Goal: Task Accomplishment & Management: Manage account settings

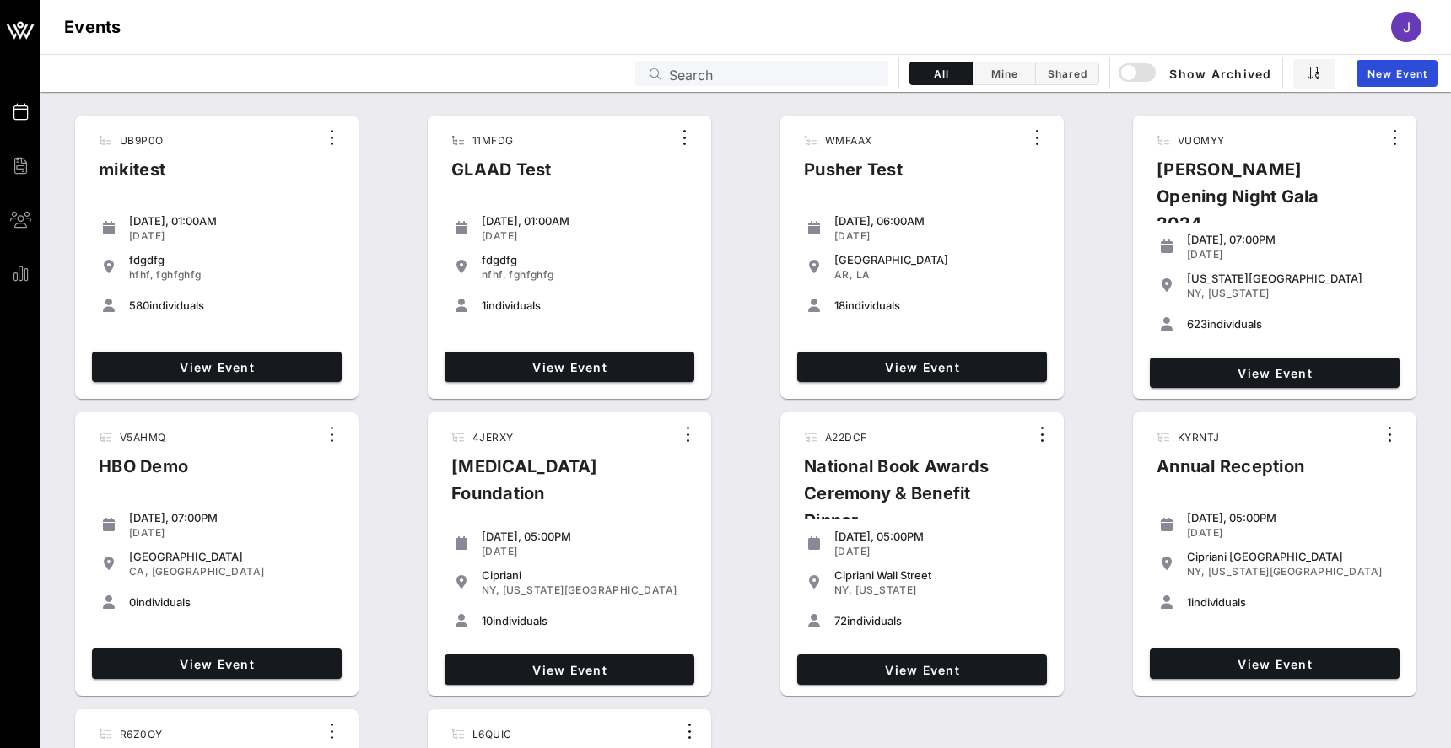
click at [820, 73] on input "Search" at bounding box center [773, 73] width 209 height 22
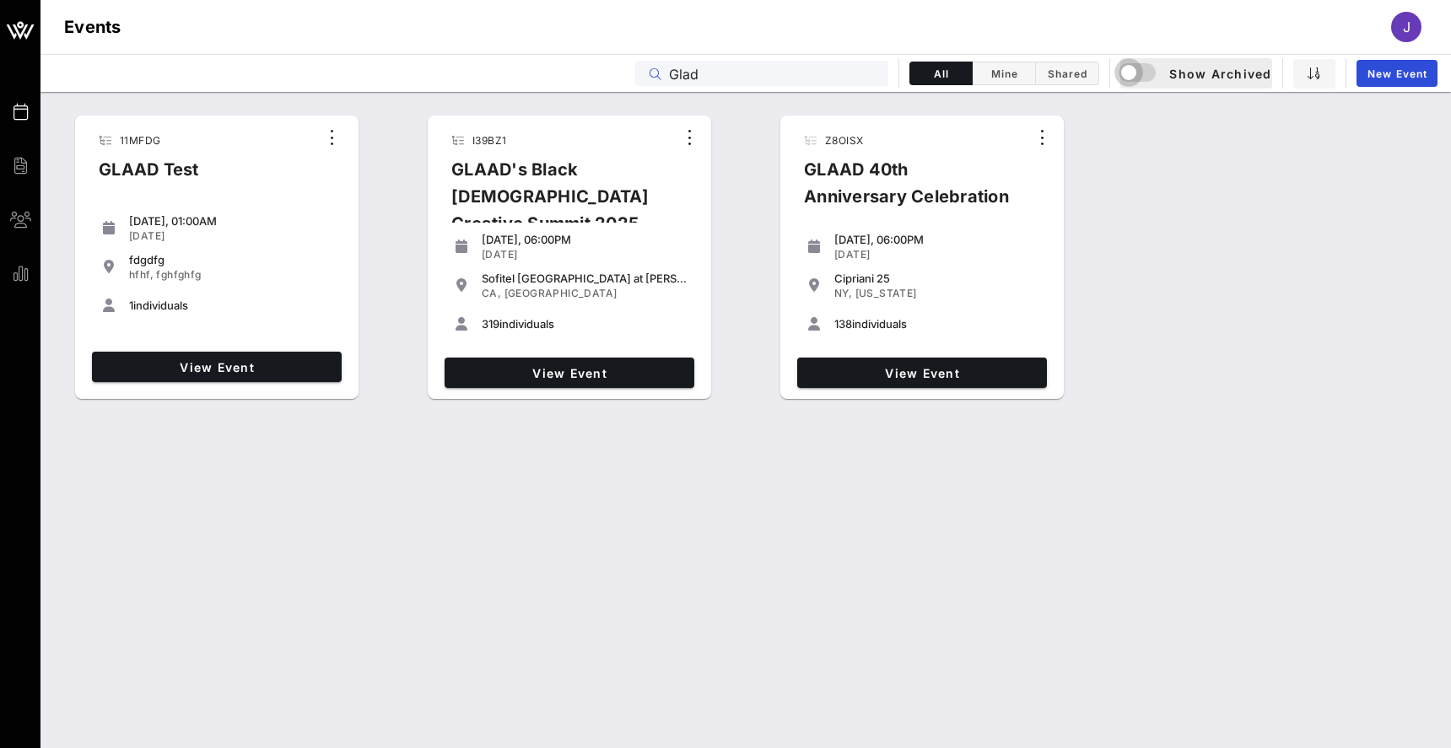
drag, startPoint x: 884, startPoint y: 16, endPoint x: 1141, endPoint y: 72, distance: 263.3
click at [1141, 72] on div "button" at bounding box center [1129, 73] width 24 height 24
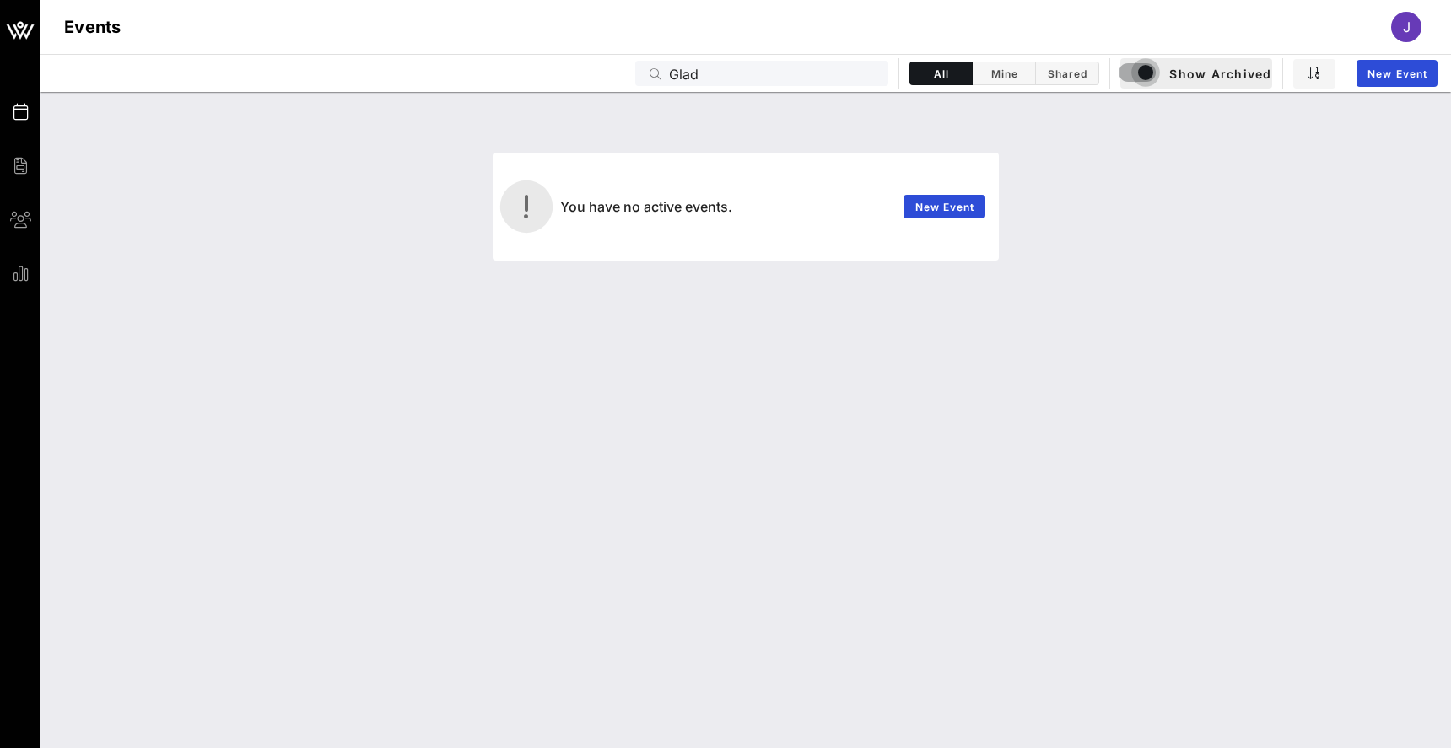
click at [689, 67] on input "Glad" at bounding box center [773, 73] width 209 height 22
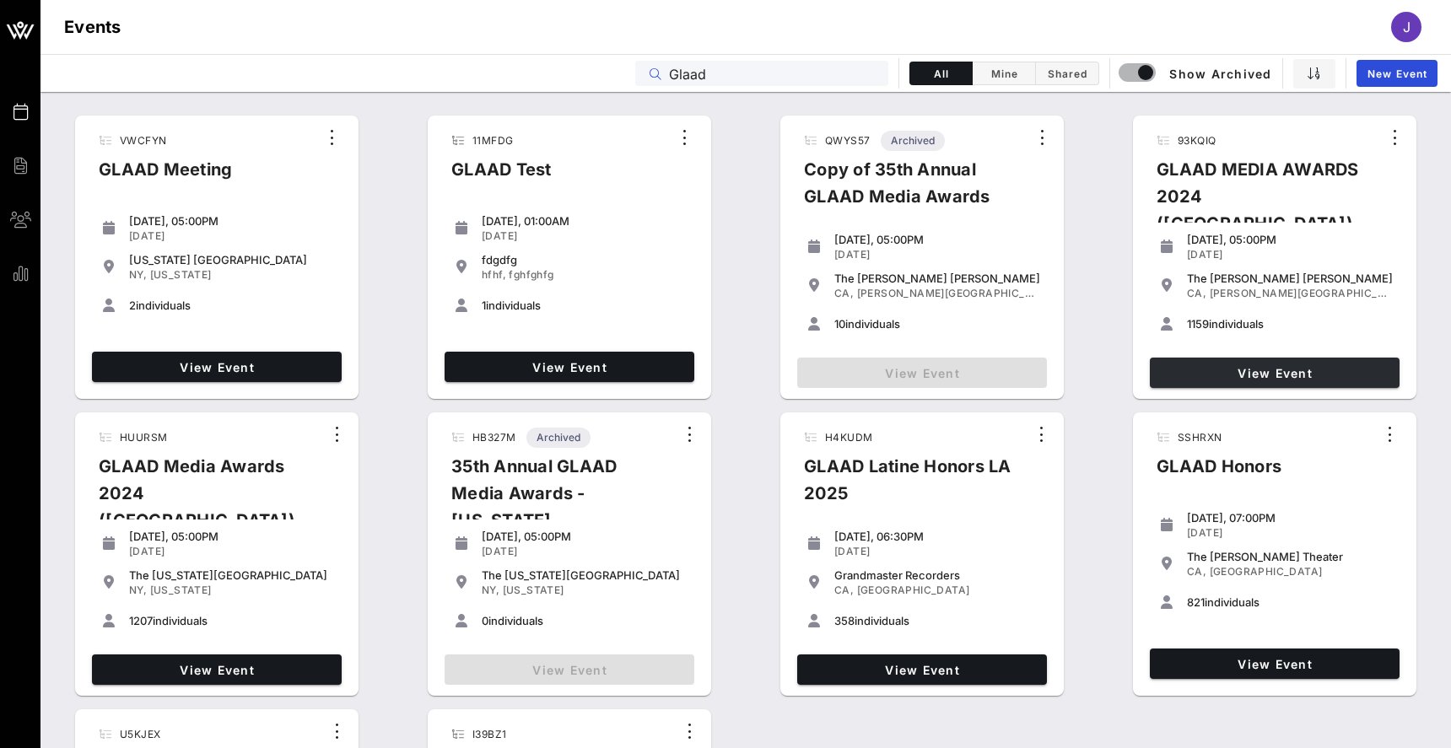
type input "Glaad"
click at [1235, 370] on span "View Event" at bounding box center [1275, 373] width 236 height 14
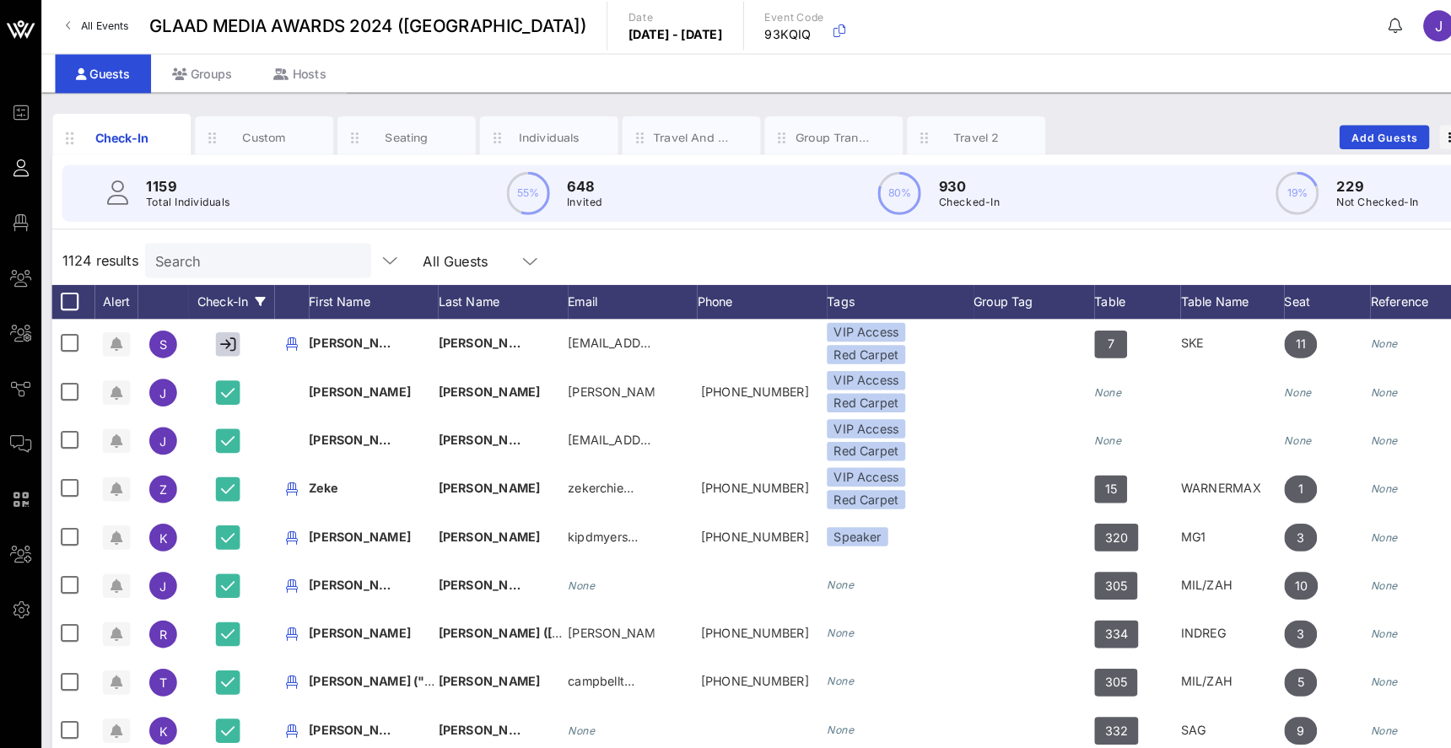
click at [14, 69] on div "Event Builder Guests Floor Plan My Groups All Groups Journeys Comms QR Scanner …" at bounding box center [20, 418] width 40 height 837
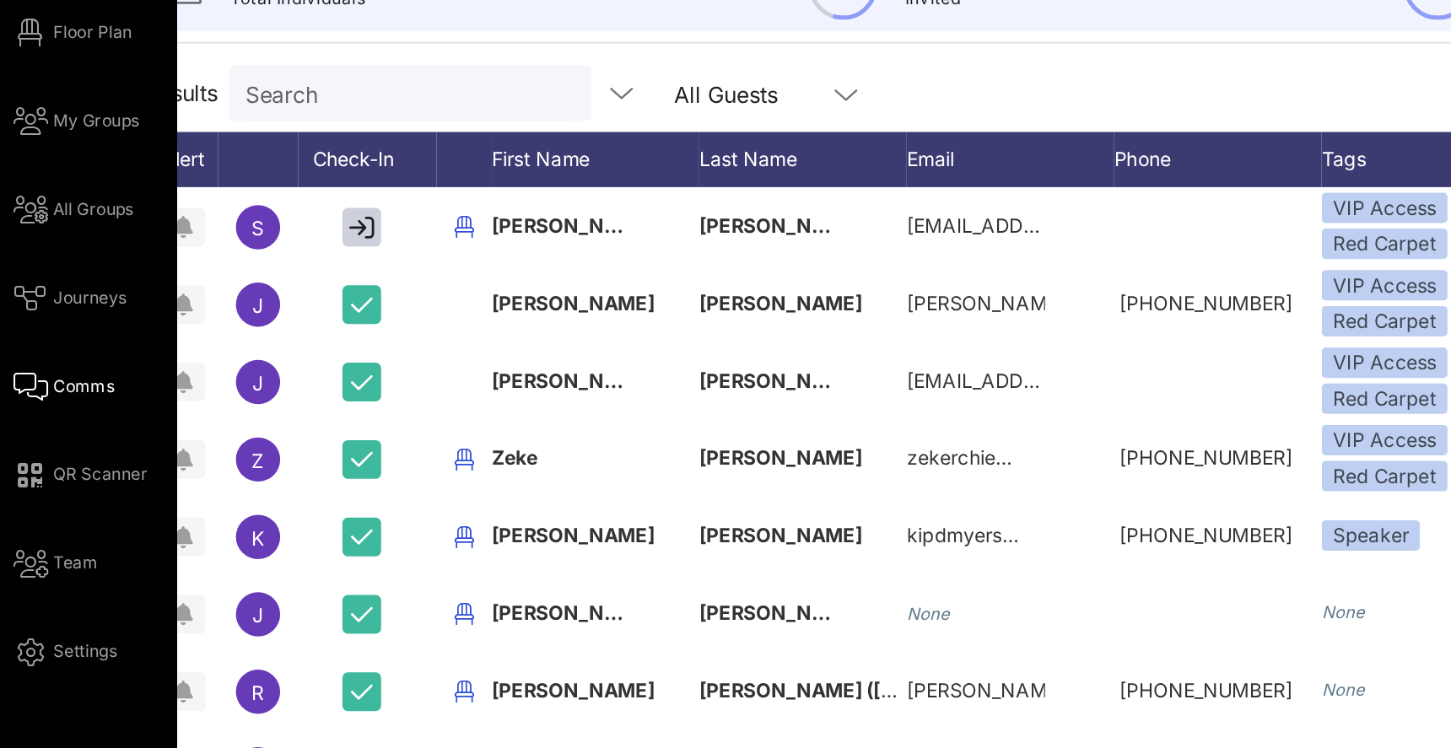
scroll to position [51, 0]
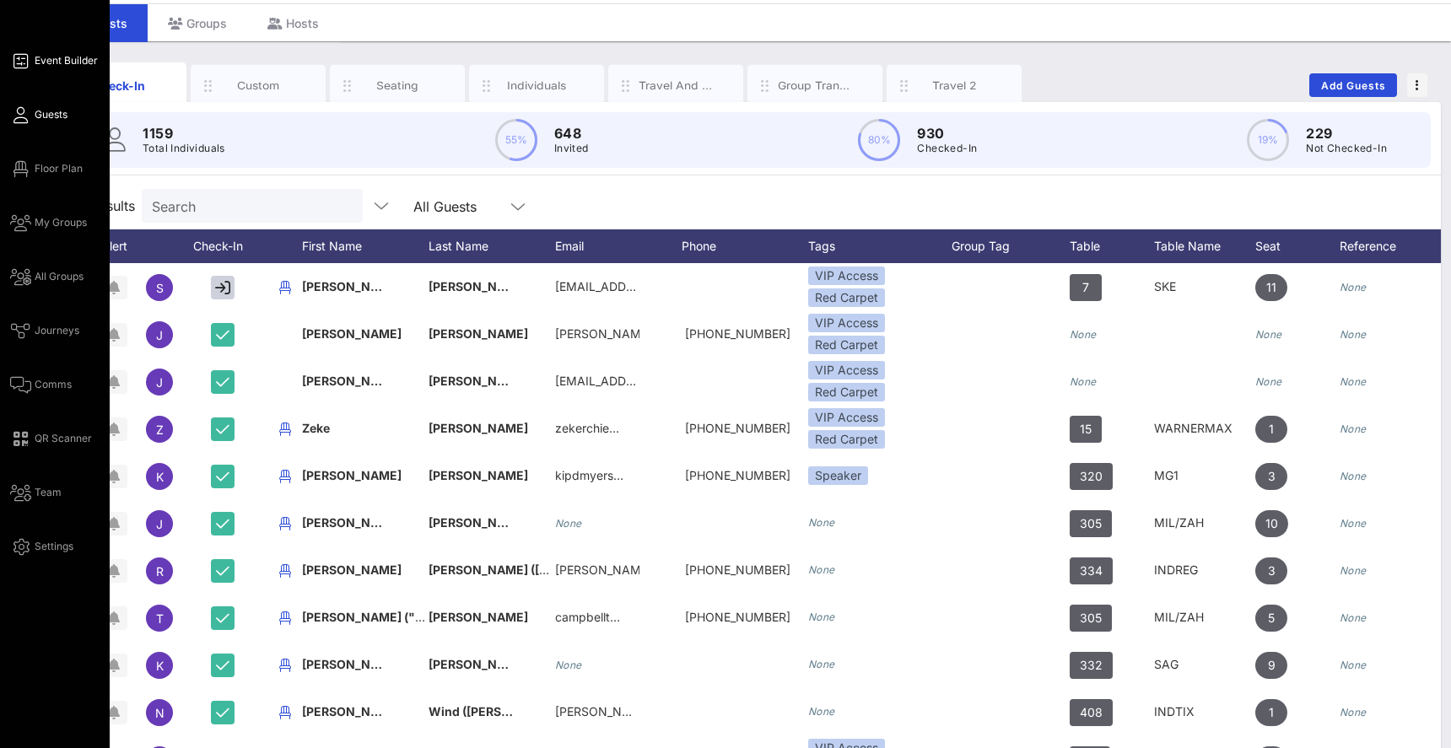
click at [29, 52] on link "Event Builder" at bounding box center [54, 61] width 88 height 20
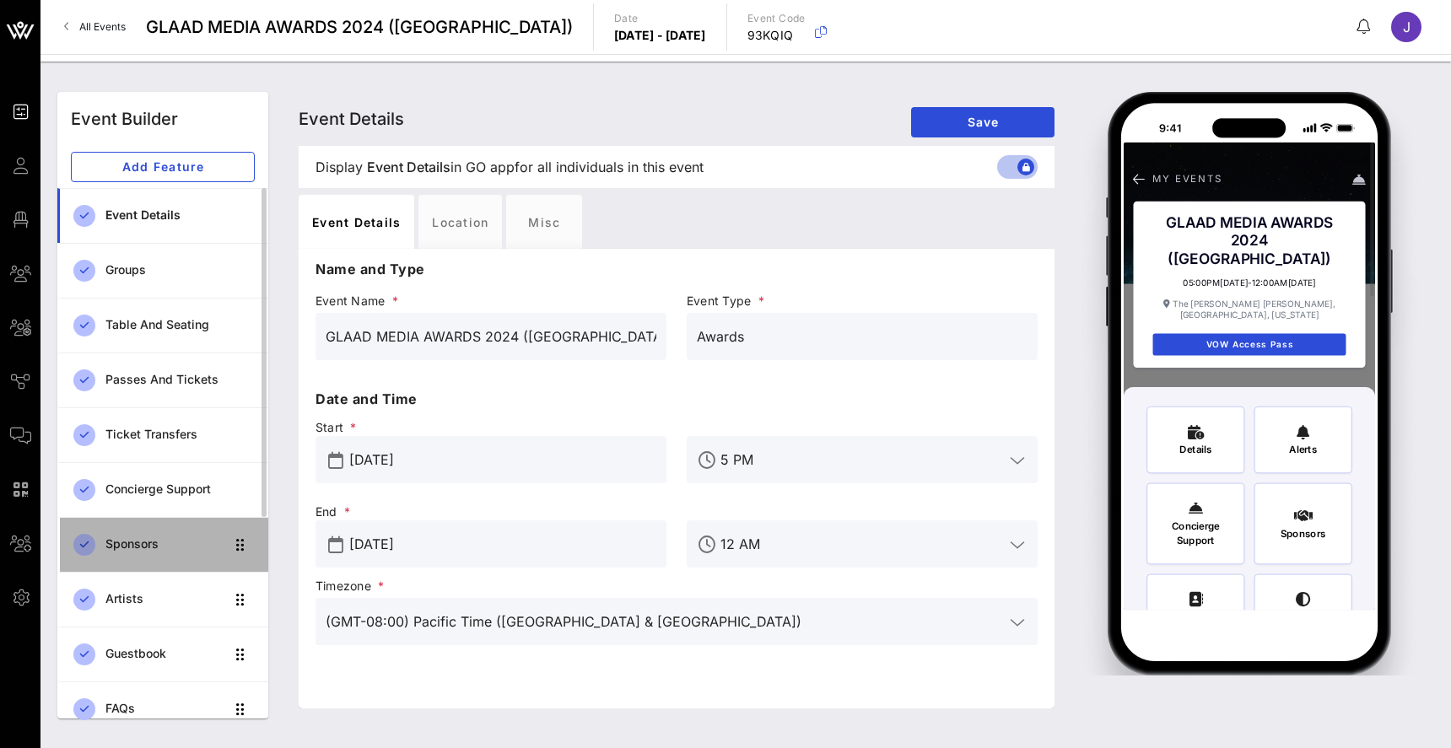
click at [162, 544] on div "Sponsors" at bounding box center [164, 544] width 119 height 14
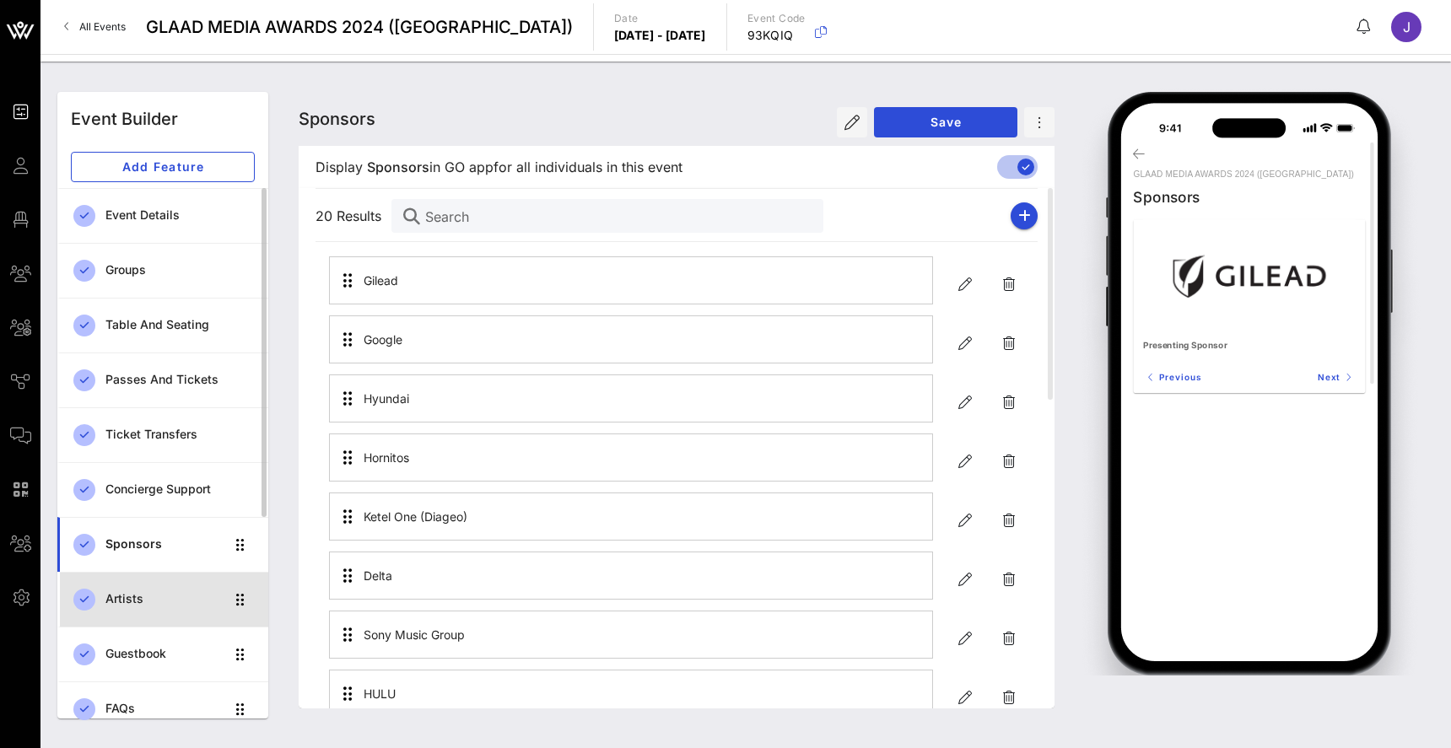
click at [154, 600] on div "Artists" at bounding box center [164, 599] width 119 height 14
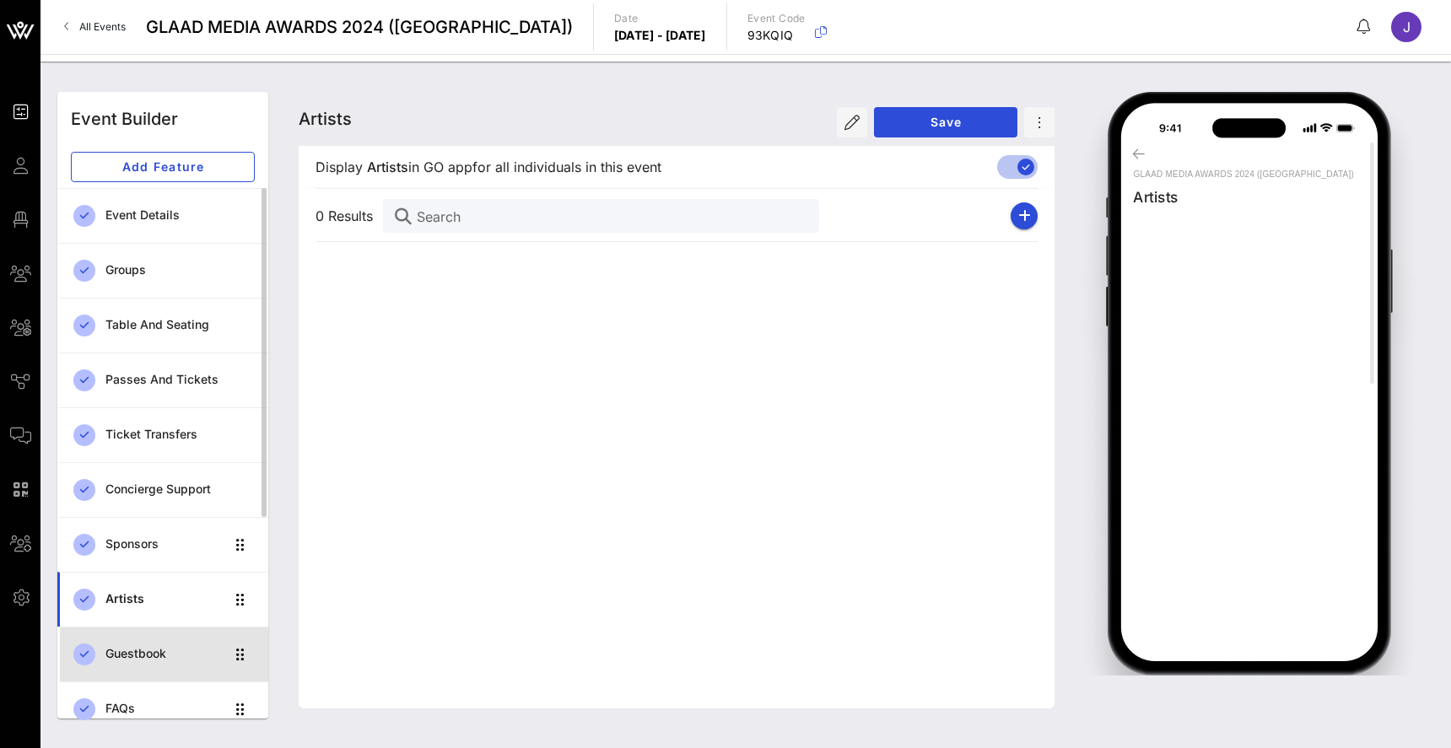
click at [154, 653] on div "Guestbook" at bounding box center [164, 654] width 119 height 14
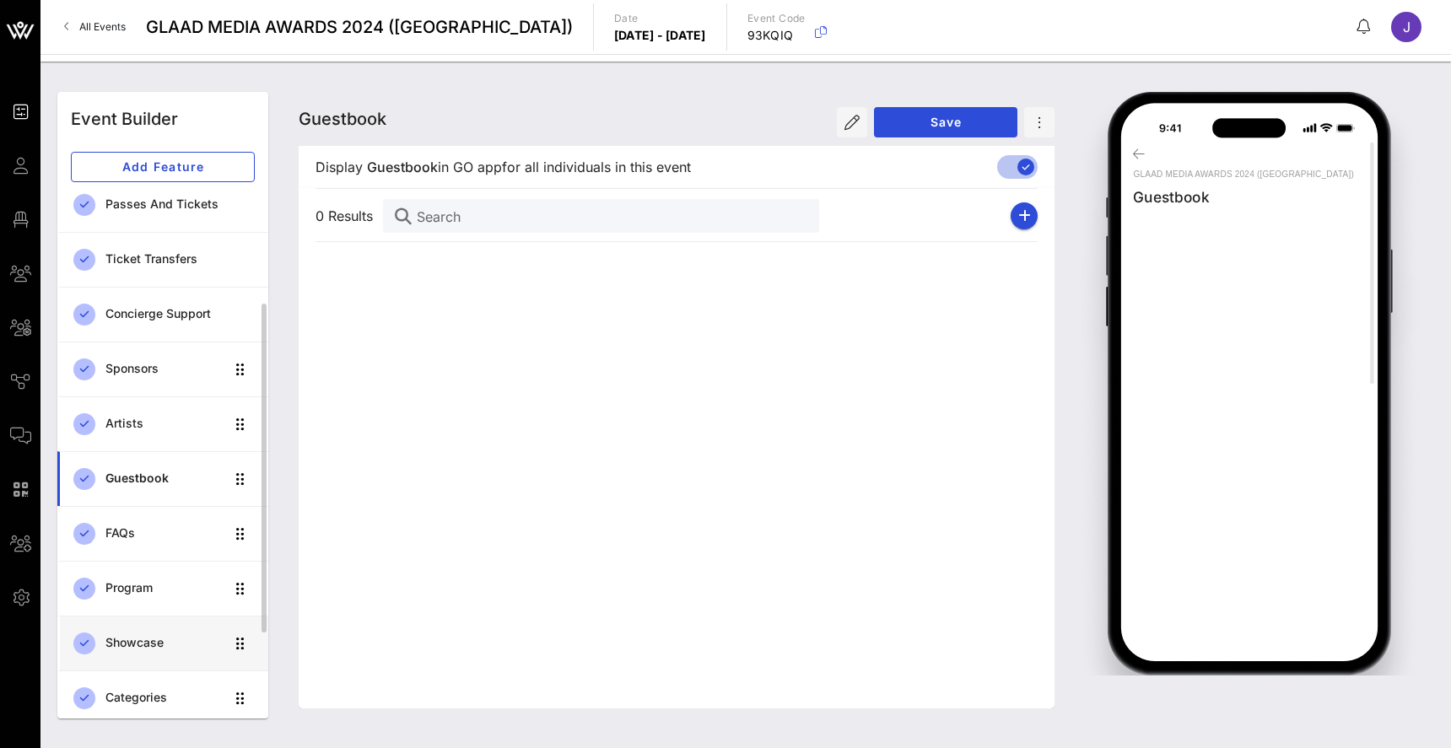
scroll to position [182, 0]
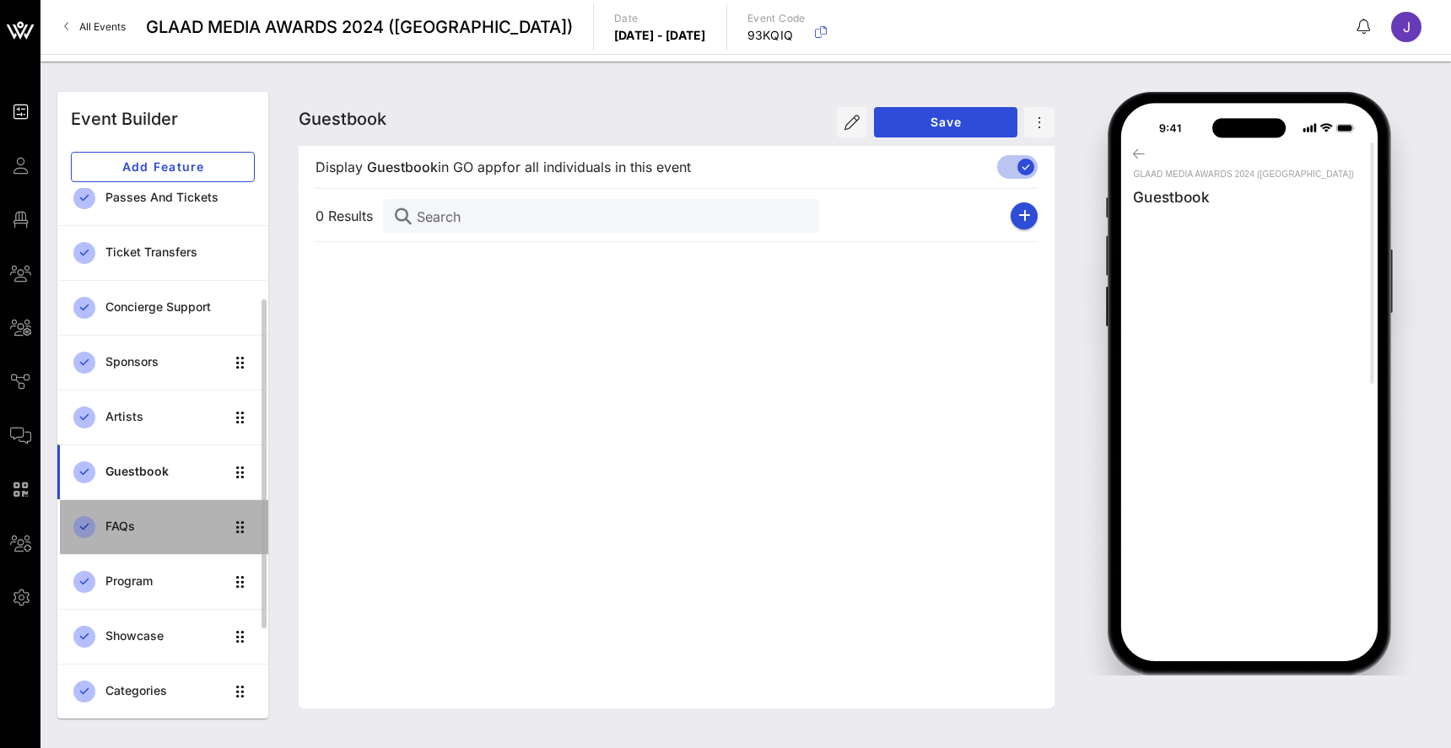
click at [147, 534] on div "FAQs" at bounding box center [164, 527] width 119 height 35
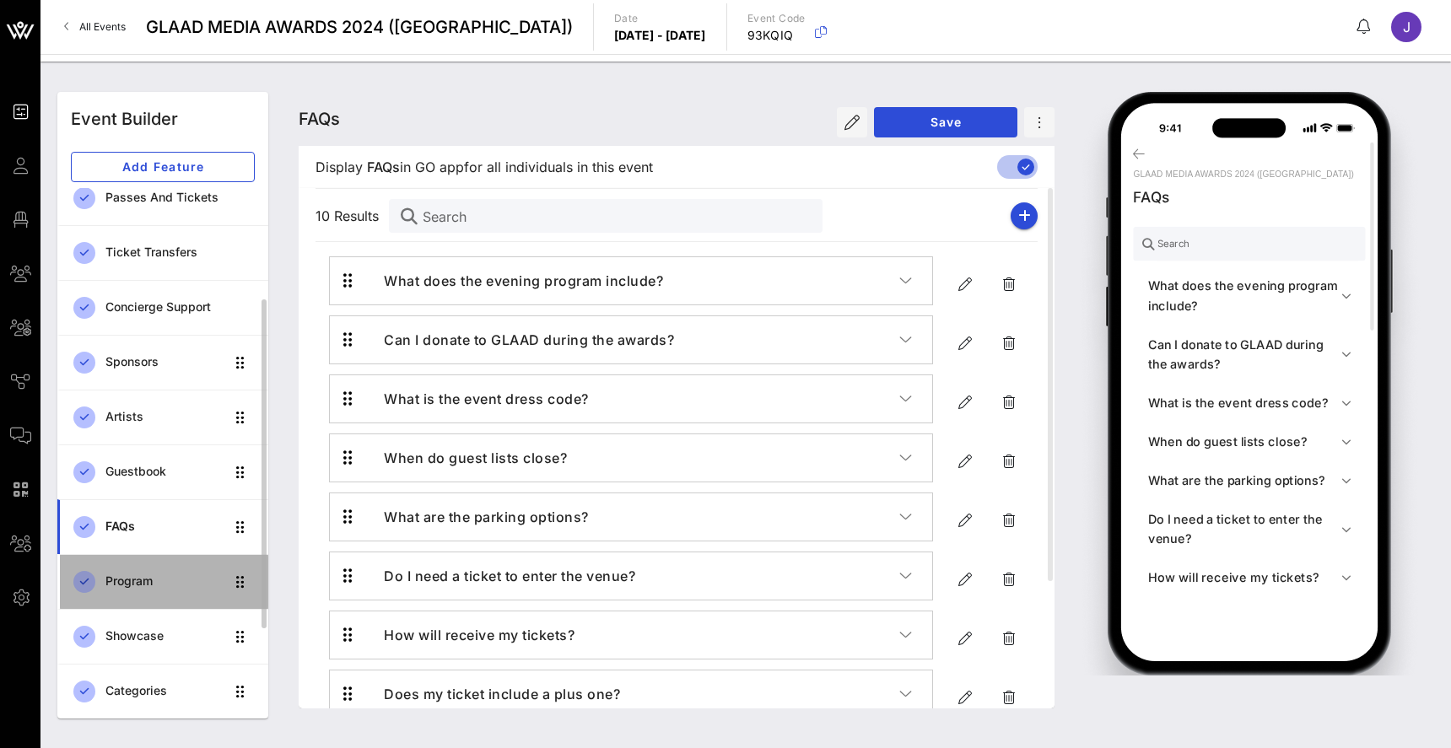
click at [139, 594] on div "Program" at bounding box center [164, 581] width 119 height 35
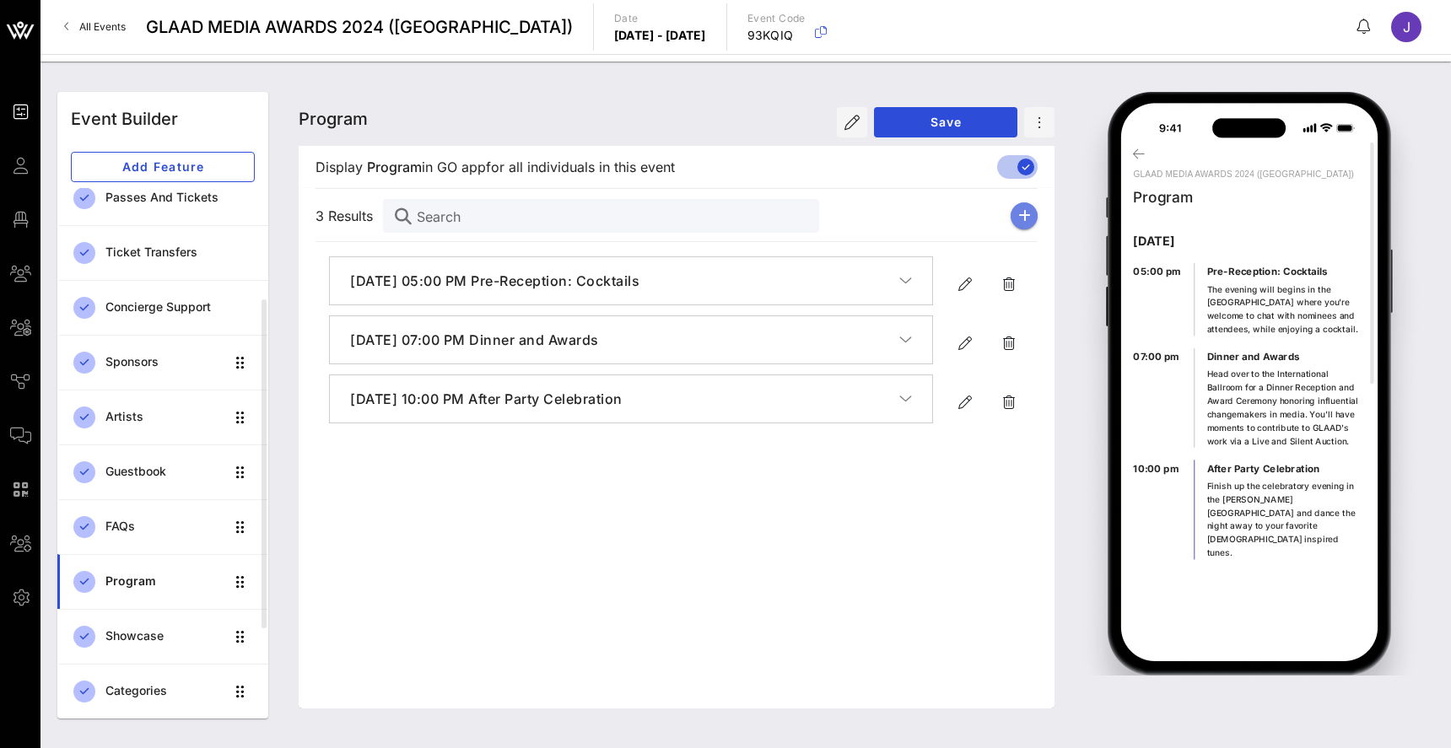
click at [1028, 214] on icon "button" at bounding box center [1024, 215] width 13 height 13
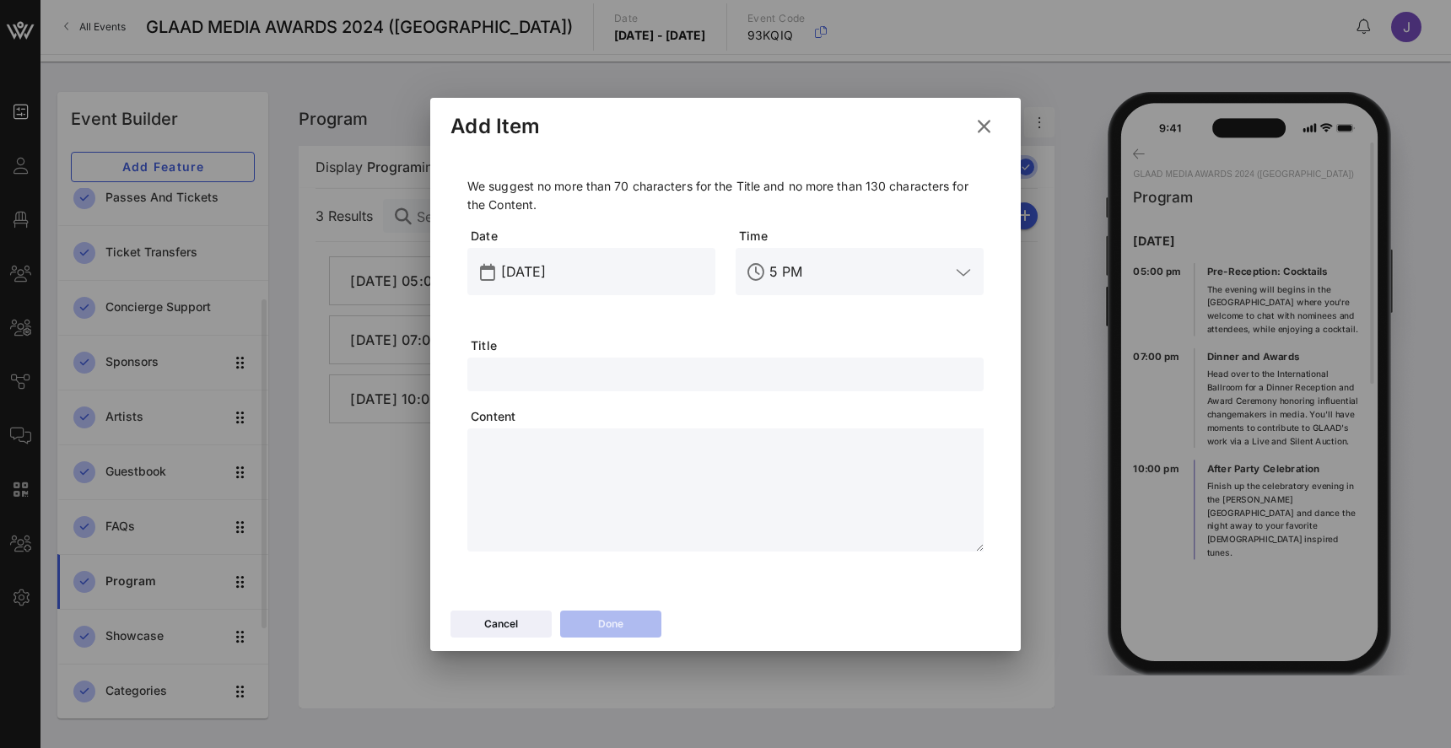
drag, startPoint x: 565, startPoint y: 290, endPoint x: 771, endPoint y: 276, distance: 206.3
click at [771, 276] on input "5 PM" at bounding box center [859, 271] width 181 height 27
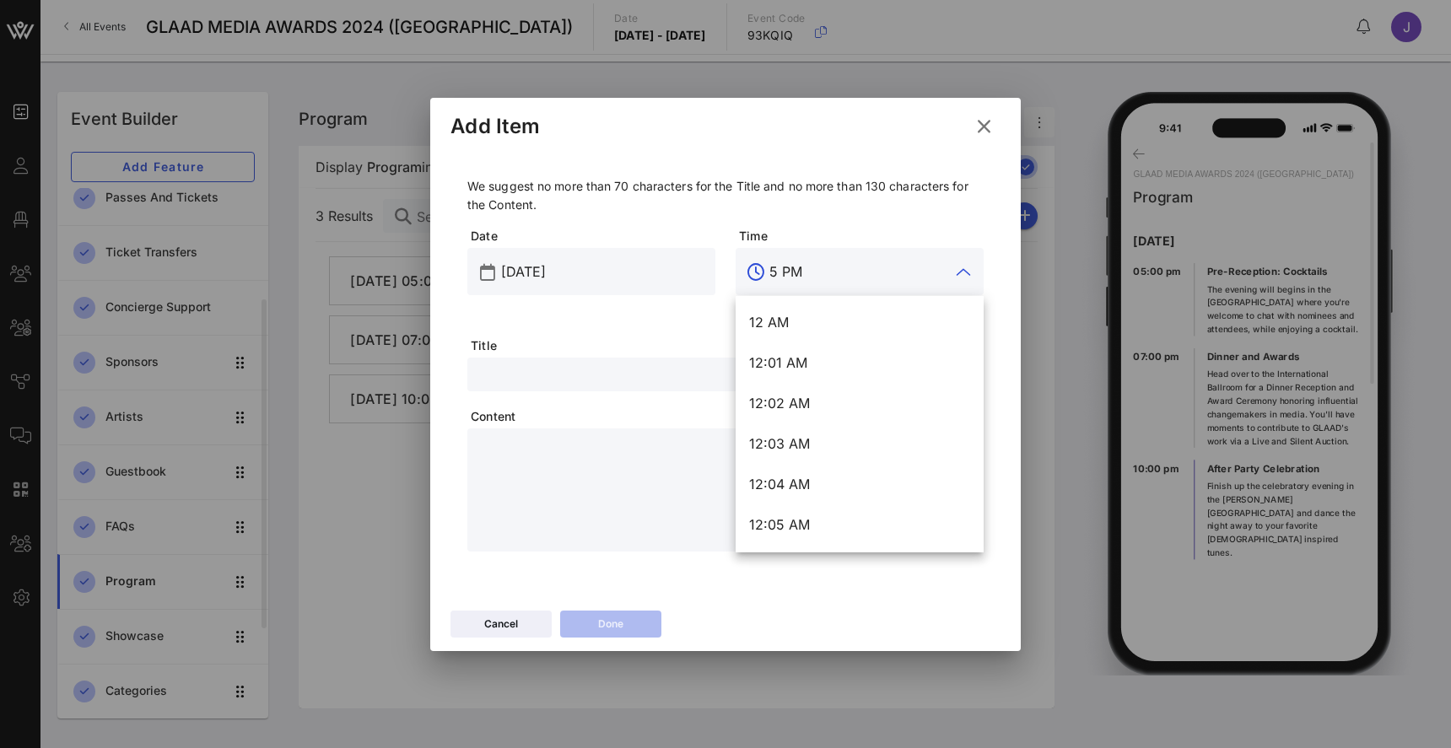
drag, startPoint x: 777, startPoint y: 268, endPoint x: 760, endPoint y: 268, distance: 16.9
click at [760, 268] on div "5 PM" at bounding box center [860, 271] width 248 height 47
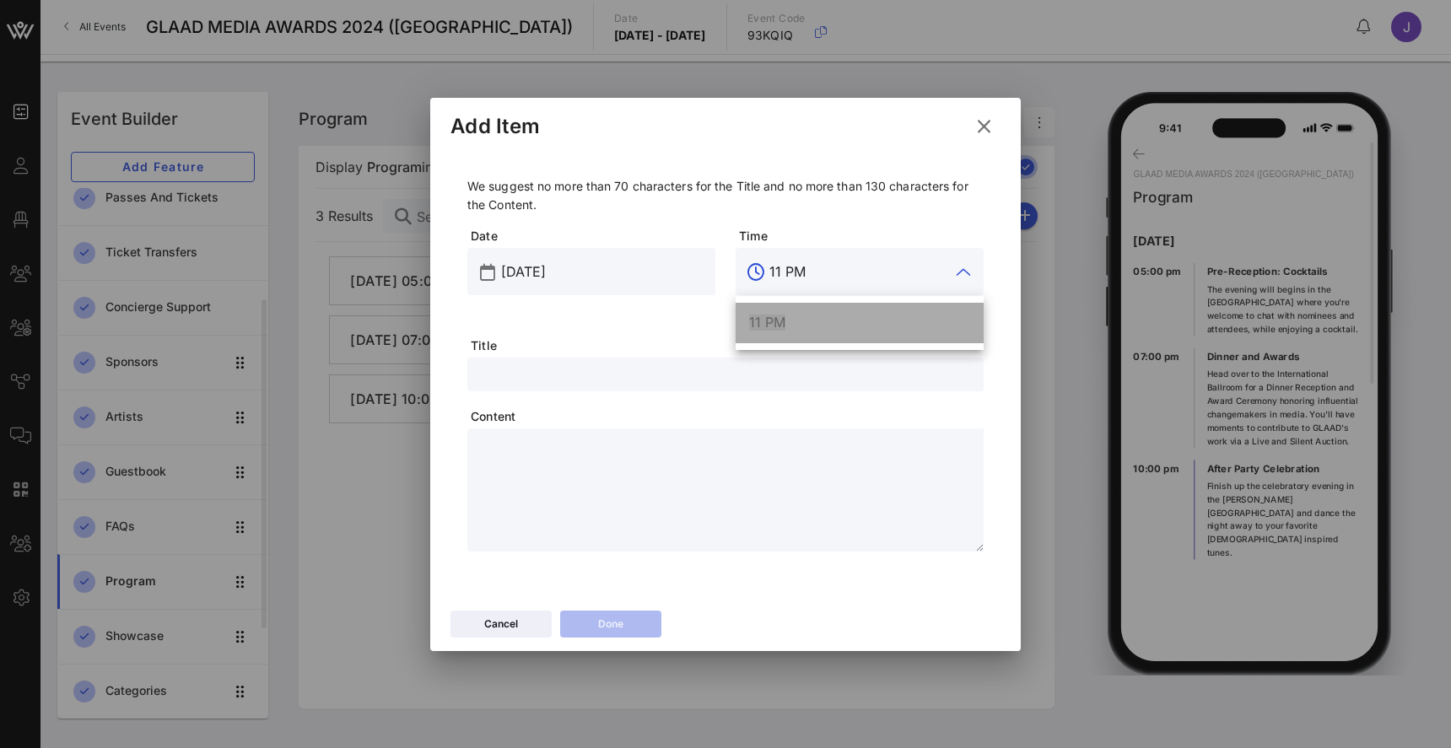
click at [774, 328] on span "11 PM" at bounding box center [767, 322] width 36 height 17
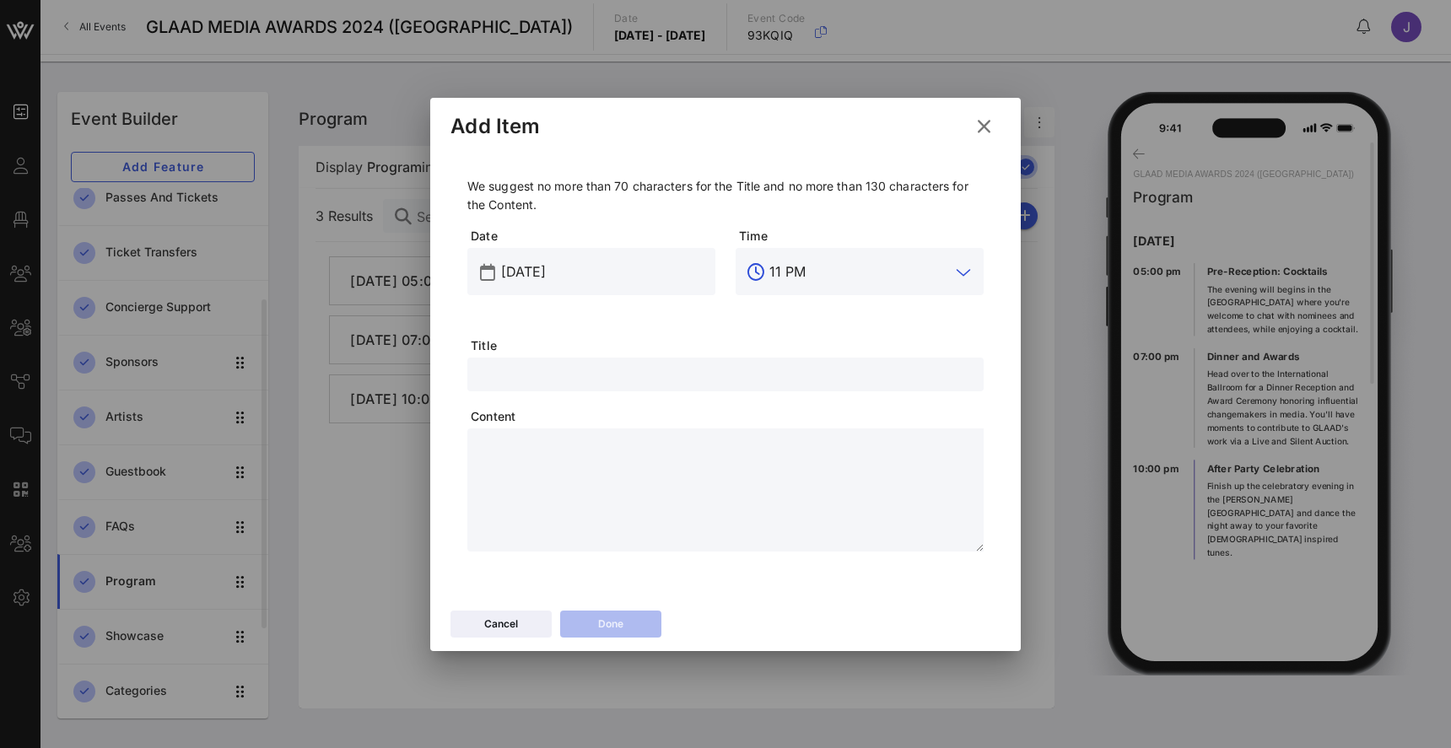
type input "11 PM"
click at [591, 364] on input "text" at bounding box center [725, 375] width 496 height 22
type input "After Party"
type textarea "*******"
click at [622, 638] on div "Cancel Done" at bounding box center [725, 626] width 591 height 49
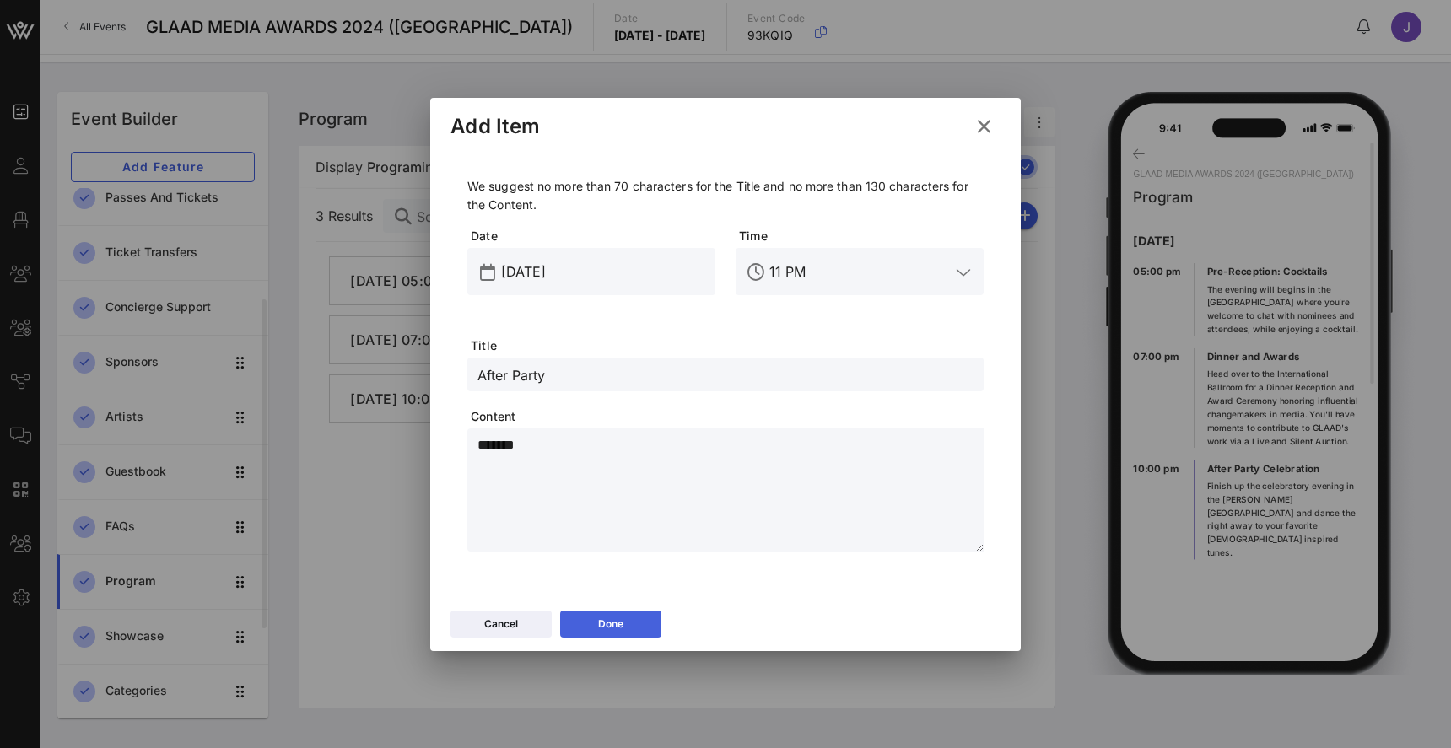
click at [623, 630] on div "Done" at bounding box center [610, 624] width 25 height 17
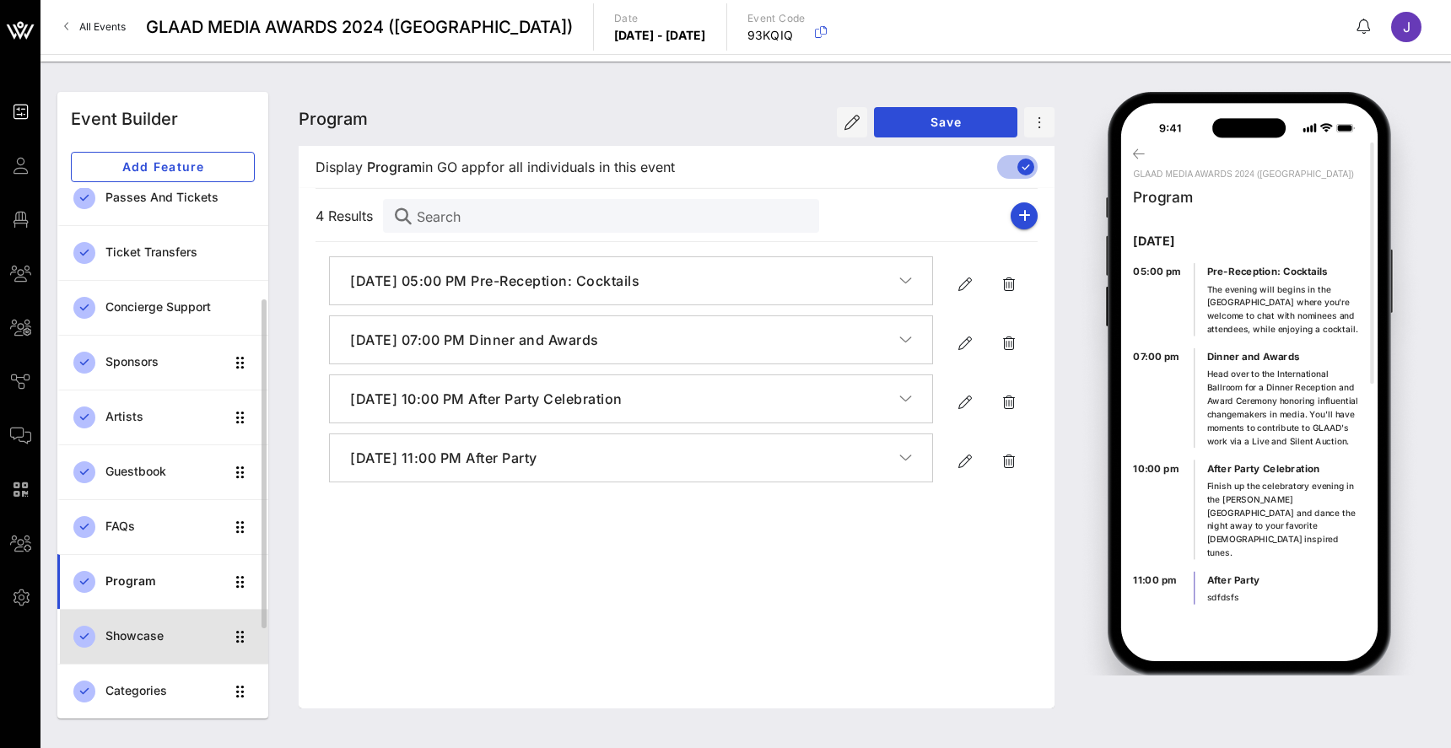
click at [183, 631] on div "Showcase" at bounding box center [164, 636] width 119 height 14
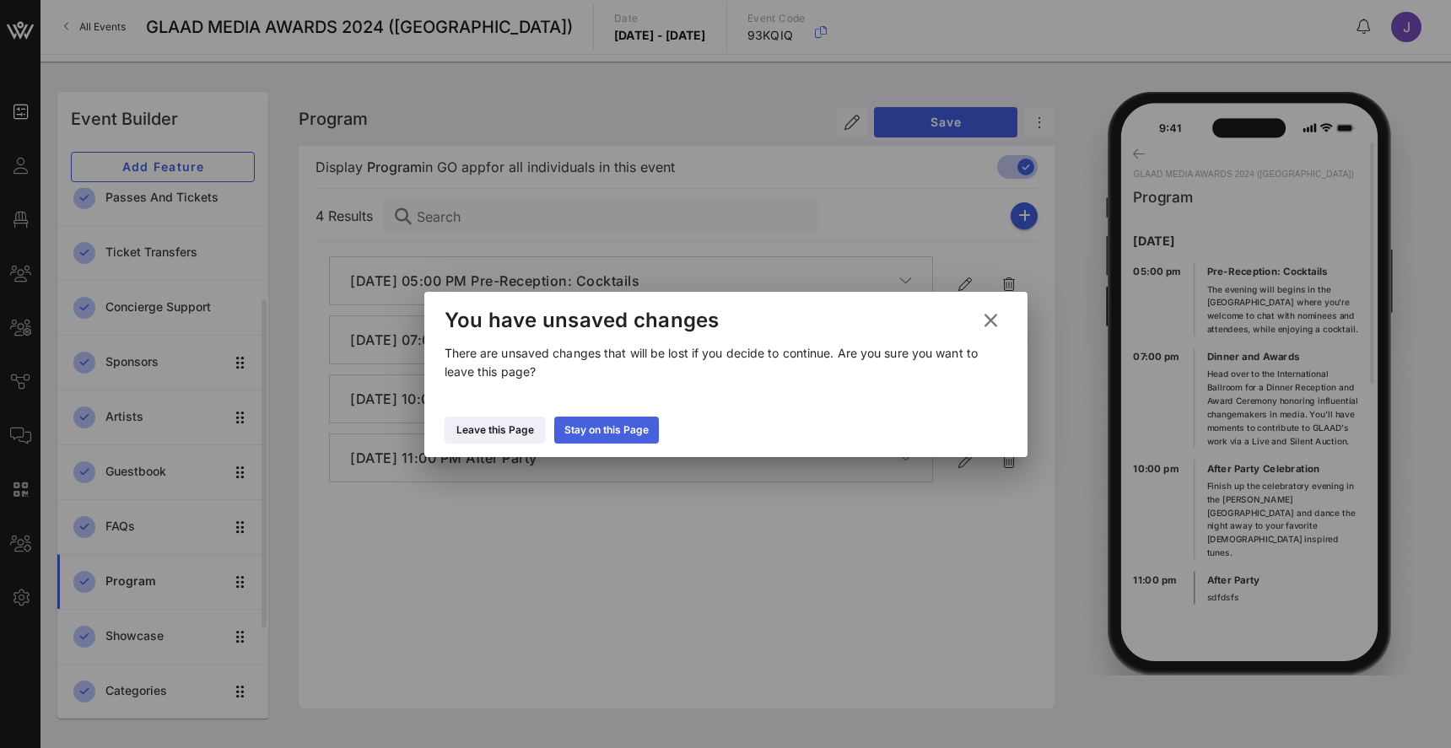
click at [634, 427] on div "Stay on this Page" at bounding box center [606, 430] width 84 height 17
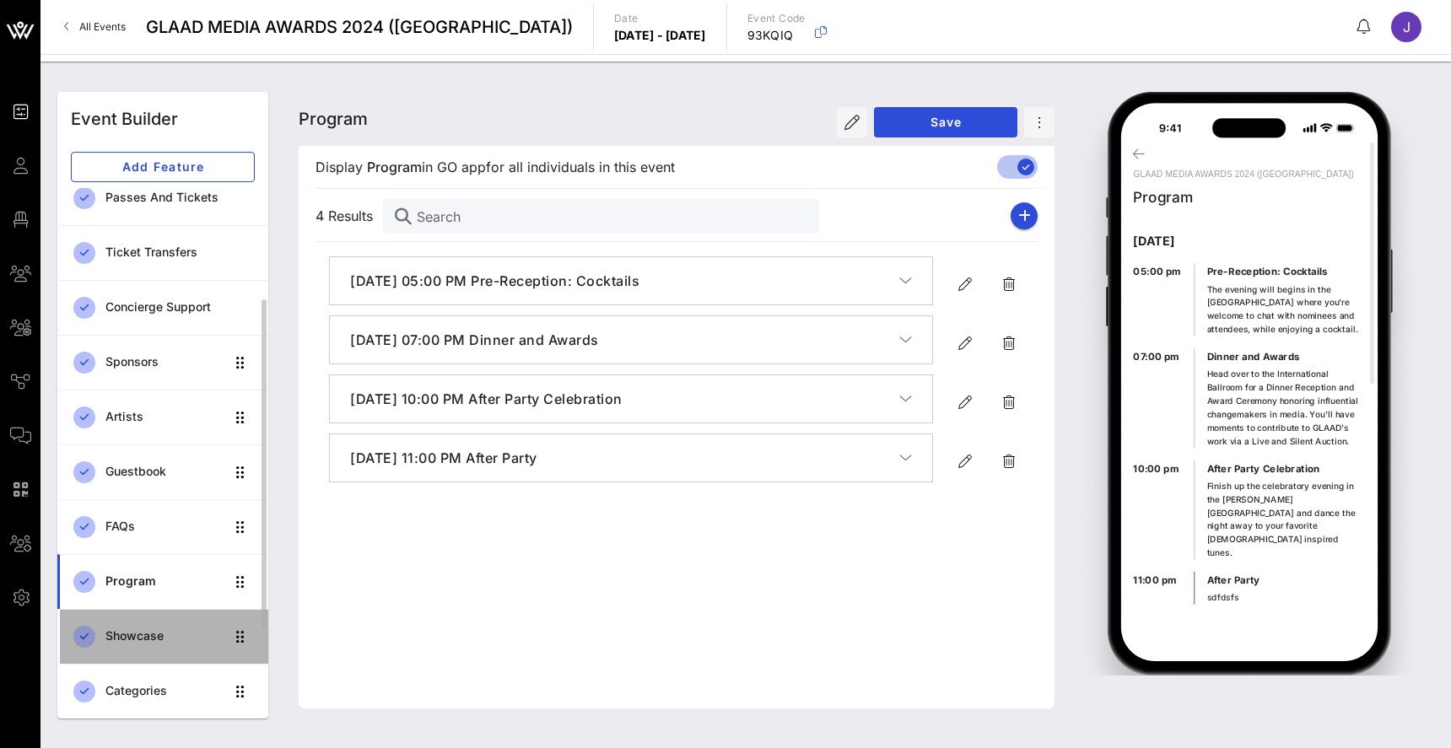
click at [121, 645] on div "Showcase" at bounding box center [164, 636] width 119 height 35
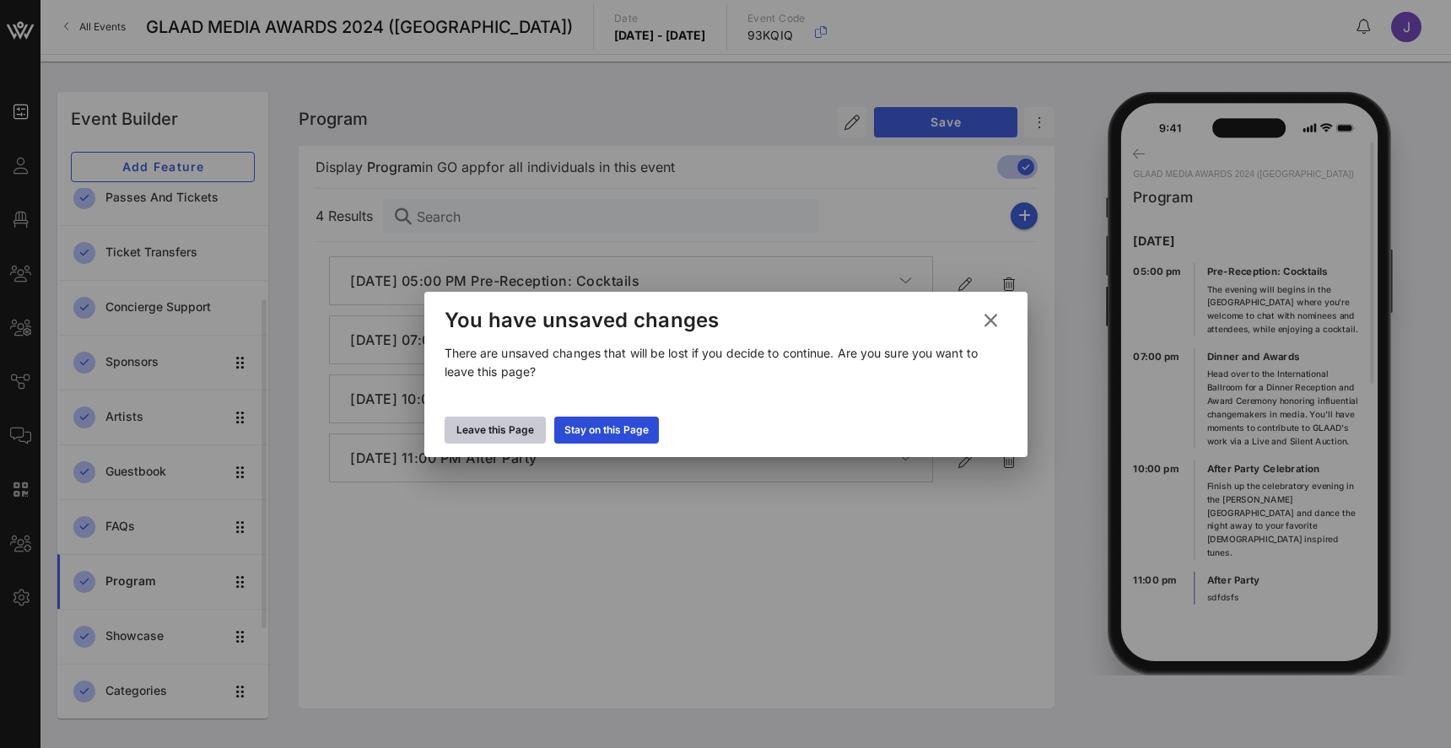
click at [499, 426] on icon at bounding box center [495, 430] width 12 height 10
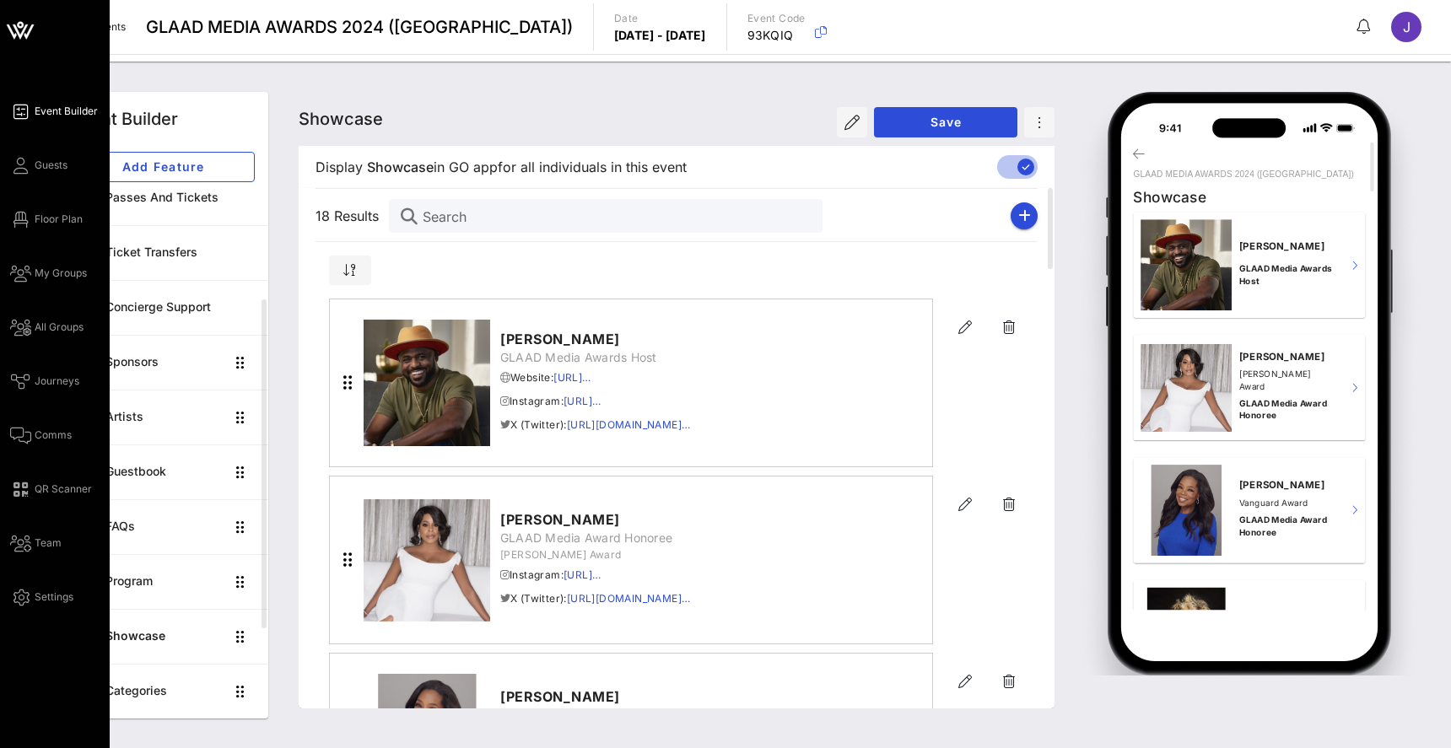
click at [29, 112] on icon at bounding box center [20, 112] width 21 height 3
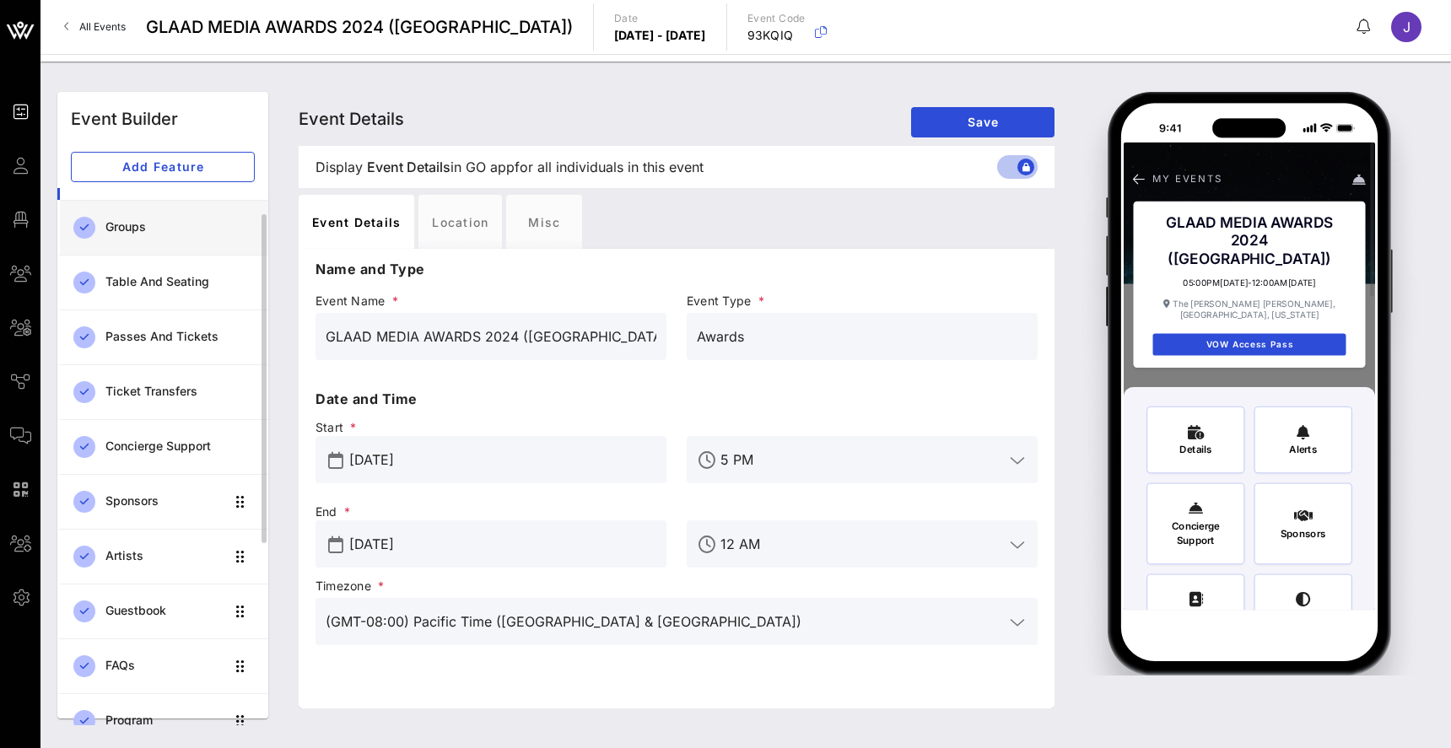
scroll to position [42, 0]
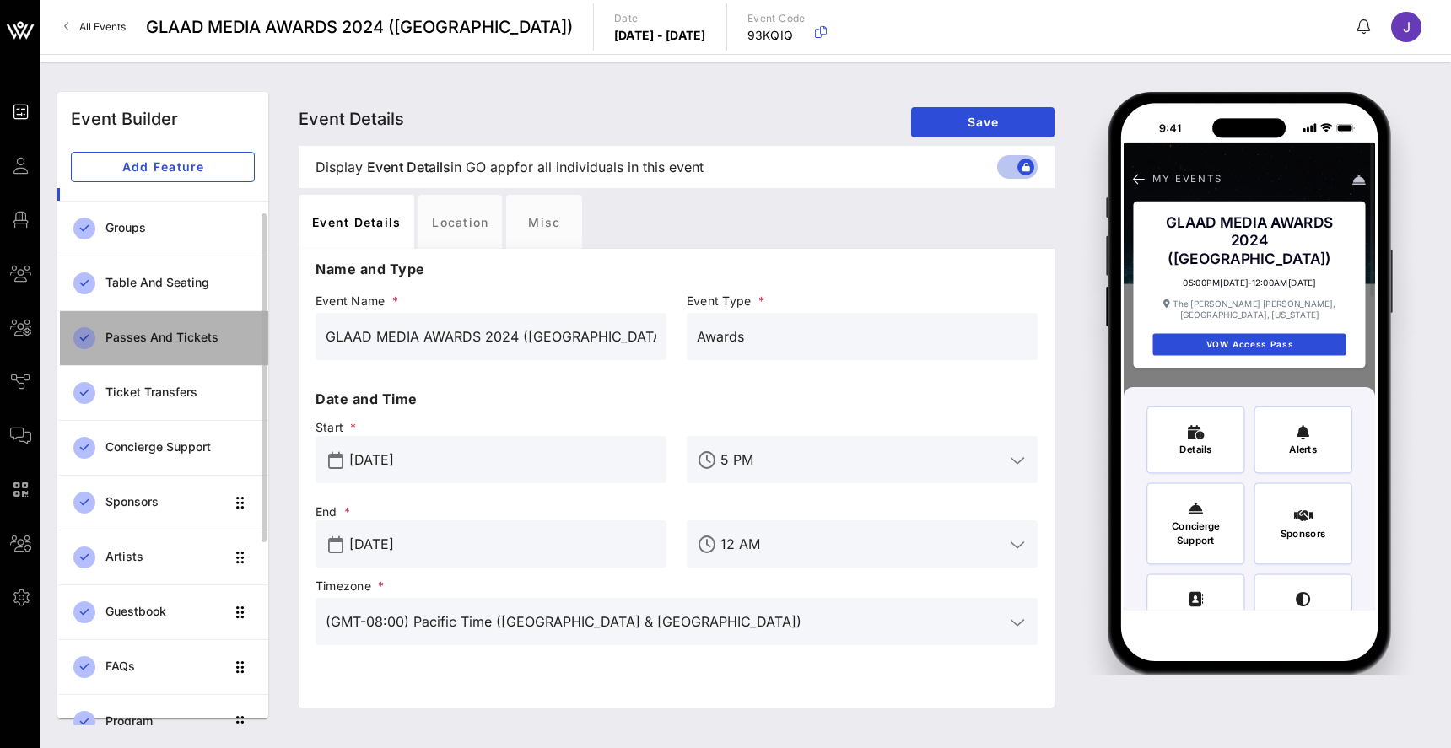
click at [174, 337] on div "Passes and Tickets" at bounding box center [179, 338] width 149 height 14
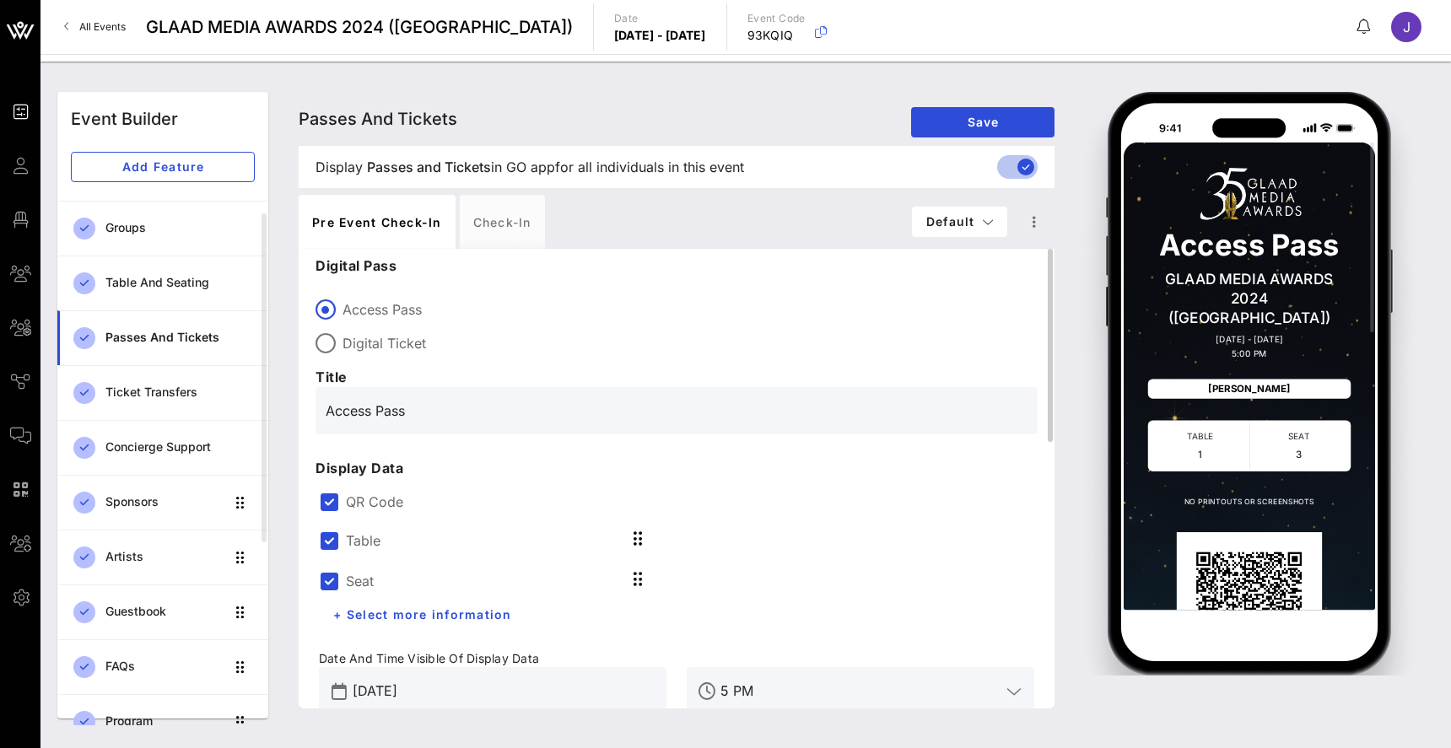
click at [393, 335] on label "Digital Ticket" at bounding box center [689, 343] width 695 height 17
click at [380, 308] on label "Access Pass" at bounding box center [689, 309] width 695 height 17
click at [381, 332] on div "Access Pass Digital Ticket" at bounding box center [677, 323] width 722 height 61
click at [382, 341] on label "Digital Ticket" at bounding box center [689, 343] width 695 height 17
type input "Digital Ticket"
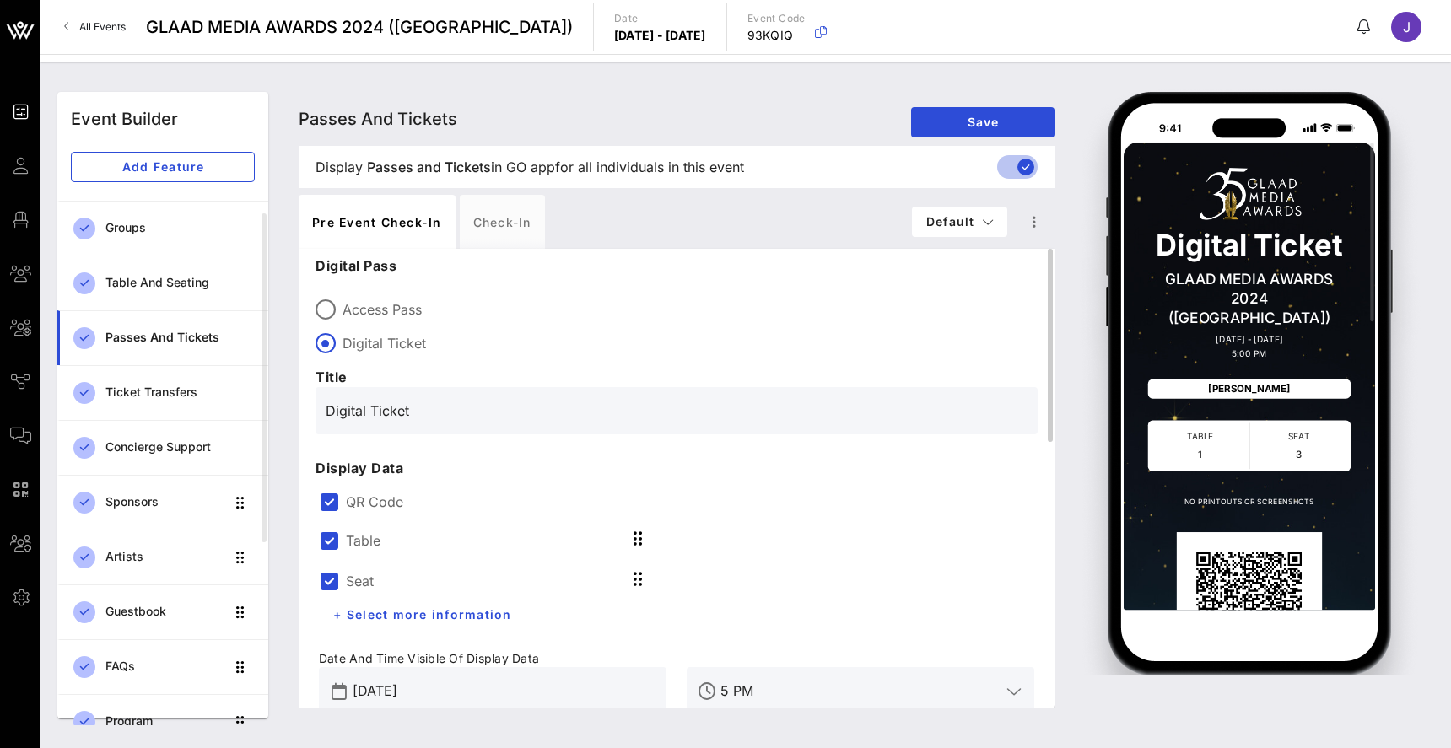
click at [367, 502] on label "QR Code" at bounding box center [690, 502] width 688 height 17
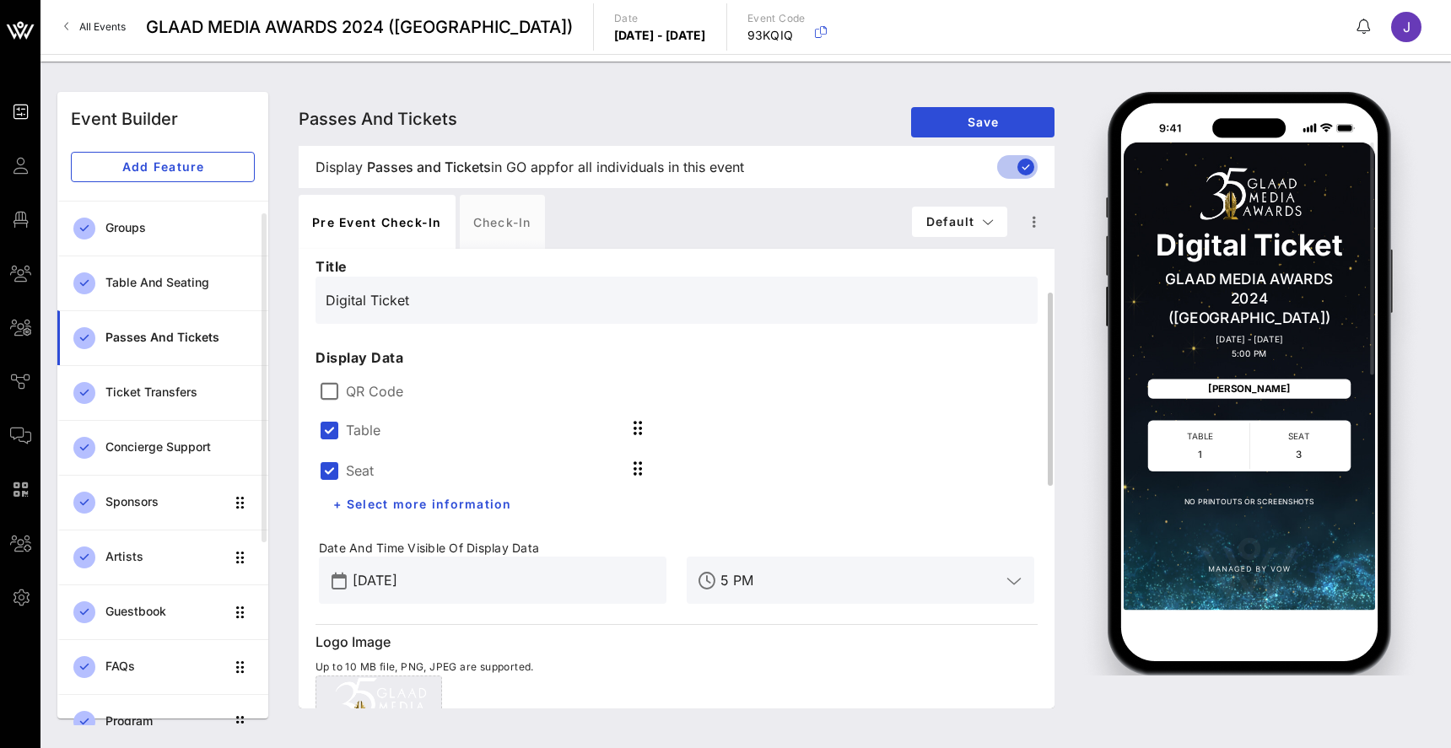
scroll to position [109, 0]
click at [397, 506] on span "+ Select more information" at bounding box center [422, 506] width 180 height 14
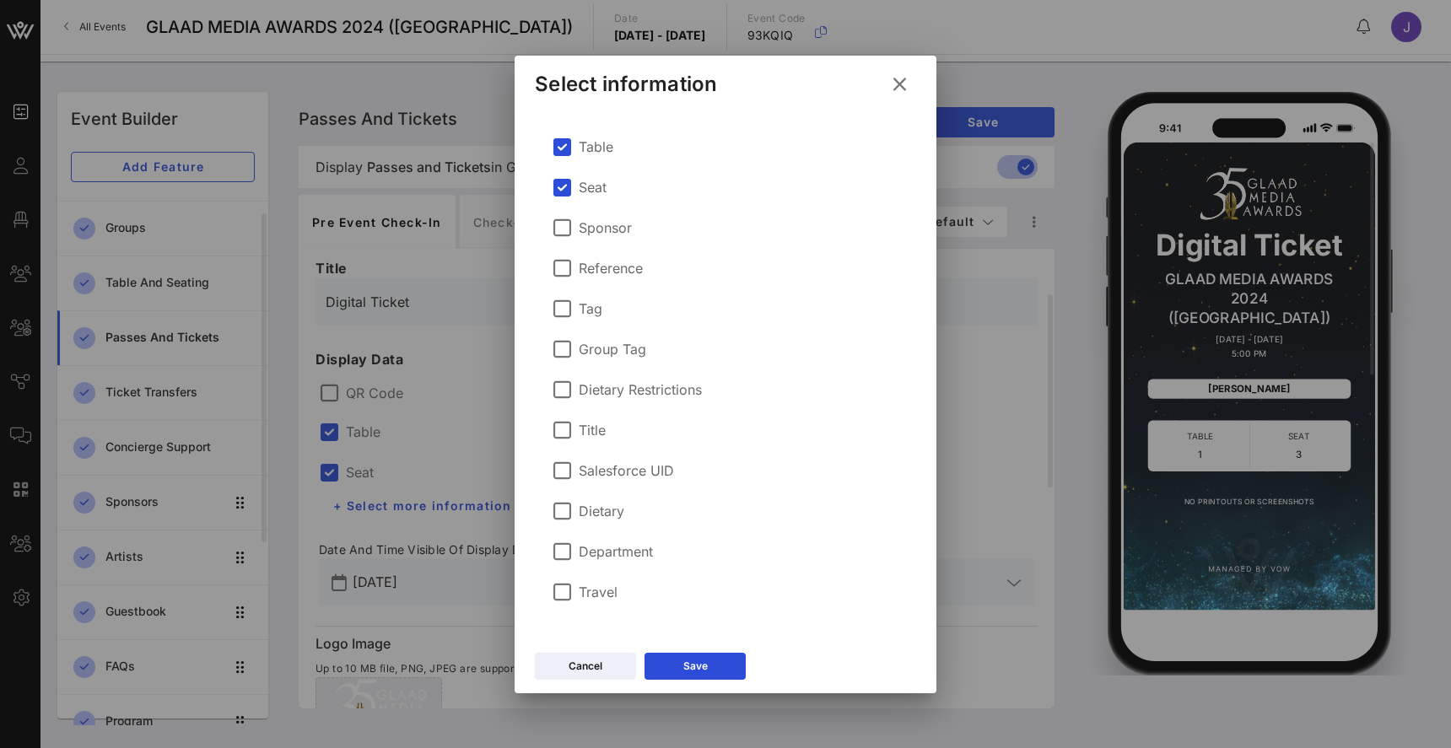
click at [596, 472] on label "Salesforce UID" at bounding box center [626, 470] width 95 height 17
click at [591, 433] on label "Title" at bounding box center [592, 430] width 27 height 17
click at [597, 386] on label "Dietary Restrictions" at bounding box center [640, 389] width 123 height 17
click at [704, 678] on button "Save" at bounding box center [695, 666] width 101 height 27
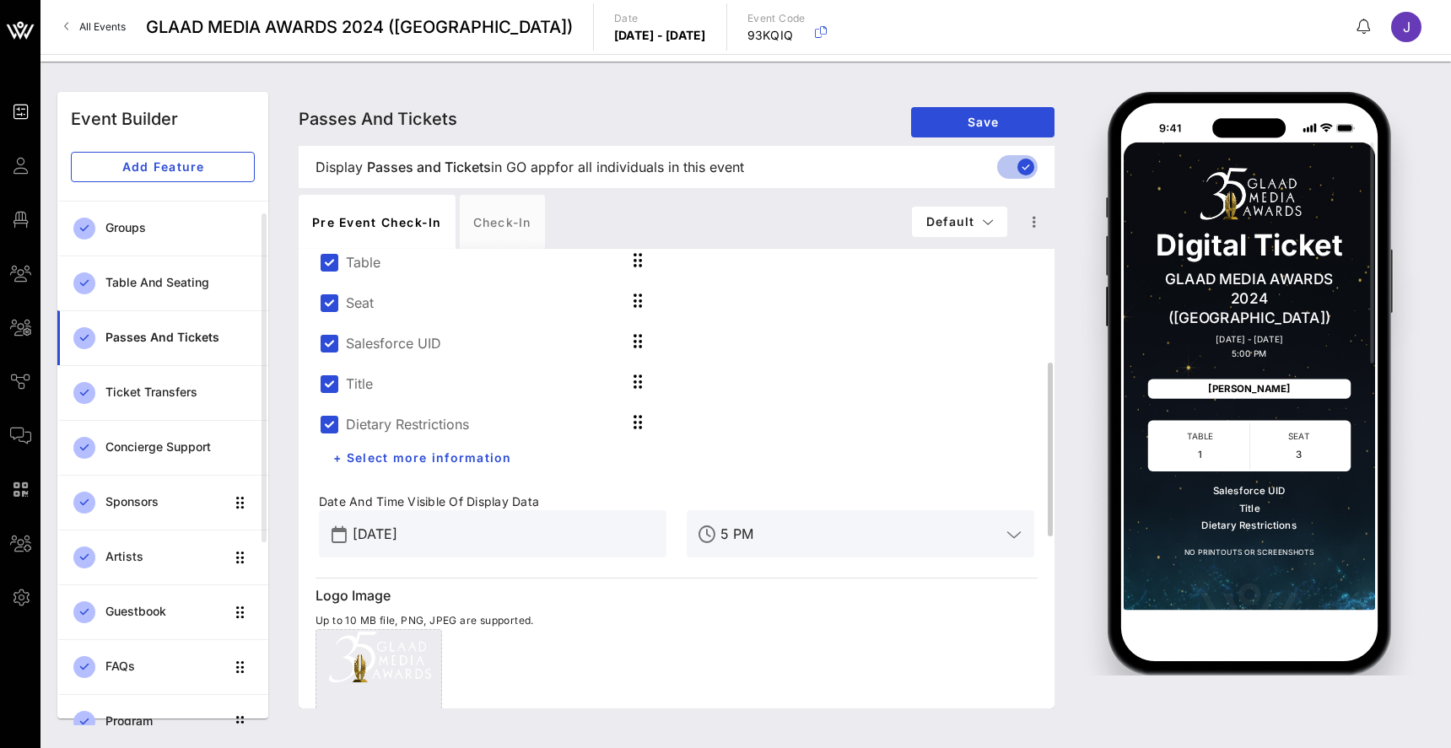
scroll to position [289, 0]
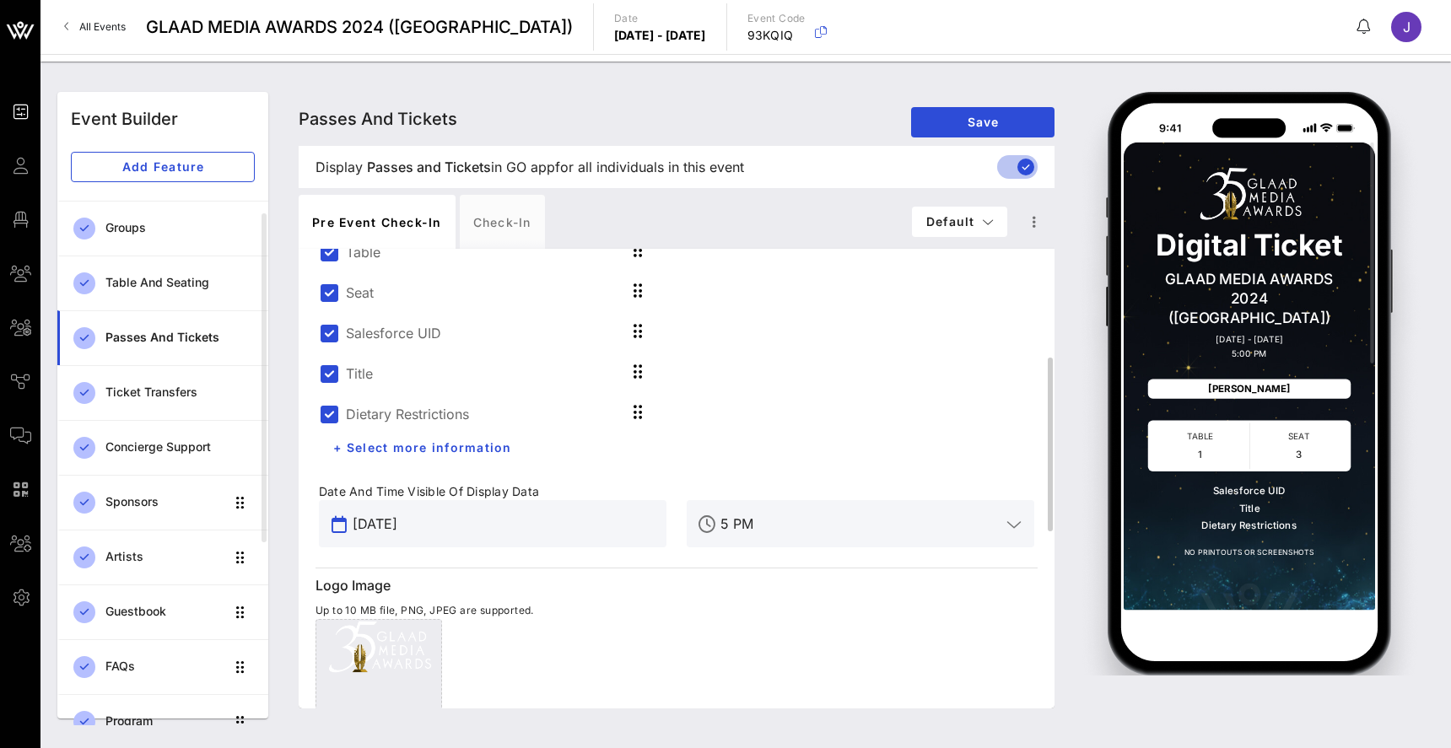
click at [513, 520] on input "Mar 14, 2024" at bounding box center [505, 523] width 304 height 27
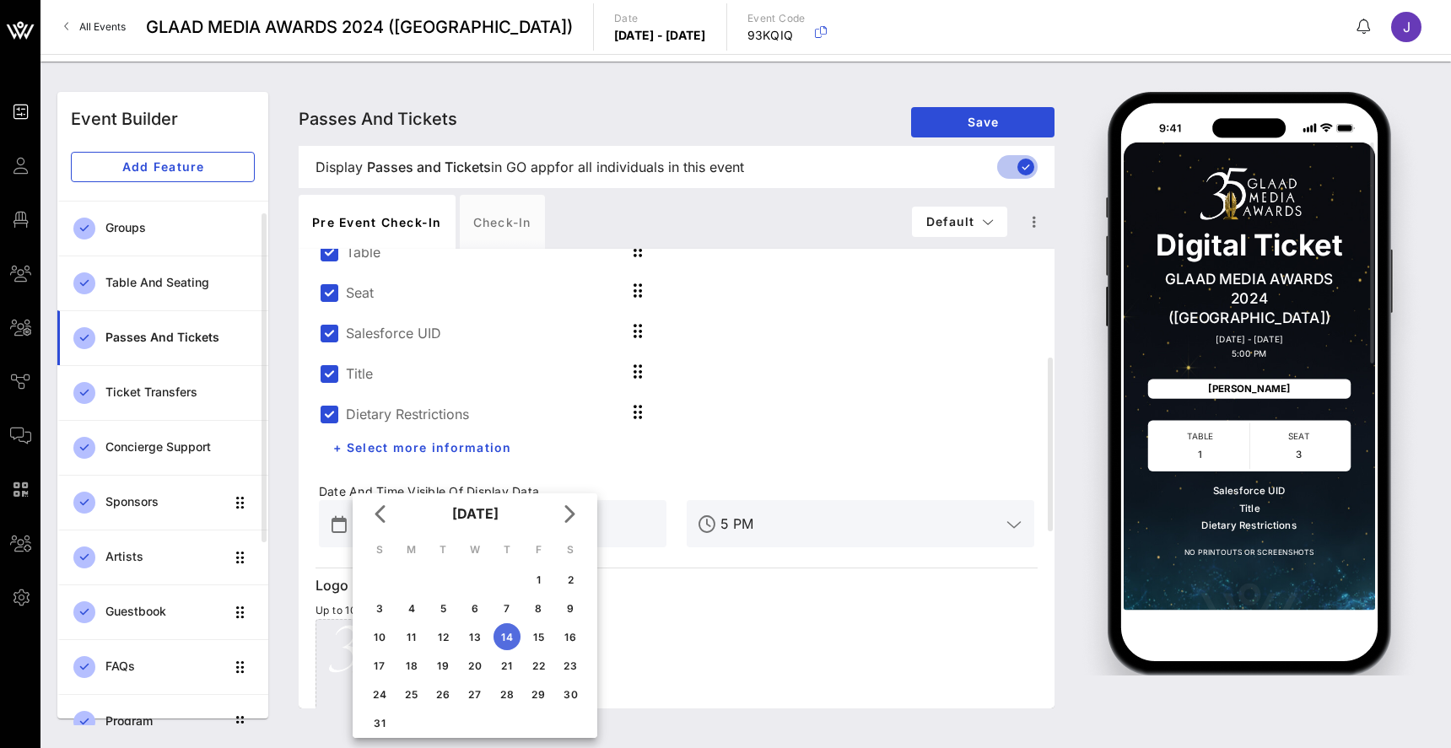
click at [42, 167] on div "Event Builder Event Builder Add Feature Event Details Groups Table and Seating …" at bounding box center [745, 405] width 1410 height 687
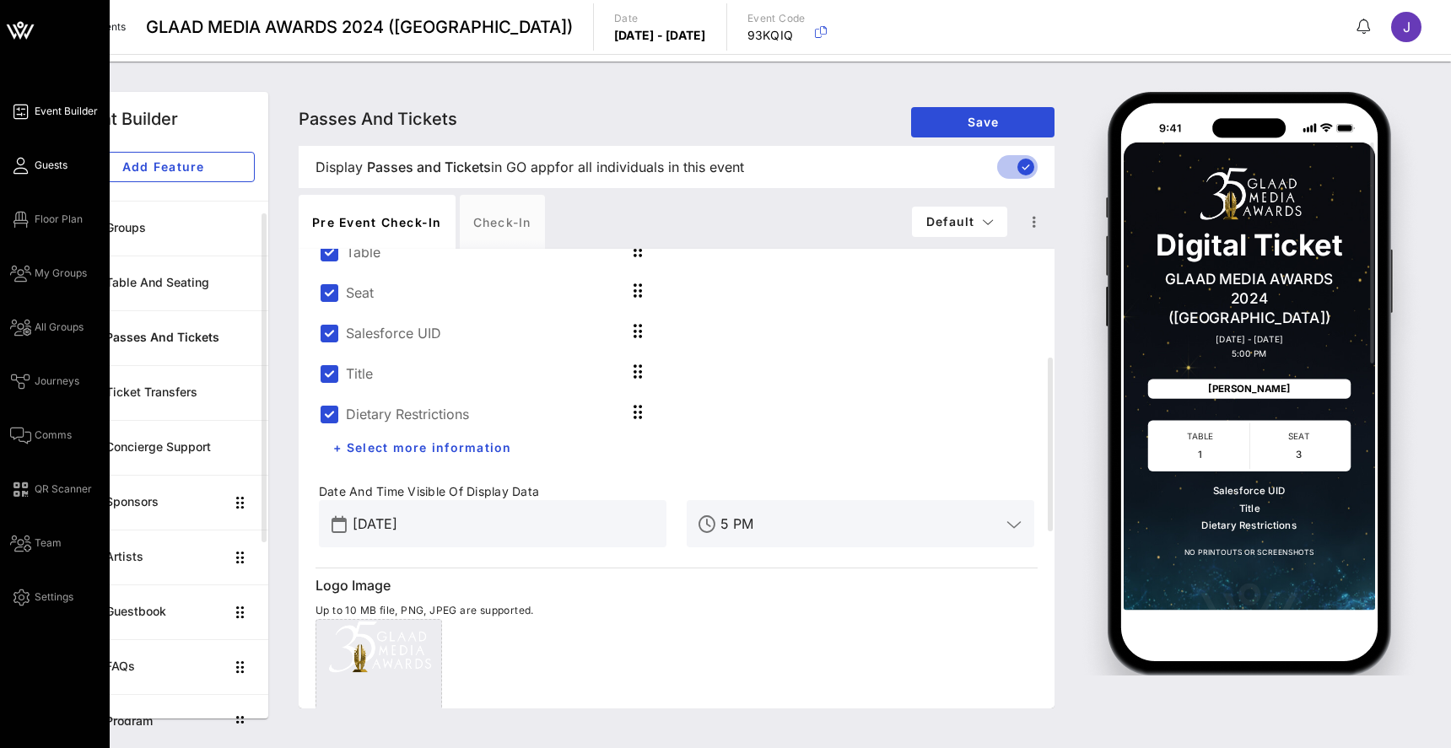
click at [24, 166] on icon at bounding box center [20, 166] width 21 height 3
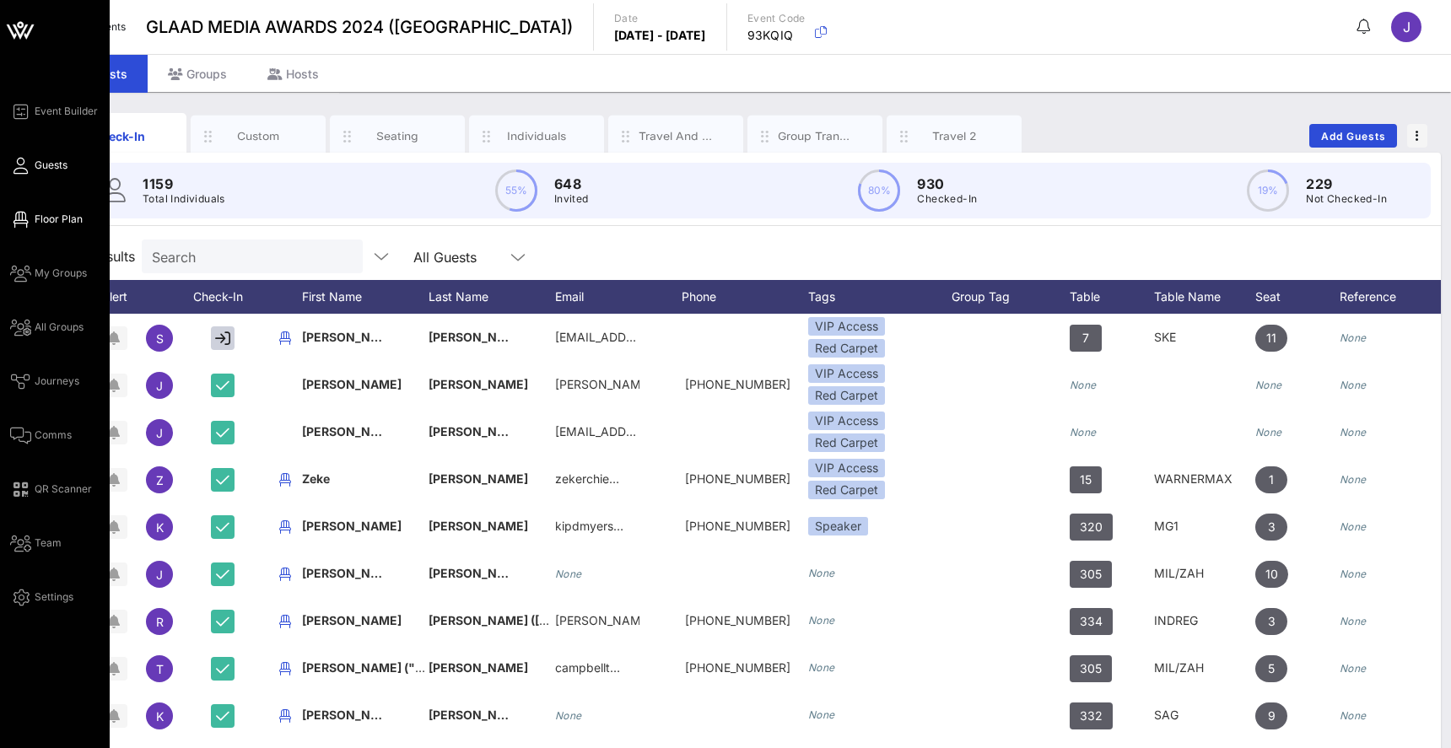
click at [24, 221] on icon at bounding box center [20, 219] width 21 height 3
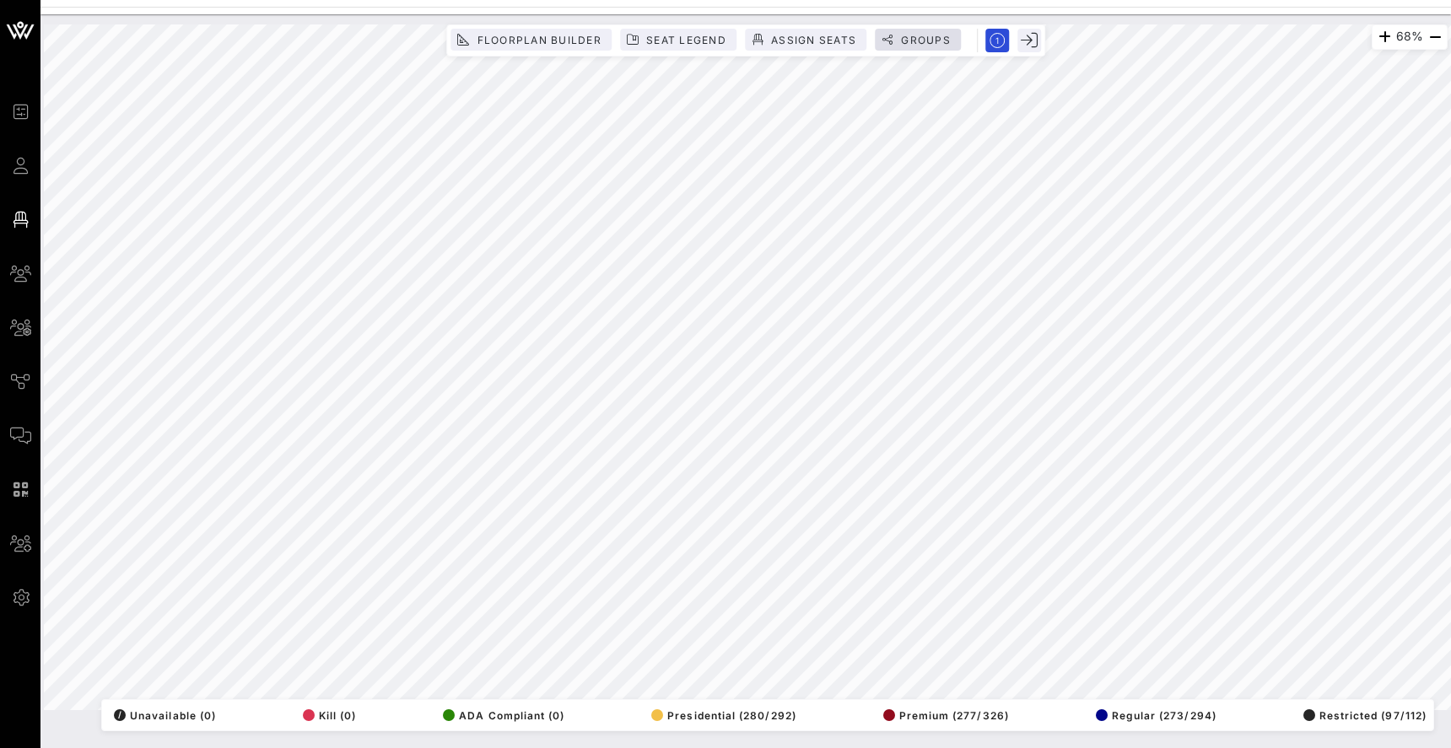
click at [922, 43] on span "Groups" at bounding box center [925, 40] width 51 height 13
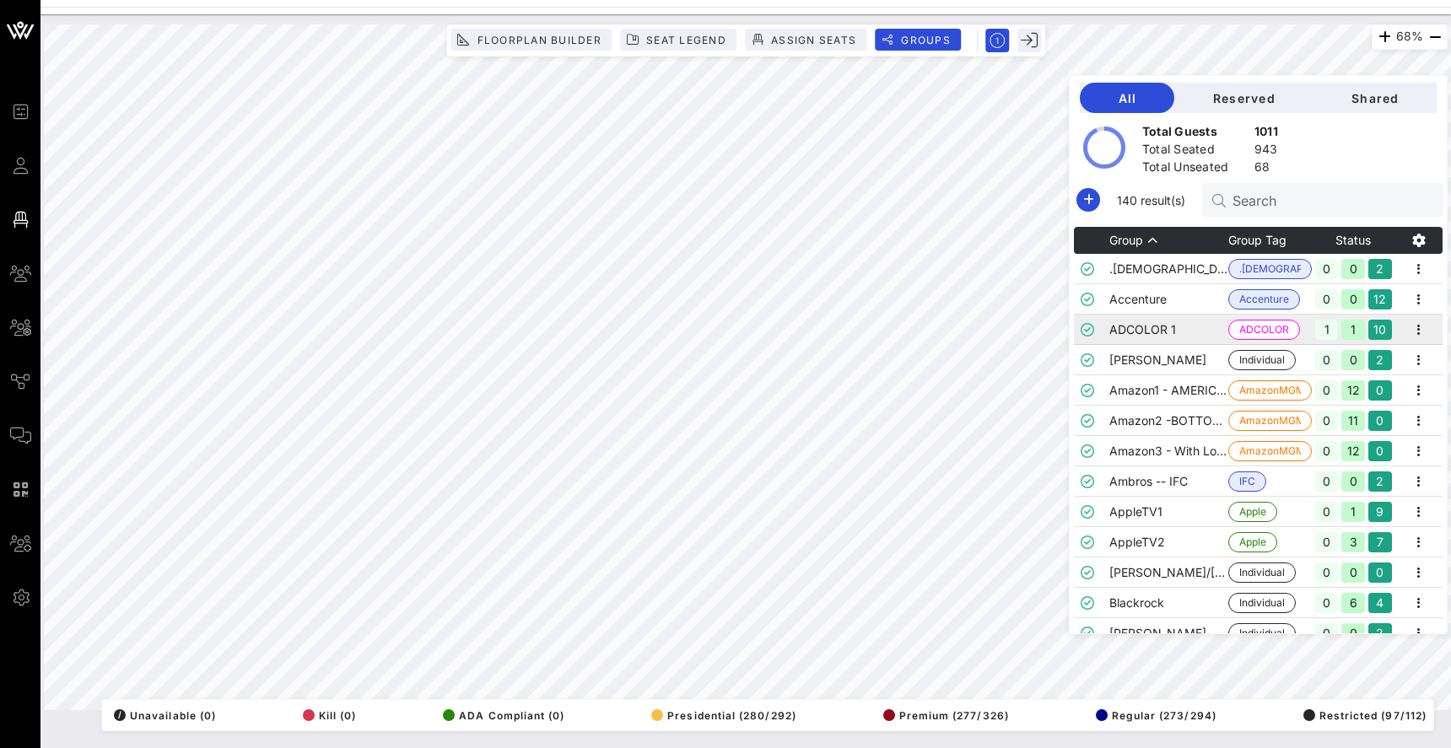
click at [1121, 321] on td "ADCOLOR 1" at bounding box center [1168, 330] width 119 height 30
click at [1126, 394] on td "Amazon1 - AMERICAN FICTION" at bounding box center [1168, 390] width 119 height 30
click at [1152, 449] on td "Amazon3 - With Love" at bounding box center [1168, 451] width 119 height 30
click at [1119, 603] on td "Blackrock" at bounding box center [1168, 603] width 119 height 30
click at [1179, 316] on td "ADCOLOR 1" at bounding box center [1168, 330] width 119 height 30
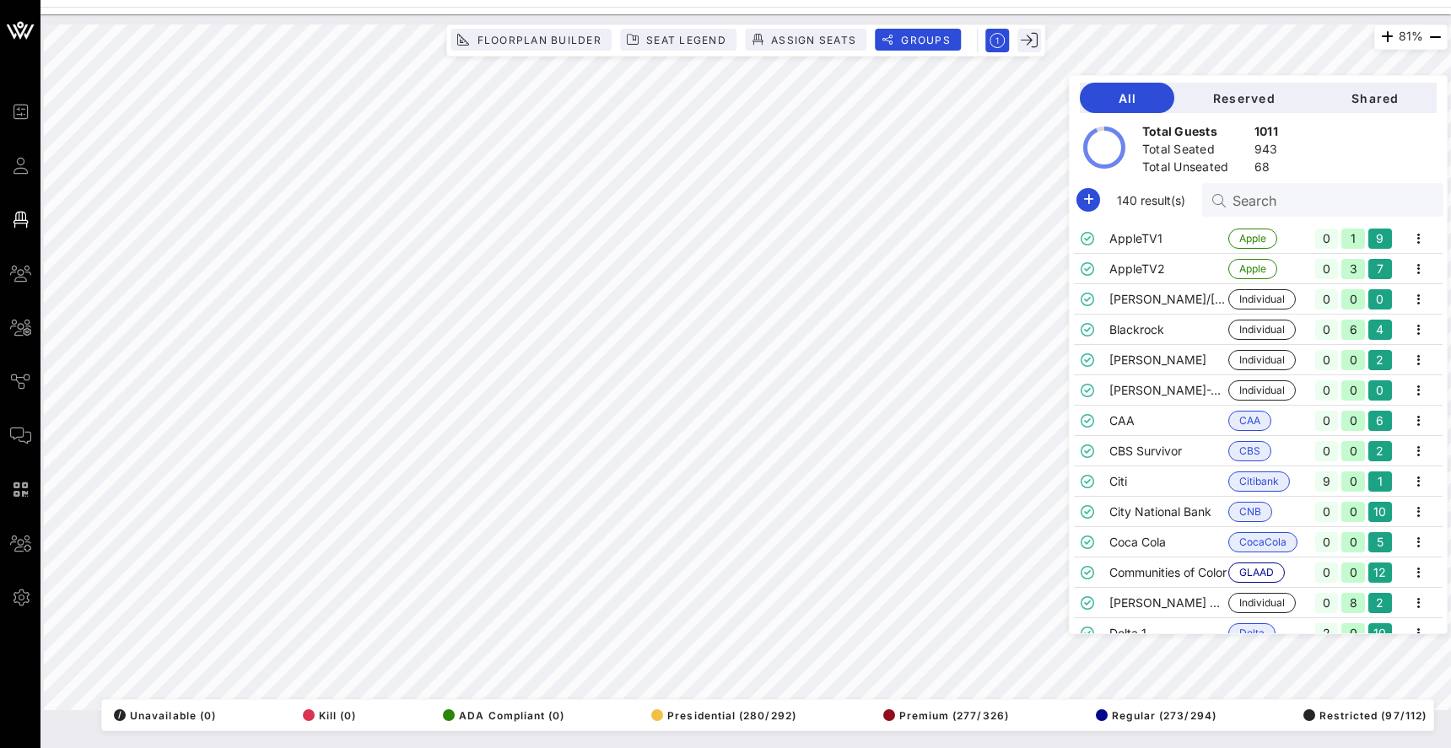
scroll to position [287, 0]
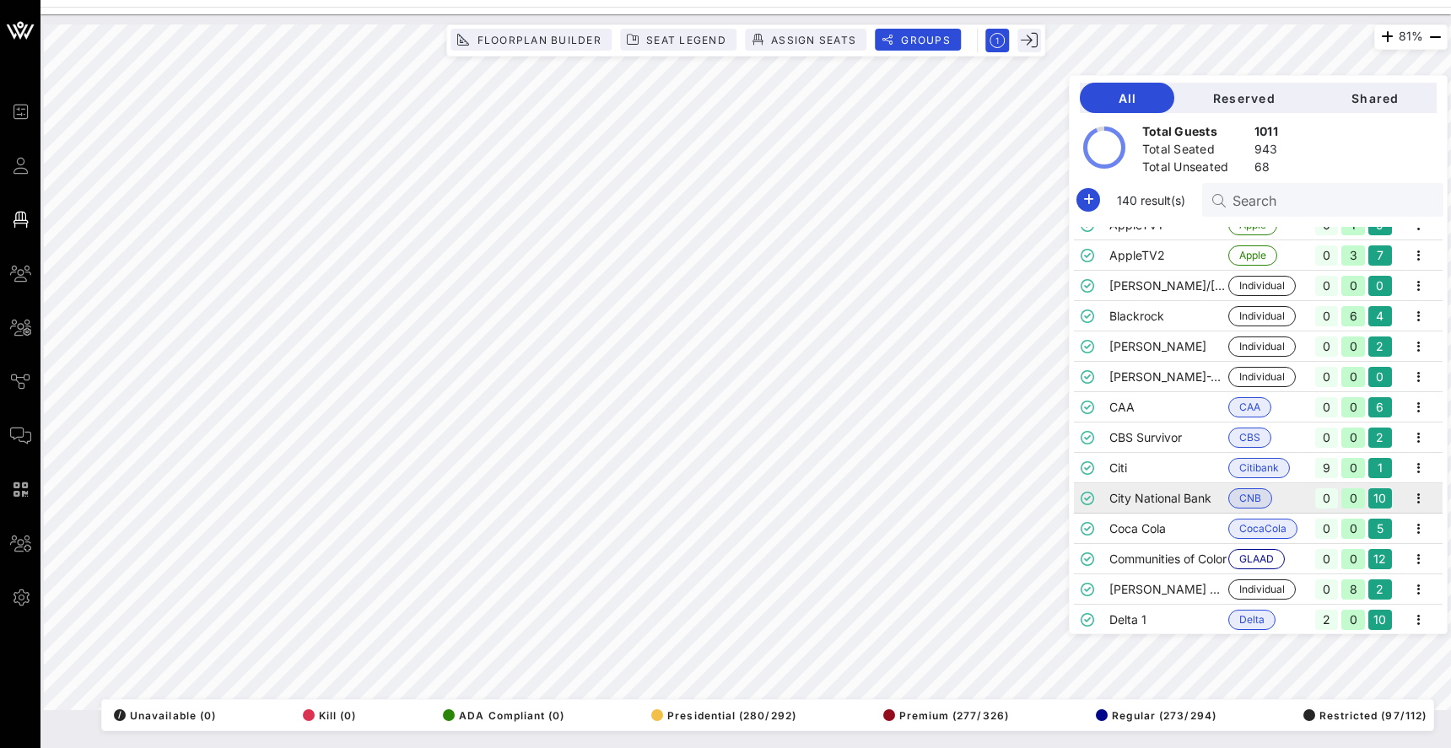
click at [1161, 506] on td "City National Bank" at bounding box center [1168, 498] width 119 height 30
click at [1025, 32] on icon "button" at bounding box center [1029, 40] width 17 height 17
click at [932, 37] on span "Groups" at bounding box center [925, 40] width 51 height 13
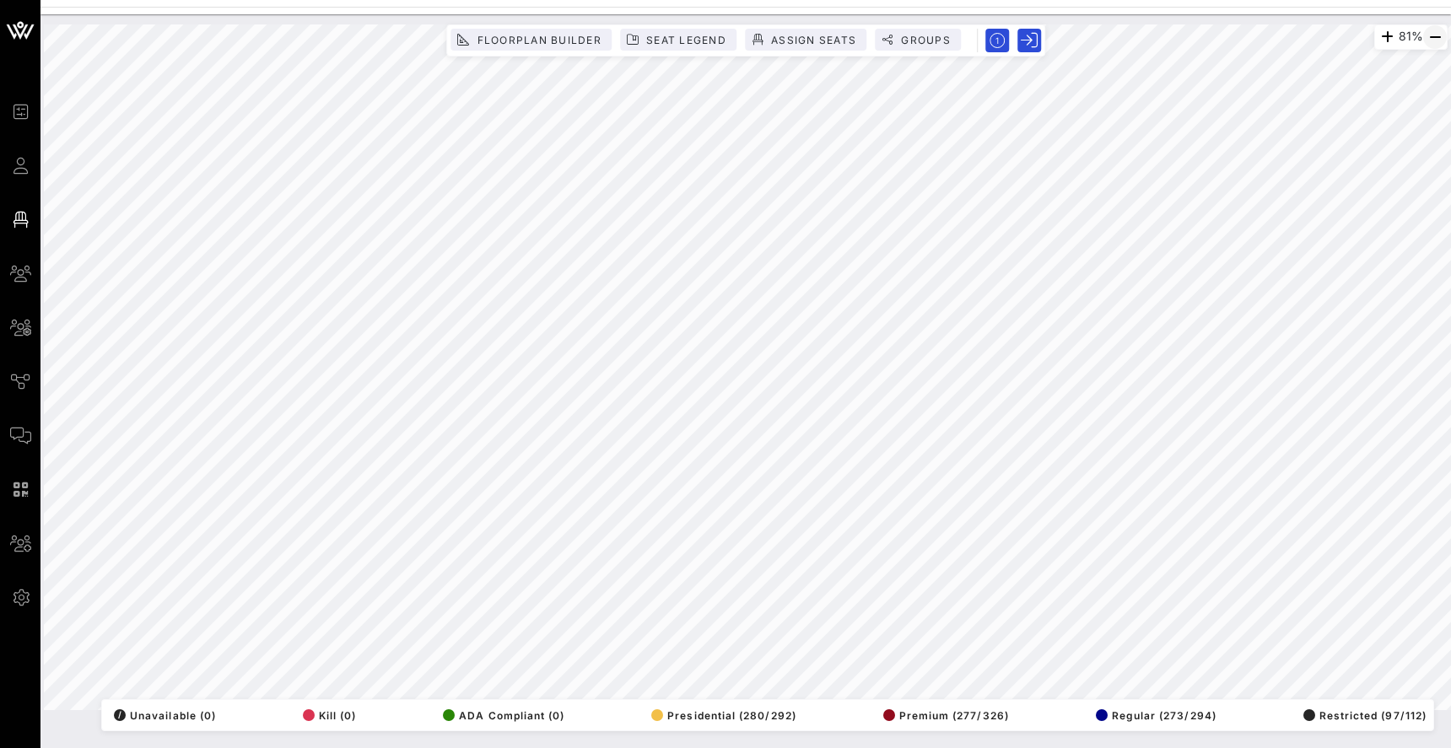
click at [1439, 39] on icon "button" at bounding box center [1435, 37] width 20 height 20
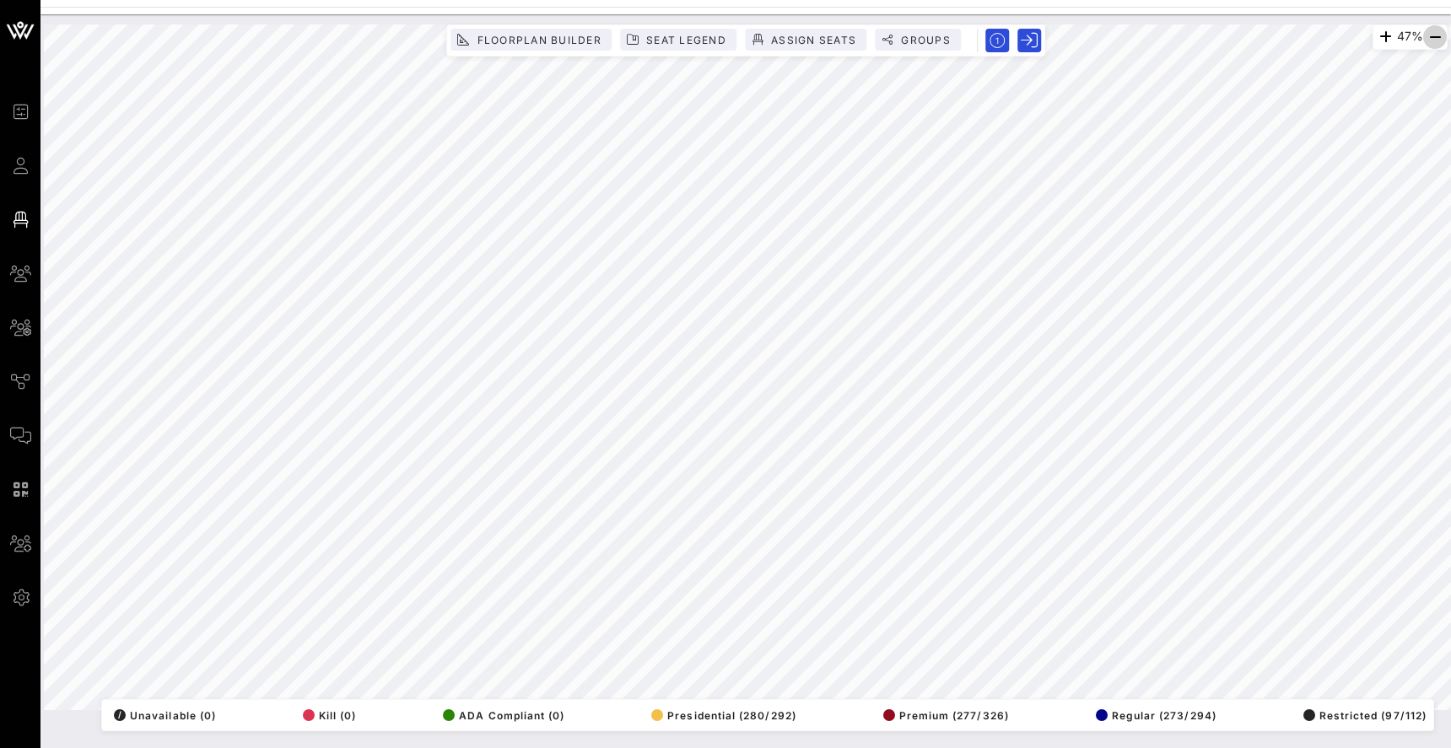
click at [1439, 39] on icon "button" at bounding box center [1435, 37] width 20 height 20
click at [1374, 36] on icon "button" at bounding box center [1384, 37] width 20 height 20
click at [1375, 36] on icon "button" at bounding box center [1385, 37] width 20 height 20
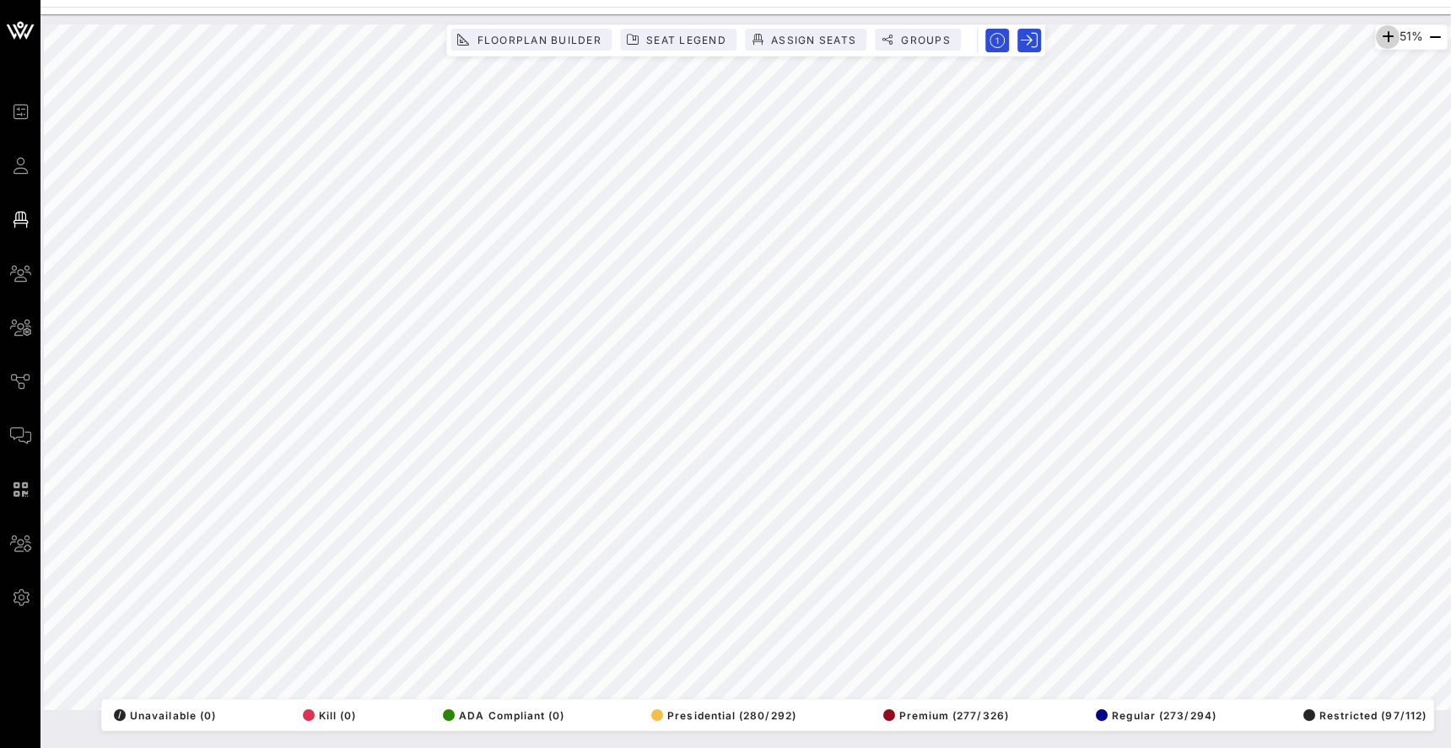
click at [1378, 36] on icon "button" at bounding box center [1388, 37] width 20 height 20
click at [1375, 36] on icon "button" at bounding box center [1385, 37] width 20 height 20
click at [1374, 36] on icon "button" at bounding box center [1384, 37] width 20 height 20
click at [1376, 36] on icon "button" at bounding box center [1386, 37] width 20 height 20
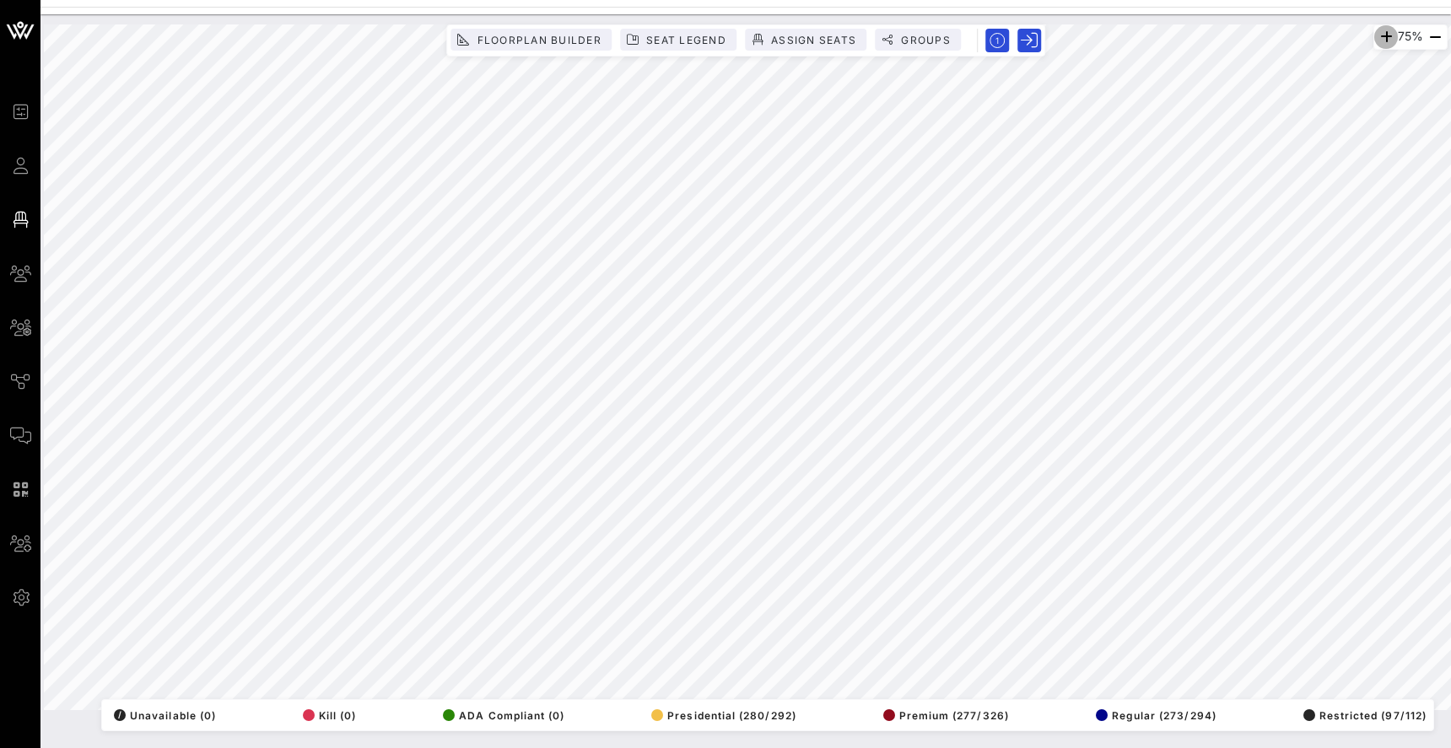
click at [1376, 36] on icon "button" at bounding box center [1386, 37] width 20 height 20
click at [1023, 41] on icon "button" at bounding box center [1029, 40] width 17 height 17
click at [1023, 40] on icon "button" at bounding box center [1029, 40] width 17 height 17
click at [930, 36] on span "Groups" at bounding box center [925, 40] width 51 height 13
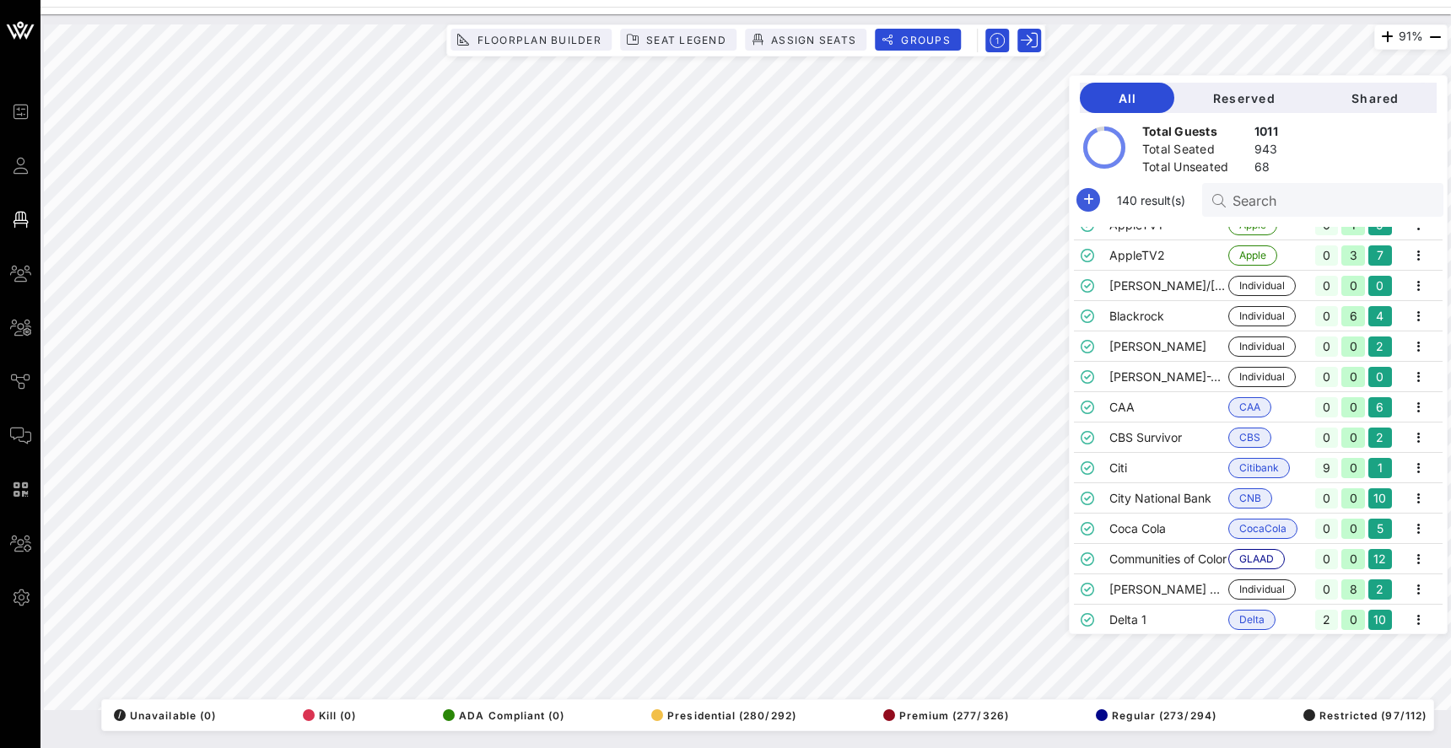
click at [1086, 202] on icon "button" at bounding box center [1088, 200] width 20 height 20
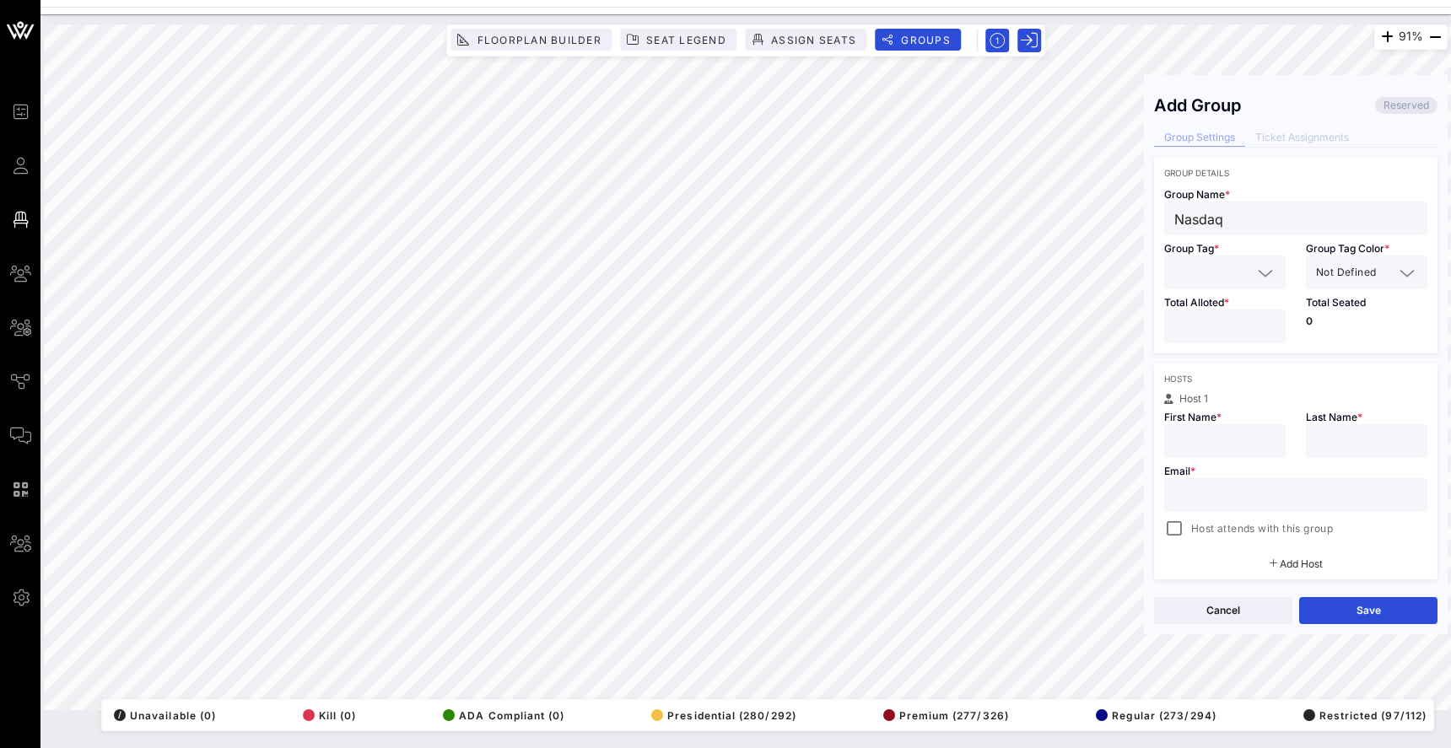
type input "Nasdaq"
click at [1222, 284] on div at bounding box center [1224, 273] width 101 height 34
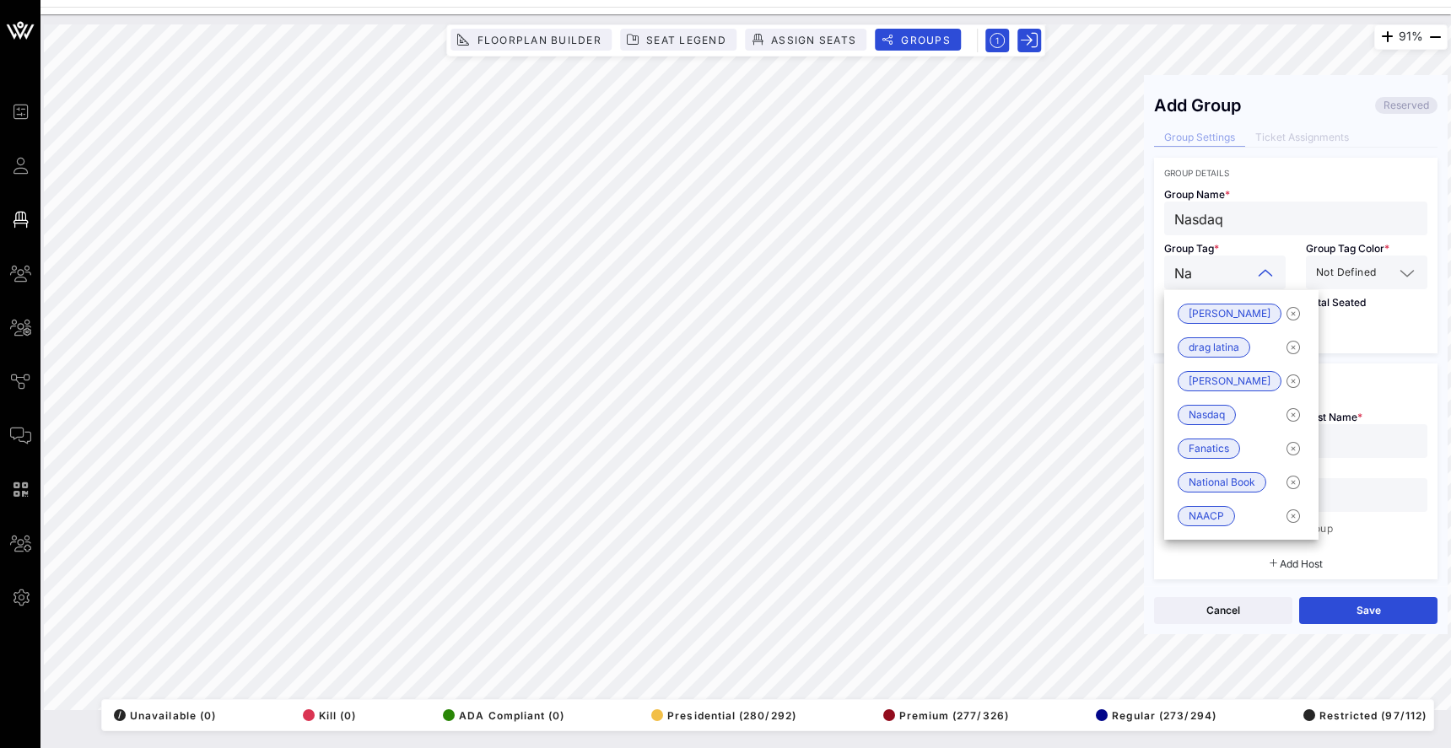
type input "Nas"
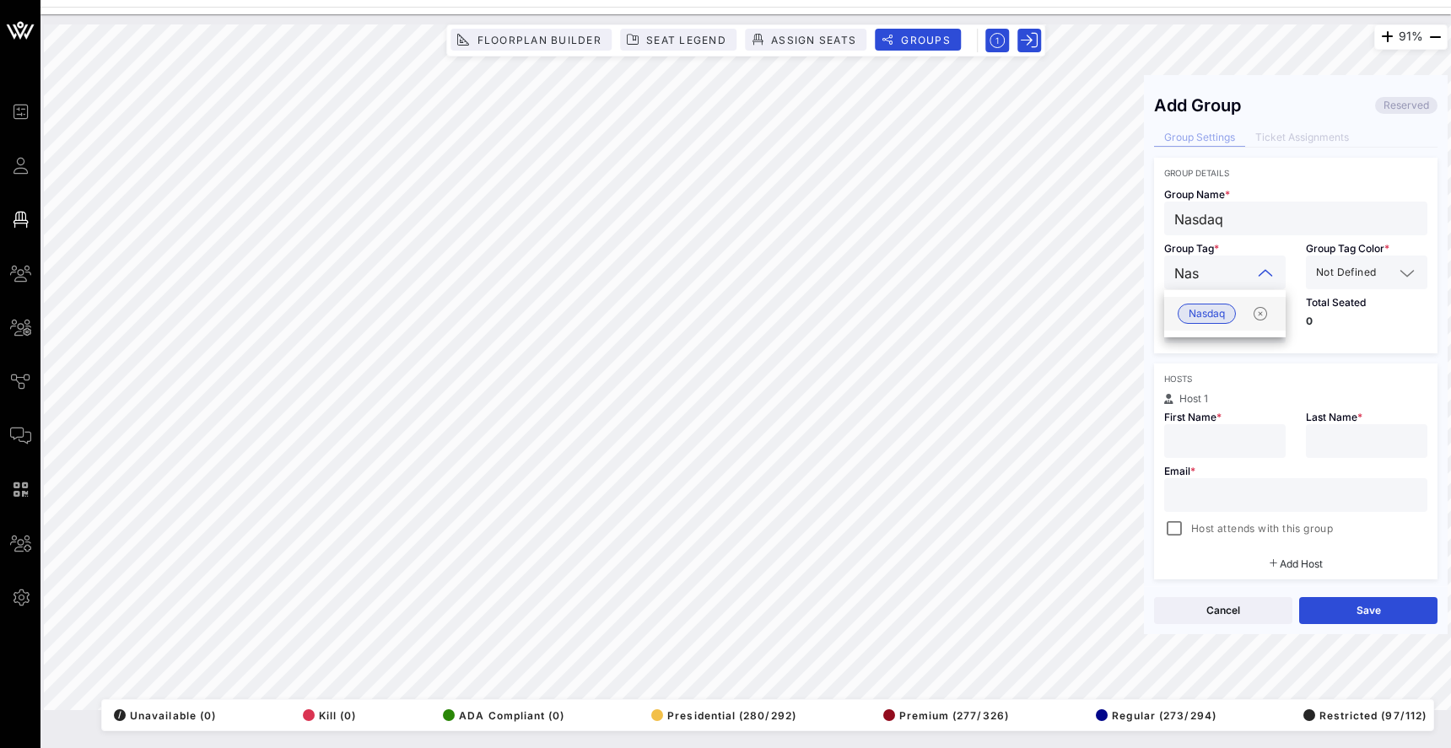
click at [1247, 316] on div "Nasdaq" at bounding box center [1224, 314] width 121 height 34
click at [1352, 269] on span "Not Defined" at bounding box center [1346, 272] width 60 height 17
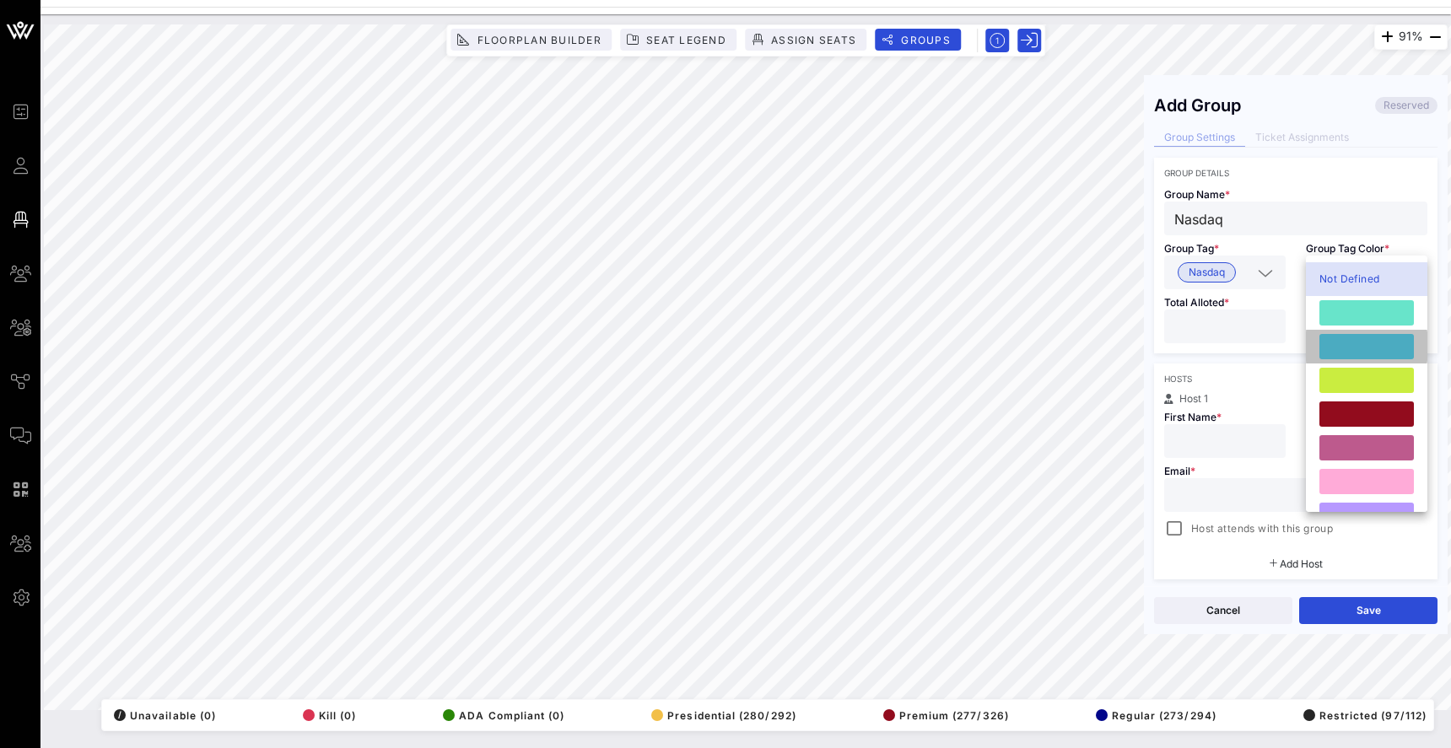
click at [1357, 346] on div at bounding box center [1366, 346] width 94 height 25
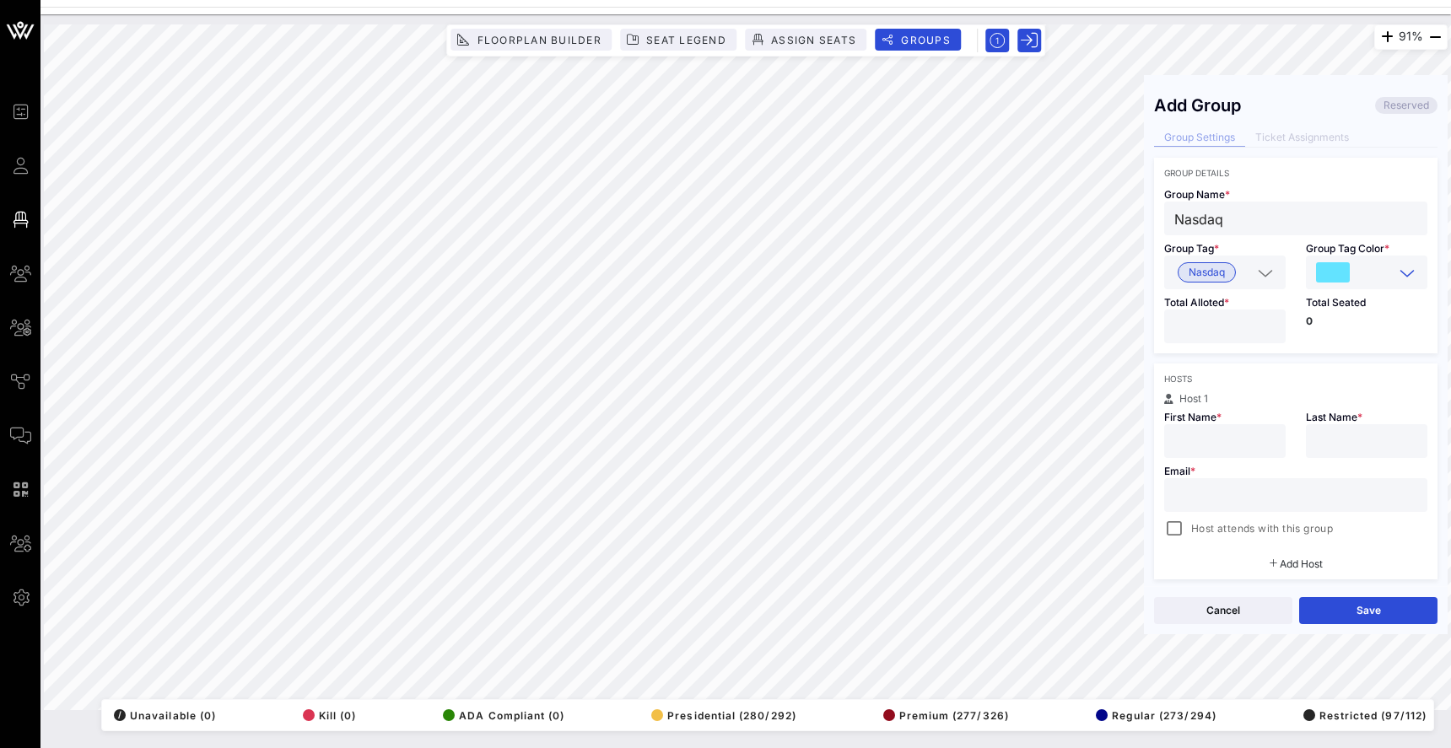
click at [1212, 329] on input "number" at bounding box center [1224, 327] width 101 height 22
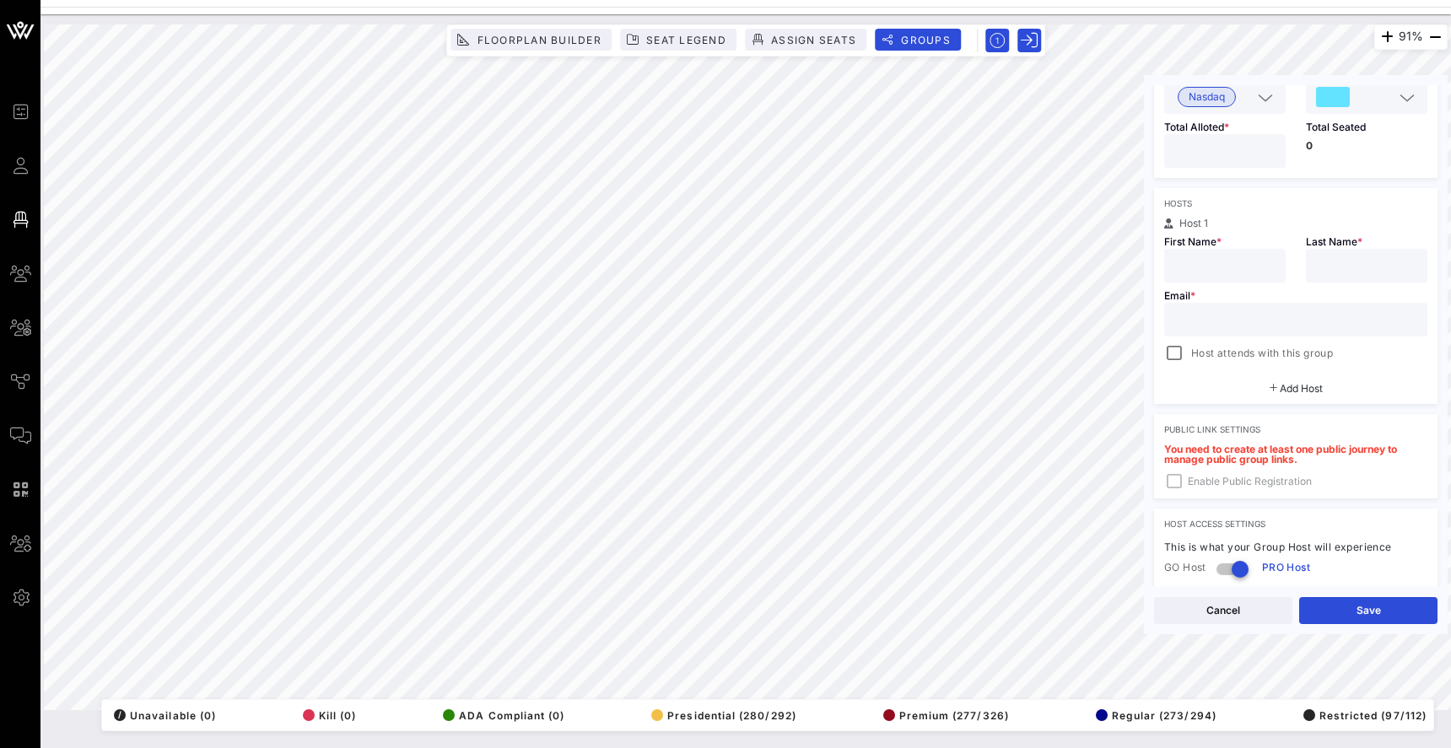
scroll to position [211, 0]
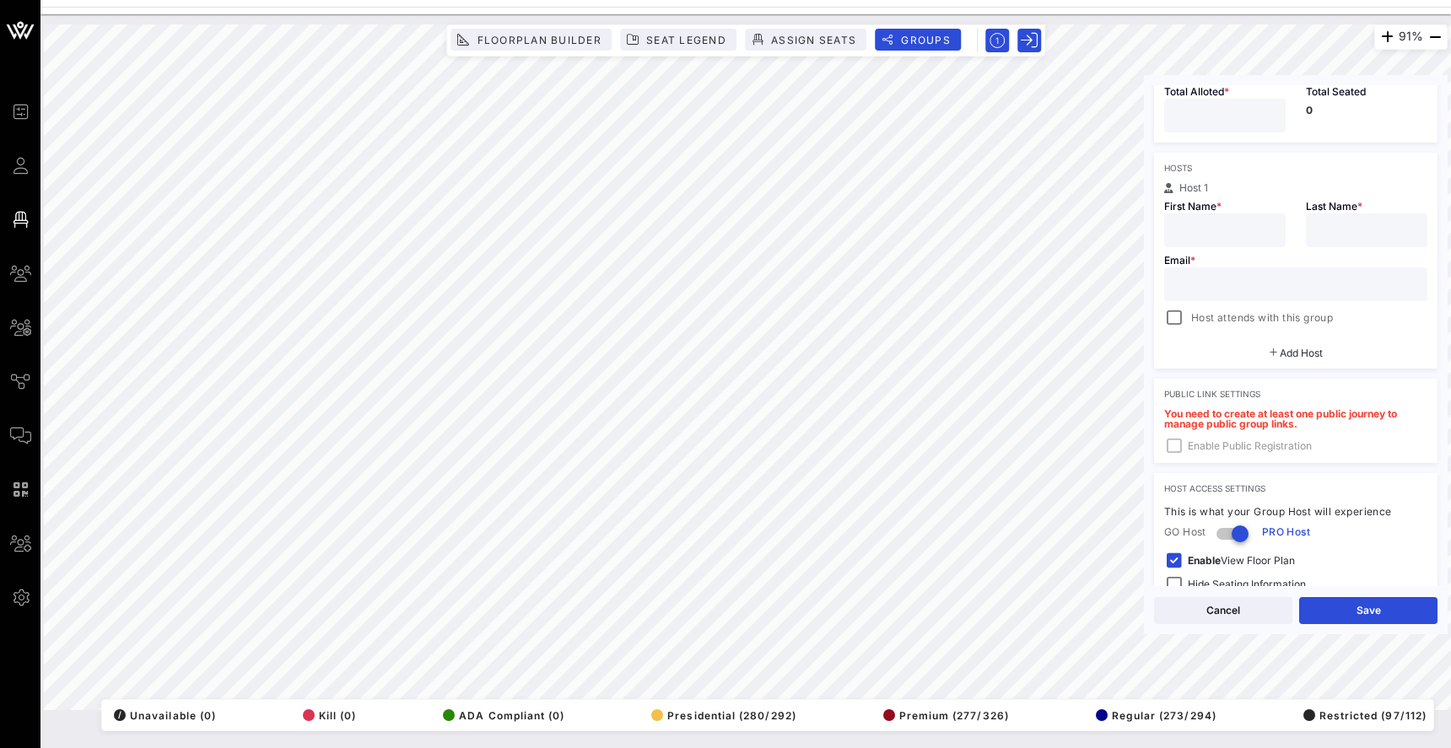
type input "**"
type input "Chelsea"
type input "M"
type input "c@vow.app"
click at [1297, 262] on div "Email * c@vow.app Host attends with this group" at bounding box center [1295, 287] width 283 height 81
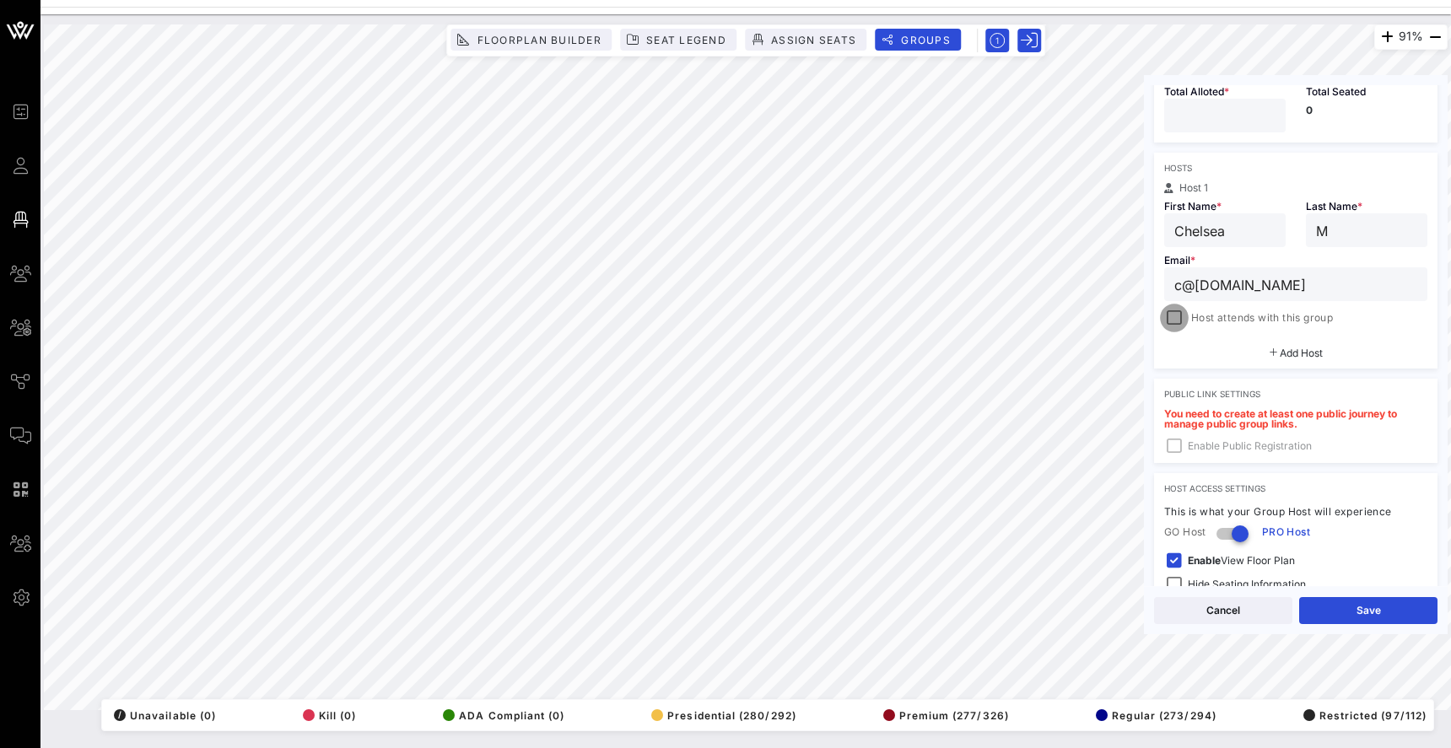
click at [1173, 316] on div at bounding box center [1174, 318] width 24 height 24
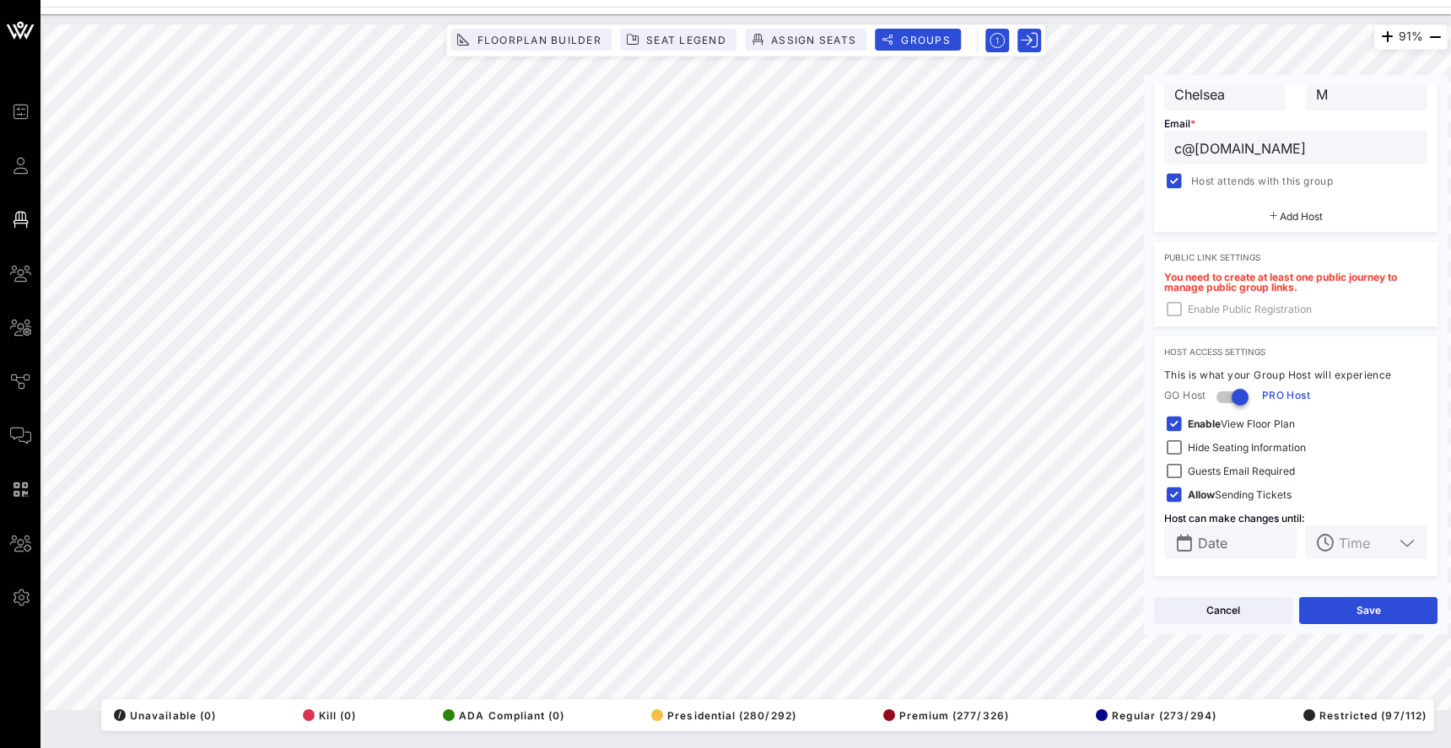
scroll to position [0, 0]
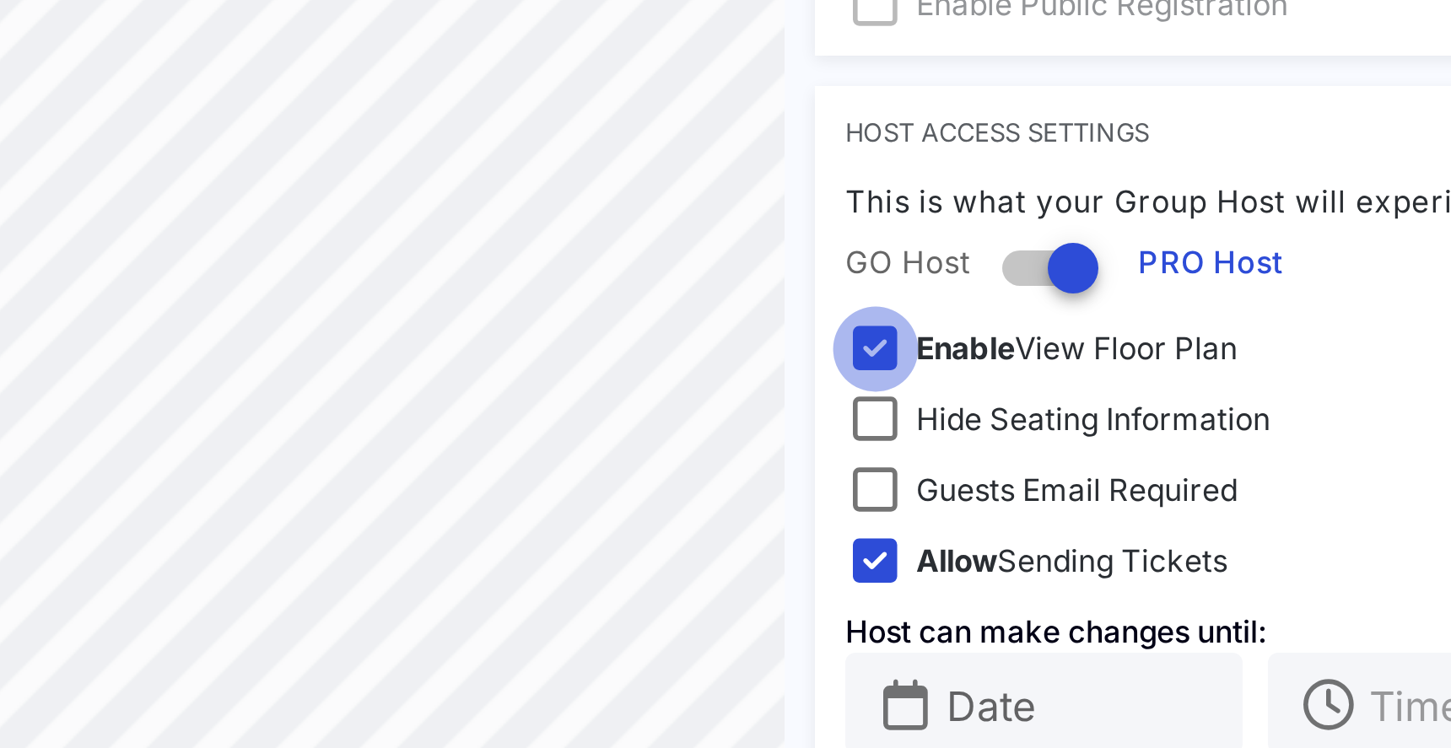
click at [1162, 413] on div at bounding box center [1174, 425] width 24 height 24
click at [1162, 436] on div at bounding box center [1174, 448] width 24 height 24
click at [1162, 413] on div at bounding box center [1174, 425] width 24 height 24
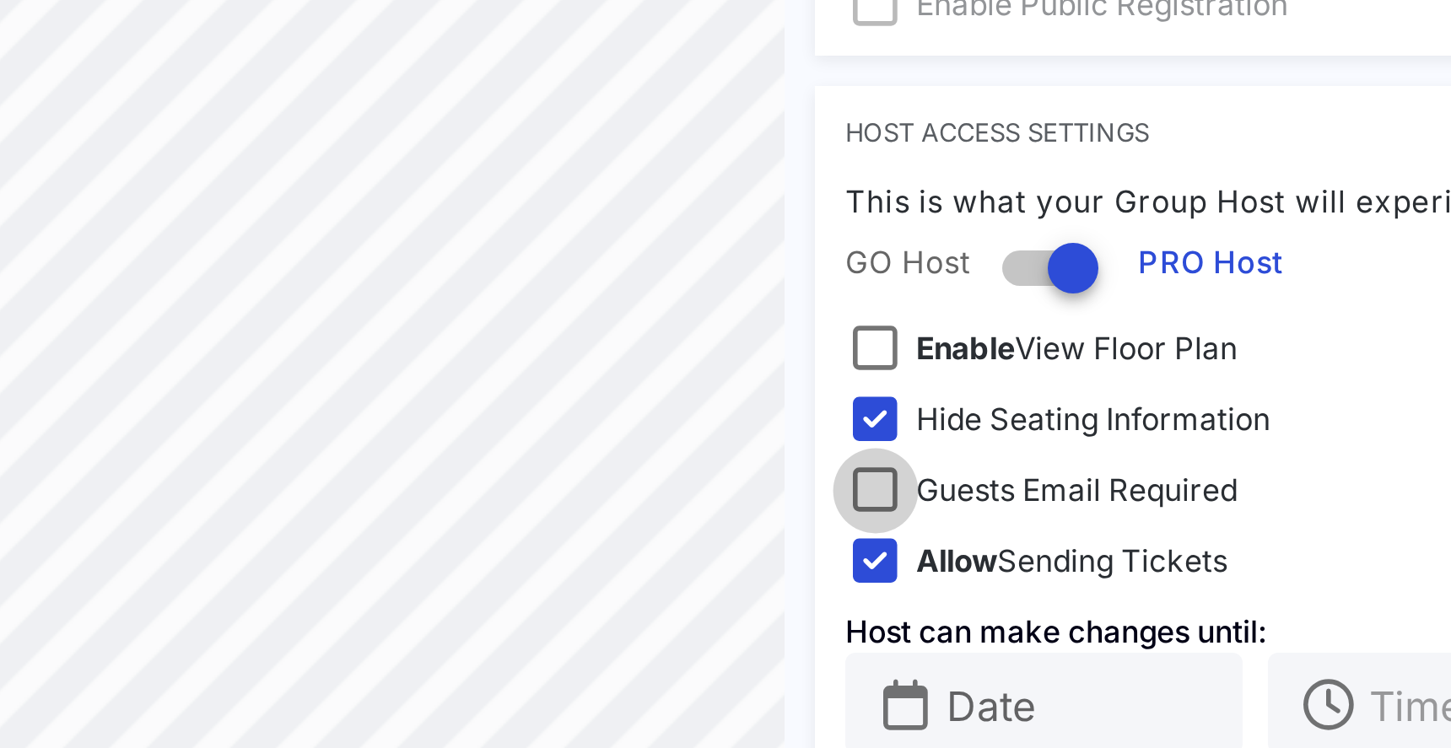
click at [1162, 460] on div at bounding box center [1174, 472] width 24 height 24
click at [1162, 483] on div at bounding box center [1174, 495] width 24 height 24
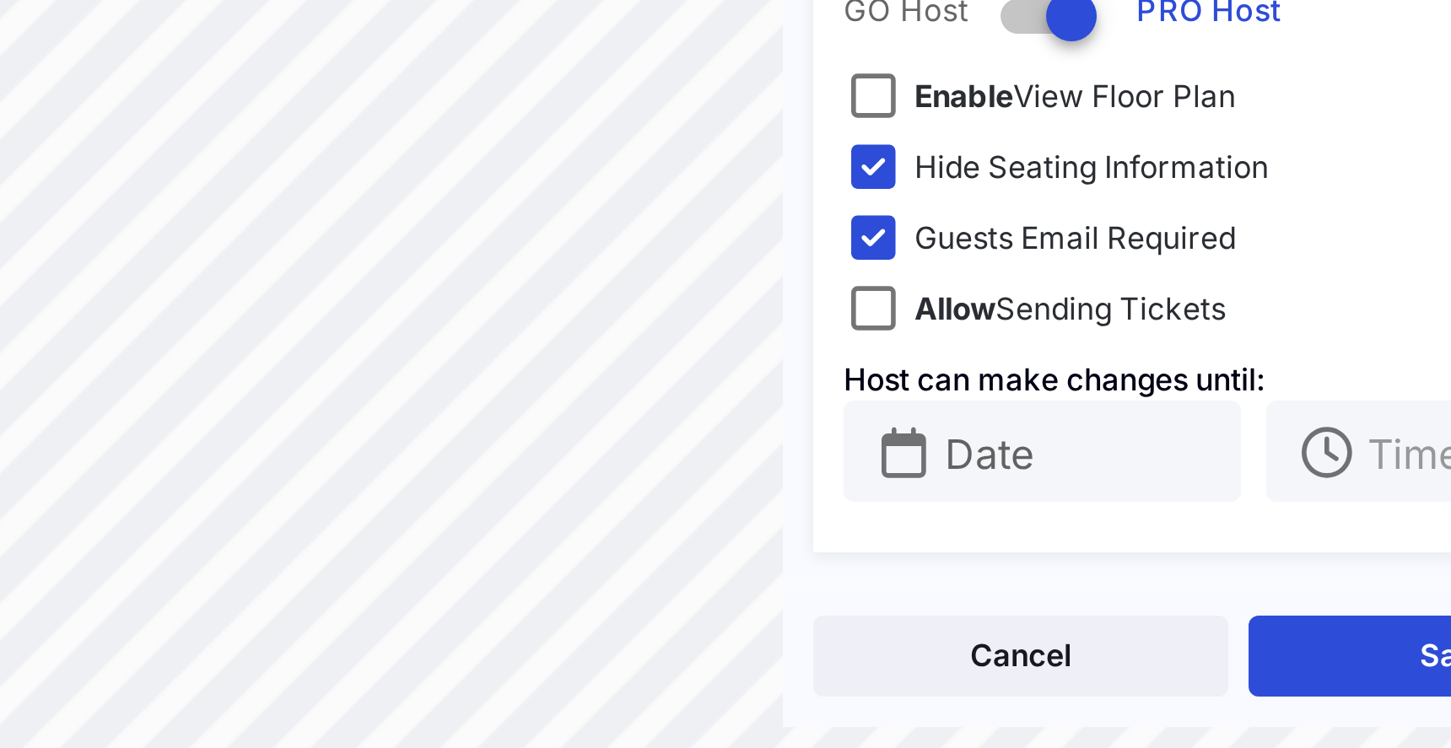
scroll to position [0, 16]
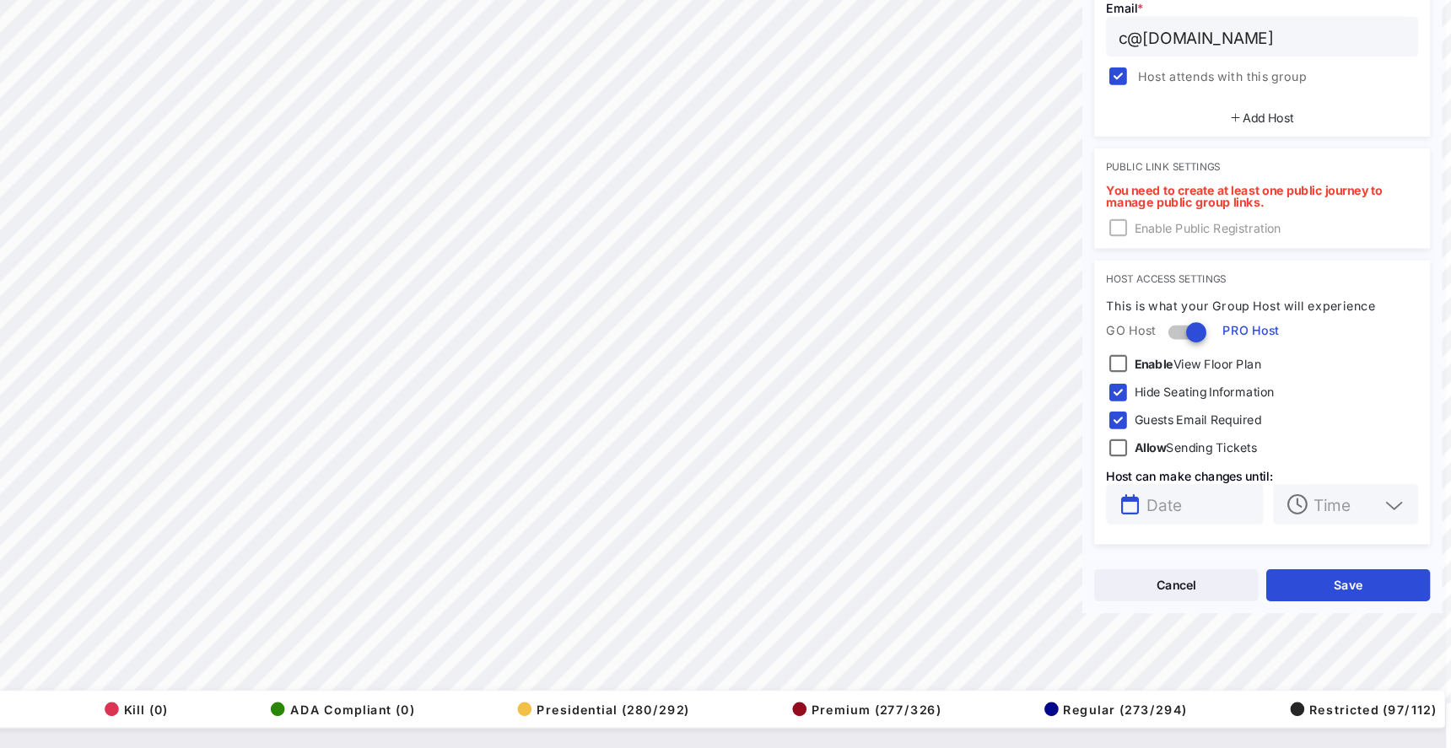
click at [1182, 531] on input "text" at bounding box center [1226, 542] width 89 height 22
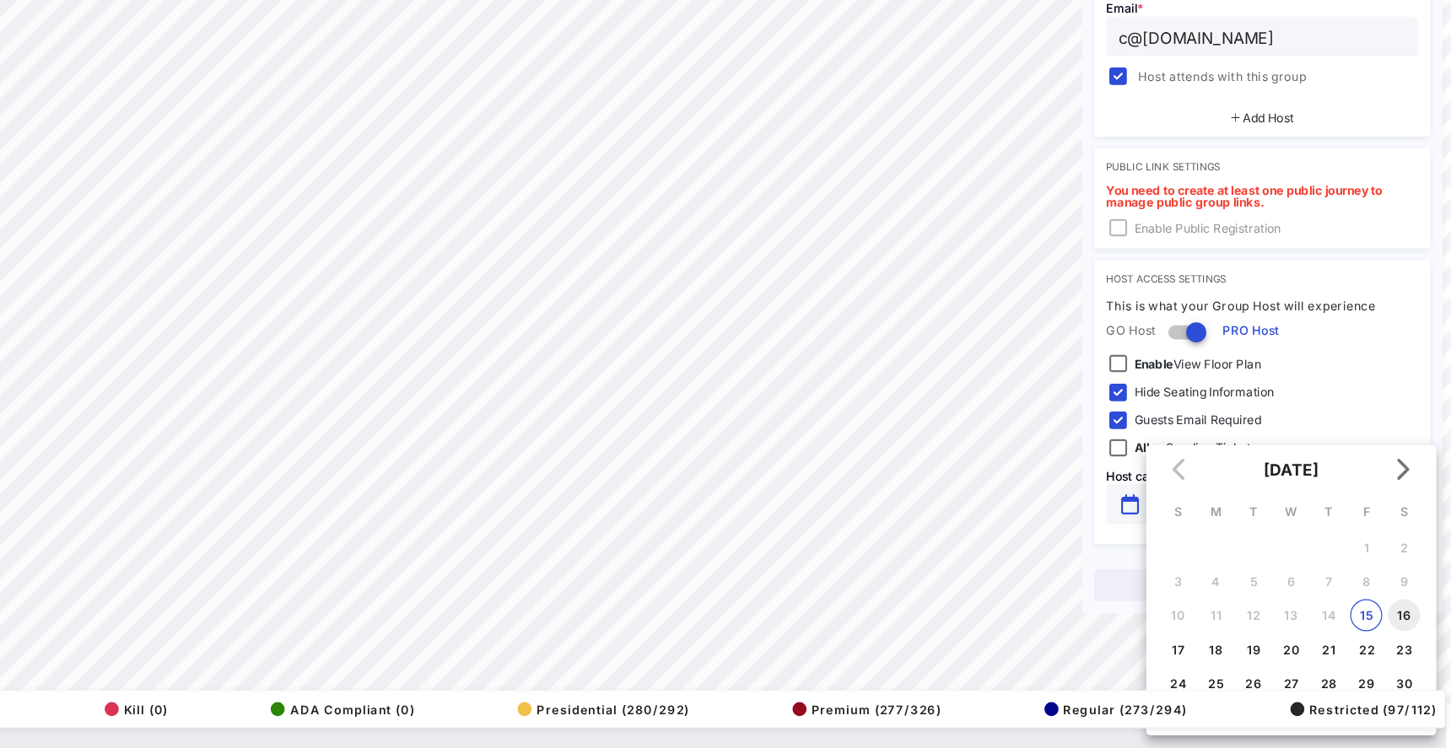
click at [1386, 623] on button "16" at bounding box center [1399, 636] width 27 height 27
type input "Aug 16, 2025"
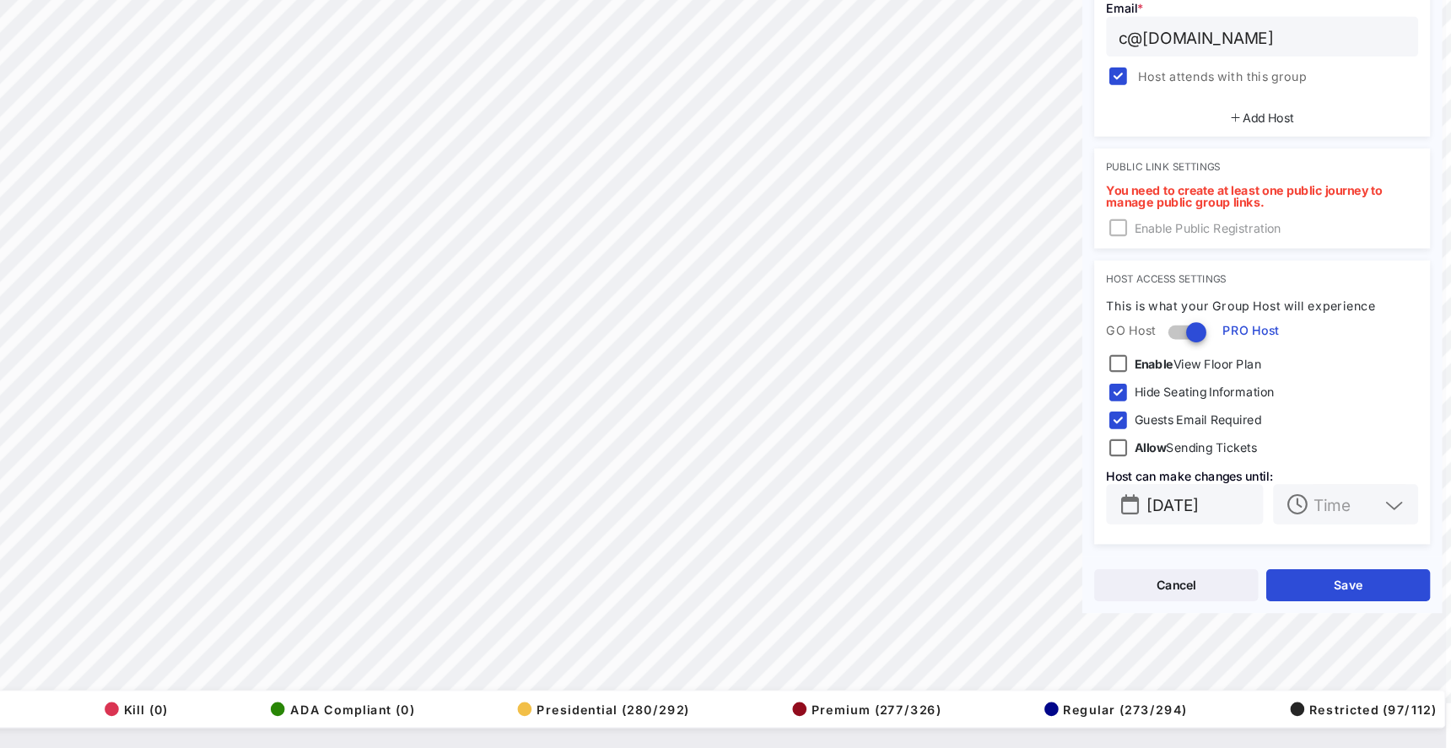
click at [1323, 531] on input "text" at bounding box center [1350, 542] width 55 height 22
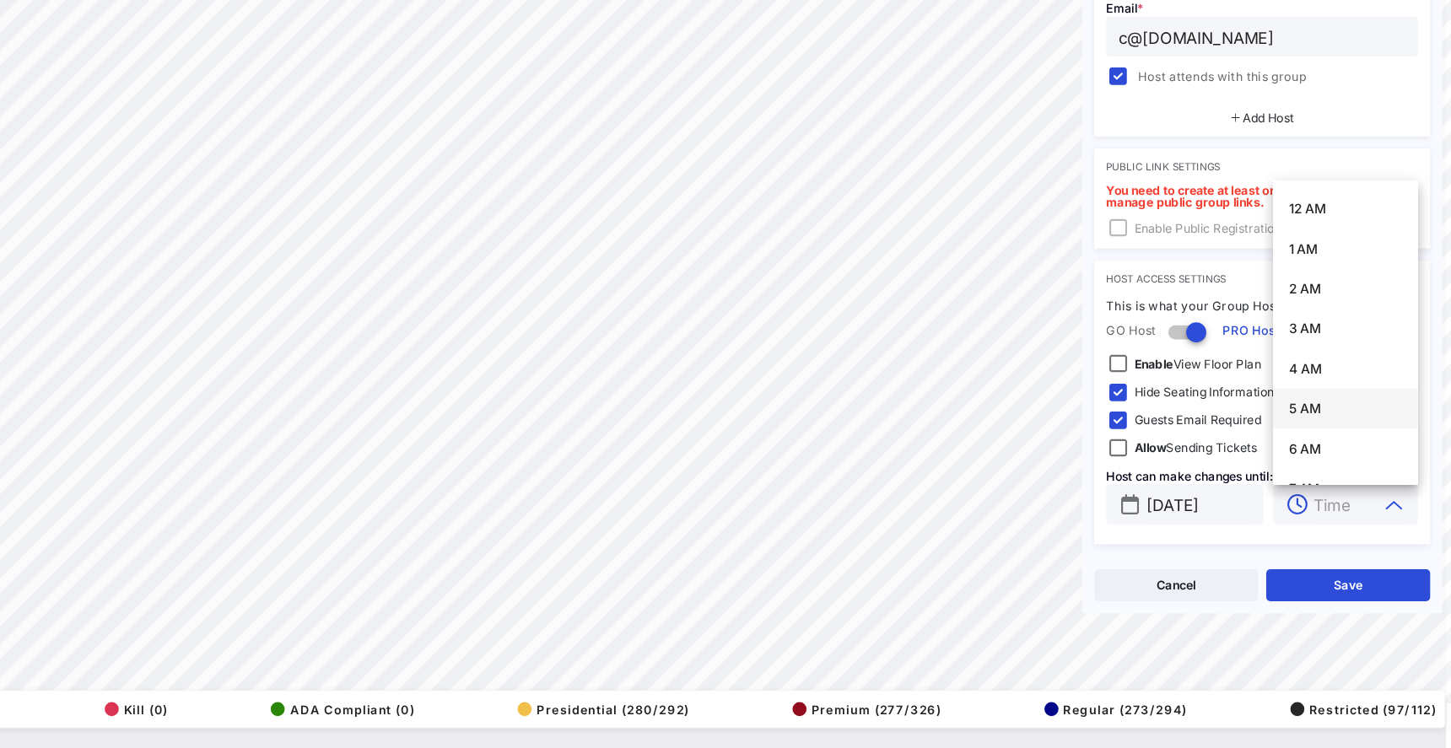
click at [1303, 455] on div "5 AM" at bounding box center [1350, 461] width 95 height 13
type input "5 AM"
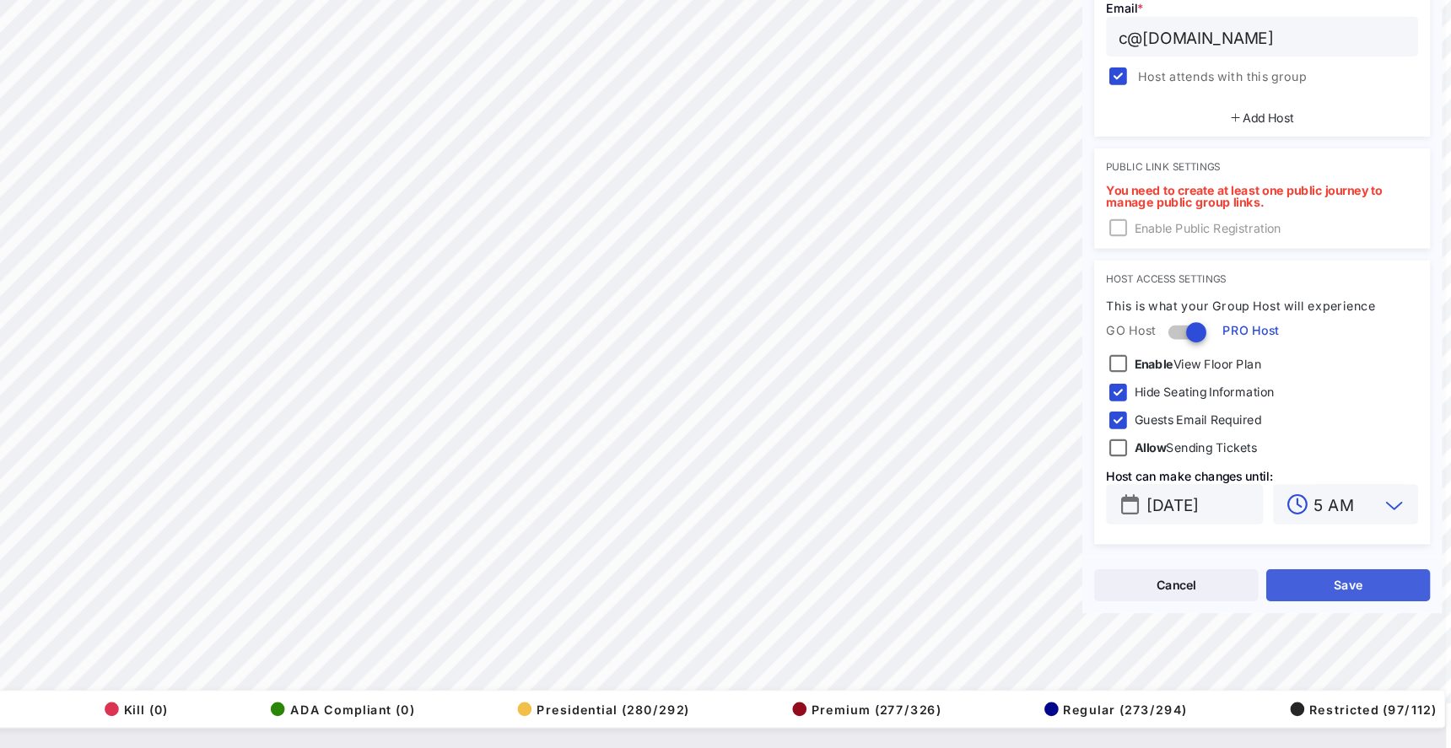
click at [1283, 597] on button "Save" at bounding box center [1352, 610] width 138 height 27
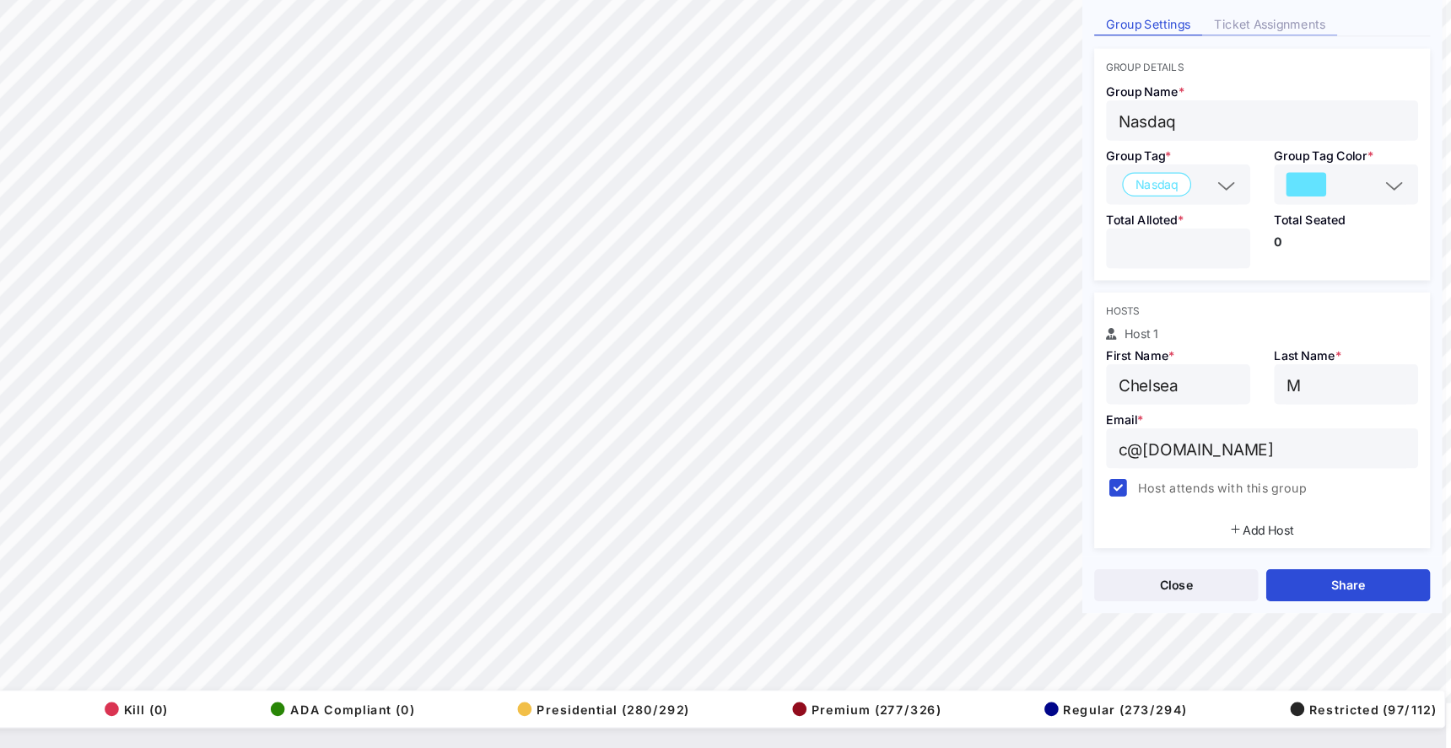
scroll to position [0, 0]
click at [1229, 129] on div "Ticket Assignments" at bounding box center [1286, 138] width 114 height 18
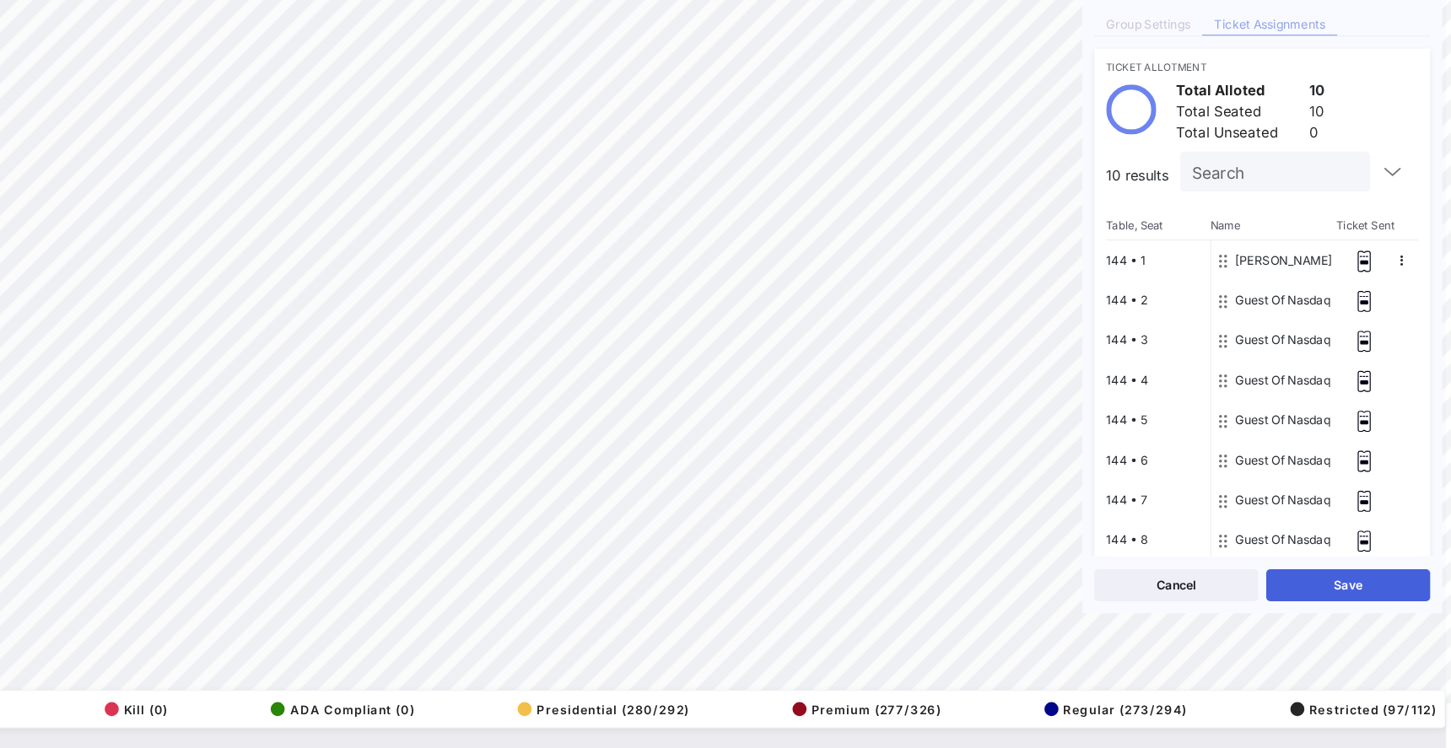
click at [1283, 597] on button "Save" at bounding box center [1352, 610] width 138 height 27
click at [1138, 597] on button "Close" at bounding box center [1207, 610] width 138 height 27
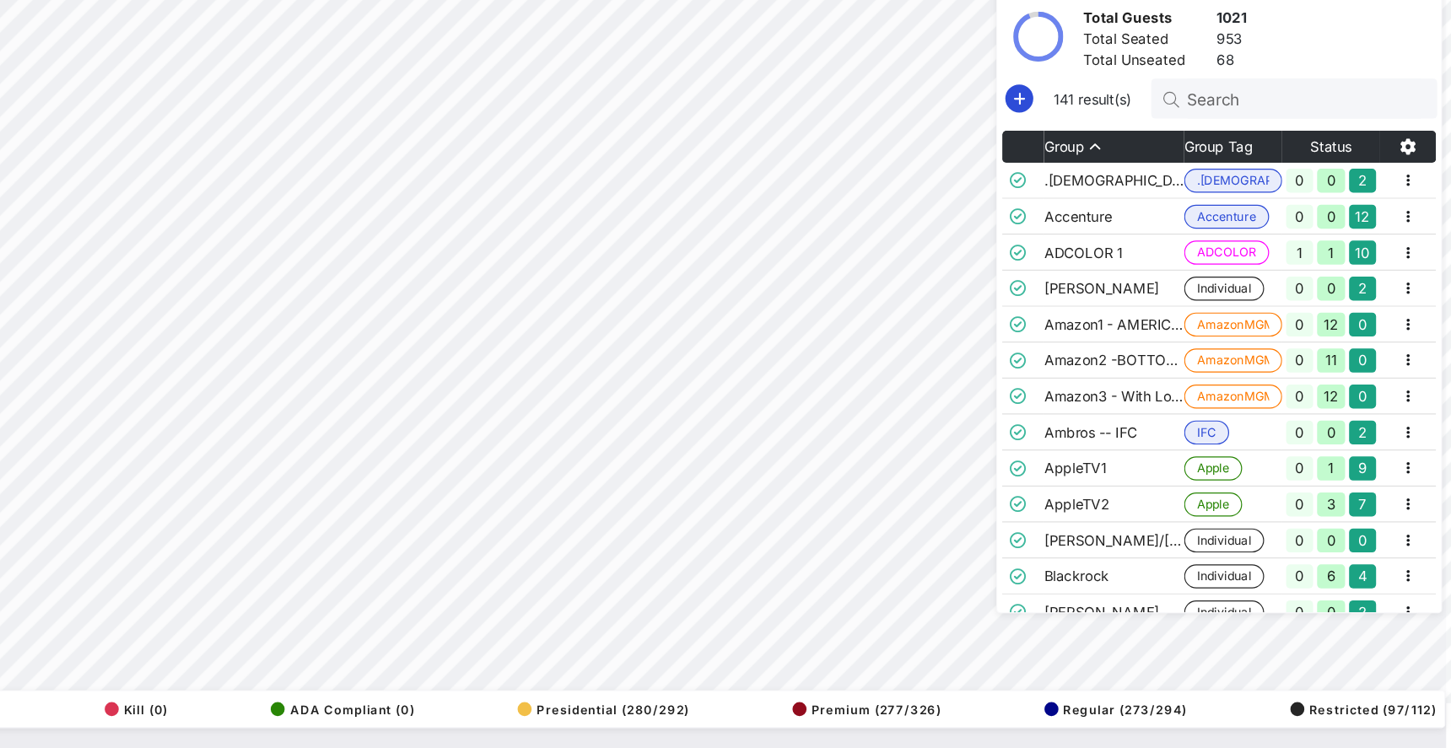
click at [839, 414] on div "38% Floorplan Builder Seat Legend Assign Seats Groups Exit All Reserved Shared …" at bounding box center [730, 367] width 1404 height 686
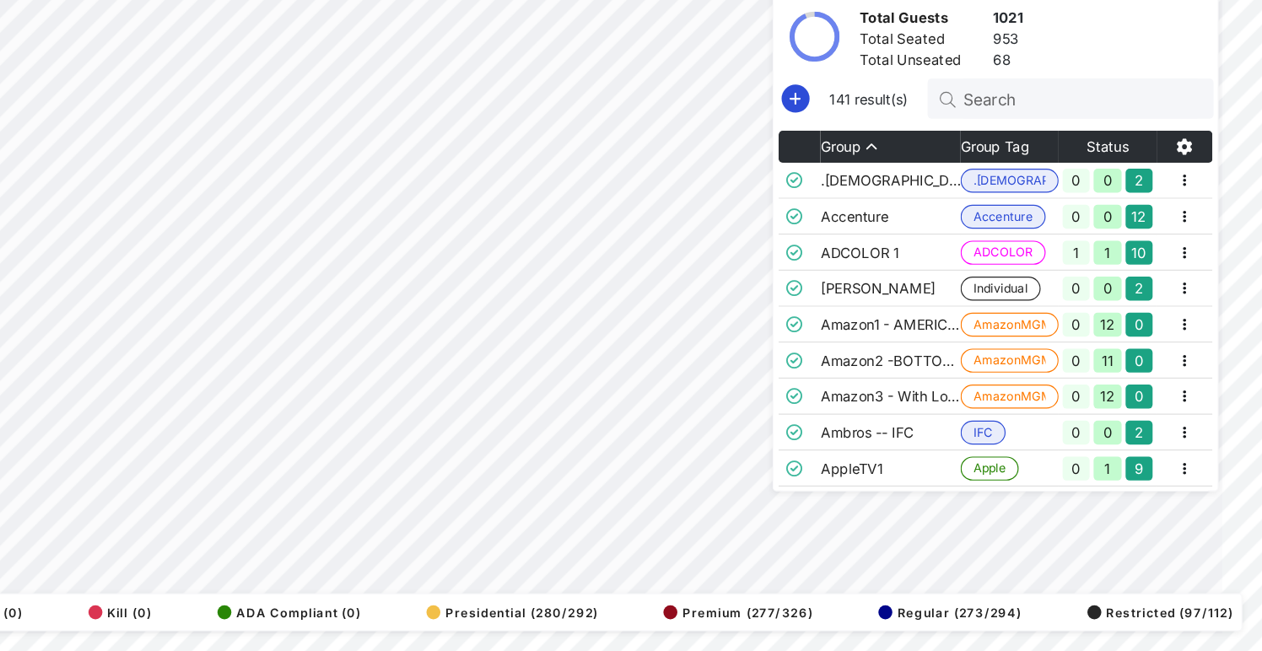
scroll to position [0, 16]
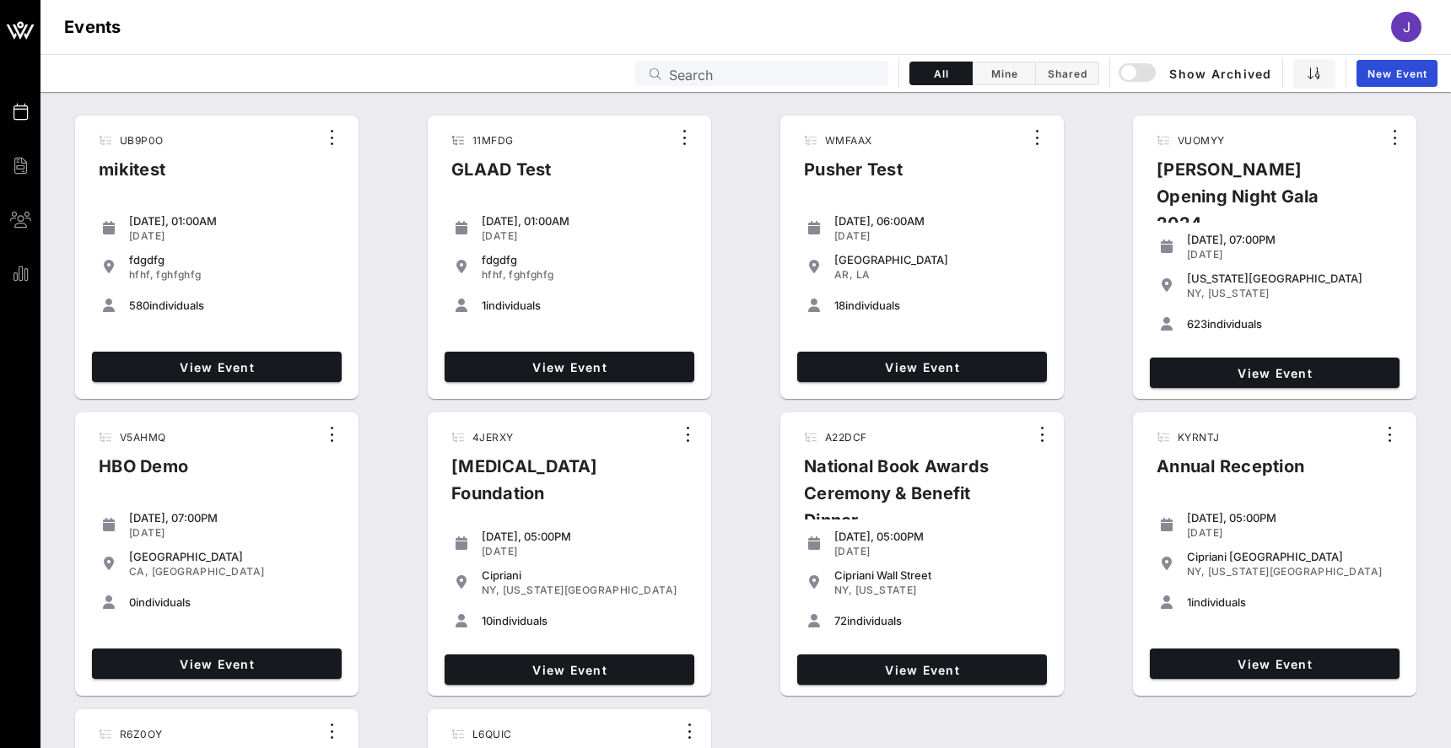
click at [794, 80] on input "Search" at bounding box center [773, 73] width 209 height 22
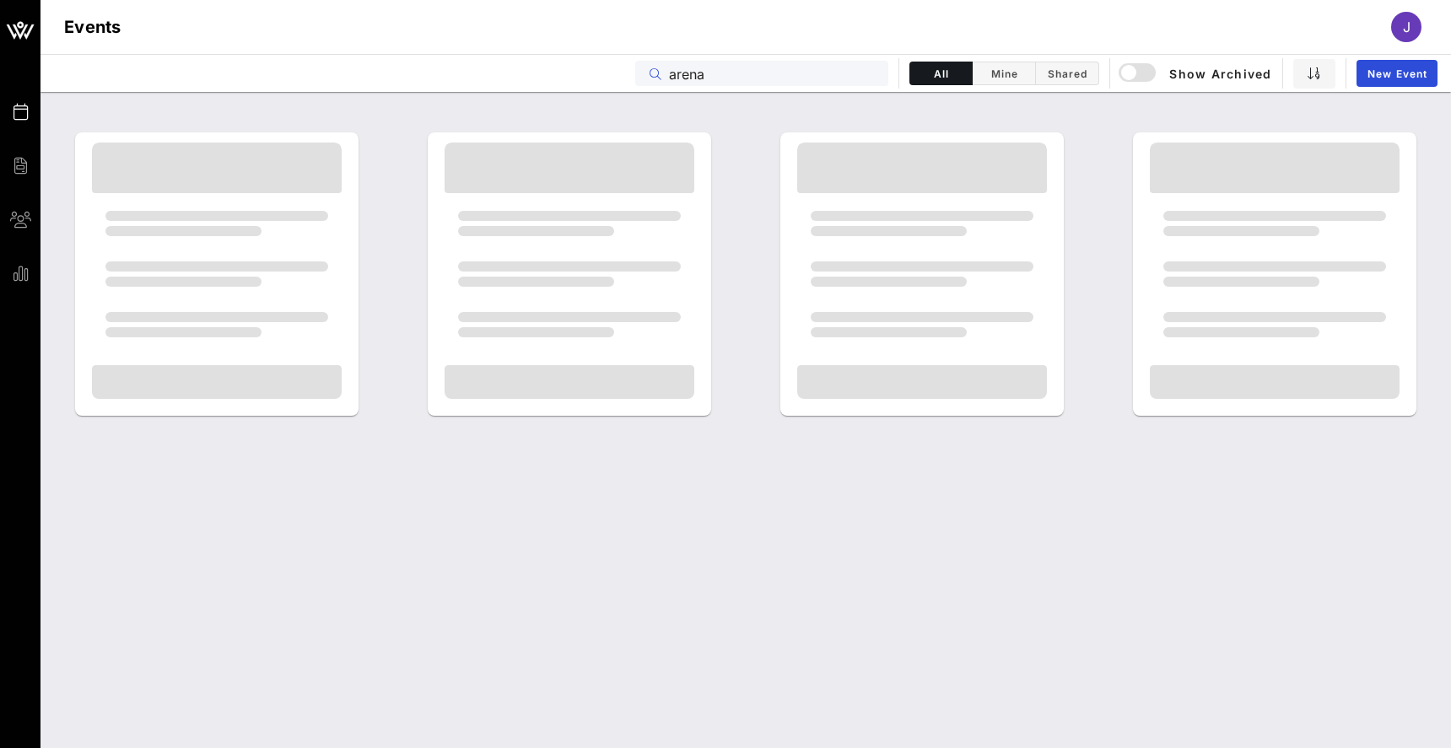
type input "arena"
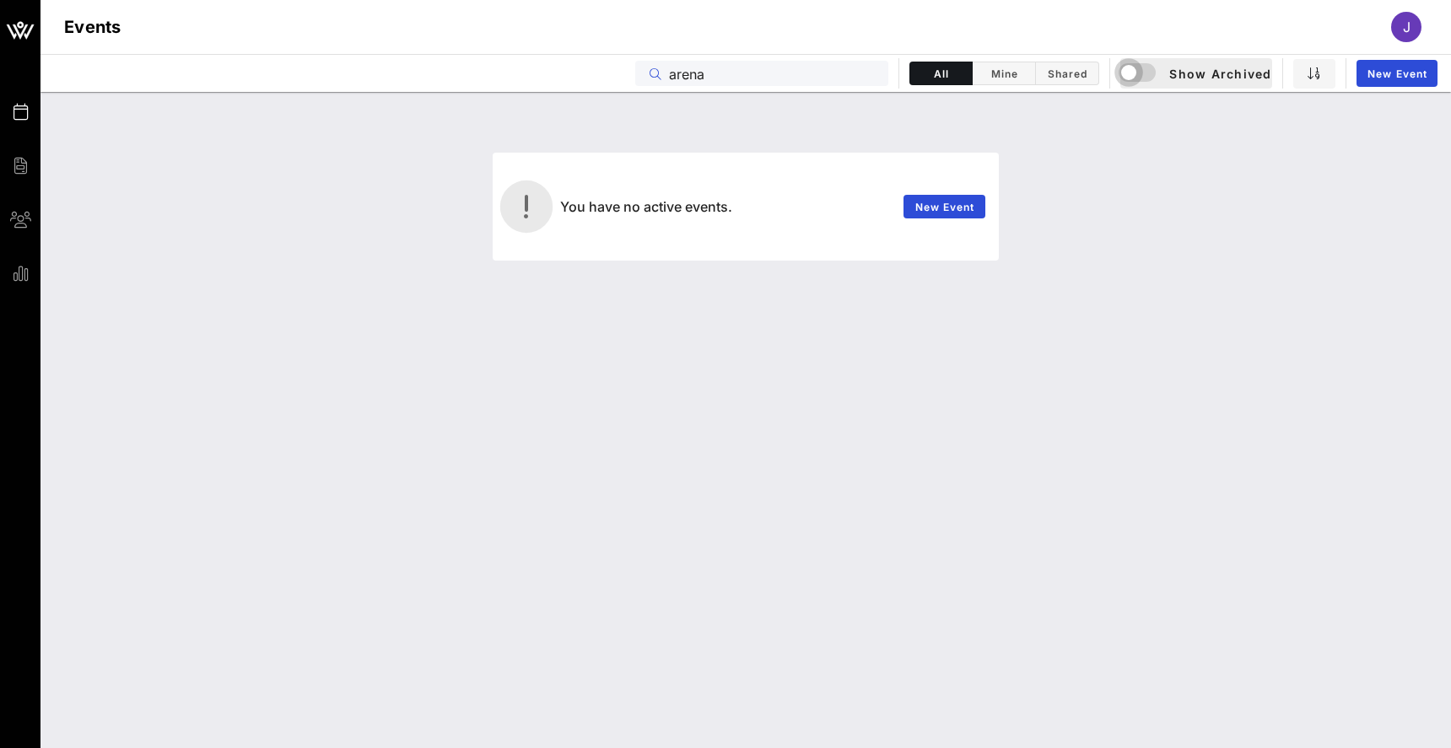
click at [1138, 73] on div "button" at bounding box center [1129, 73] width 24 height 24
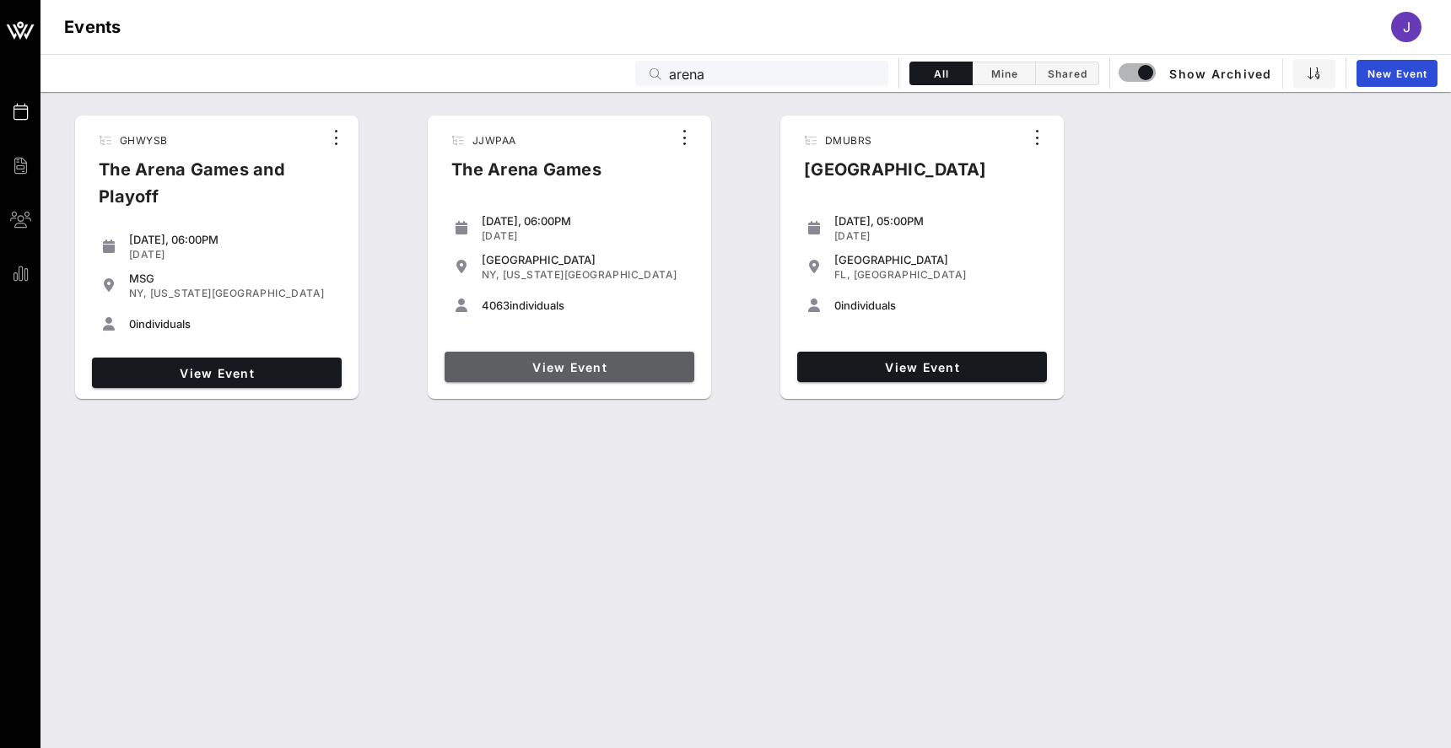
click at [594, 356] on link "View Event" at bounding box center [570, 367] width 250 height 30
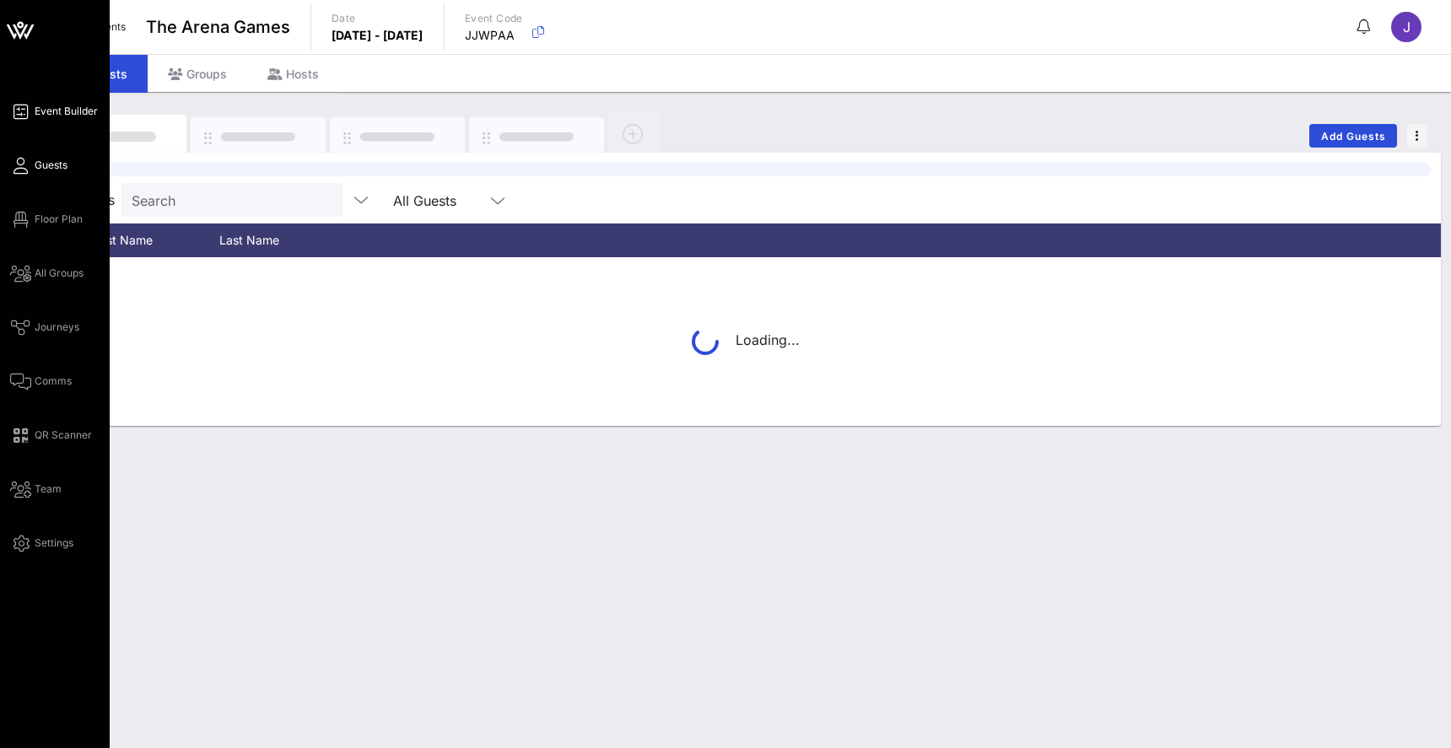
click at [47, 115] on span "Event Builder" at bounding box center [66, 111] width 63 height 15
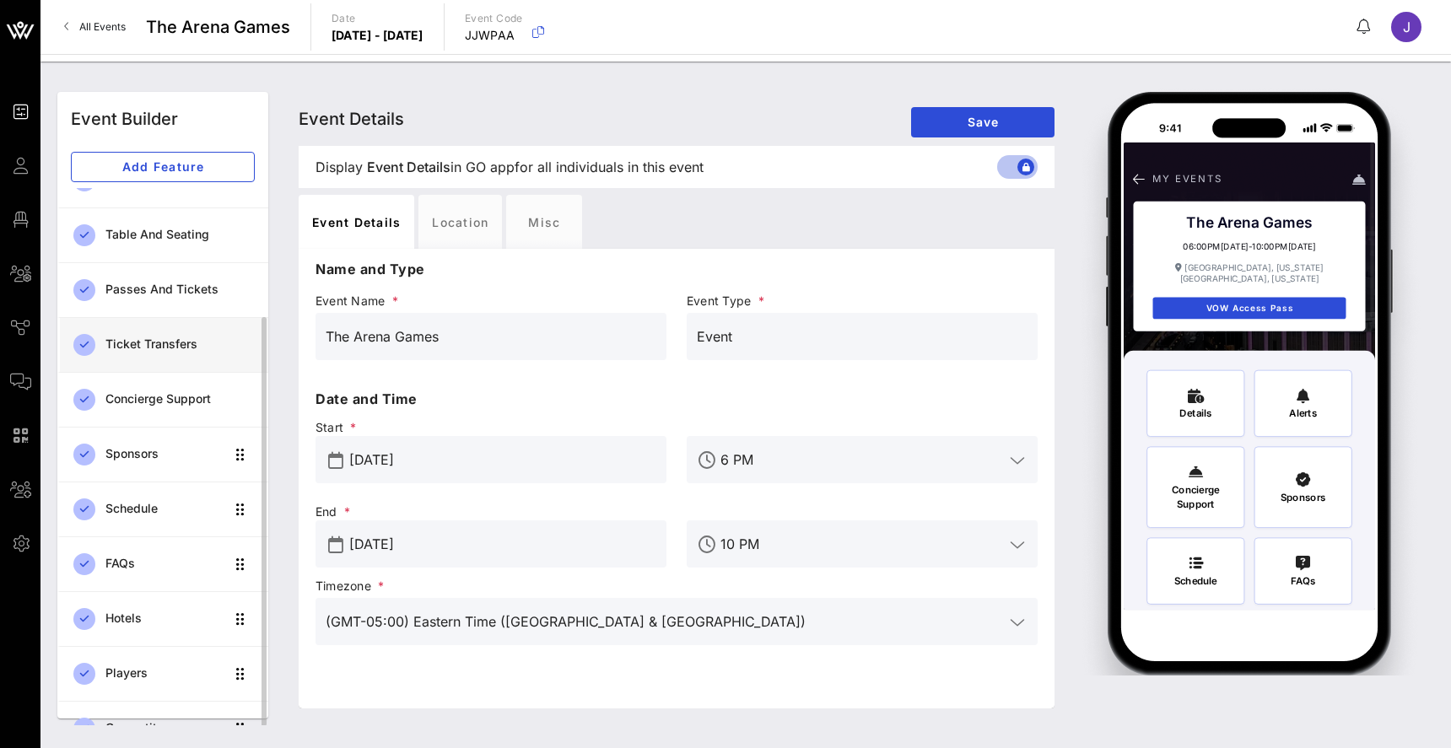
scroll to position [121, 0]
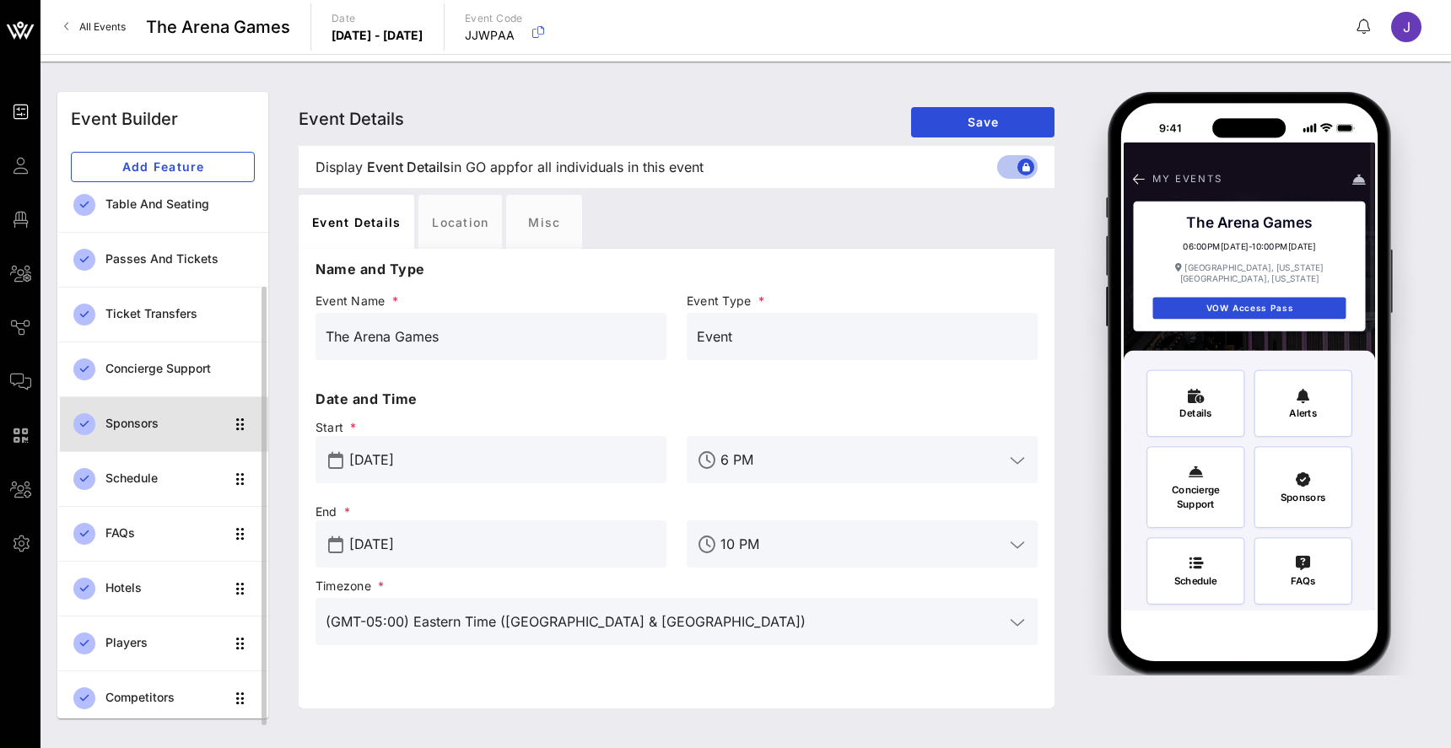
click at [154, 426] on div "Sponsors" at bounding box center [164, 424] width 119 height 14
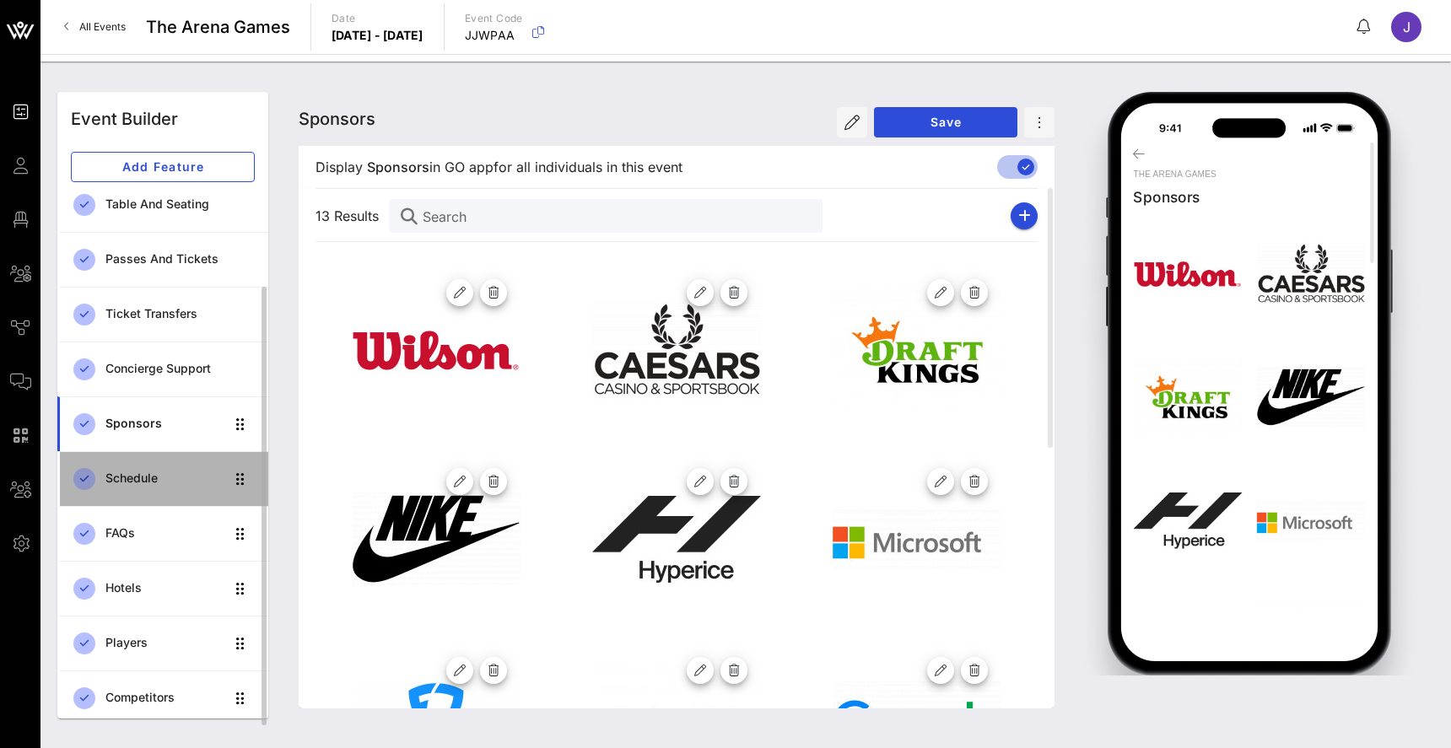
click at [144, 477] on div "Schedule" at bounding box center [164, 479] width 119 height 14
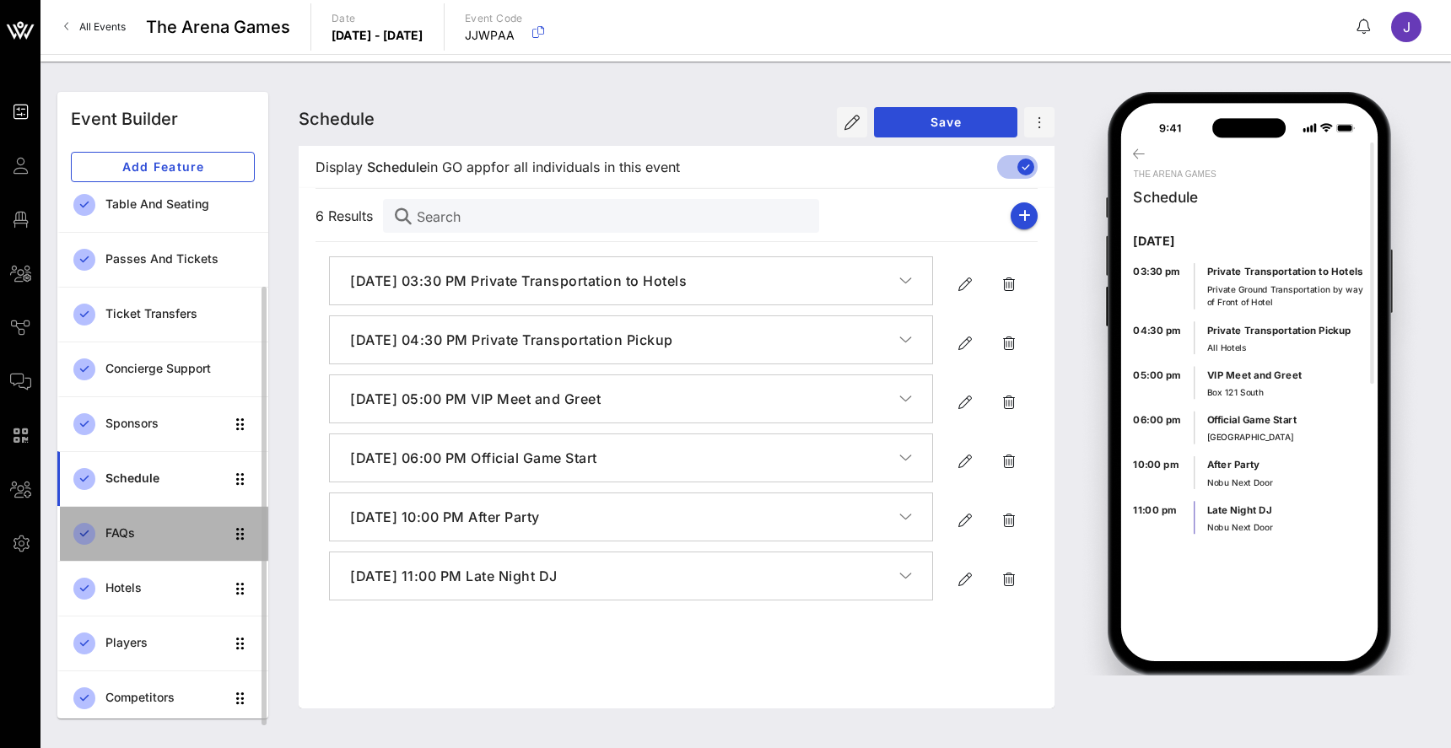
click at [138, 533] on div "FAQs" at bounding box center [164, 533] width 119 height 14
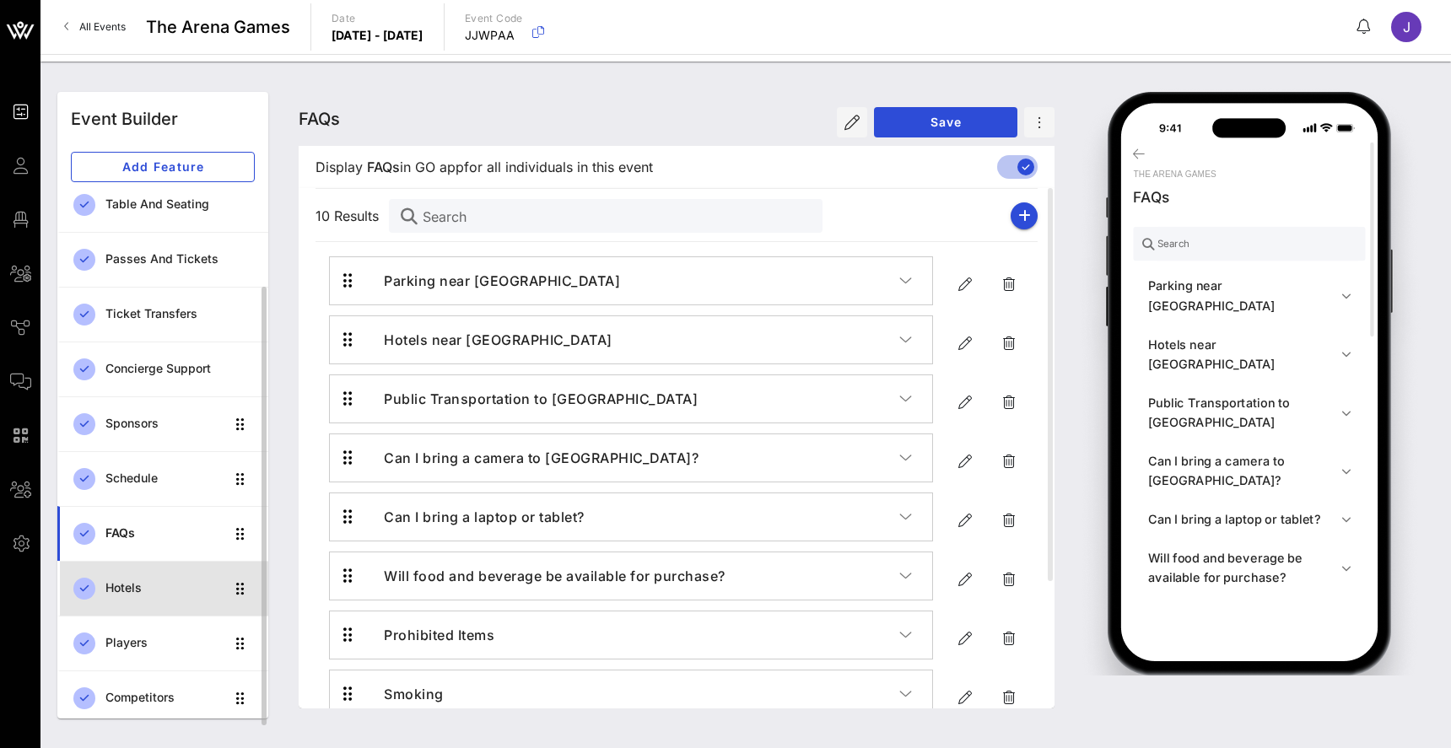
click at [131, 591] on div "Hotels" at bounding box center [164, 588] width 119 height 14
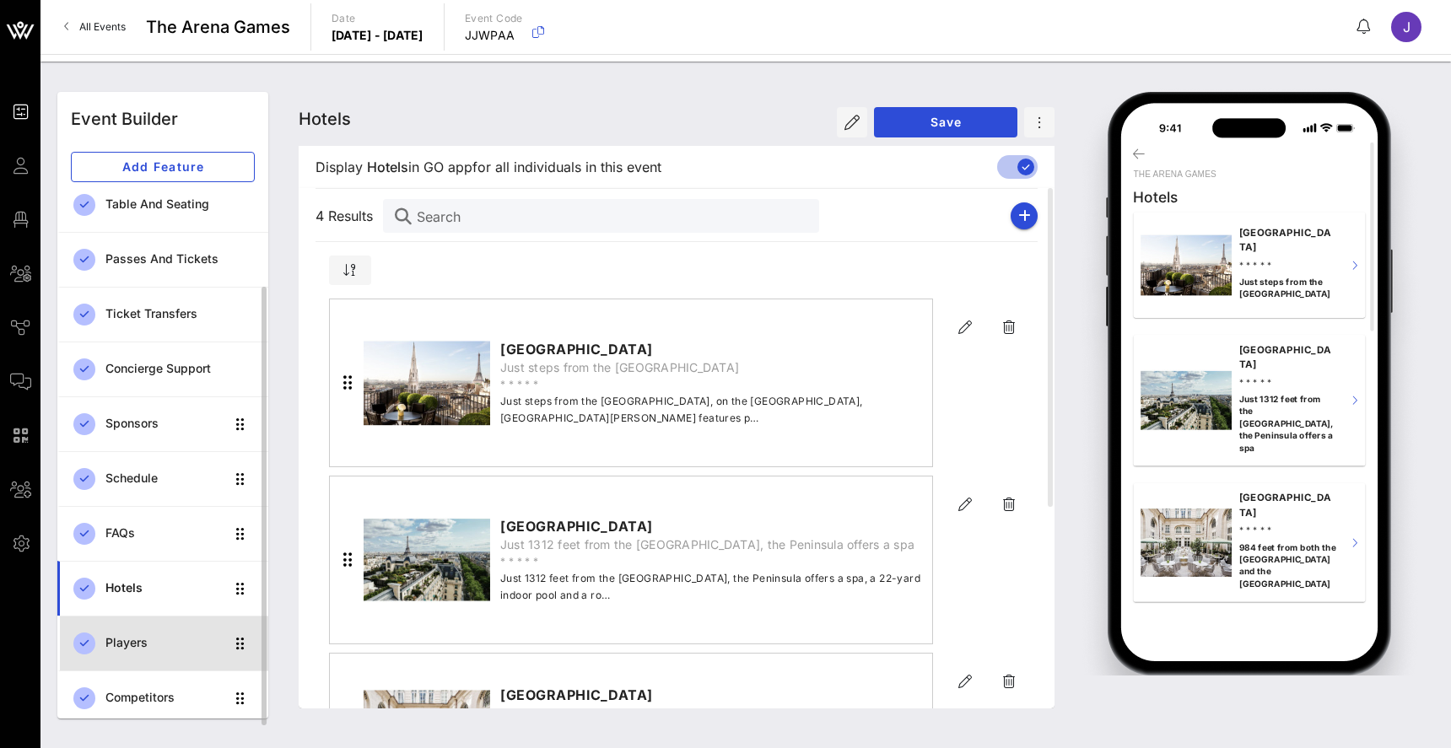
click at [134, 645] on div "Players" at bounding box center [164, 643] width 119 height 14
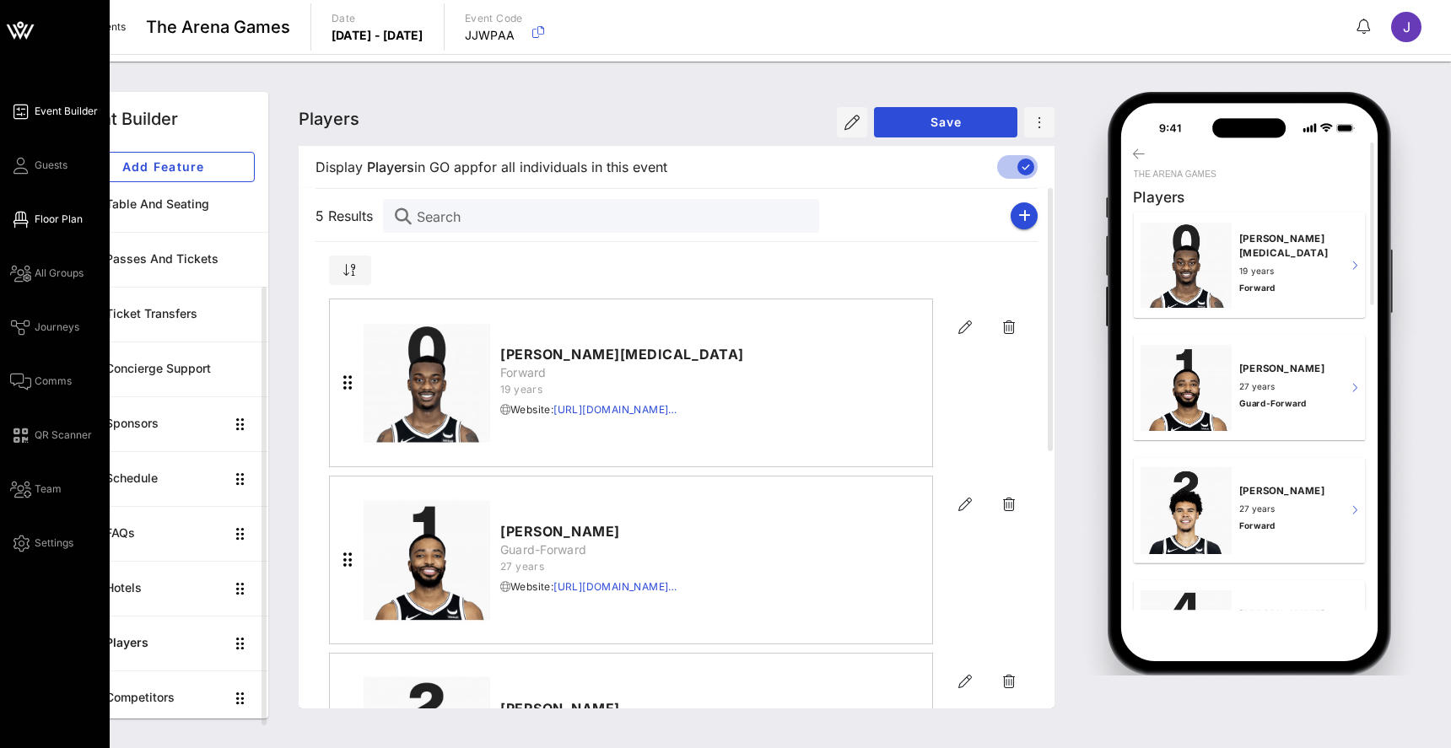
click at [30, 221] on link "Floor Plan" at bounding box center [46, 219] width 73 height 20
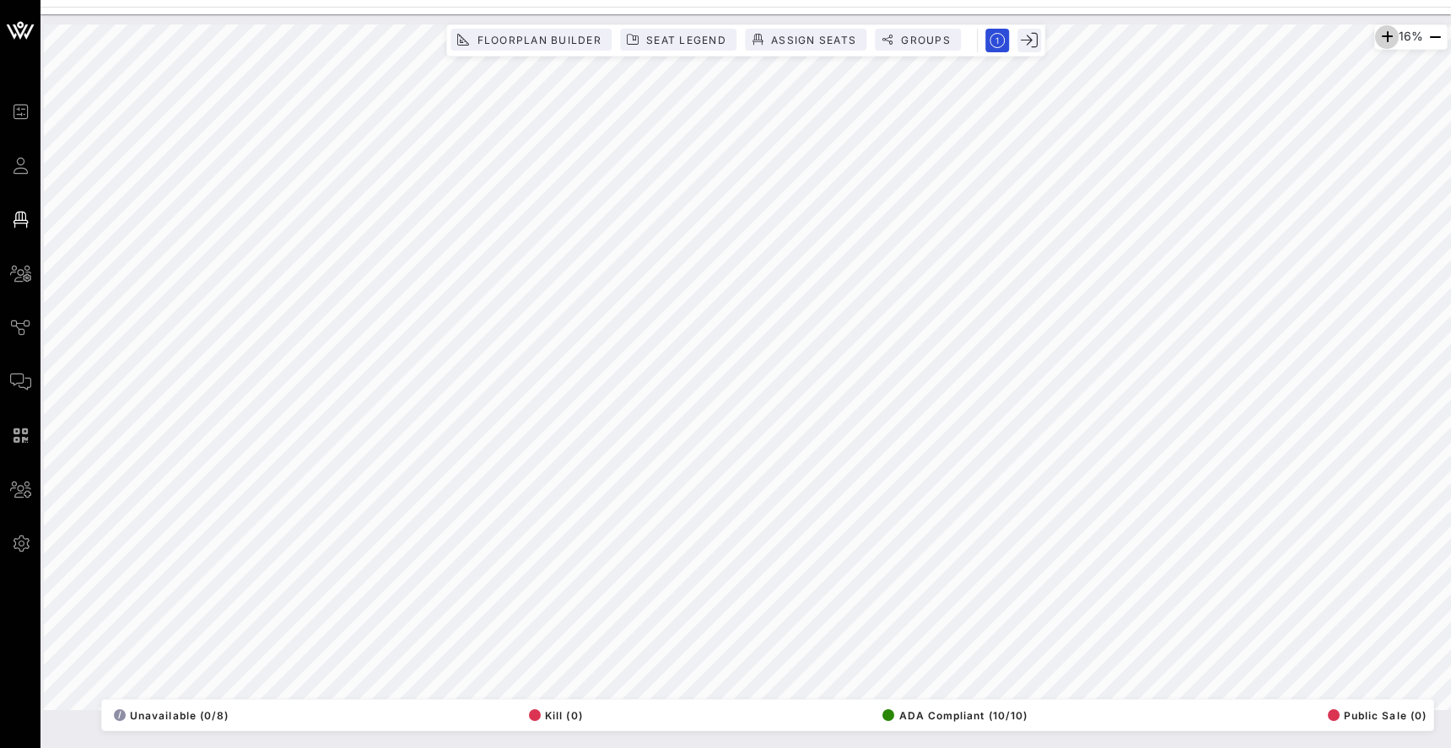
click at [1380, 30] on icon "button" at bounding box center [1387, 37] width 20 height 20
click at [1380, 30] on icon "button" at bounding box center [1384, 37] width 20 height 20
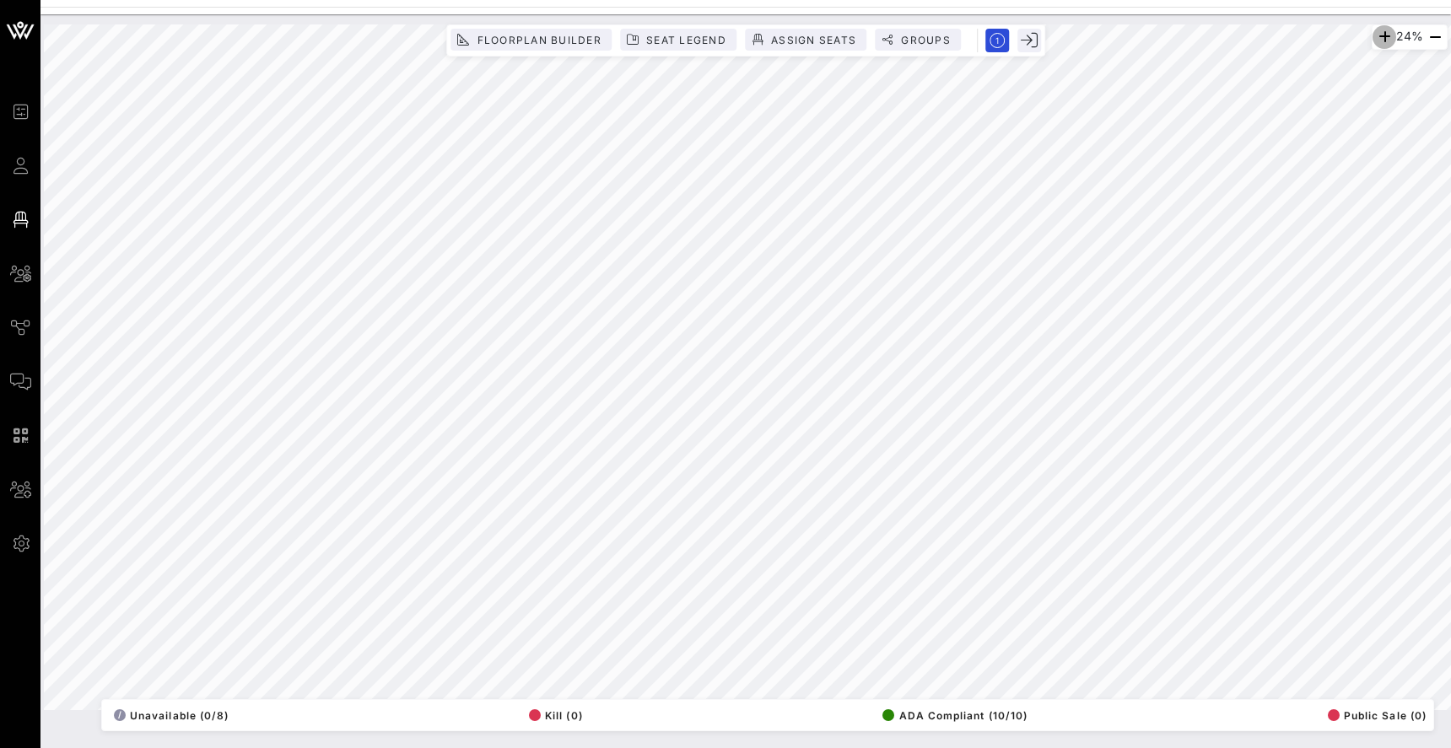
click at [1380, 30] on icon "button" at bounding box center [1384, 37] width 20 height 20
click at [1374, 41] on icon "button" at bounding box center [1384, 37] width 20 height 20
click at [1375, 41] on icon "button" at bounding box center [1385, 37] width 20 height 20
click at [1374, 41] on icon "button" at bounding box center [1384, 37] width 20 height 20
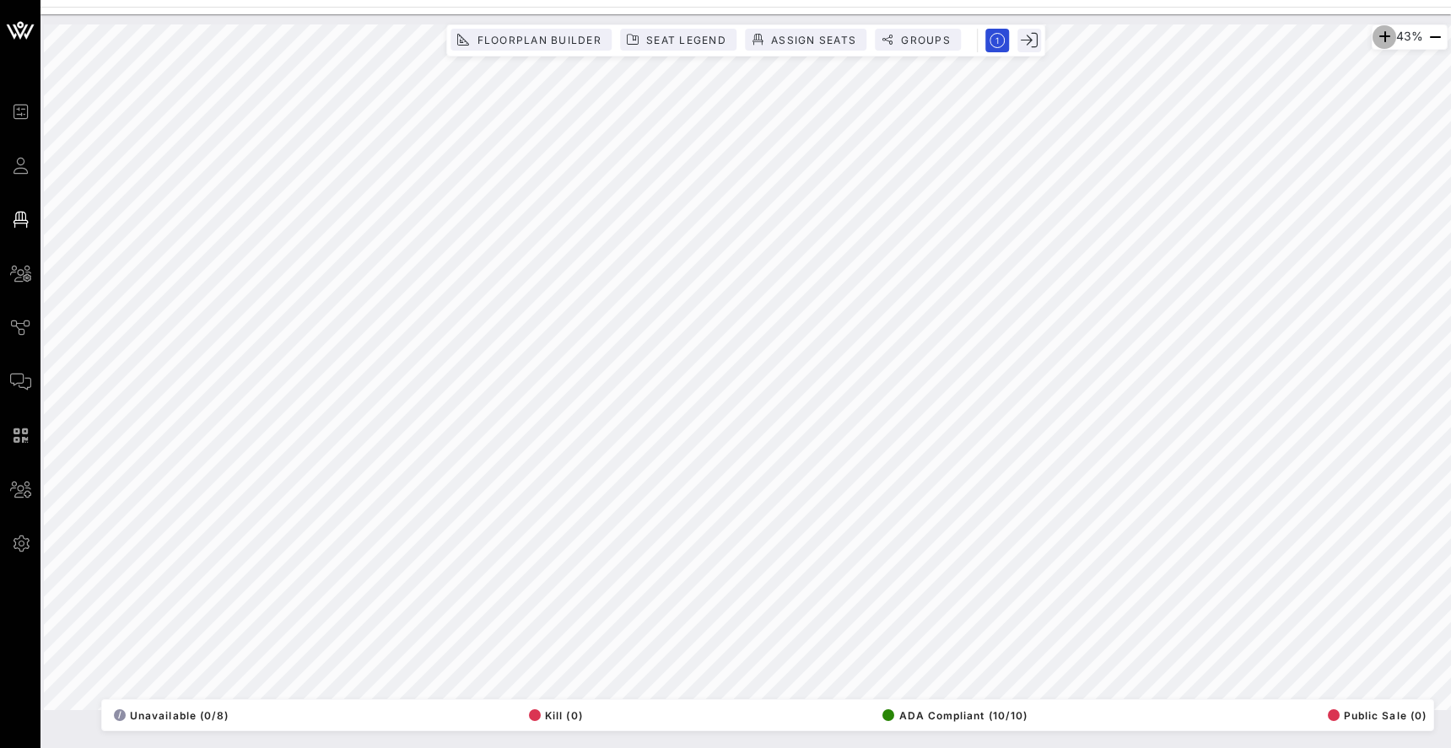
click at [1374, 41] on icon "button" at bounding box center [1384, 37] width 20 height 20
click at [1375, 41] on icon "button" at bounding box center [1385, 37] width 20 height 20
click at [1374, 41] on icon "button" at bounding box center [1384, 37] width 20 height 20
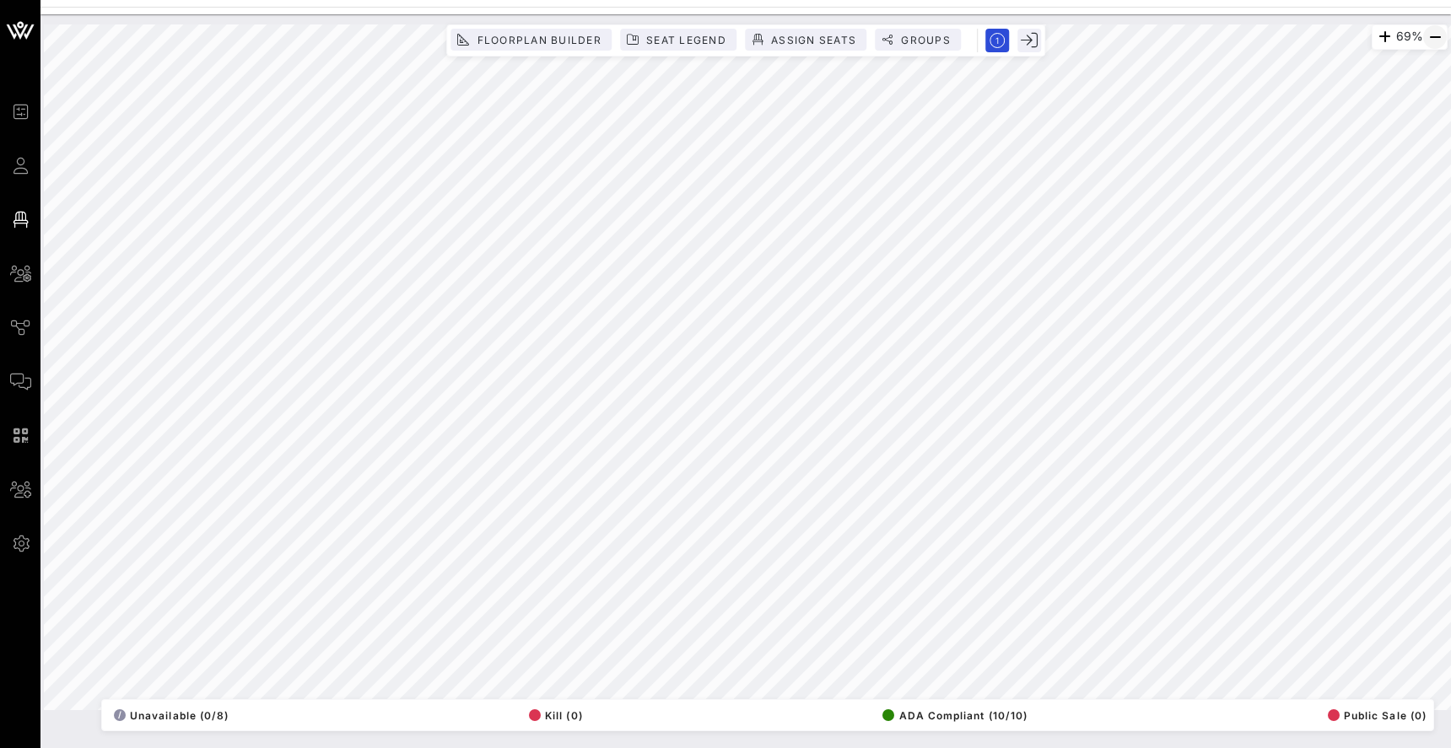
click at [1436, 34] on icon "button" at bounding box center [1435, 37] width 20 height 20
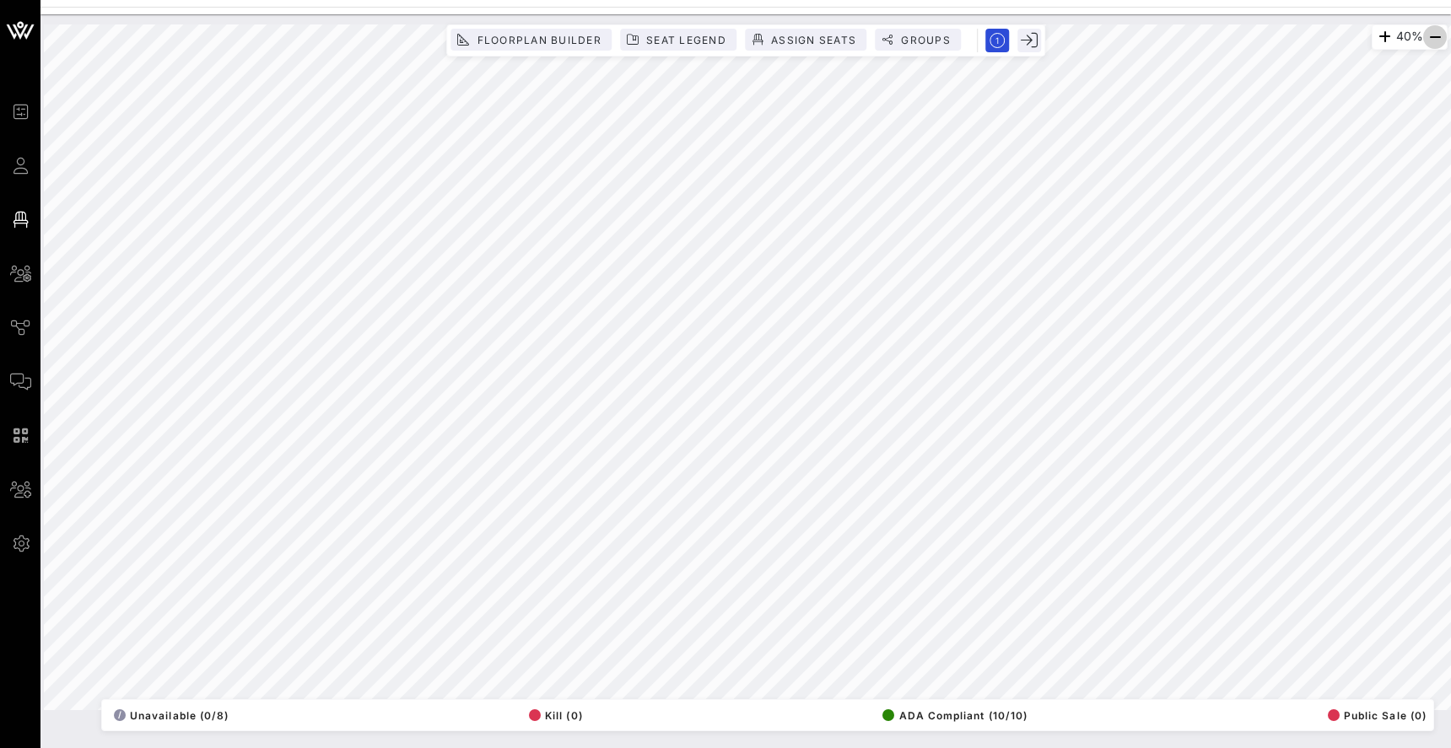
click at [1436, 34] on icon "button" at bounding box center [1435, 37] width 20 height 20
click at [1377, 37] on icon "button" at bounding box center [1384, 37] width 20 height 20
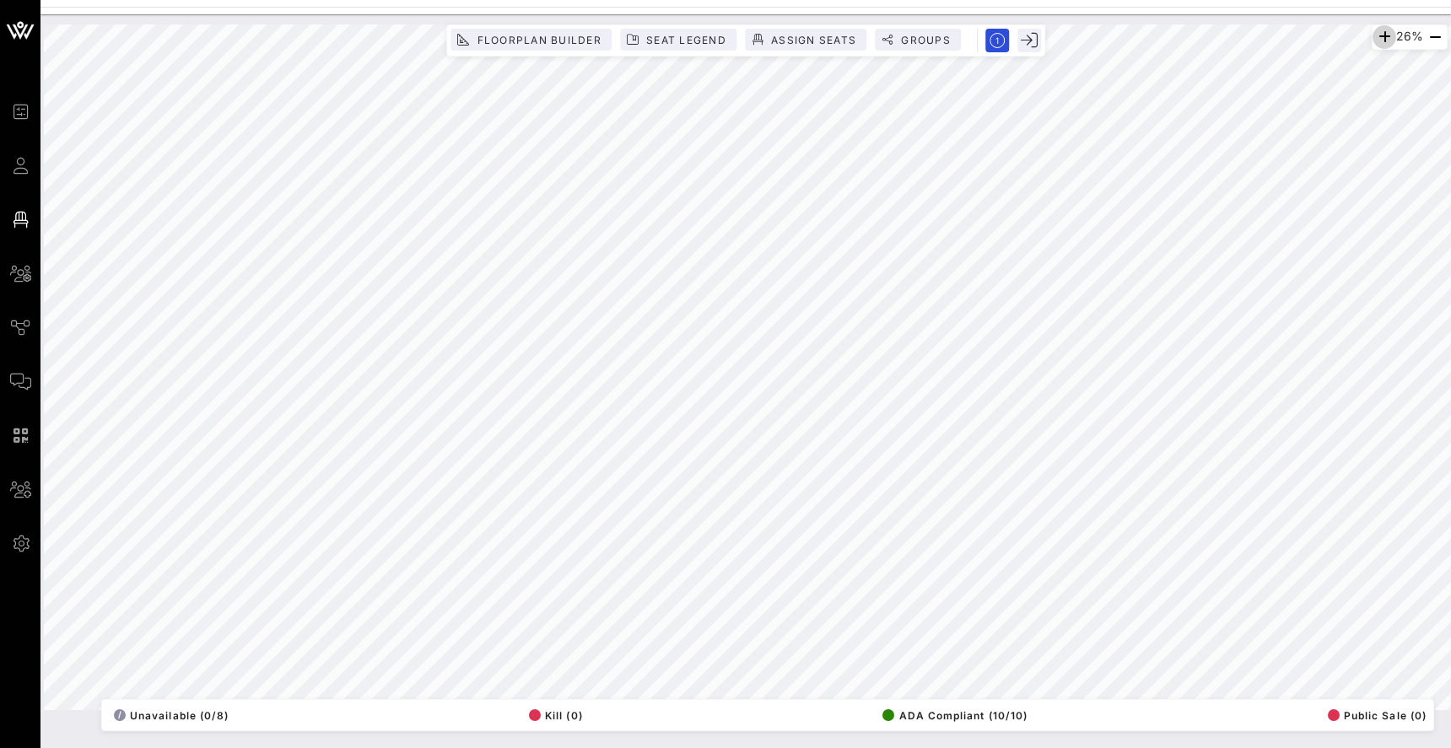
click at [1377, 37] on icon "button" at bounding box center [1384, 37] width 20 height 20
click at [1377, 37] on icon "button" at bounding box center [1385, 37] width 20 height 20
click at [1377, 37] on icon "button" at bounding box center [1384, 37] width 20 height 20
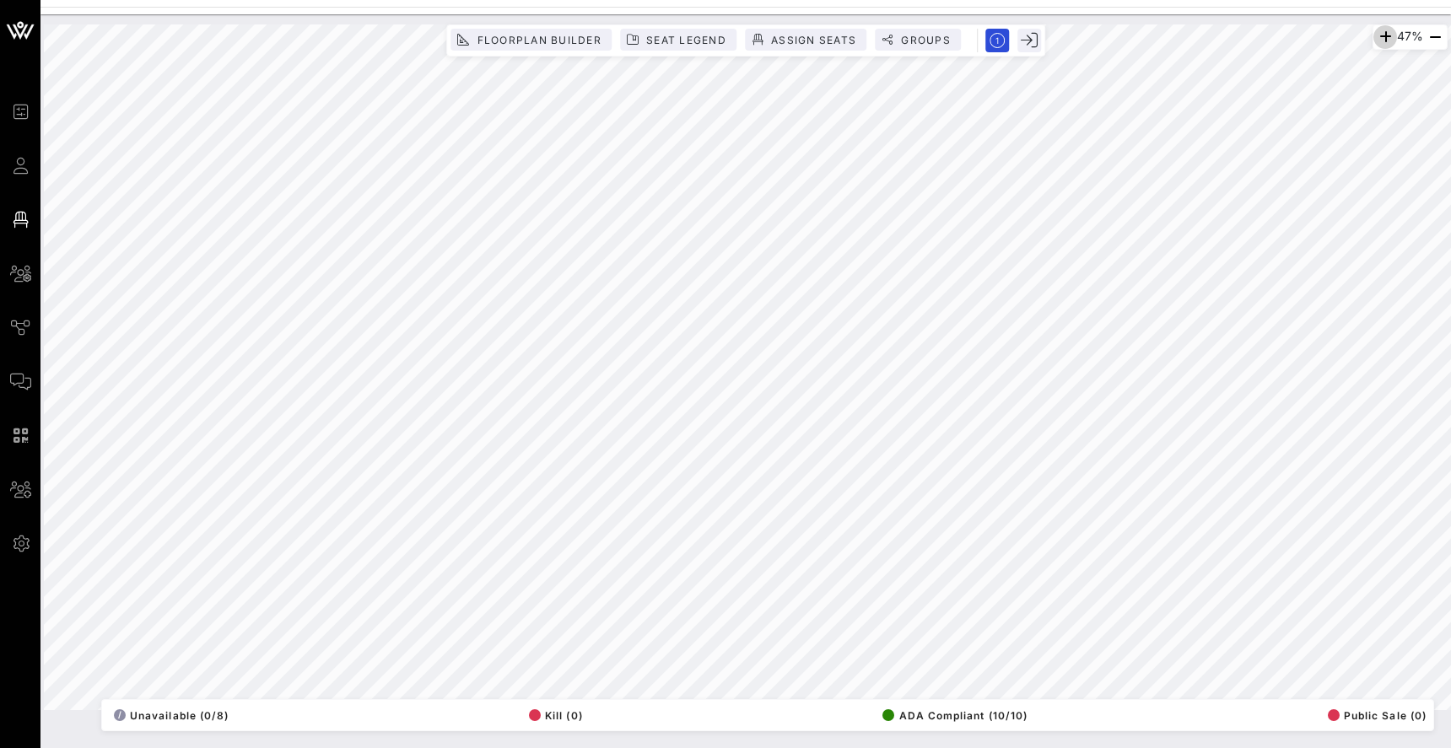
click at [1377, 37] on icon "button" at bounding box center [1385, 37] width 20 height 20
click at [1377, 37] on icon "button" at bounding box center [1386, 37] width 20 height 20
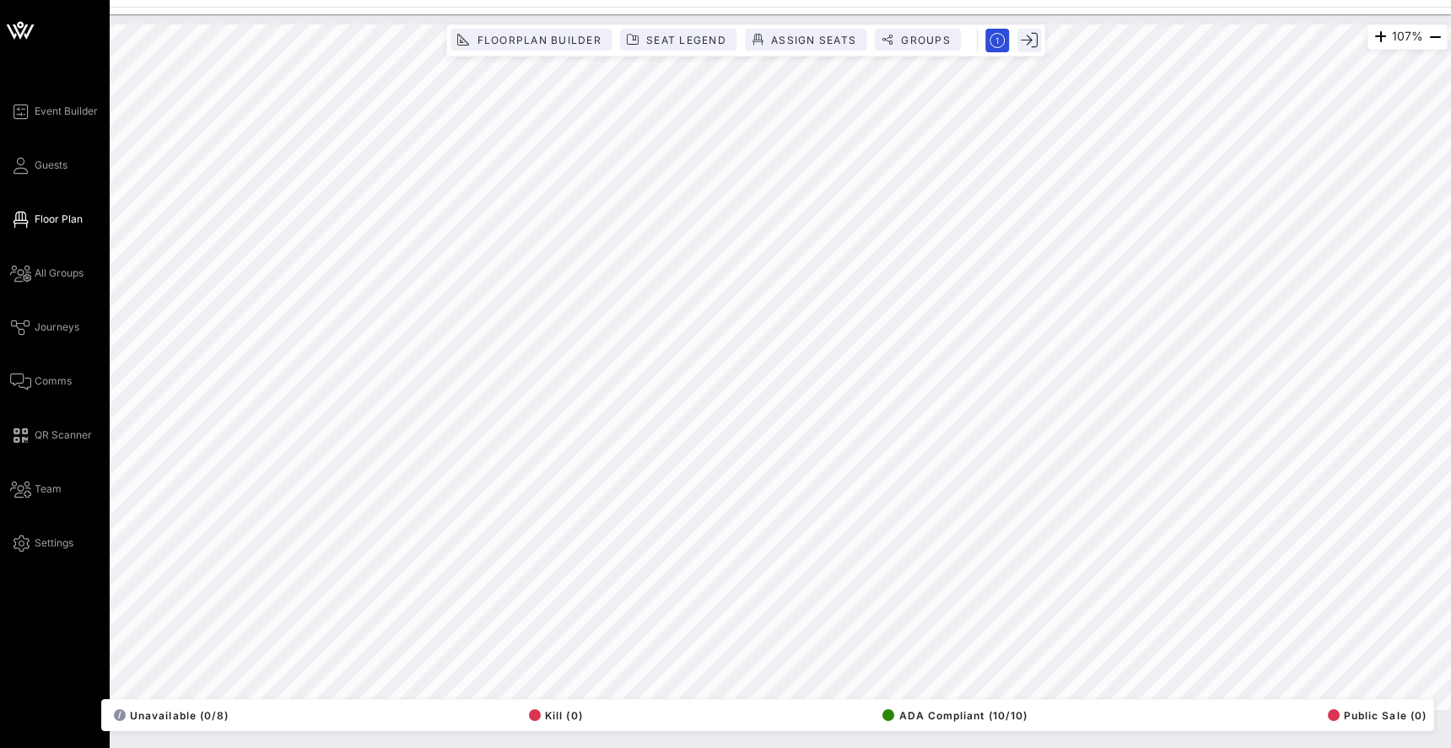
click at [19, 30] on icon at bounding box center [20, 30] width 40 height 40
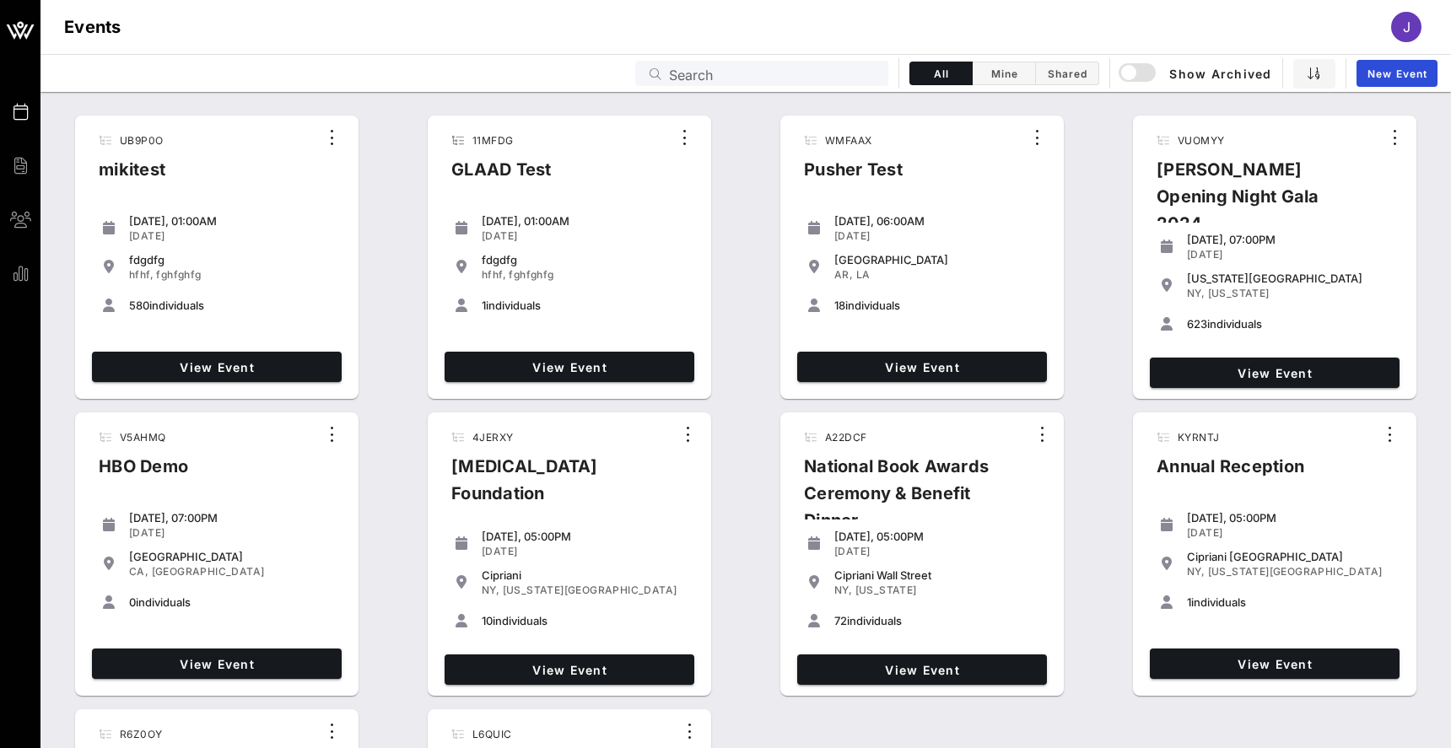
click at [737, 78] on input "Search" at bounding box center [773, 73] width 209 height 22
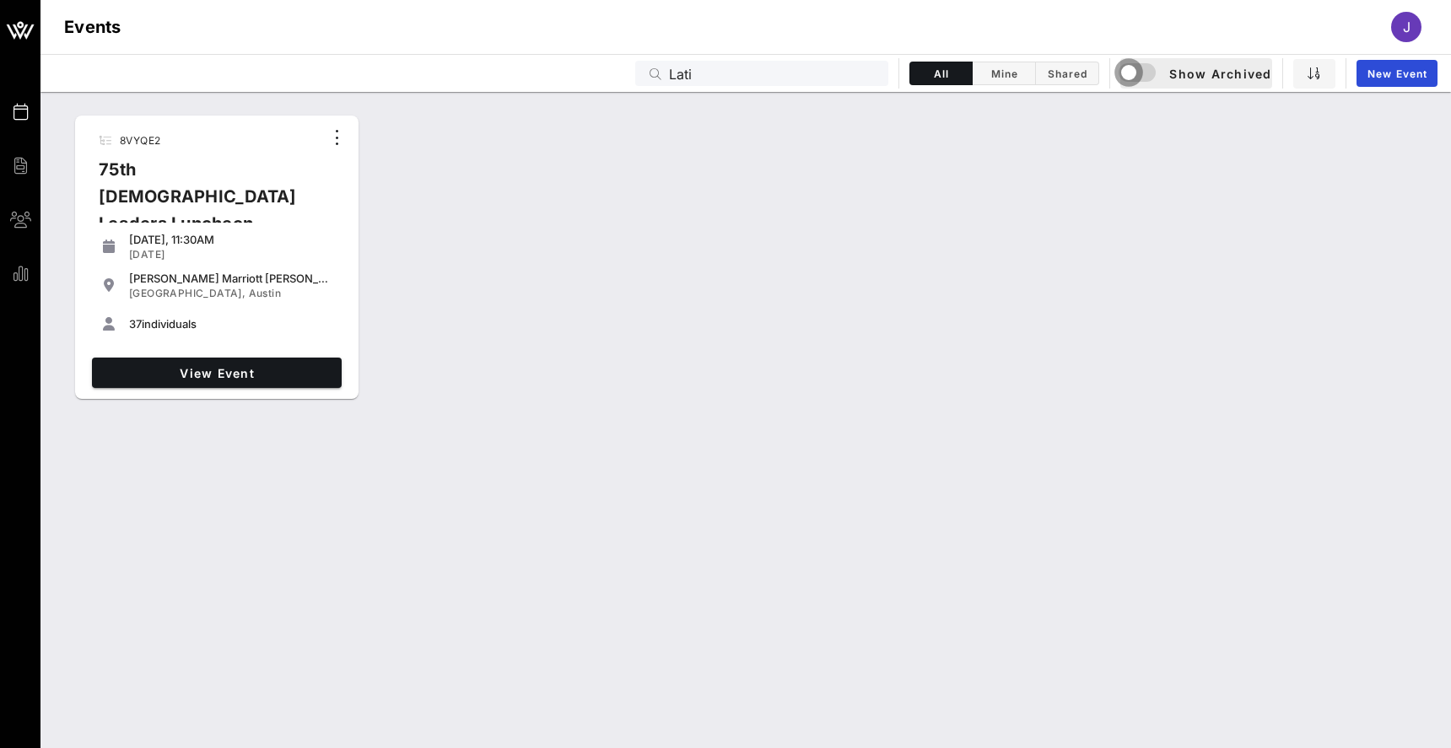
drag, startPoint x: 698, startPoint y: 103, endPoint x: 1133, endPoint y: 76, distance: 435.3
click at [1133, 76] on div "button" at bounding box center [1129, 73] width 24 height 24
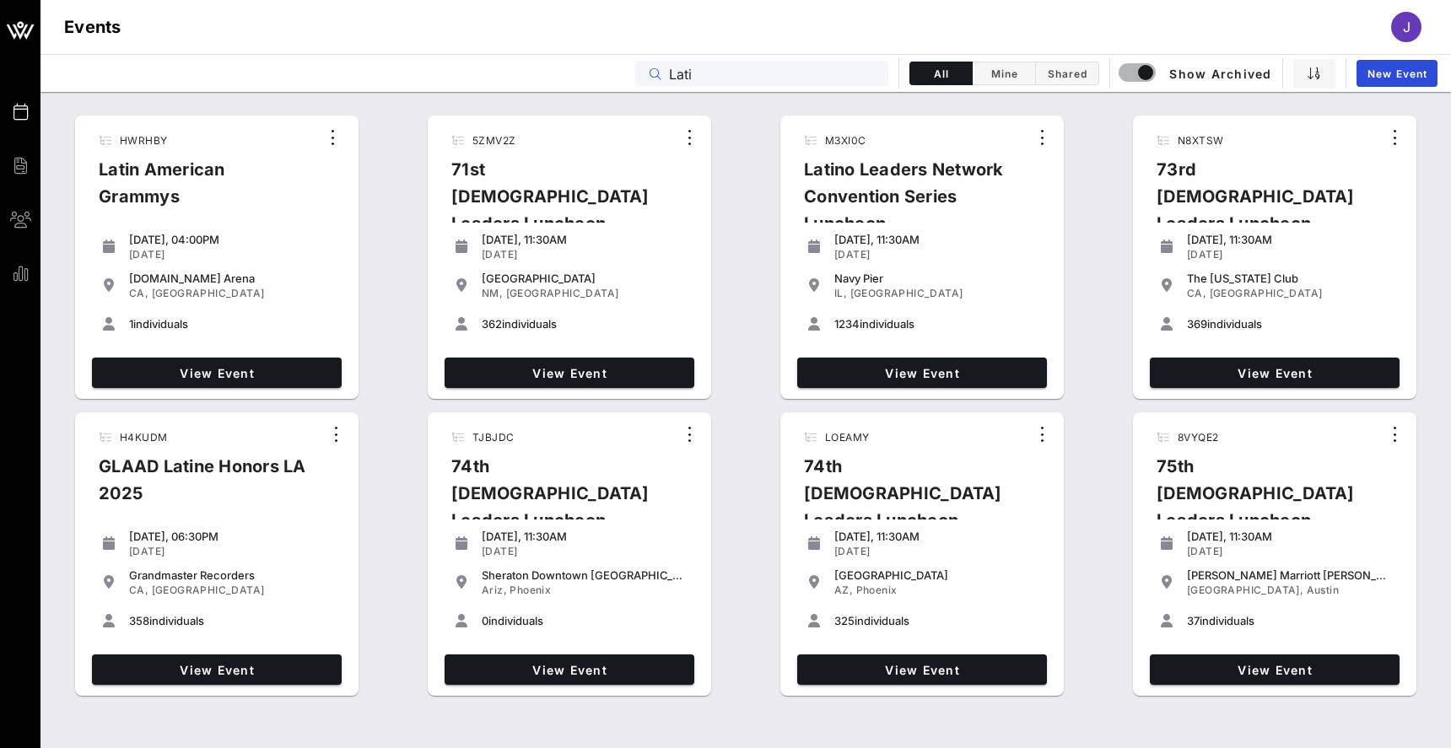
drag, startPoint x: 774, startPoint y: 78, endPoint x: 599, endPoint y: 71, distance: 175.6
click at [599, 72] on div "Events Lati All Mine Shared Show Archived New Event" at bounding box center [745, 73] width 1410 height 38
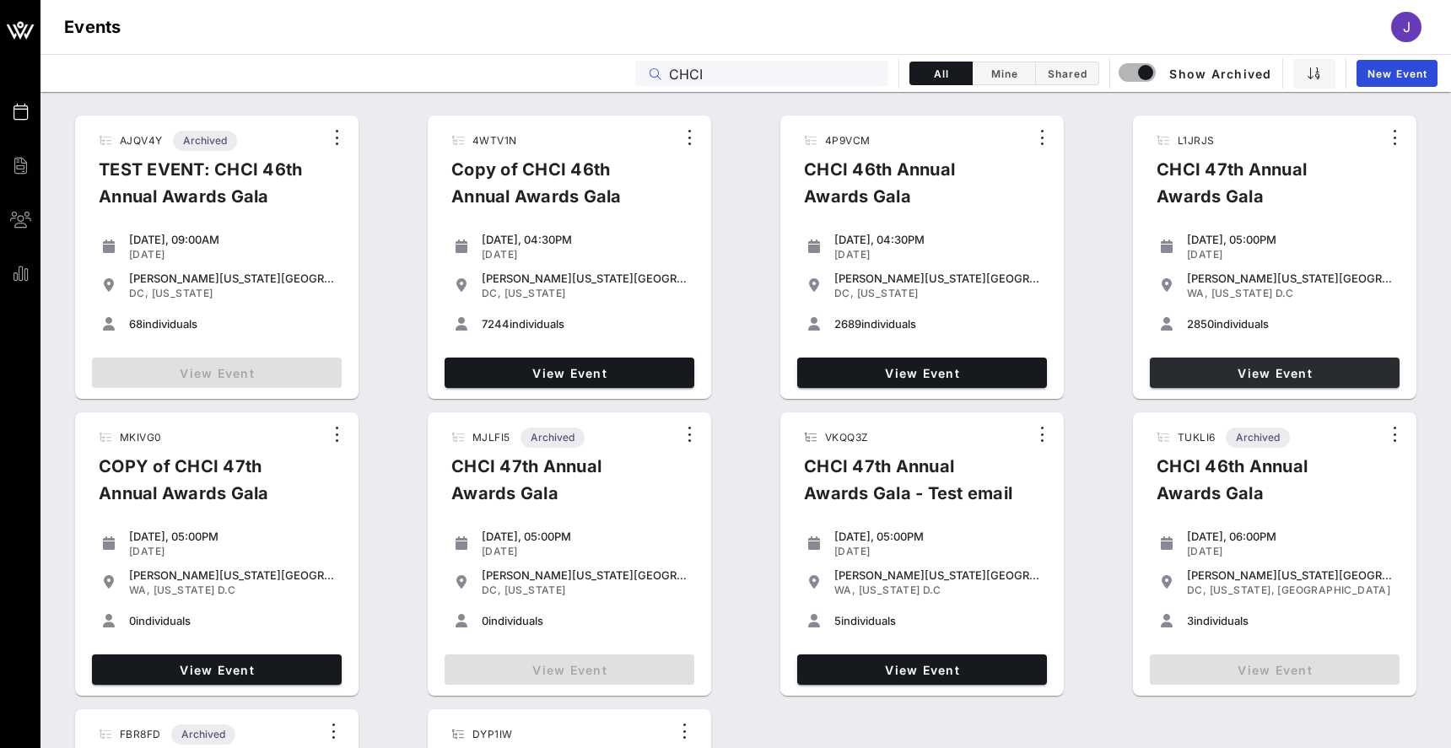
type input "CHCI"
click at [1289, 373] on span "View Event" at bounding box center [1275, 373] width 236 height 14
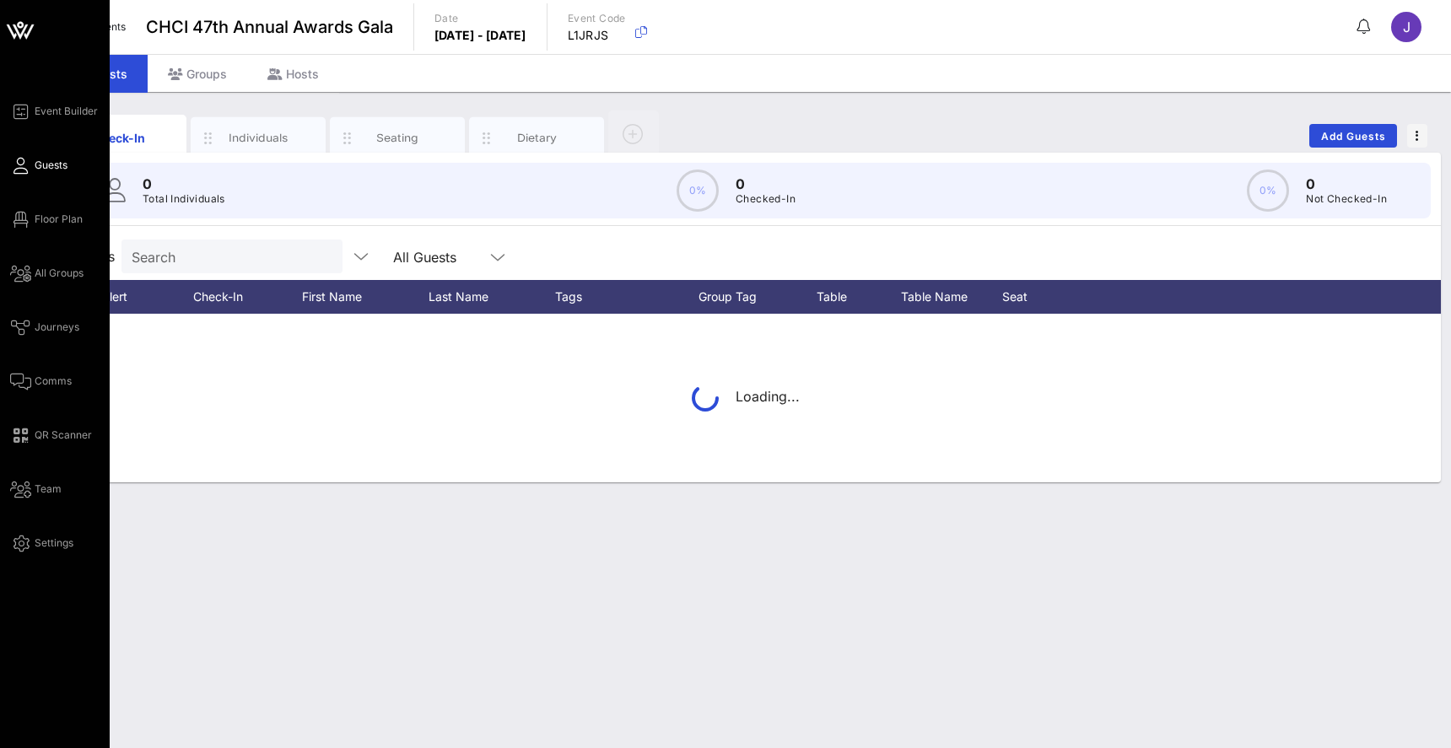
click at [25, 235] on div "Event Builder Guests Floor Plan All Groups Journeys Comms QR Scanner Team Setti…" at bounding box center [60, 327] width 100 height 452
click at [25, 221] on icon at bounding box center [20, 219] width 21 height 3
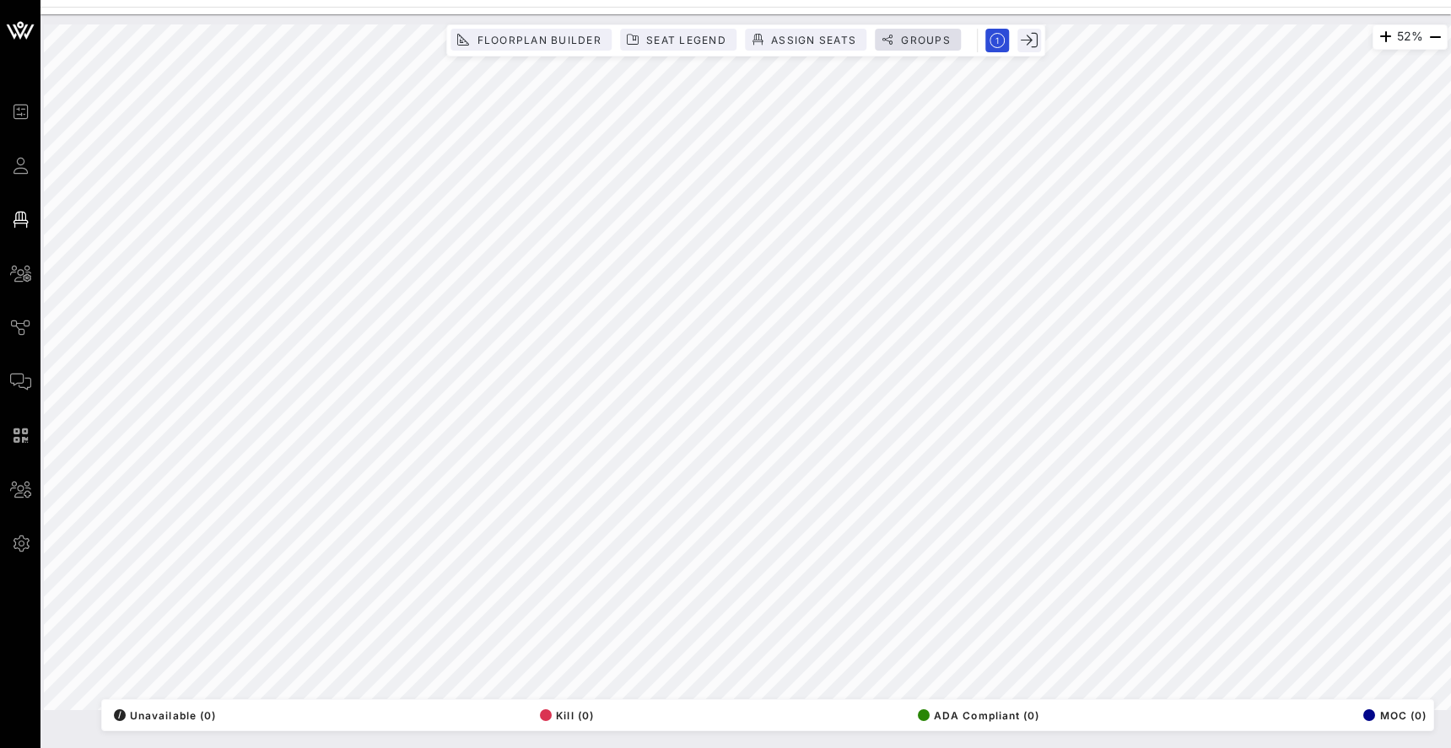
click at [920, 38] on span "Groups" at bounding box center [925, 40] width 51 height 13
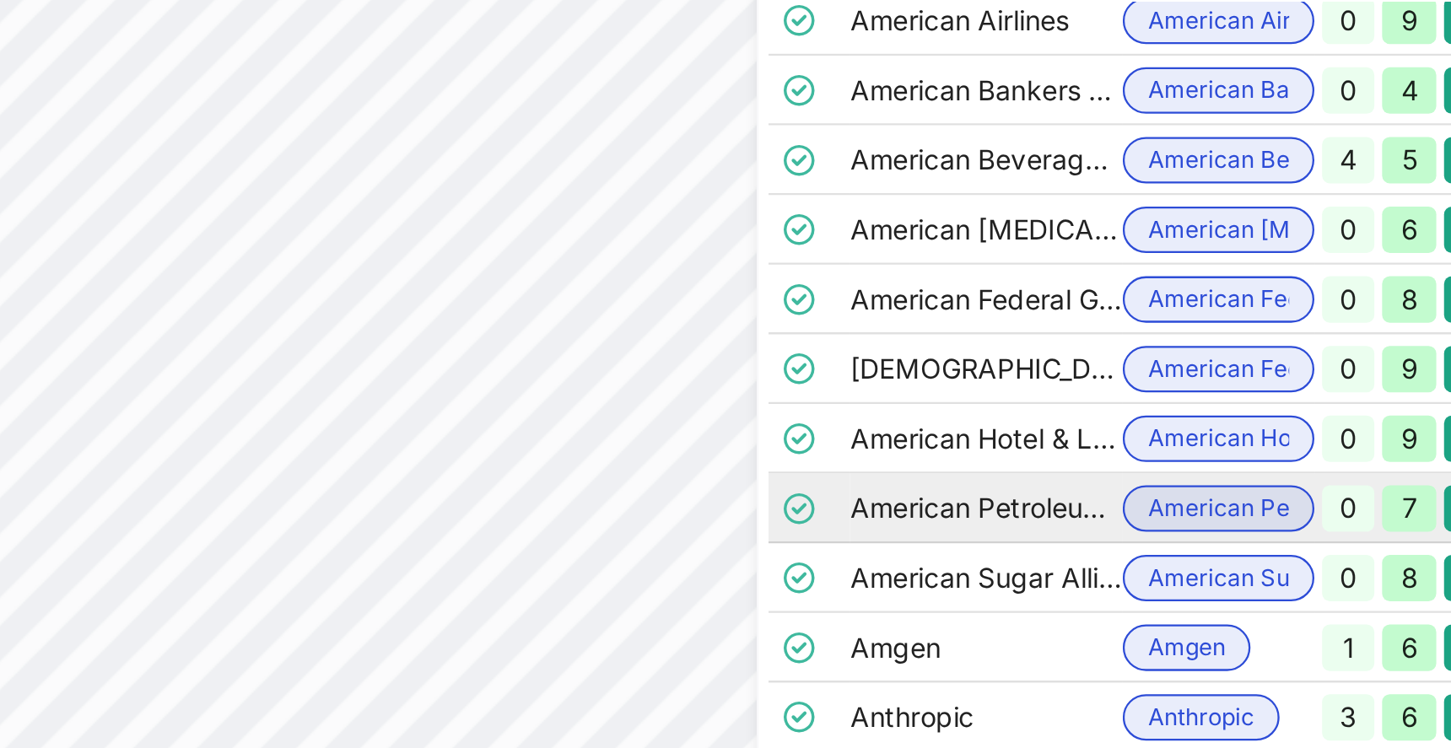
scroll to position [0, 16]
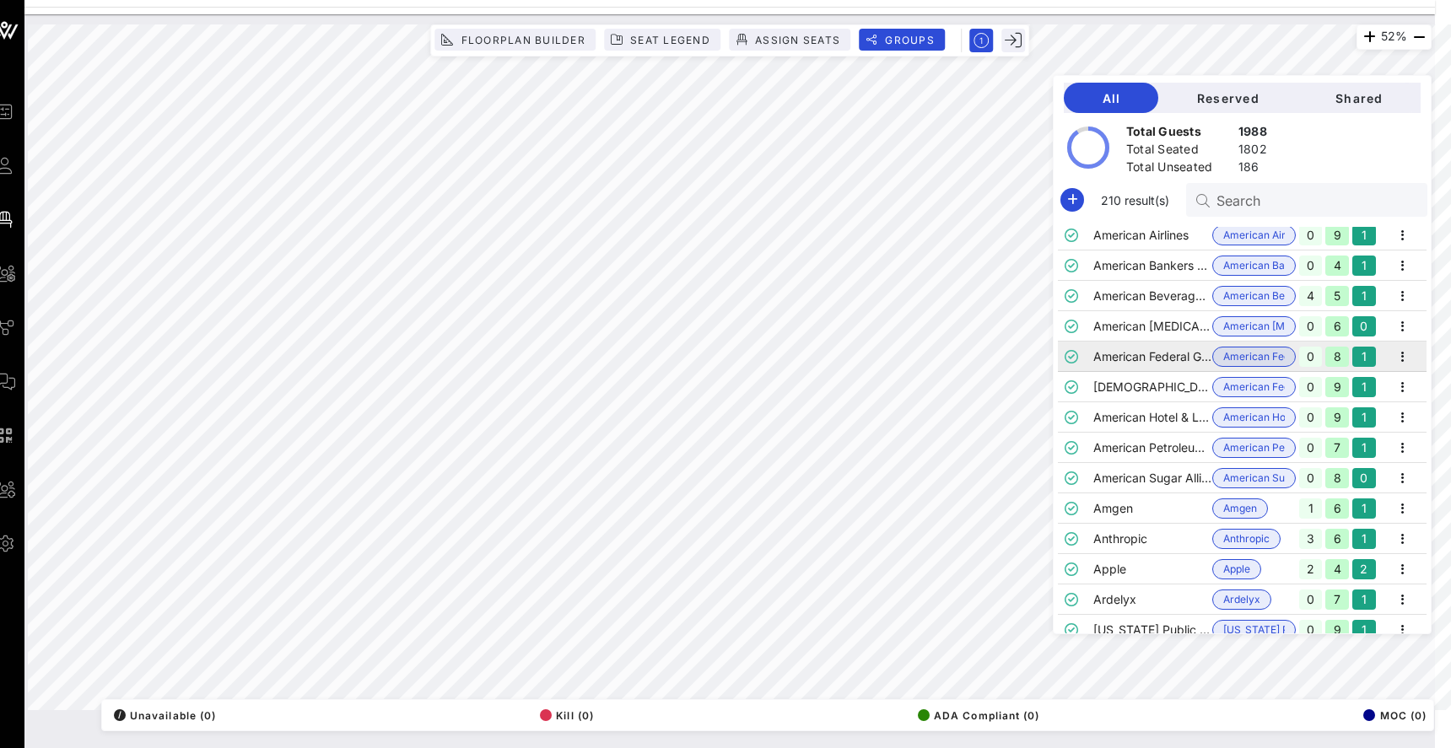
click at [1142, 360] on td "American Federal Government Employees" at bounding box center [1152, 357] width 119 height 30
click at [1407, 350] on icon "button" at bounding box center [1403, 357] width 20 height 20
click at [1405, 392] on div "Edit" at bounding box center [1397, 385] width 52 height 27
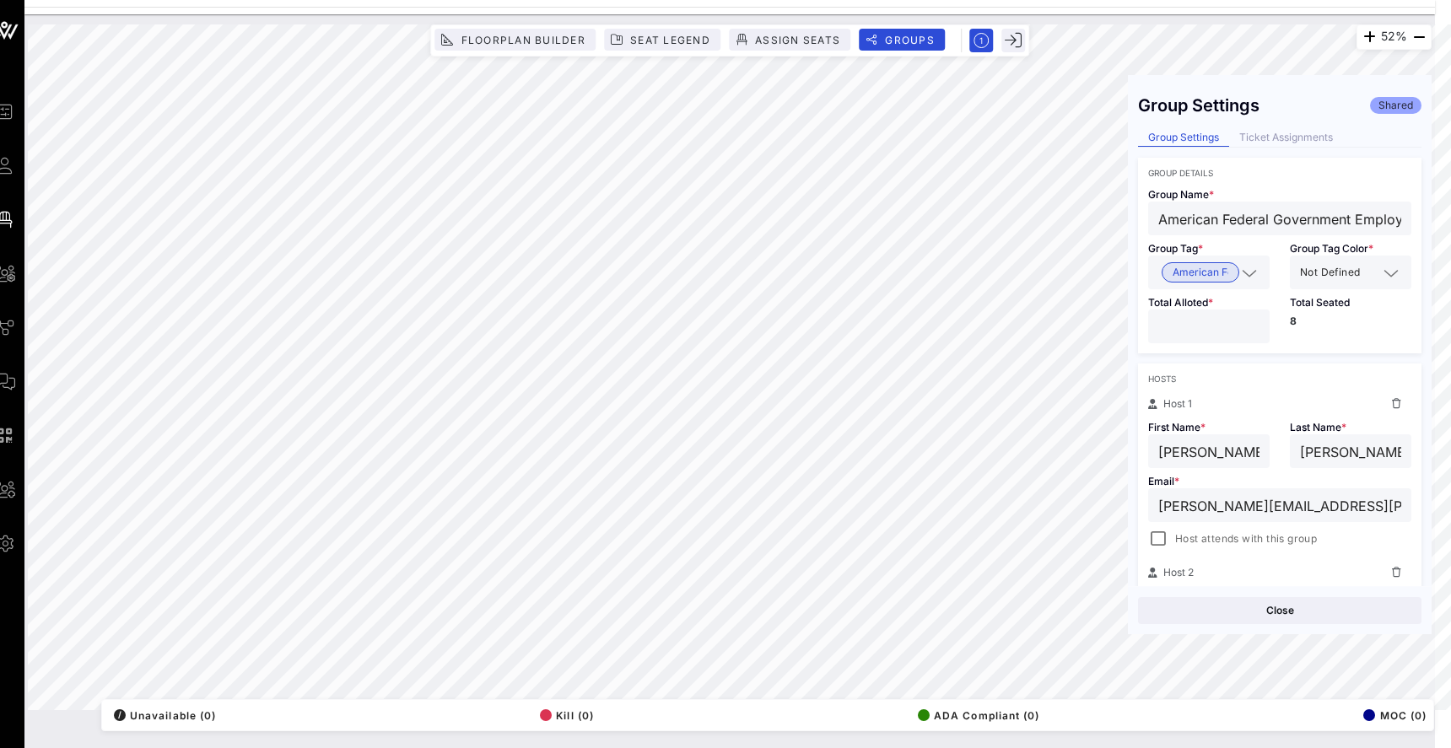
click at [1405, 393] on div "Hosts Host 1 First Name * [PERSON_NAME] Last Name * [PERSON_NAME] Email * [PERS…" at bounding box center [1279, 576] width 283 height 425
click at [1398, 390] on div "Hosts Host 1 First Name * [PERSON_NAME] Last Name * [PERSON_NAME] Email * [PERS…" at bounding box center [1279, 576] width 283 height 425
click at [1313, 140] on div "Ticket Assignments" at bounding box center [1286, 138] width 114 height 18
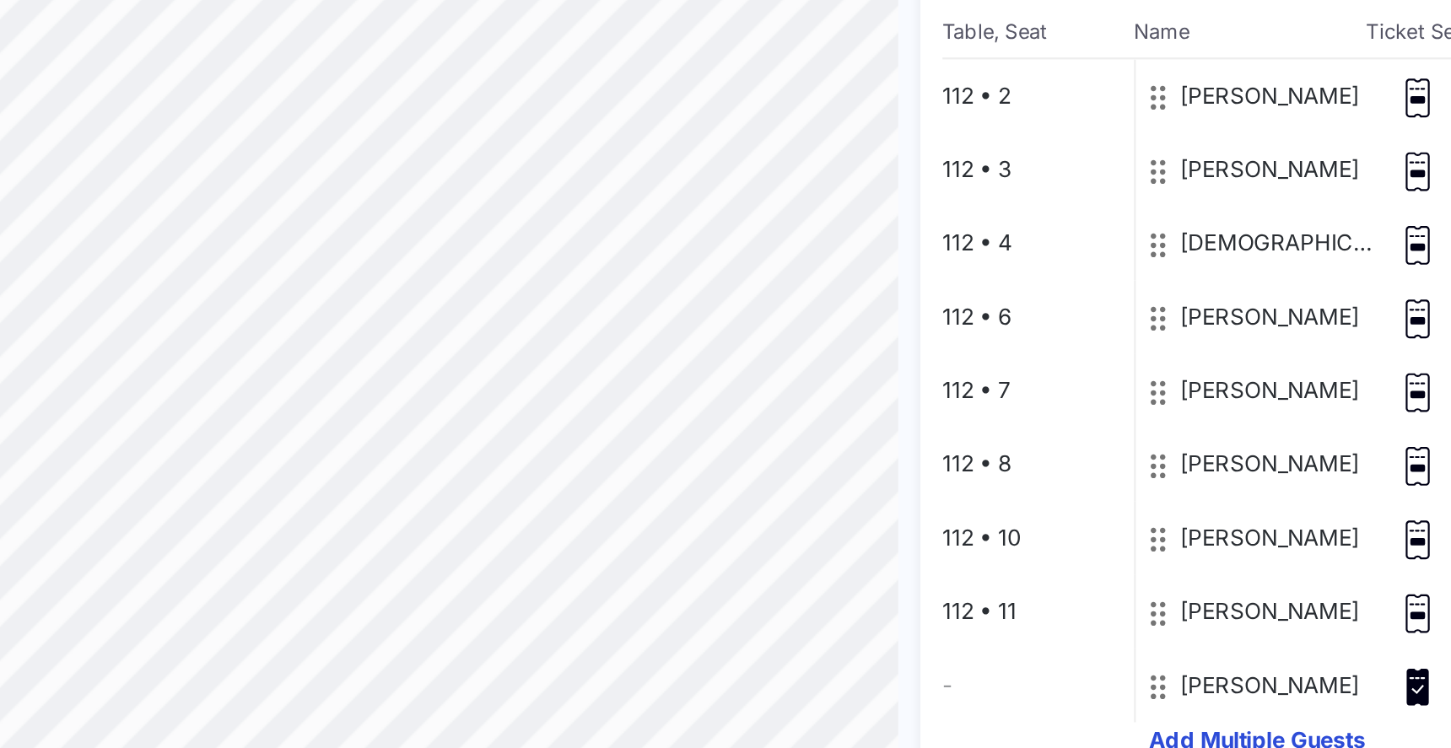
scroll to position [0, 16]
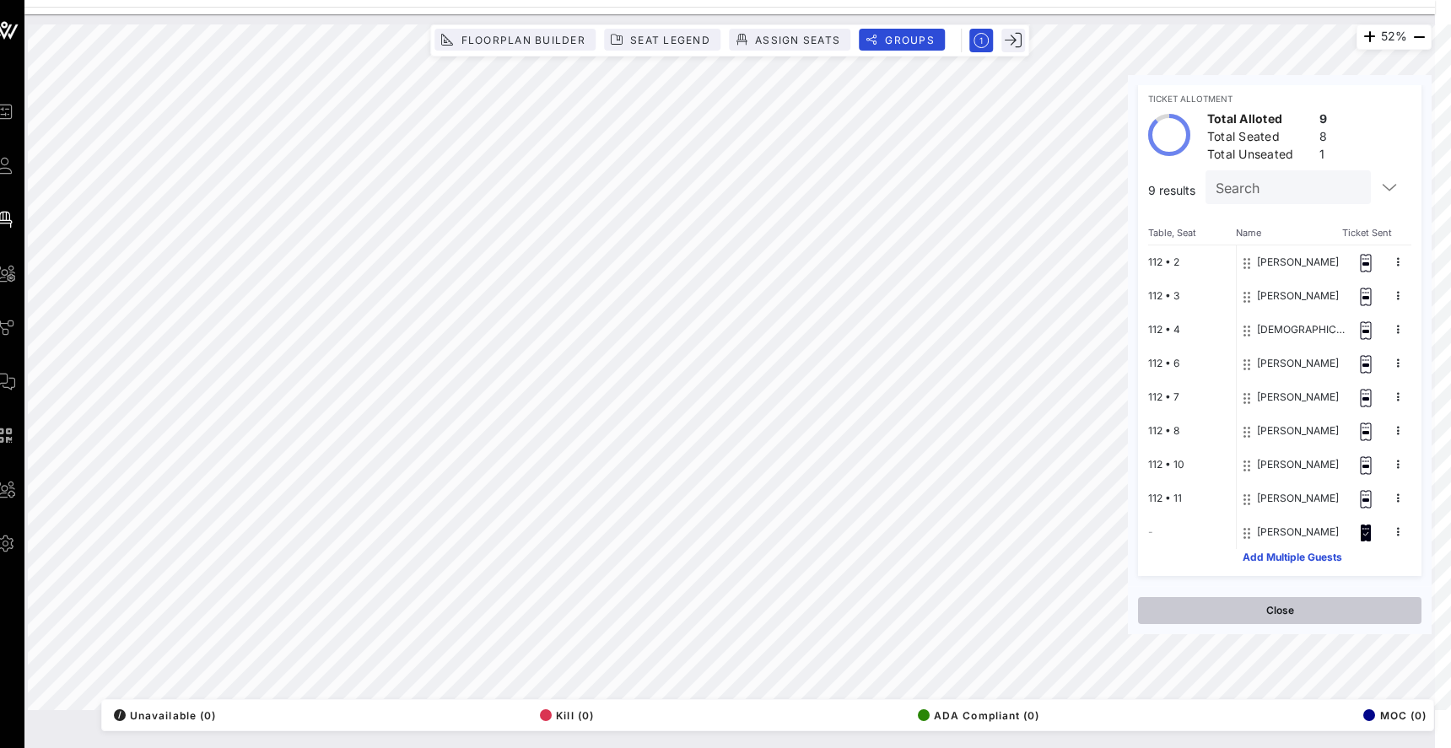
click at [1224, 613] on button "Close" at bounding box center [1279, 610] width 283 height 27
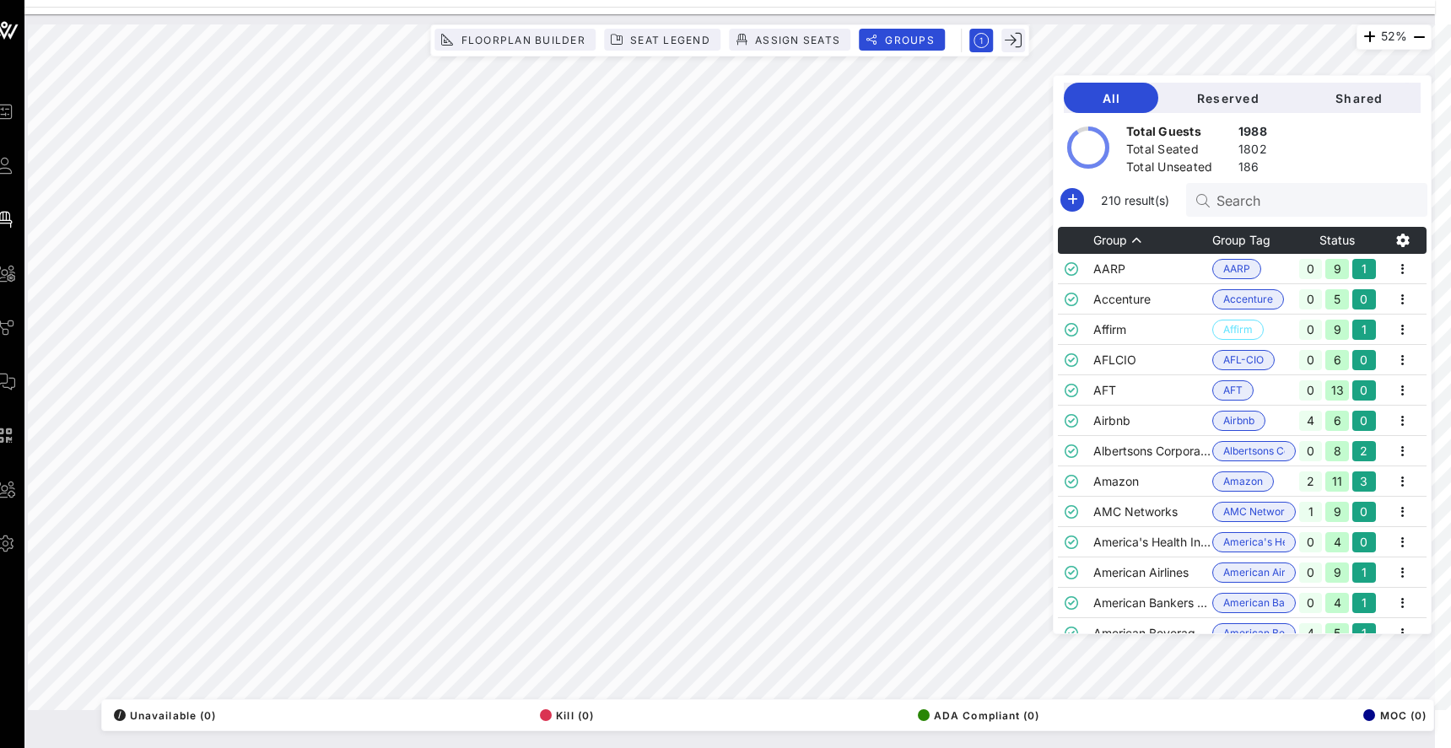
click at [909, 27] on div "Floorplan Builder Seat Legend Assign Seats Groups Exit" at bounding box center [729, 40] width 599 height 32
click at [909, 35] on span "Groups" at bounding box center [909, 40] width 51 height 13
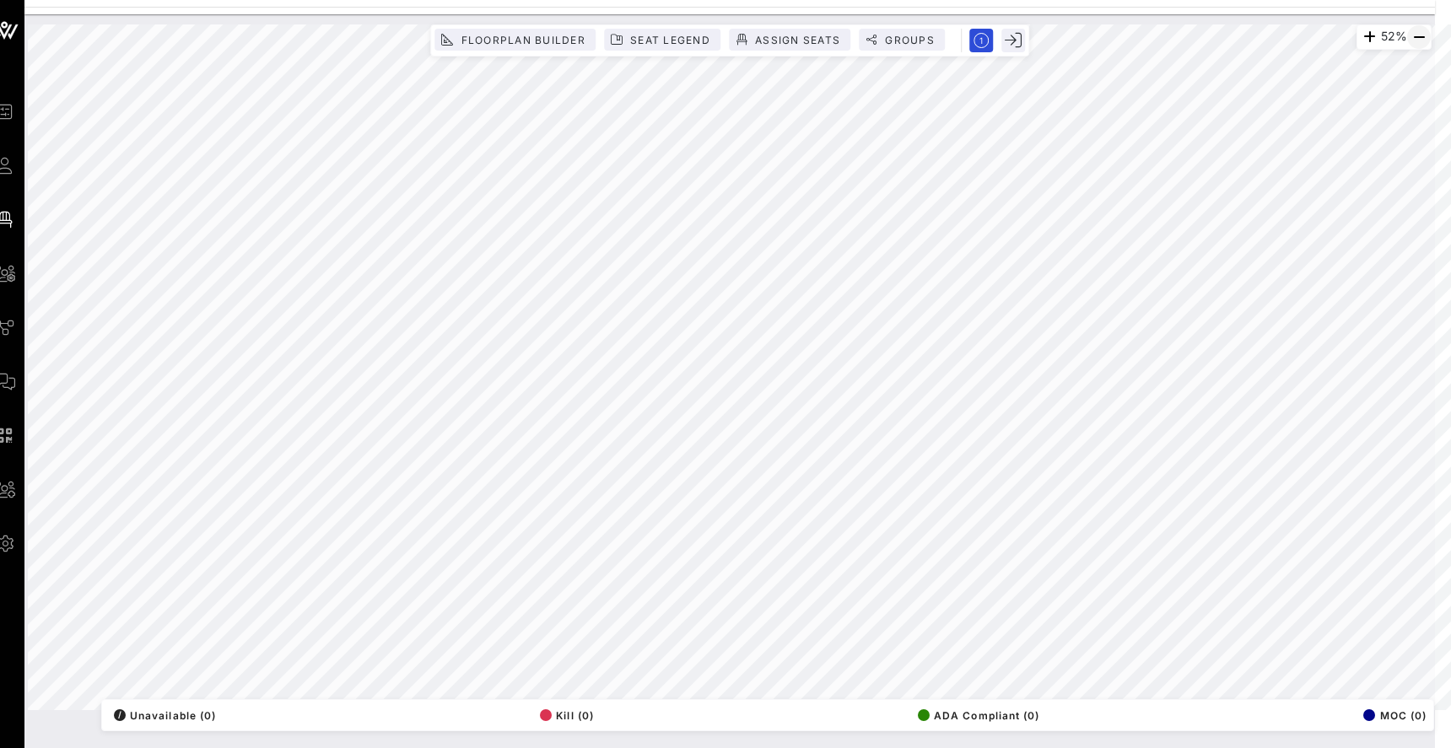
click at [1425, 40] on icon "button" at bounding box center [1419, 37] width 20 height 20
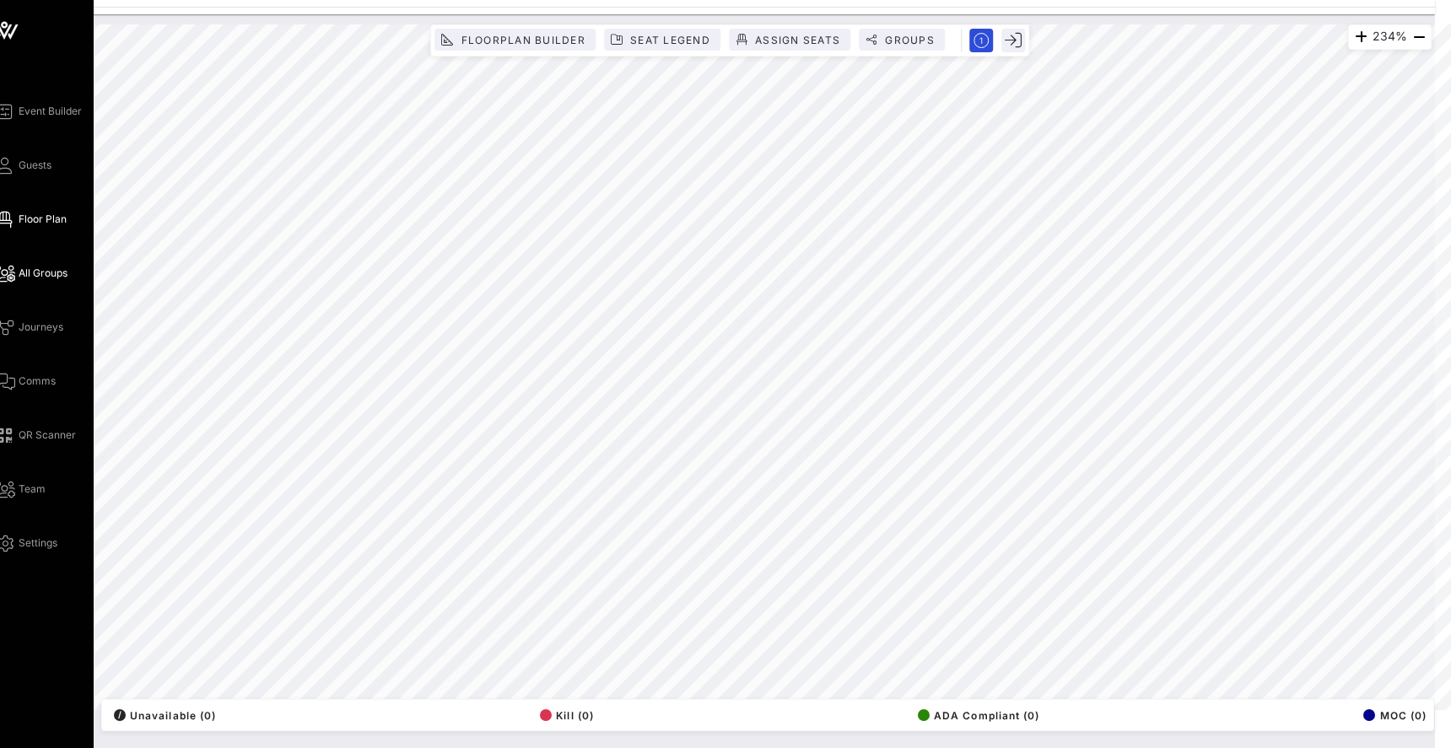
click at [24, 277] on span "All Groups" at bounding box center [43, 273] width 49 height 15
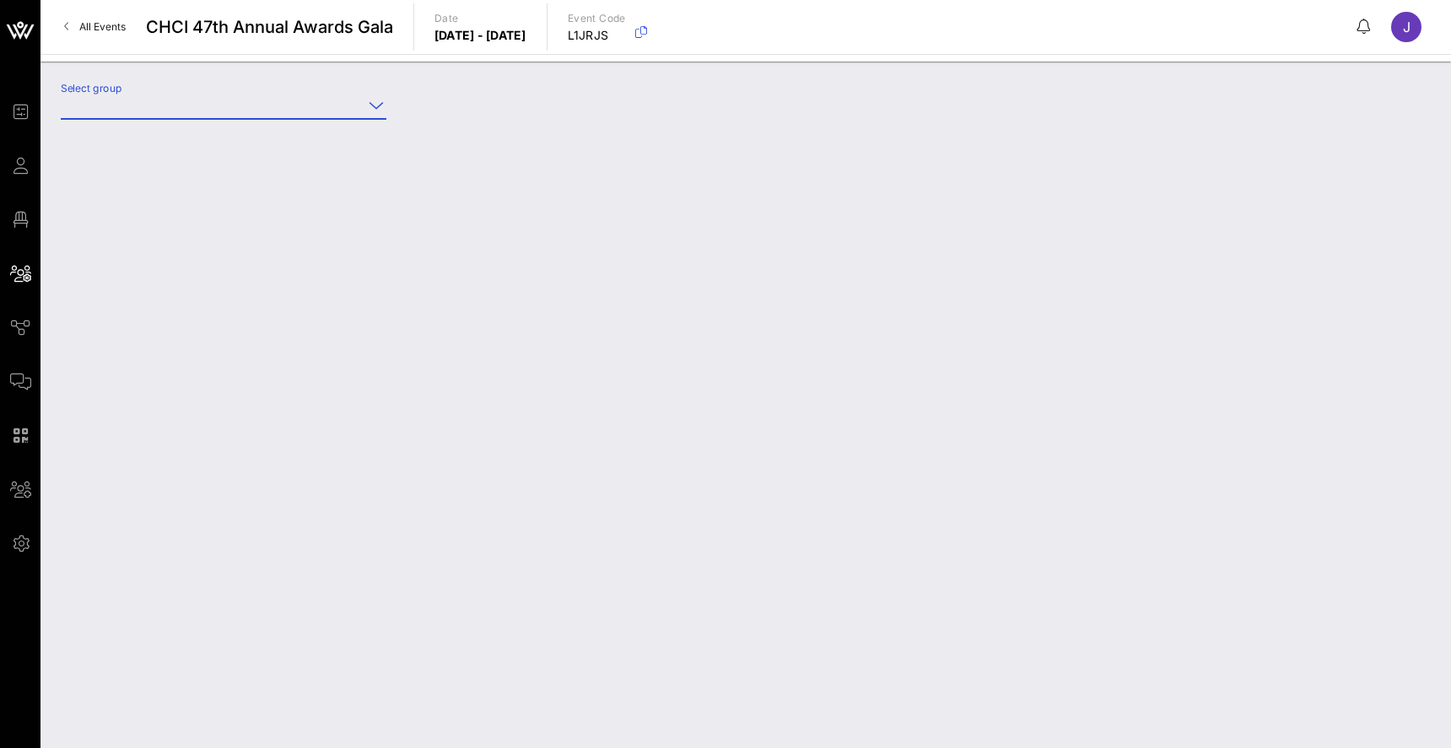
click at [352, 102] on input "Select group" at bounding box center [212, 105] width 302 height 27
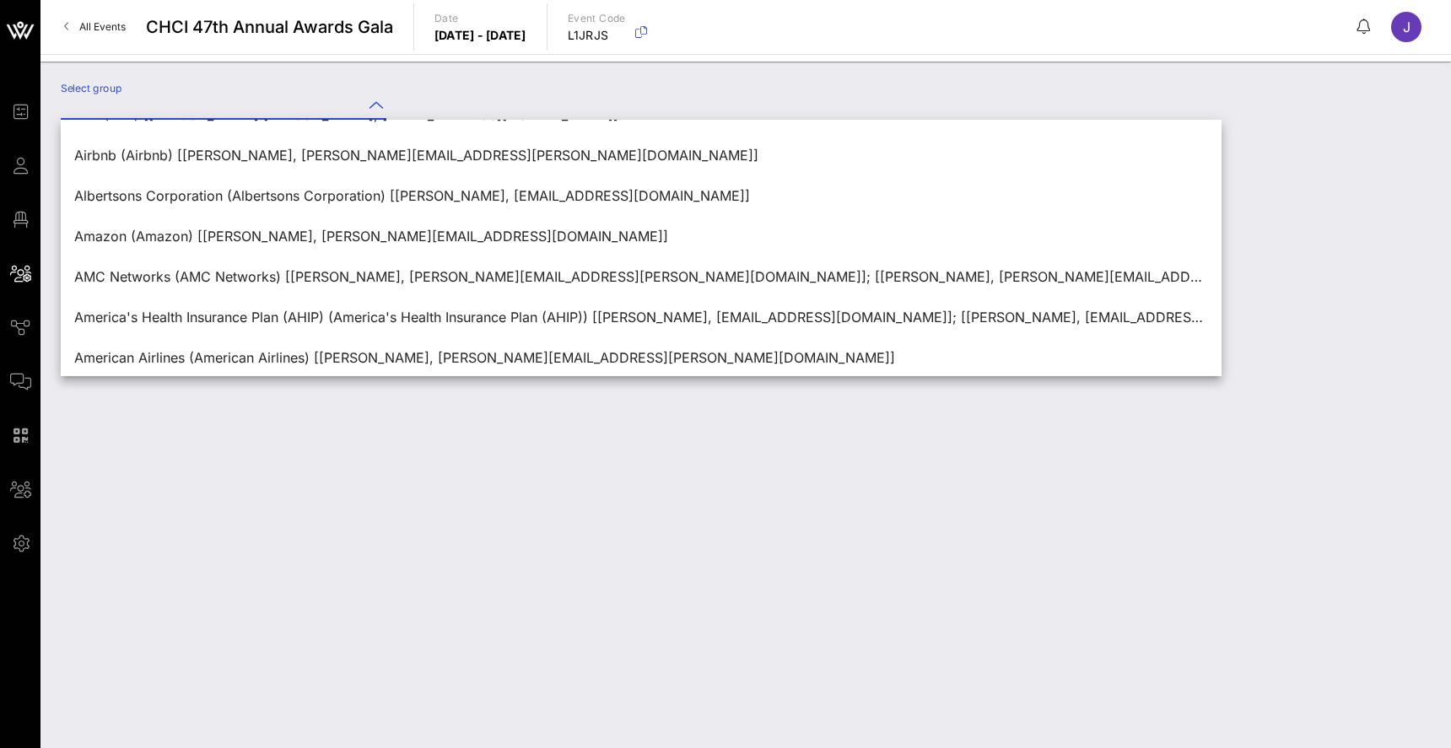
scroll to position [208, 0]
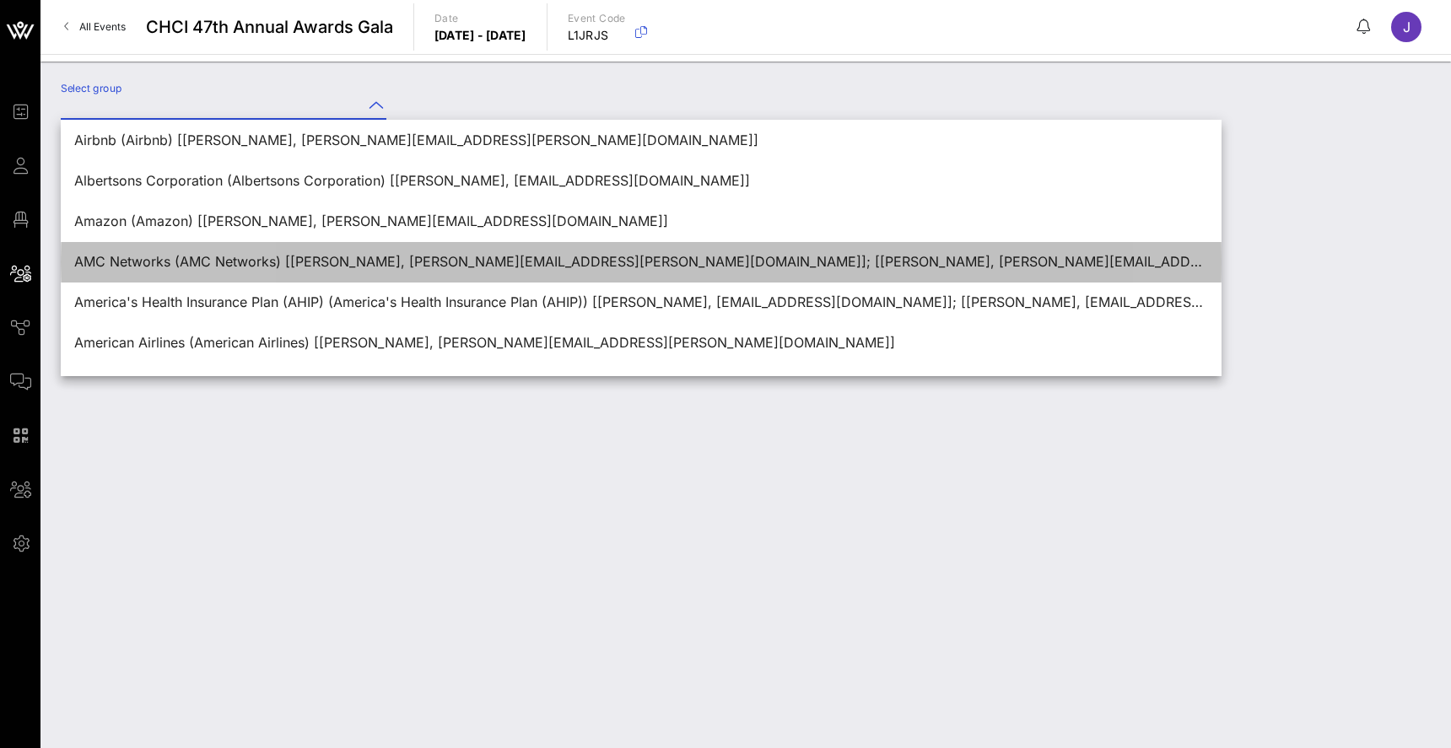
click at [333, 268] on div "AMC Networks (AMC Networks) [[PERSON_NAME], [PERSON_NAME][EMAIL_ADDRESS][PERSON…" at bounding box center [641, 262] width 1134 height 16
type input "AMC Networks (AMC Networks) [[PERSON_NAME], [PERSON_NAME][EMAIL_ADDRESS][PERSON…"
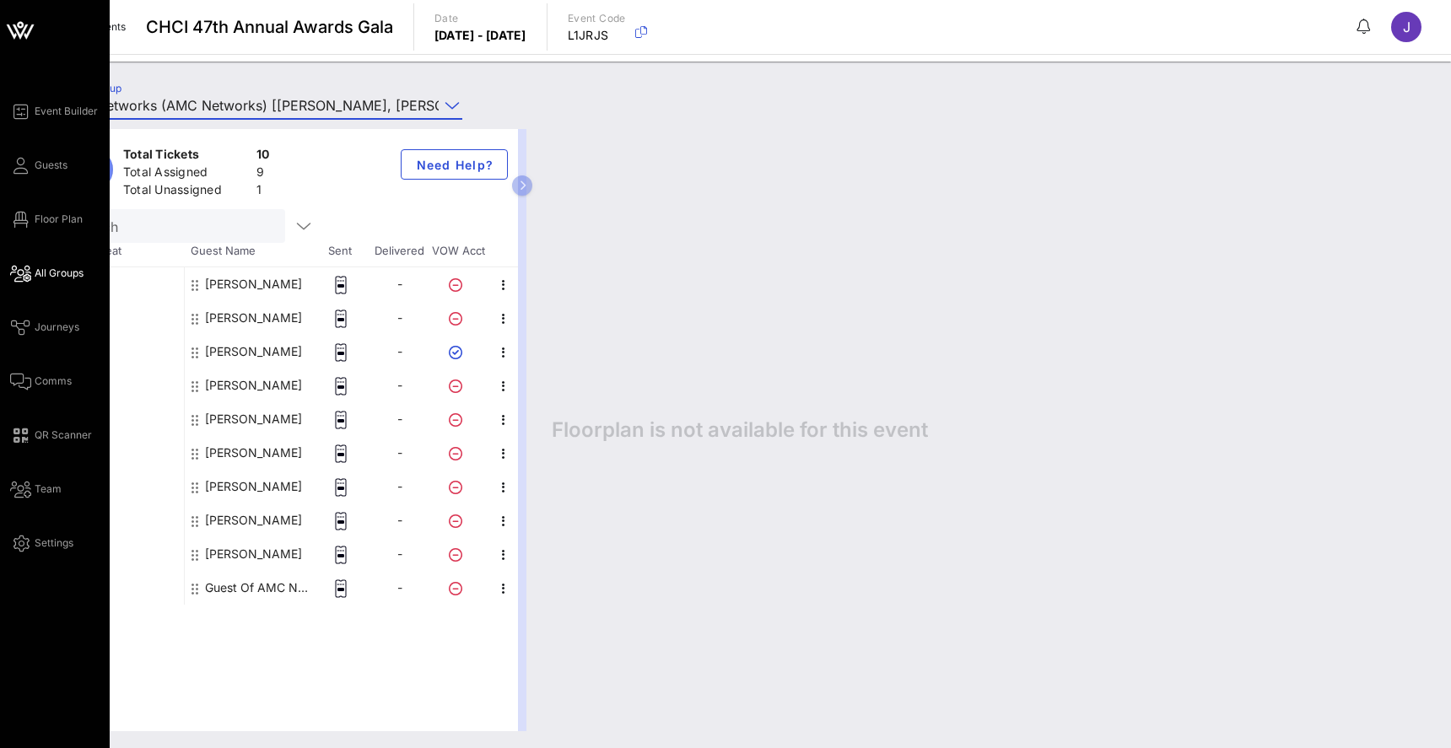
click at [27, 175] on div "Event Builder Guests Floor Plan All Groups Journeys Comms QR Scanner Team Setti…" at bounding box center [60, 327] width 100 height 452
click at [19, 165] on icon at bounding box center [20, 166] width 21 height 3
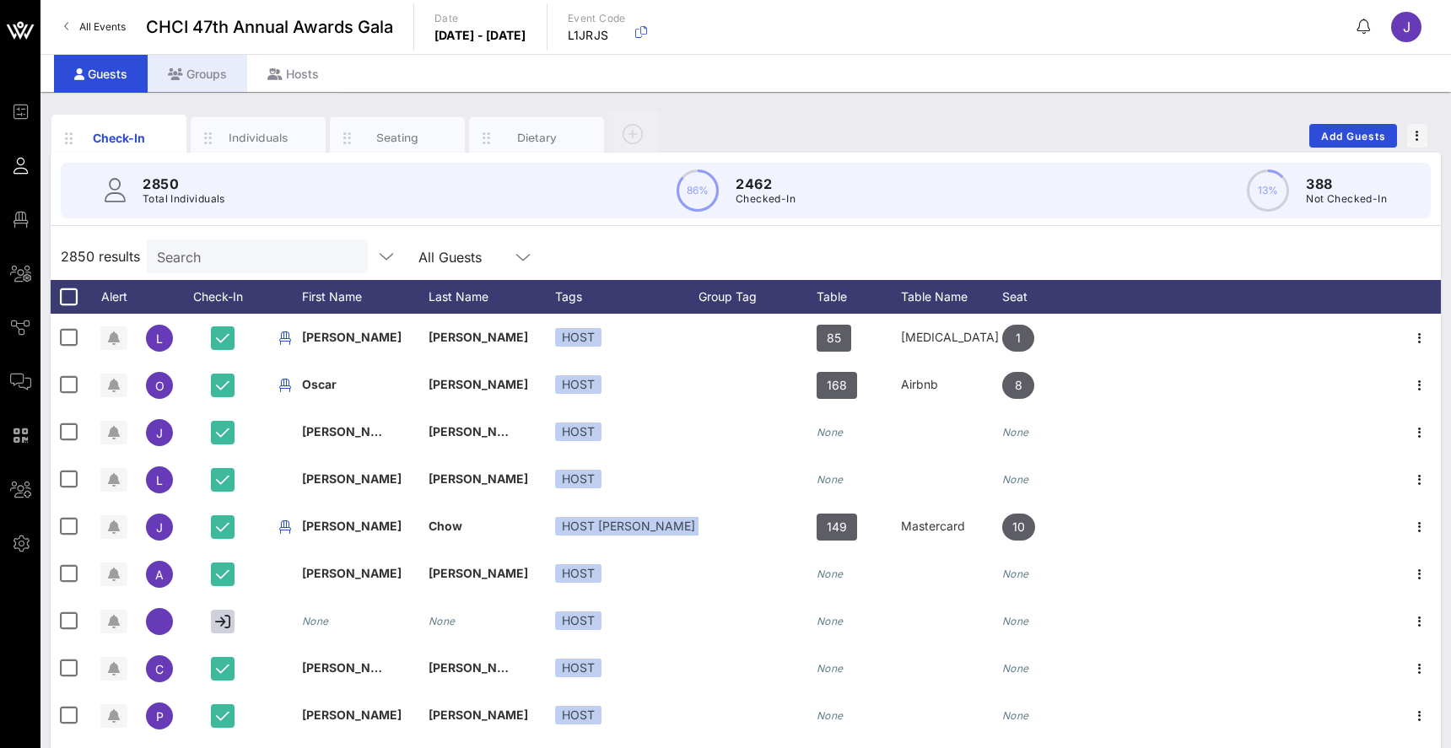
click at [204, 67] on div "Groups" at bounding box center [198, 74] width 100 height 38
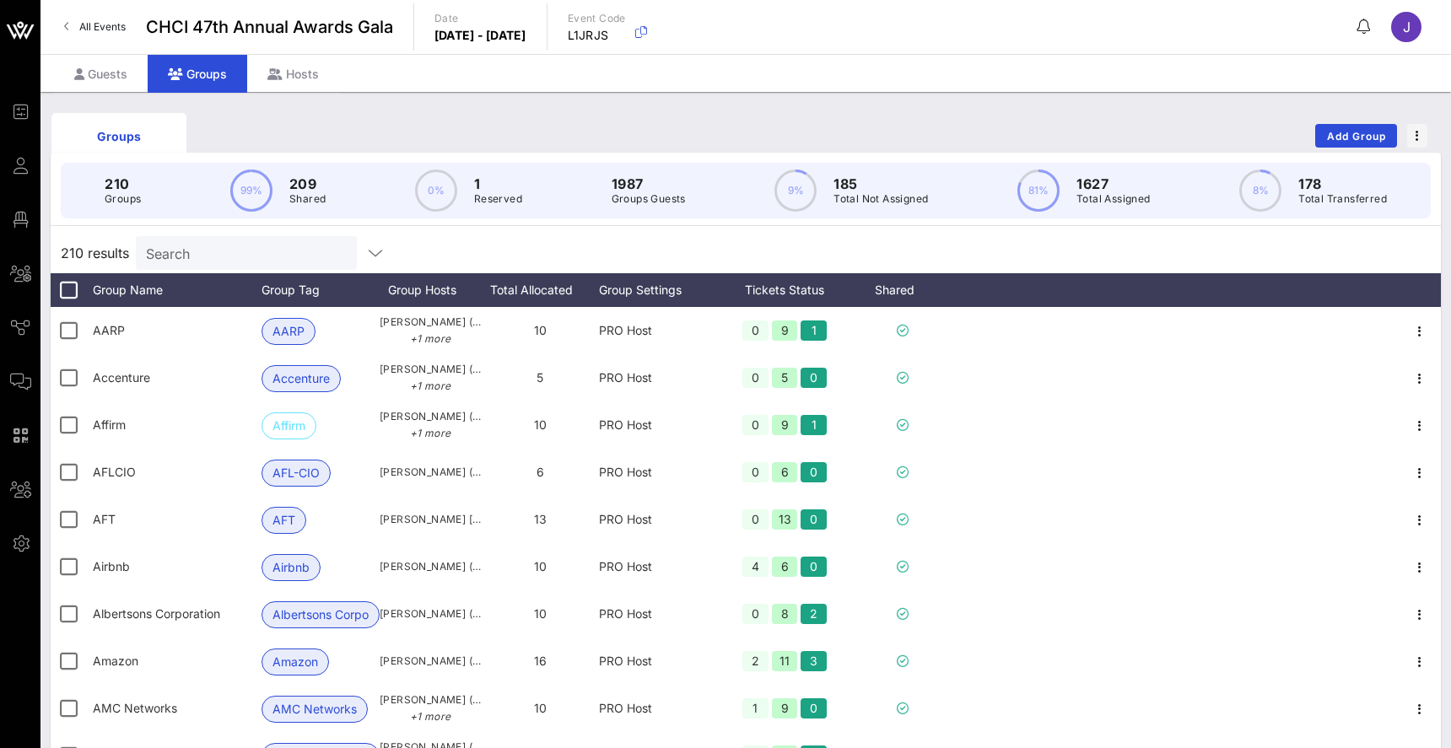
click at [229, 256] on input "Search" at bounding box center [244, 253] width 197 height 22
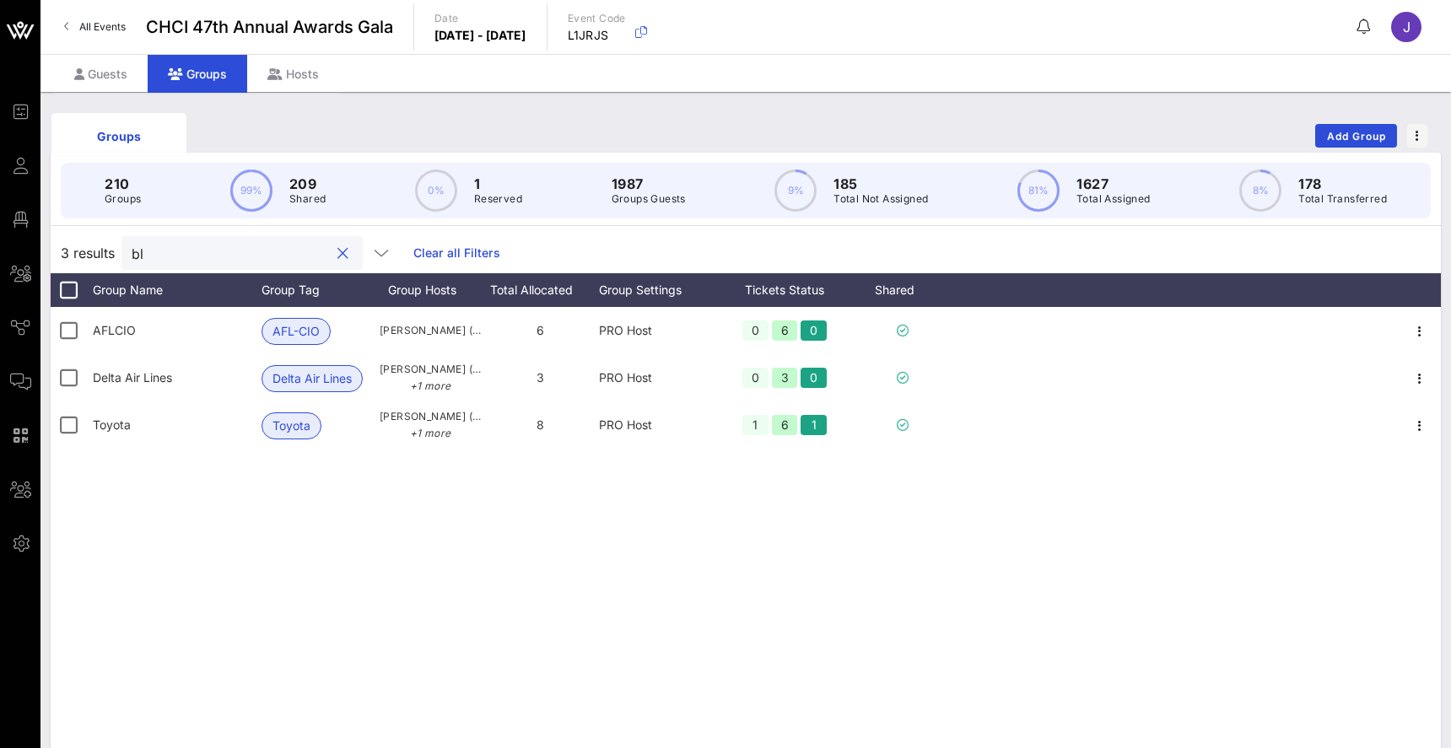
type input "b"
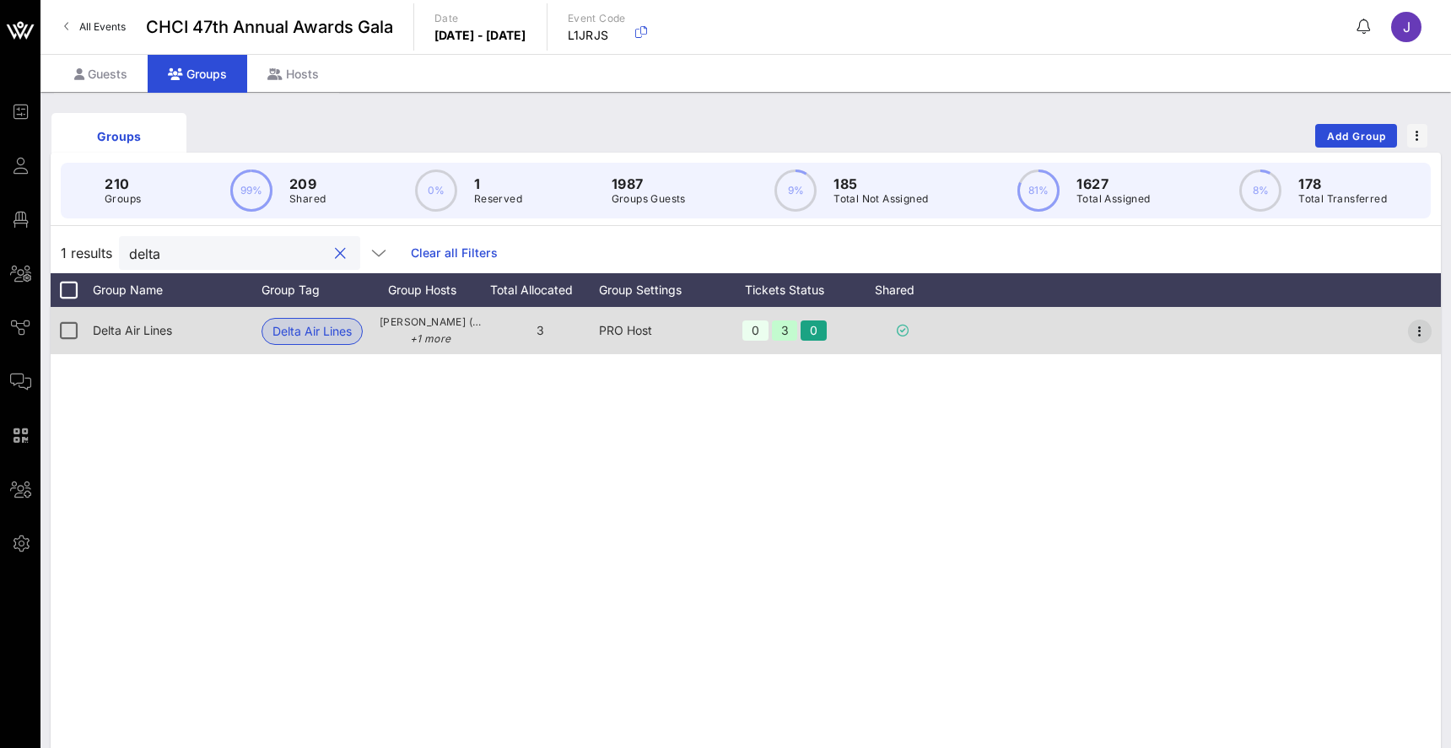
type input "delta"
click at [1421, 332] on icon "button" at bounding box center [1420, 331] width 20 height 20
click at [376, 326] on div "Delta Air Lines" at bounding box center [321, 330] width 118 height 47
click at [330, 332] on span "Delta Air Lines" at bounding box center [311, 331] width 79 height 25
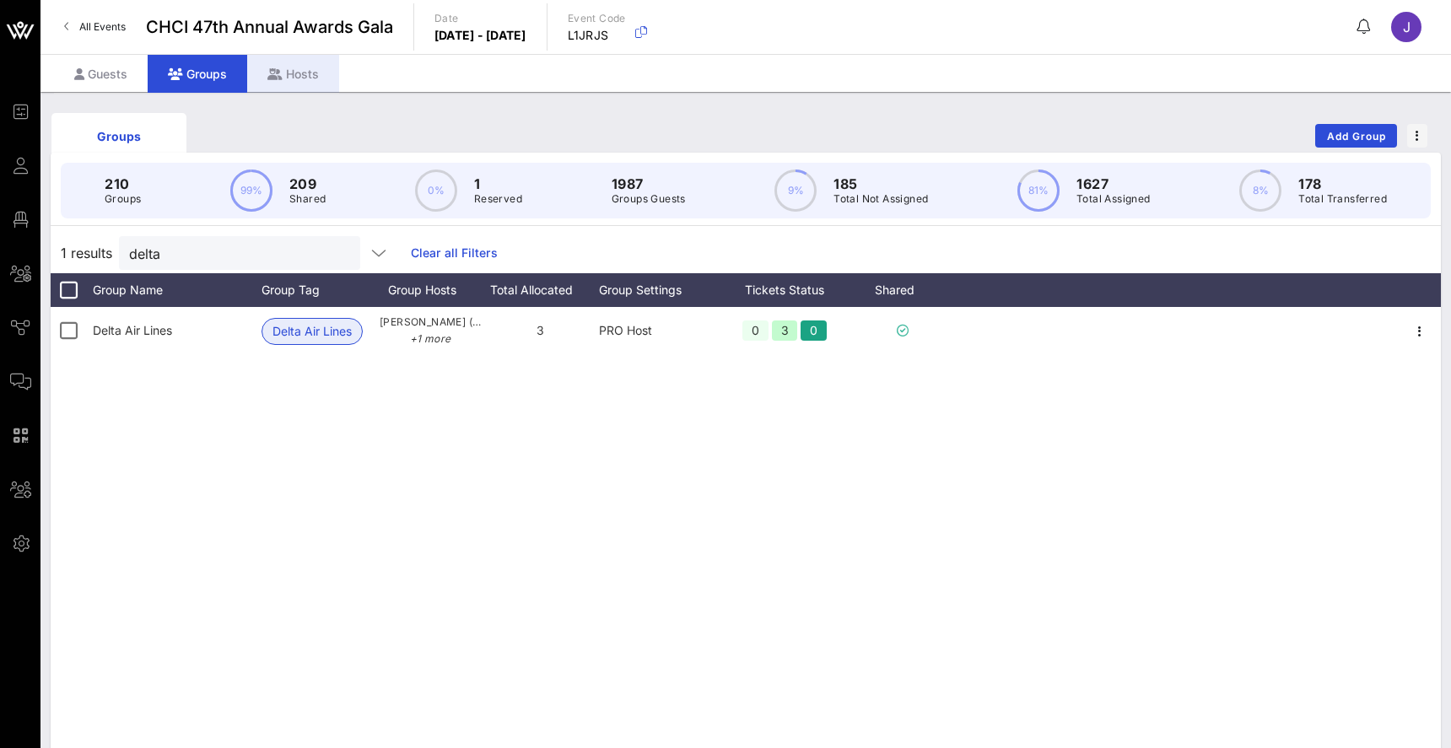
click at [326, 66] on div "Hosts" at bounding box center [293, 74] width 92 height 38
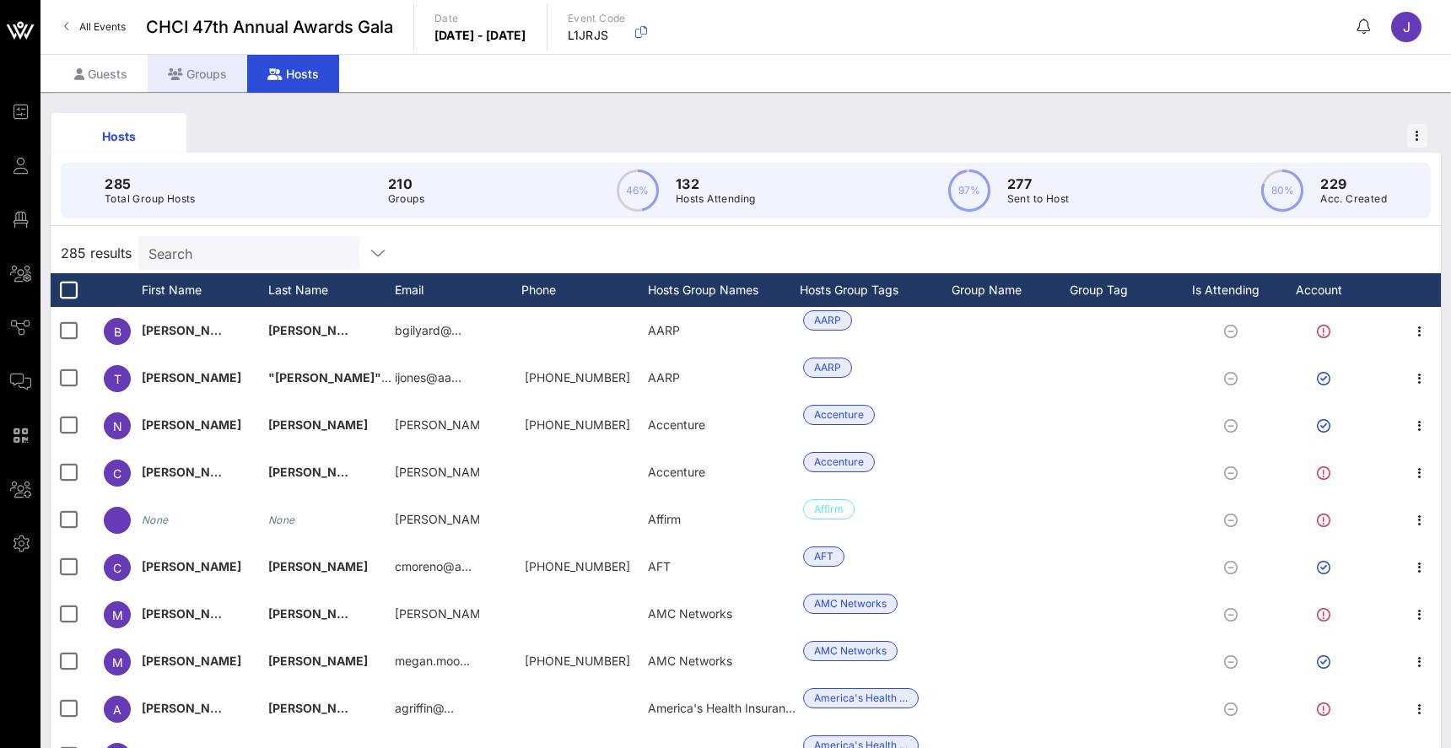
click at [233, 71] on div "Groups" at bounding box center [198, 74] width 100 height 38
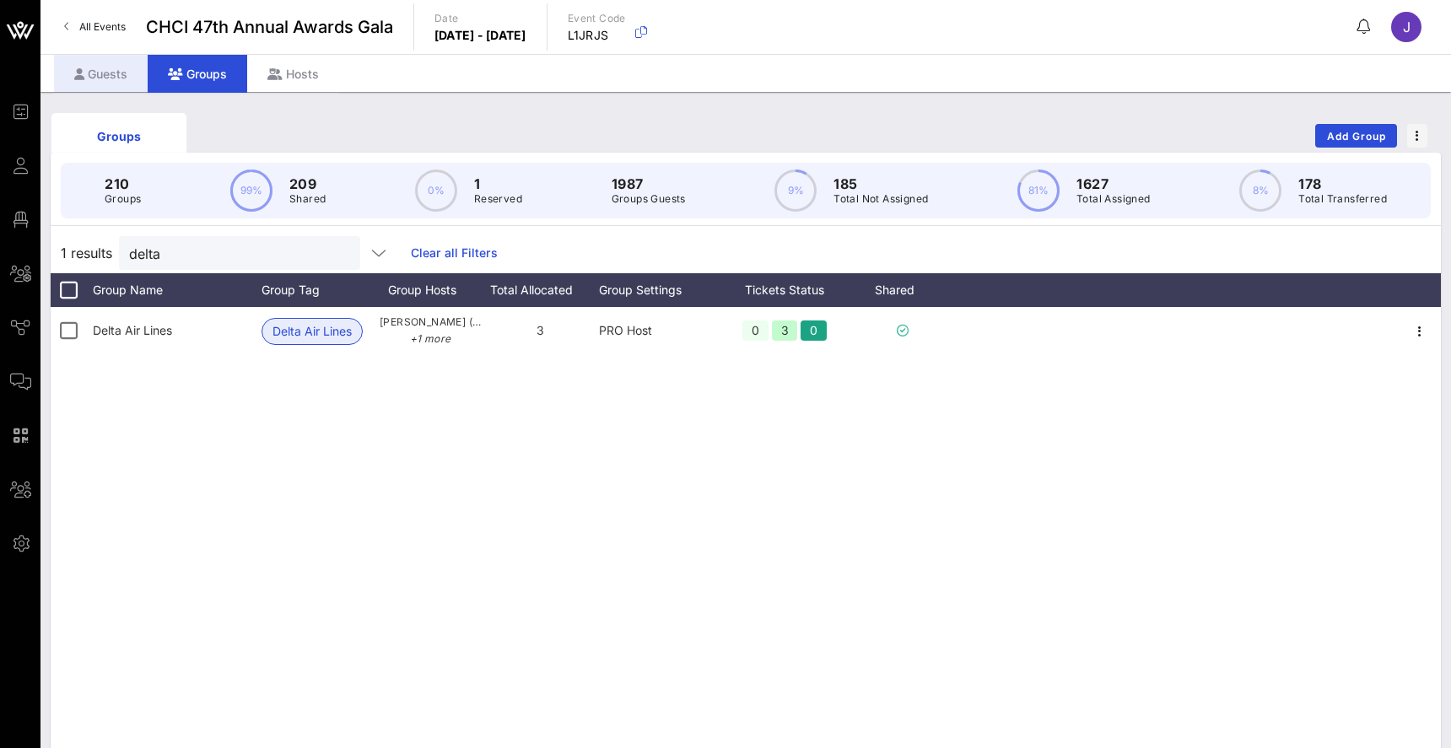
click at [113, 66] on div "Guests" at bounding box center [101, 74] width 94 height 38
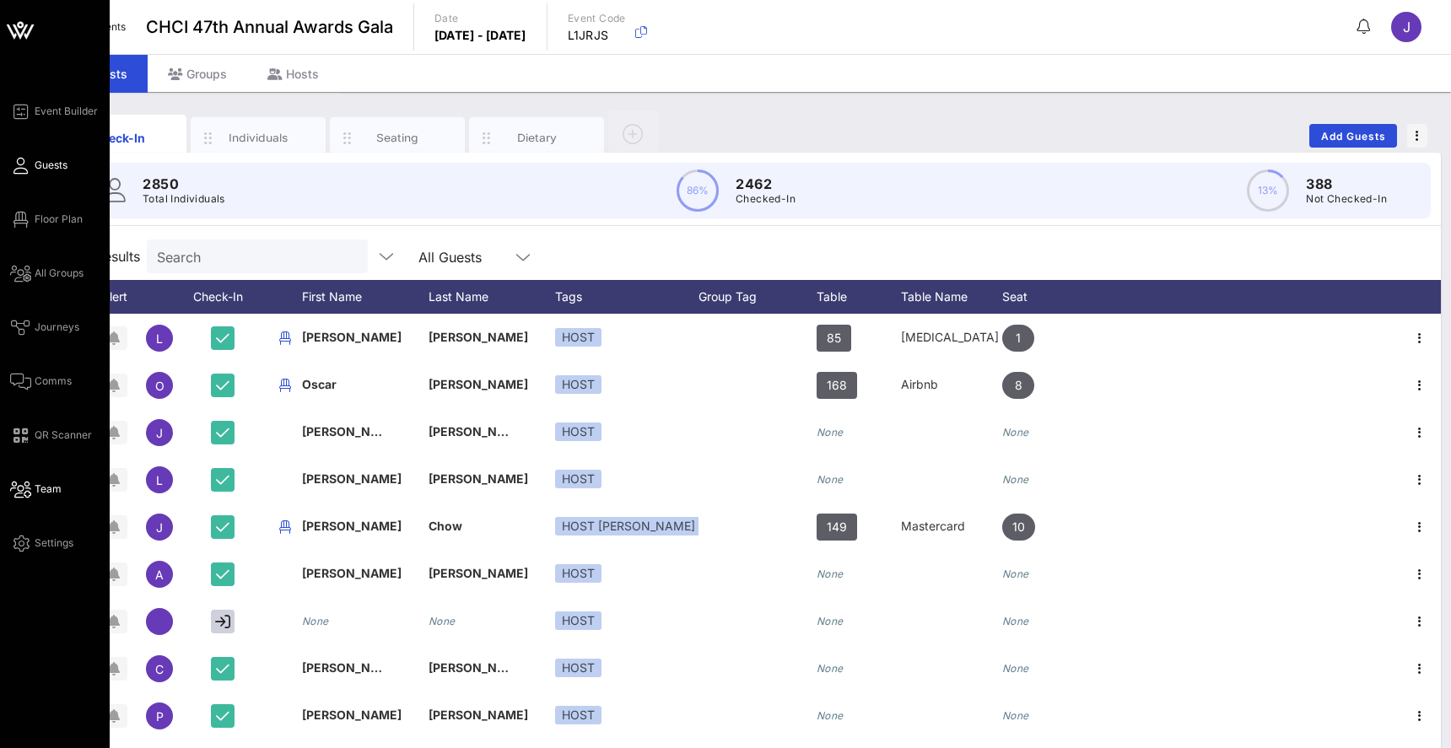
click at [53, 483] on span "Team" at bounding box center [48, 489] width 27 height 15
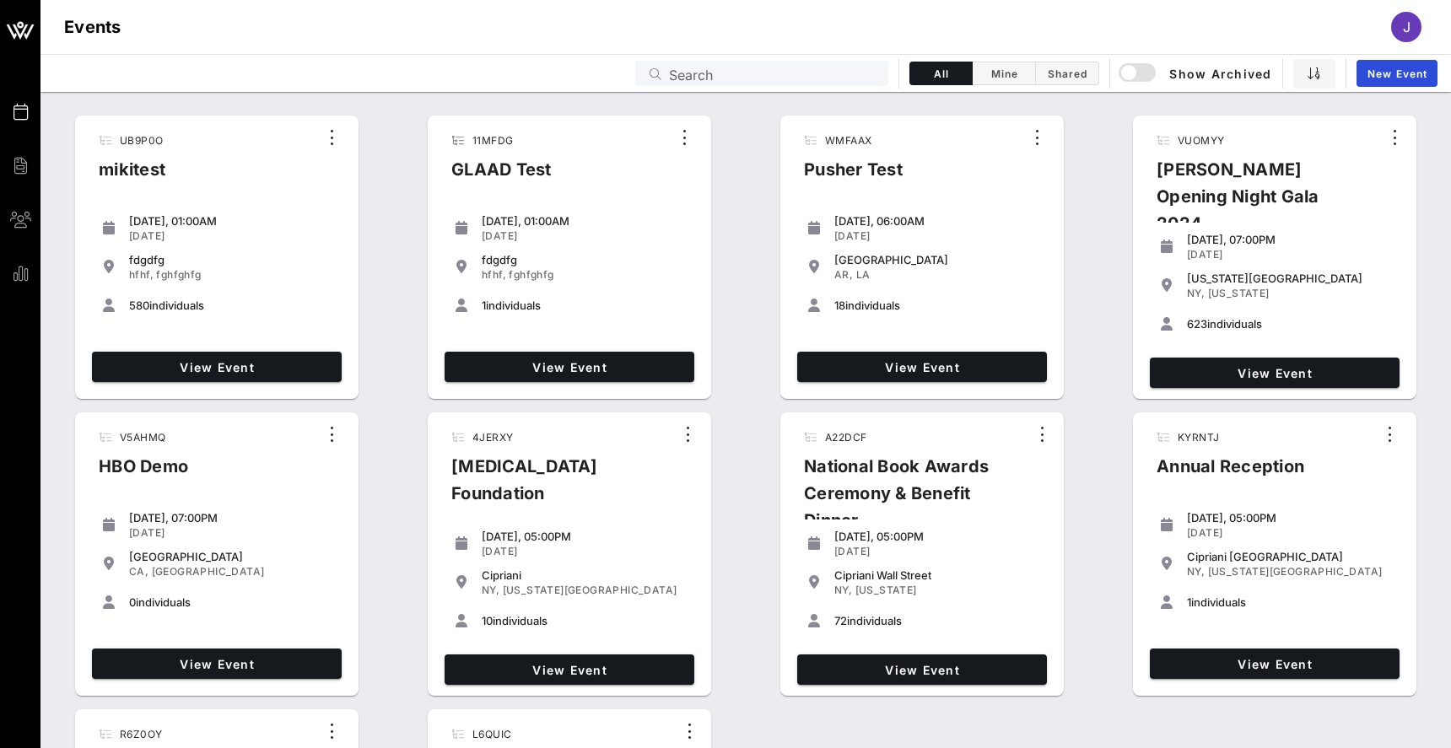
drag, startPoint x: 602, startPoint y: 126, endPoint x: 665, endPoint y: 67, distance: 85.9
click at [665, 67] on div at bounding box center [655, 74] width 20 height 20
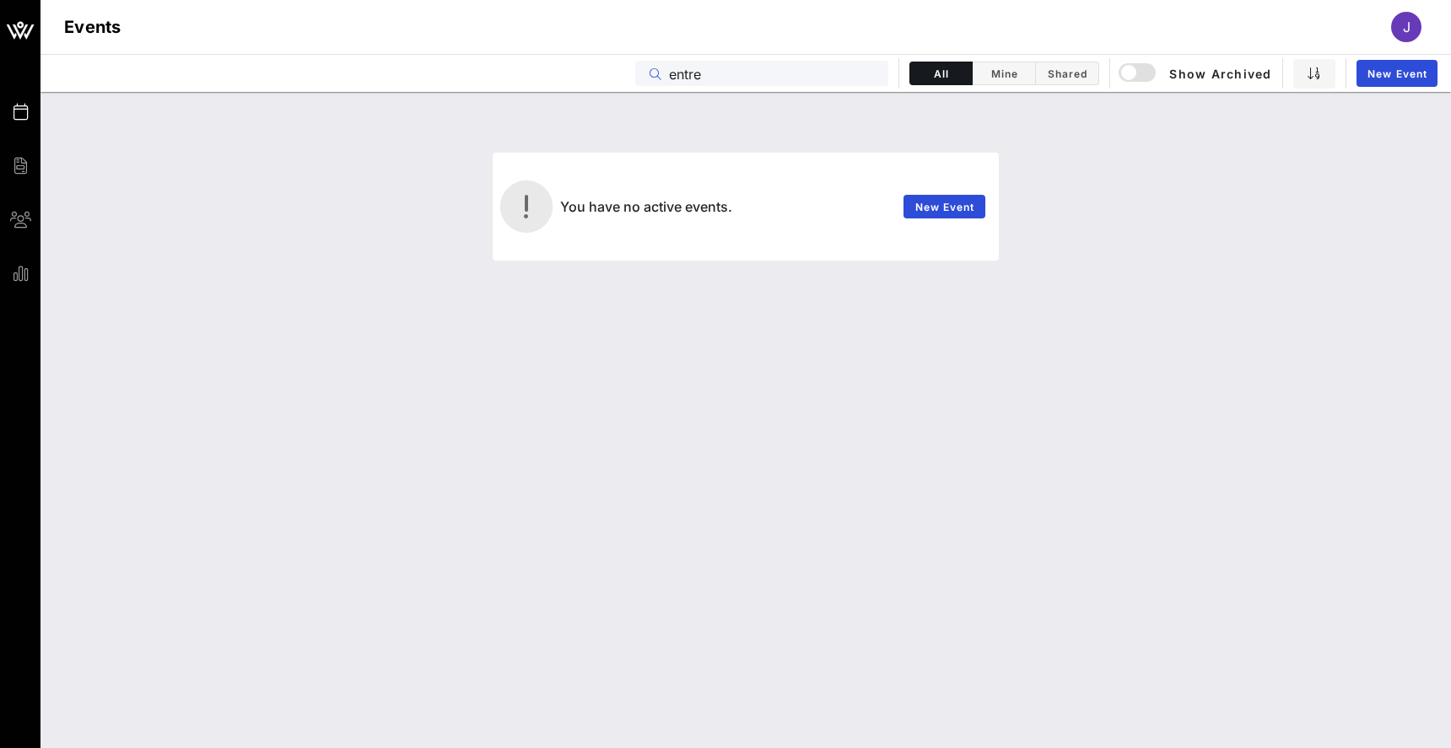
type input "entre"
drag, startPoint x: 829, startPoint y: 106, endPoint x: 1134, endPoint y: 75, distance: 306.1
click at [1134, 75] on div "button" at bounding box center [1129, 73] width 24 height 24
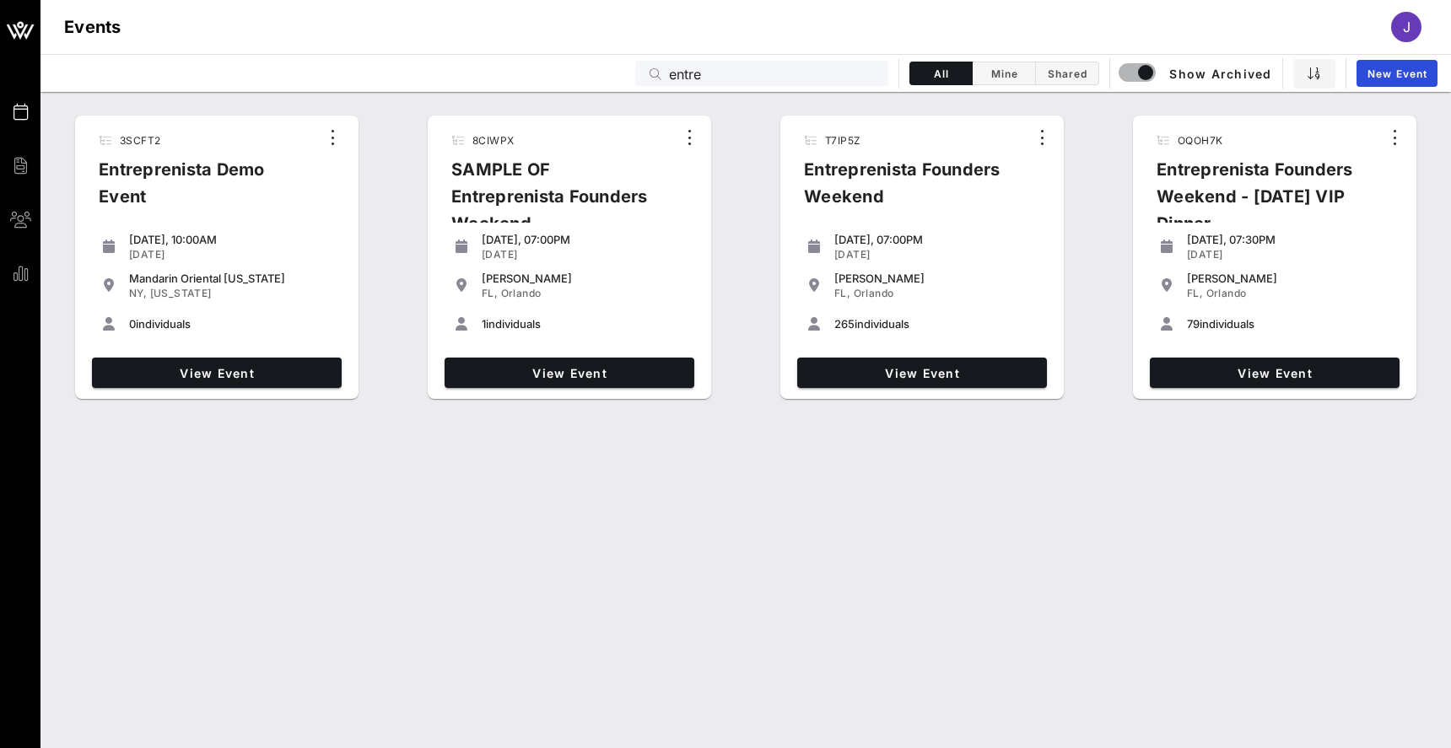
click at [922, 361] on link "View Event" at bounding box center [922, 373] width 250 height 30
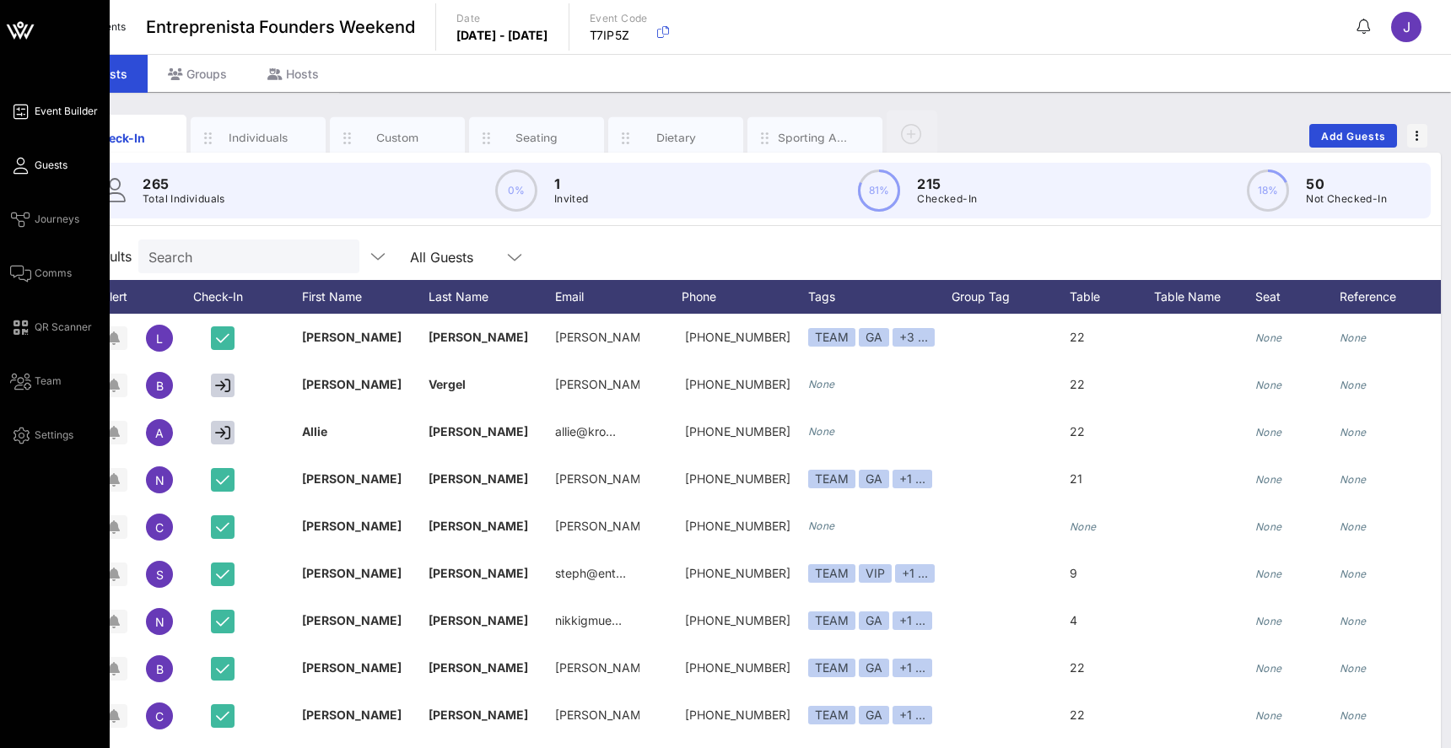
click at [48, 108] on span "Event Builder" at bounding box center [66, 111] width 63 height 15
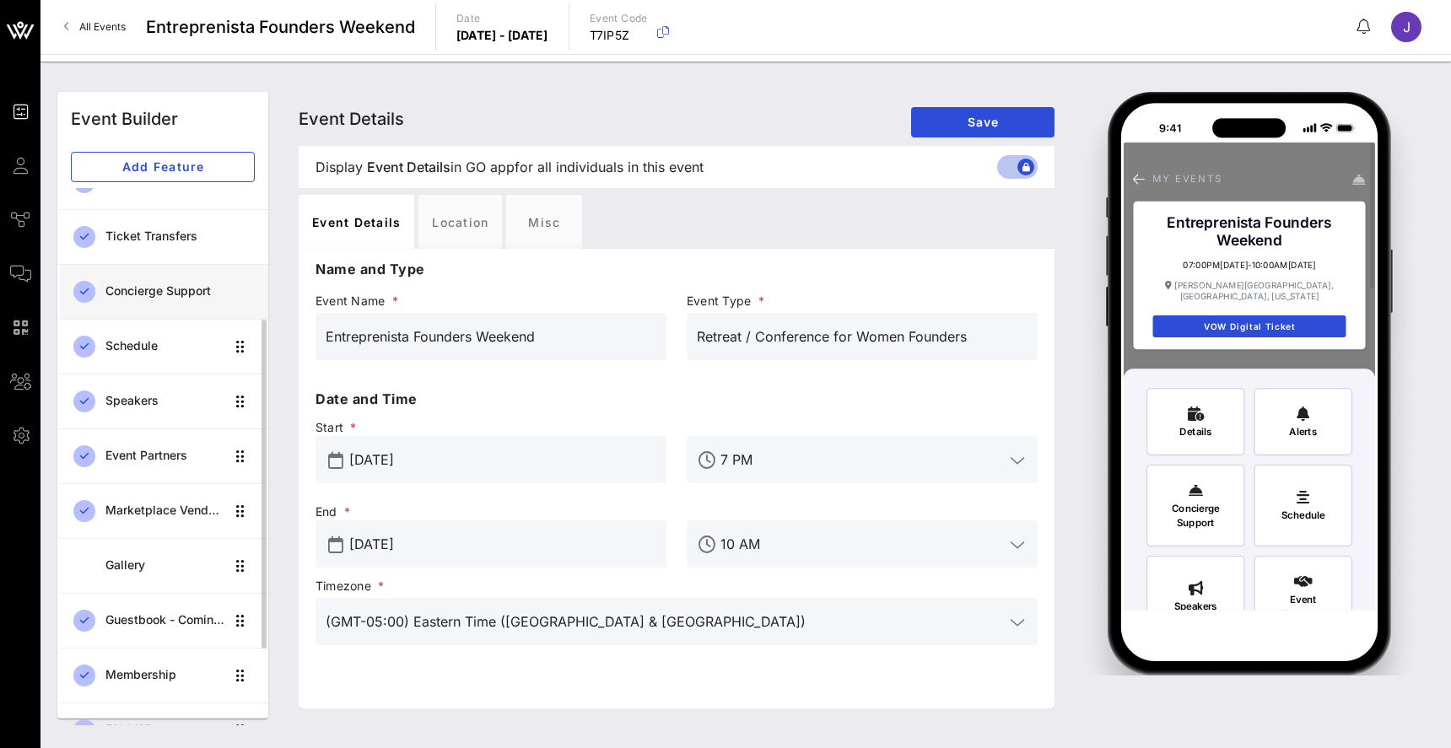
scroll to position [212, 0]
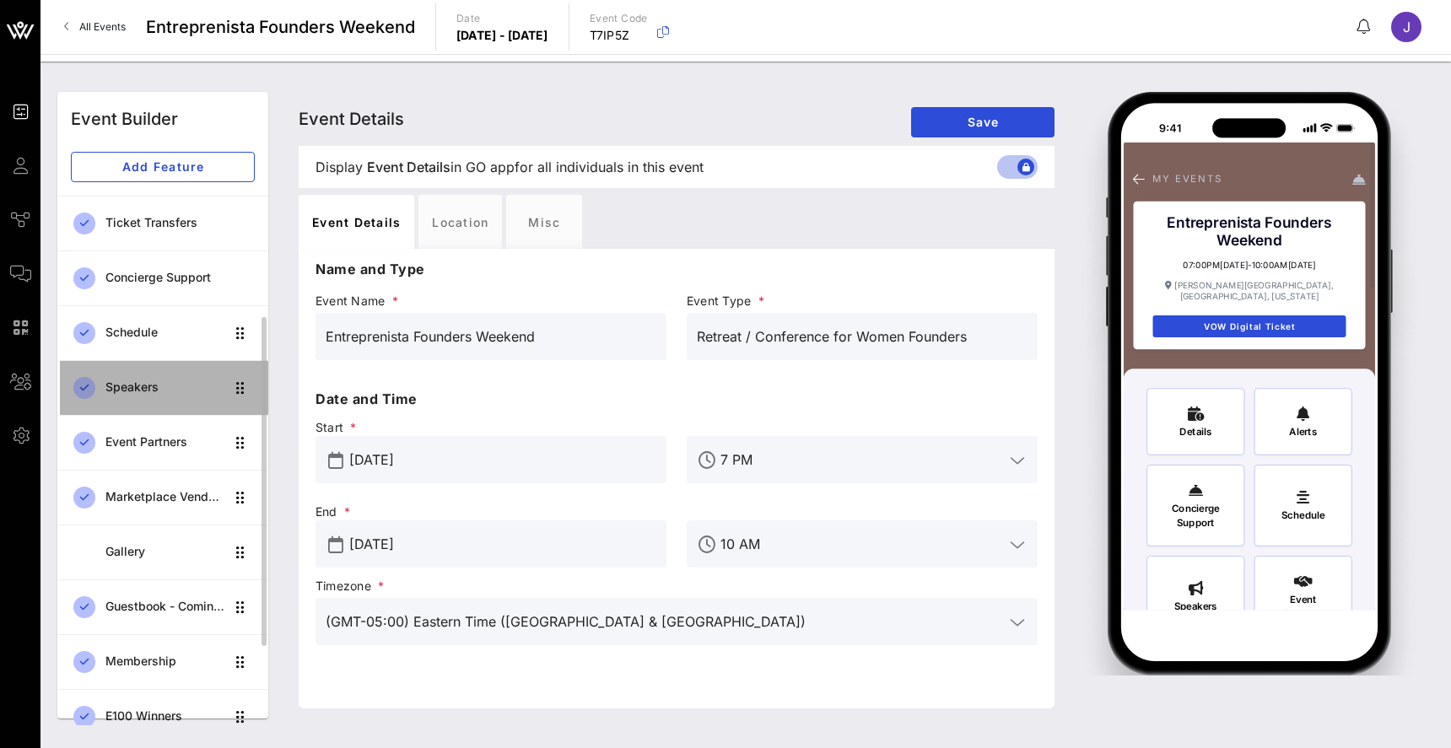
click at [141, 390] on div "Speakers" at bounding box center [164, 387] width 119 height 14
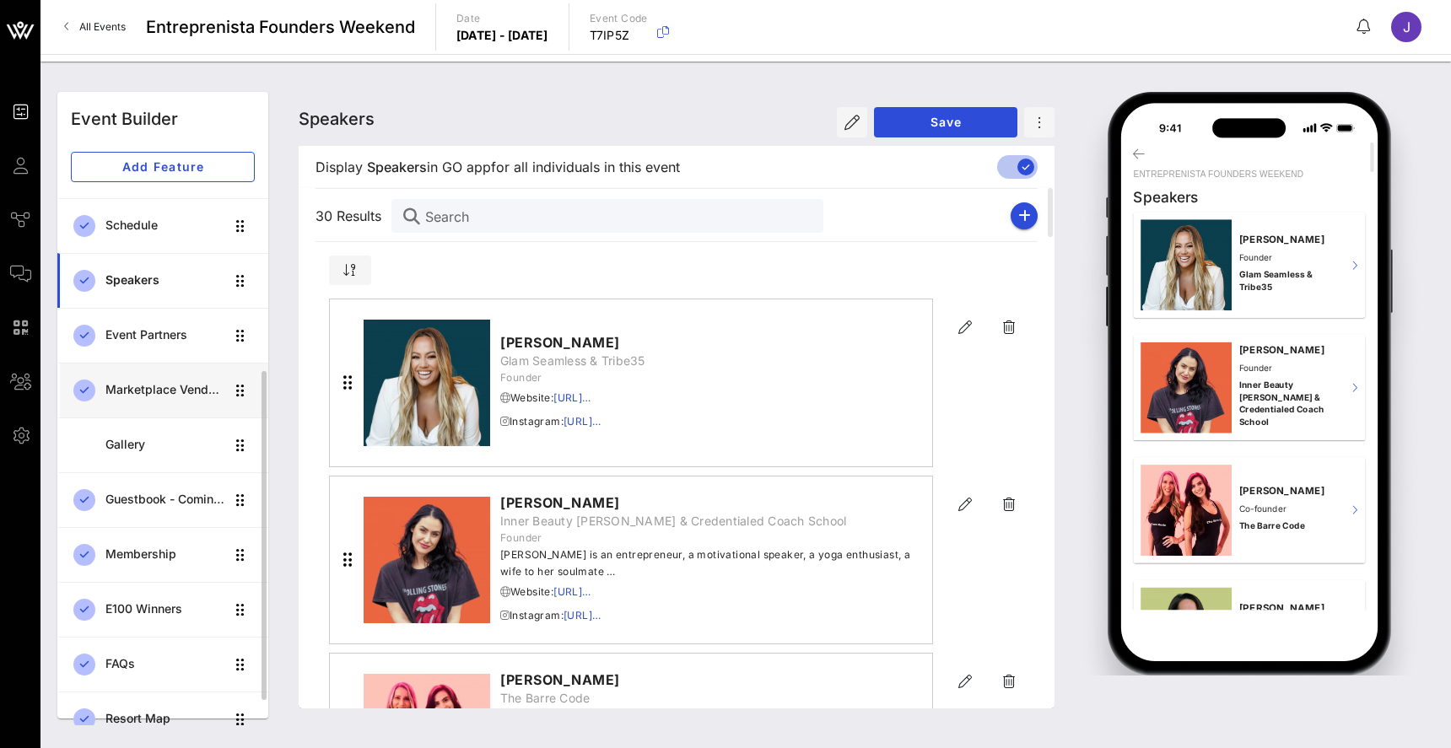
scroll to position [340, 0]
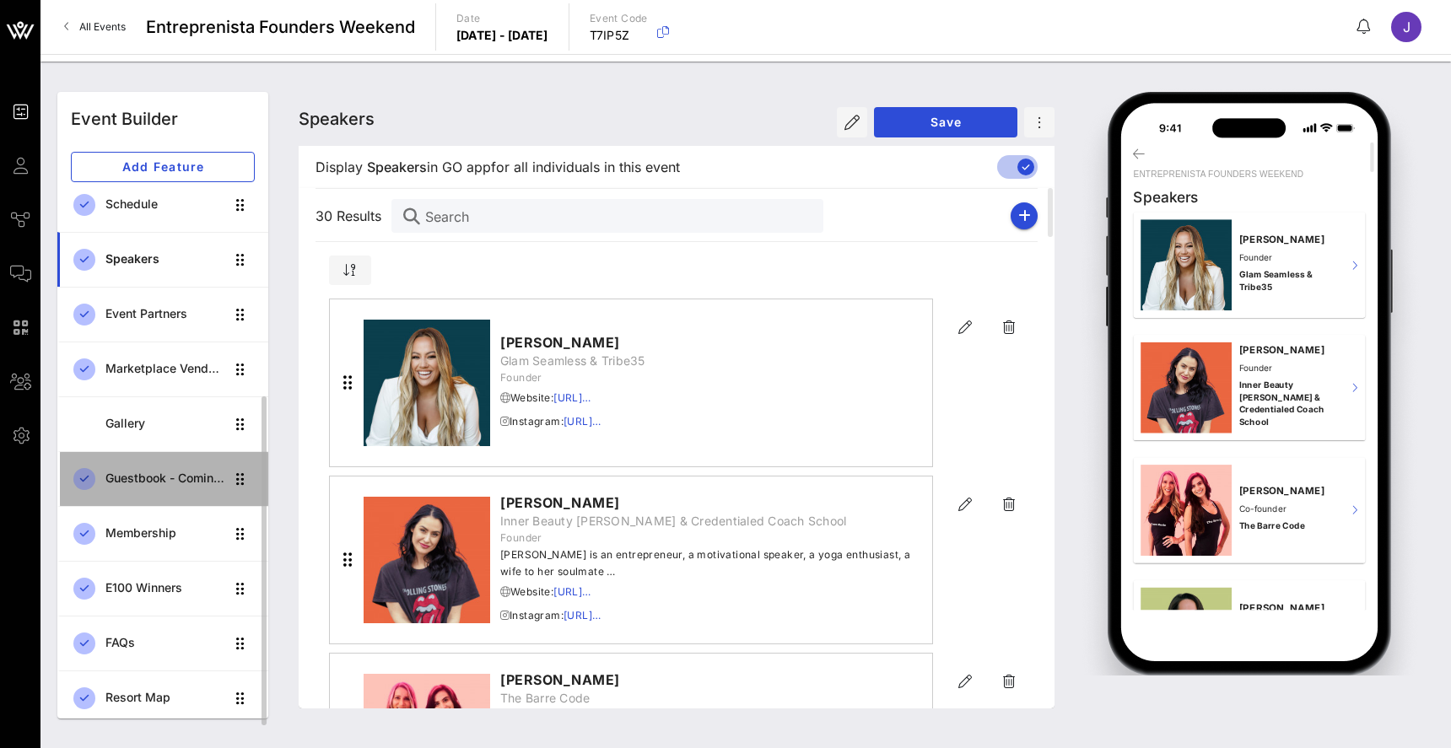
click at [143, 477] on div "Guestbook - Coming Soon!" at bounding box center [164, 479] width 119 height 14
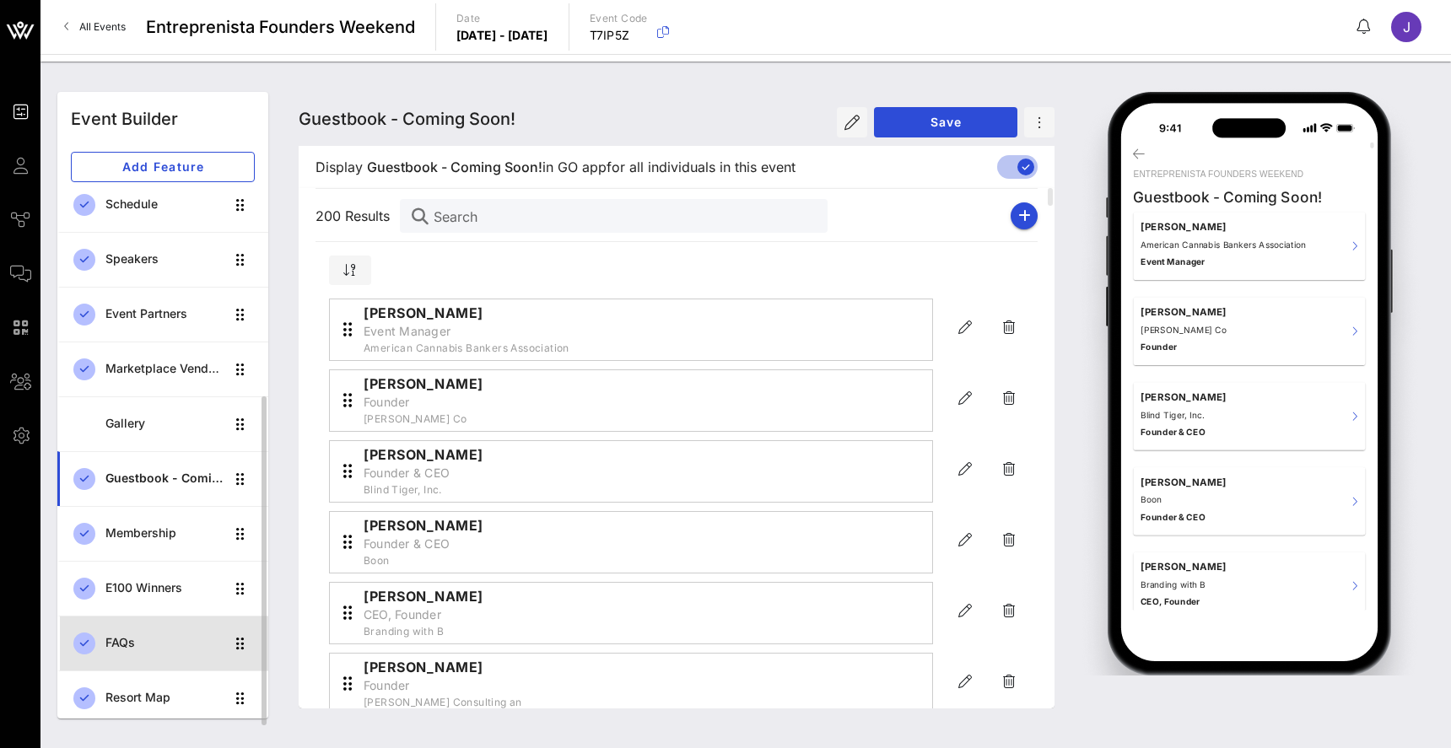
click at [138, 634] on div "FAQs" at bounding box center [164, 643] width 119 height 35
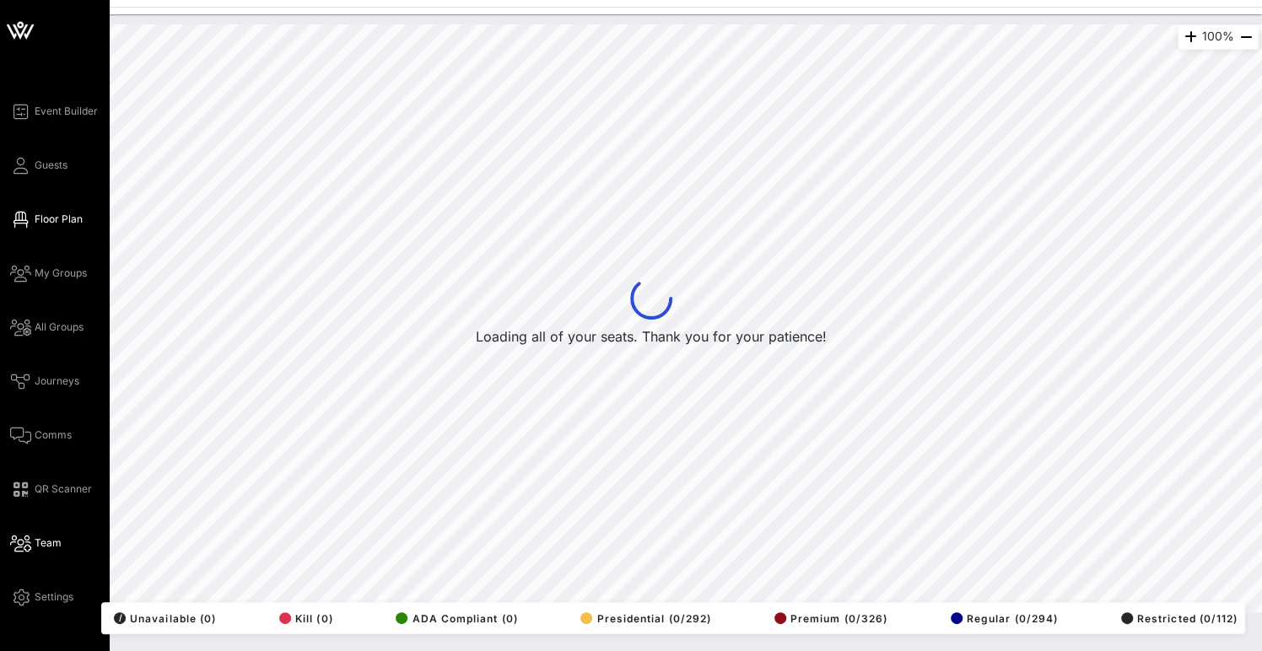
click at [32, 542] on link "Team" at bounding box center [35, 543] width 51 height 20
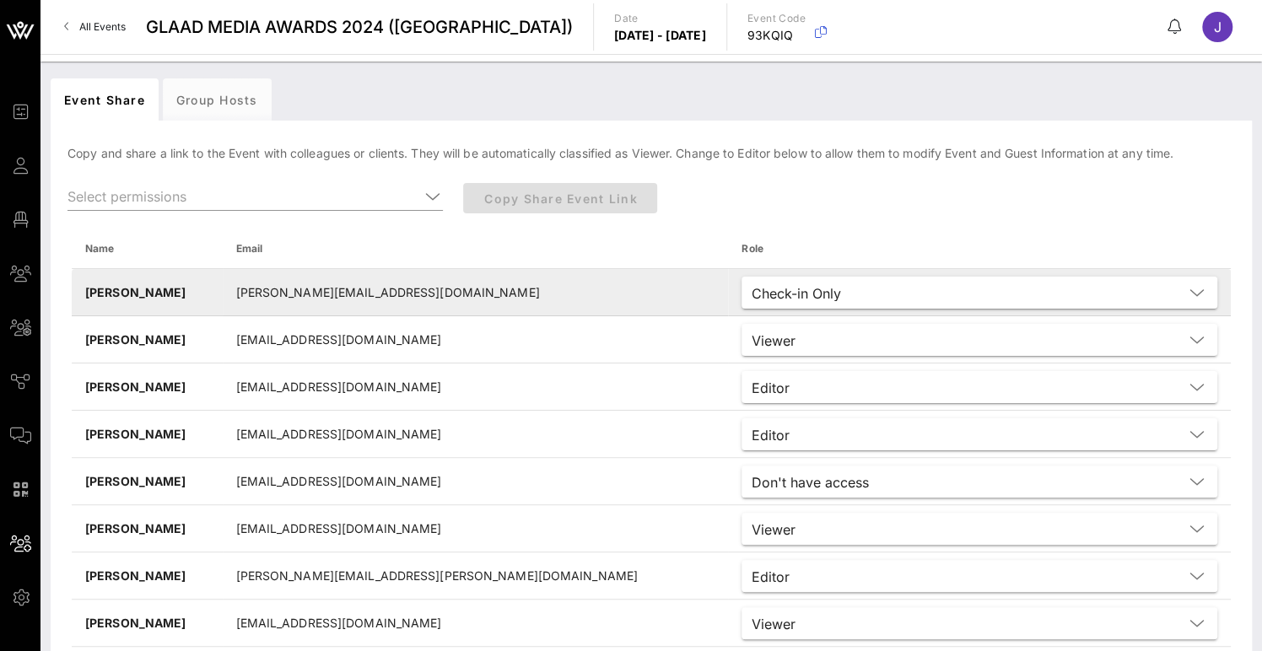
scroll to position [16, 0]
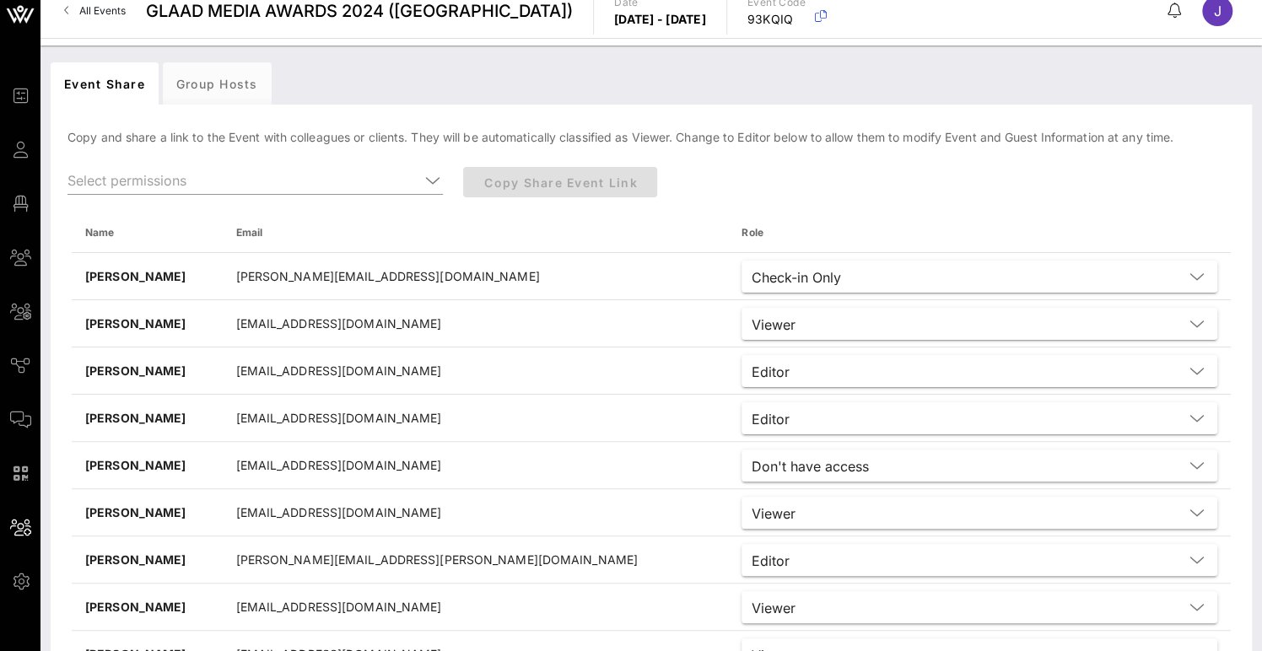
click at [279, 161] on div at bounding box center [255, 190] width 396 height 66
click at [263, 170] on input "text" at bounding box center [243, 180] width 352 height 27
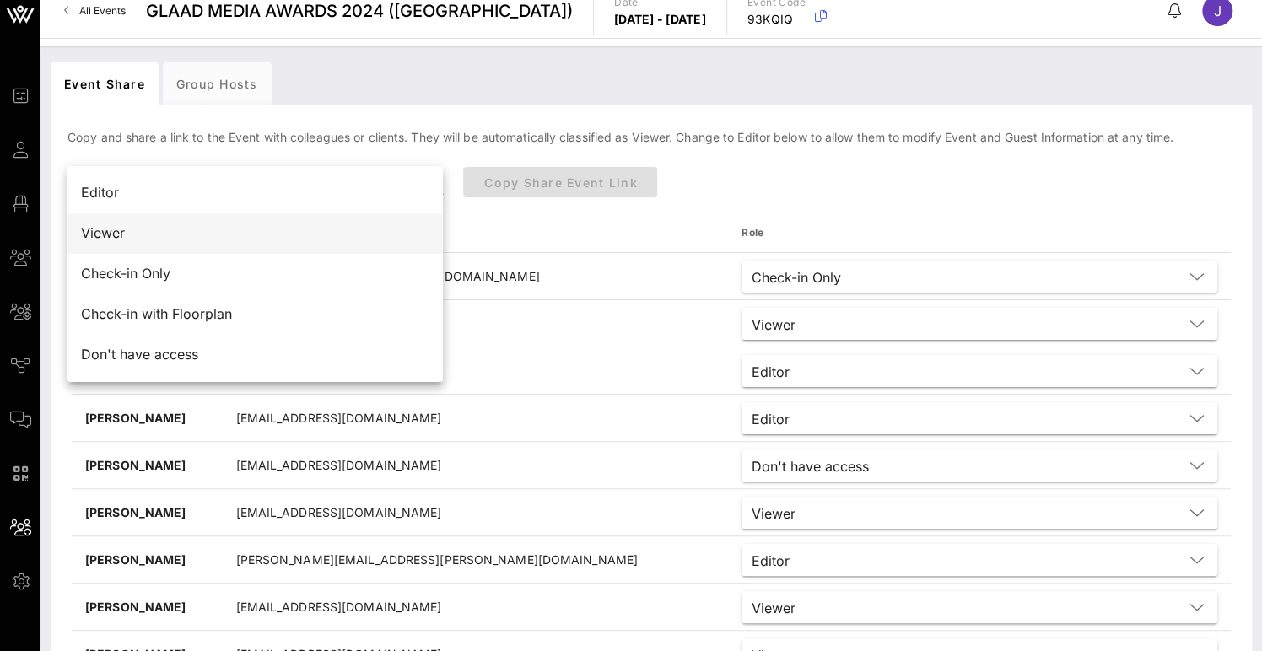
click at [169, 235] on div "Viewer" at bounding box center [255, 233] width 348 height 16
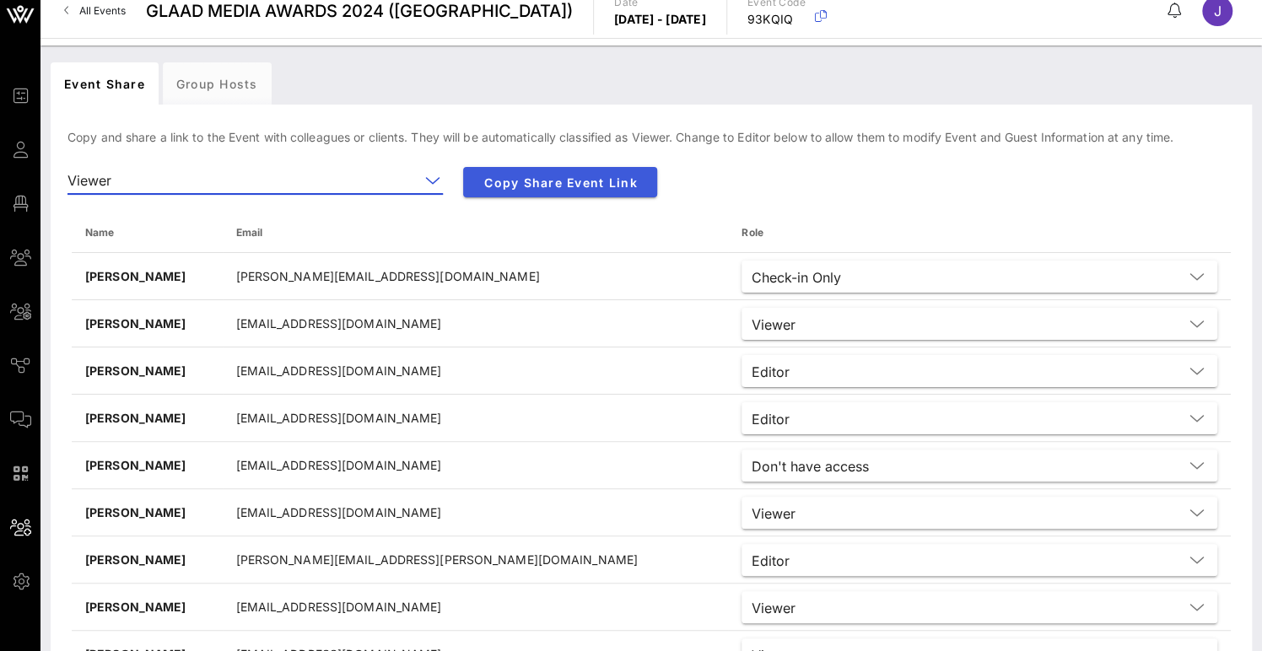
click at [540, 183] on span "Copy Share Event Link" at bounding box center [560, 182] width 167 height 14
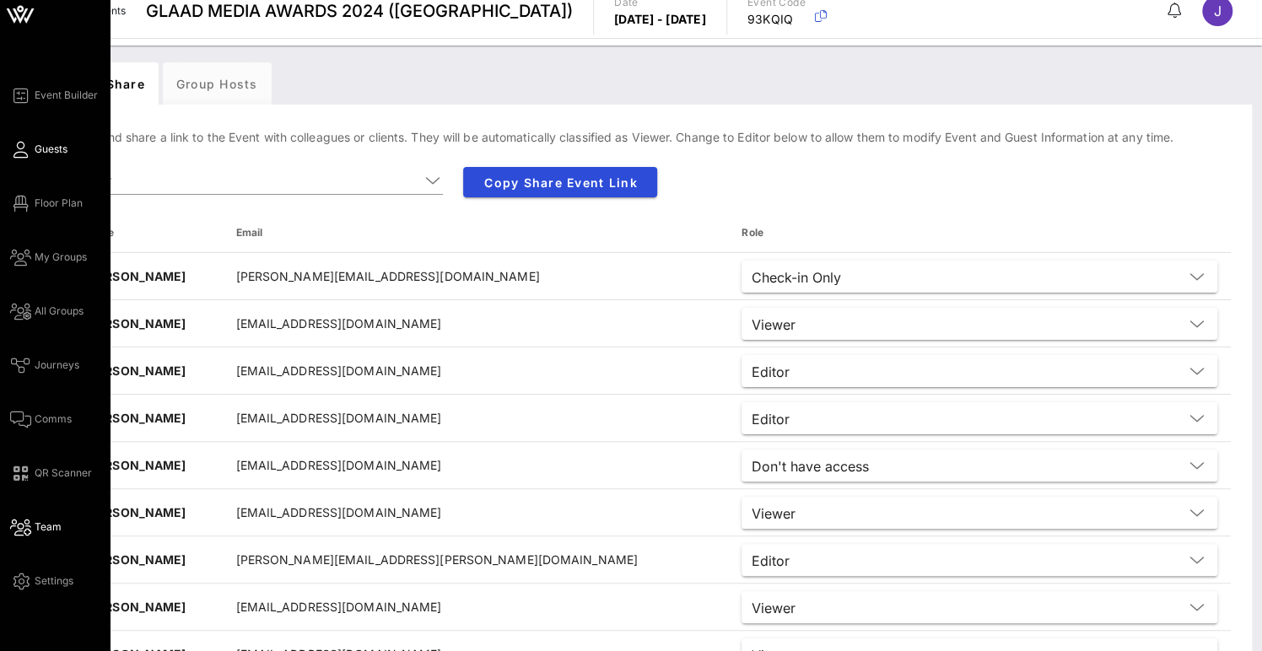
drag, startPoint x: 995, startPoint y: 9, endPoint x: 23, endPoint y: 148, distance: 982.5
click at [23, 148] on icon at bounding box center [20, 149] width 21 height 3
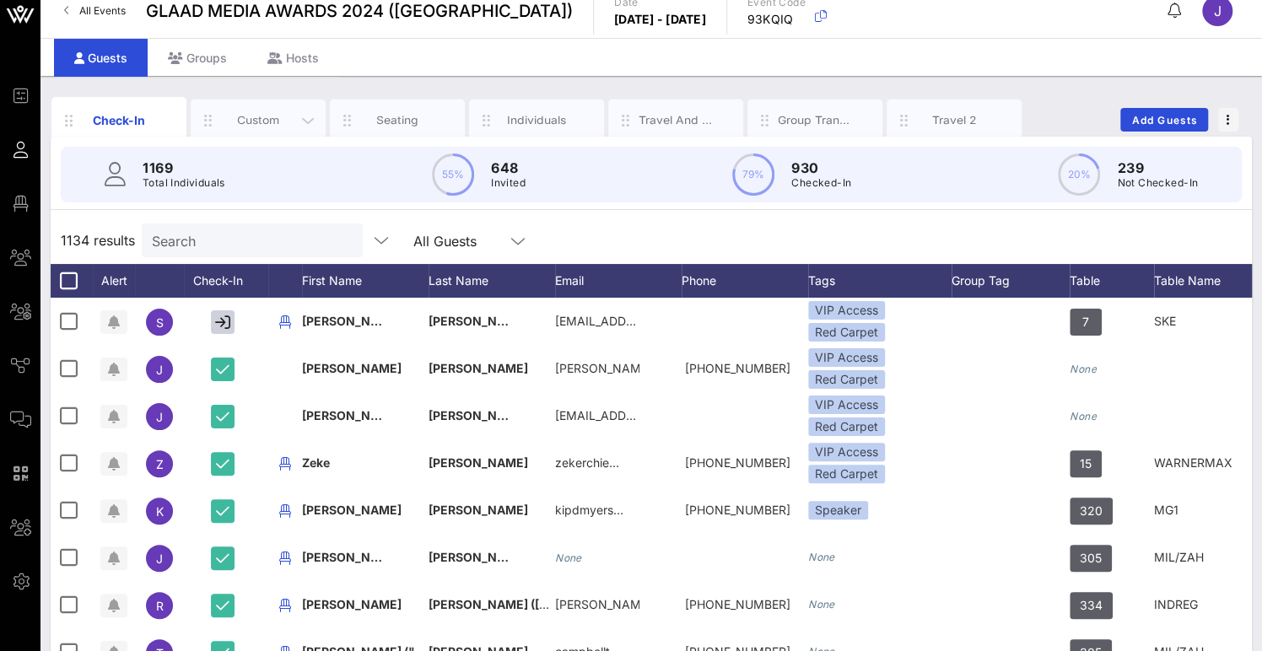
click at [281, 117] on div "Custom" at bounding box center [258, 120] width 75 height 16
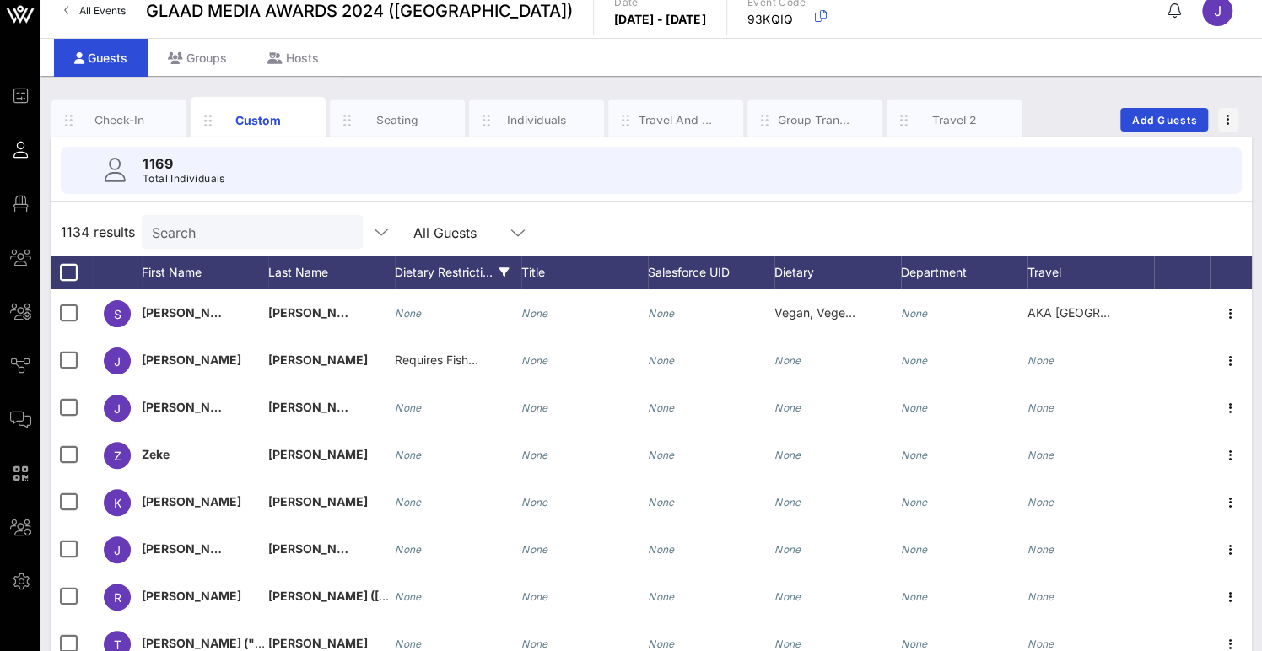
click at [432, 267] on div "Dietary Restricti…" at bounding box center [458, 273] width 127 height 34
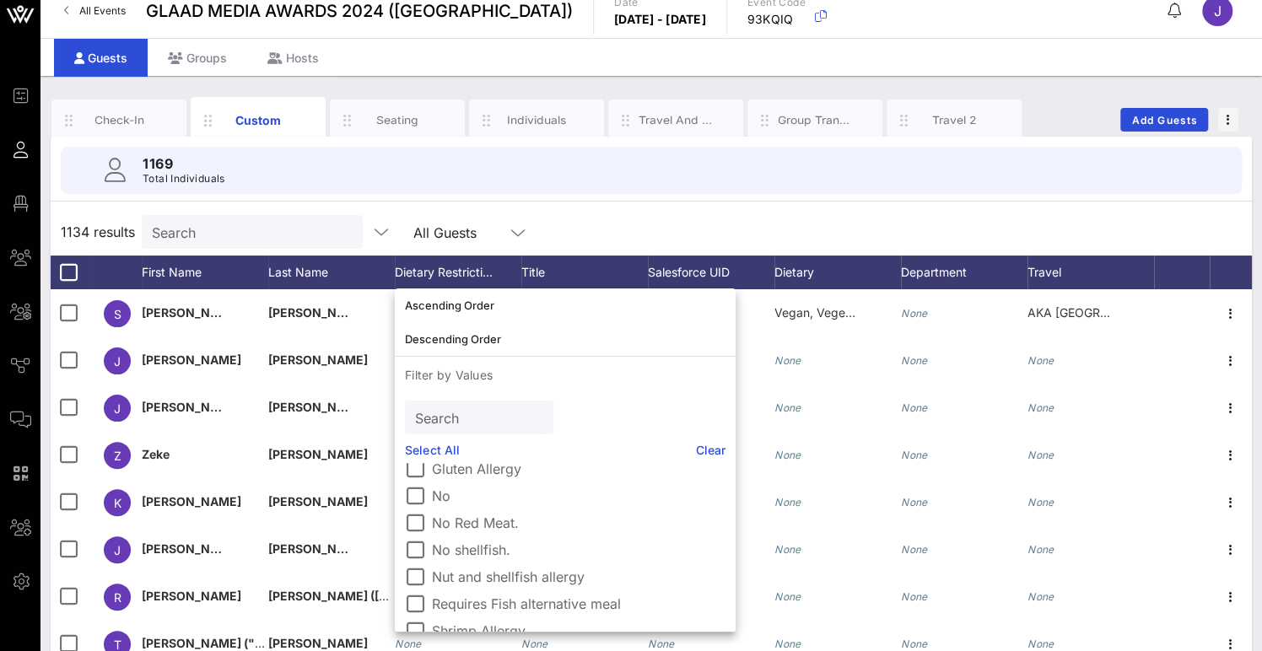
scroll to position [91, 0]
click at [484, 467] on label "Gluten Allergy" at bounding box center [579, 469] width 294 height 17
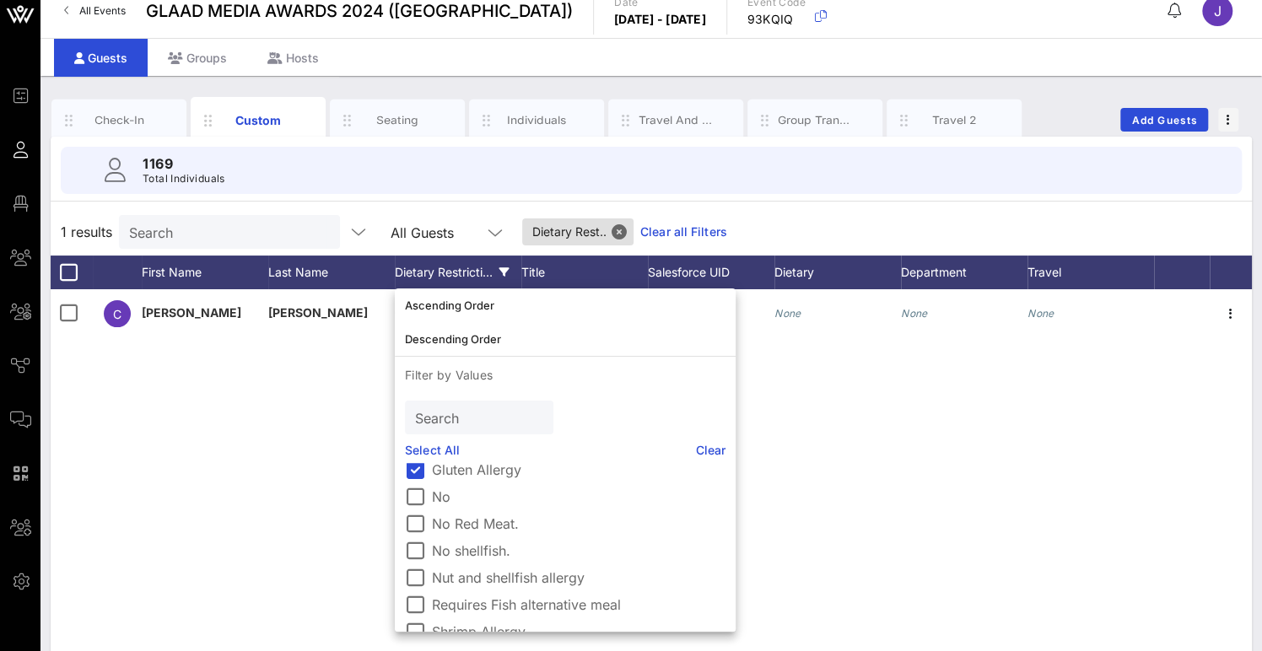
click at [310, 169] on div "1169 Total Individuals" at bounding box center [651, 170] width 1181 height 47
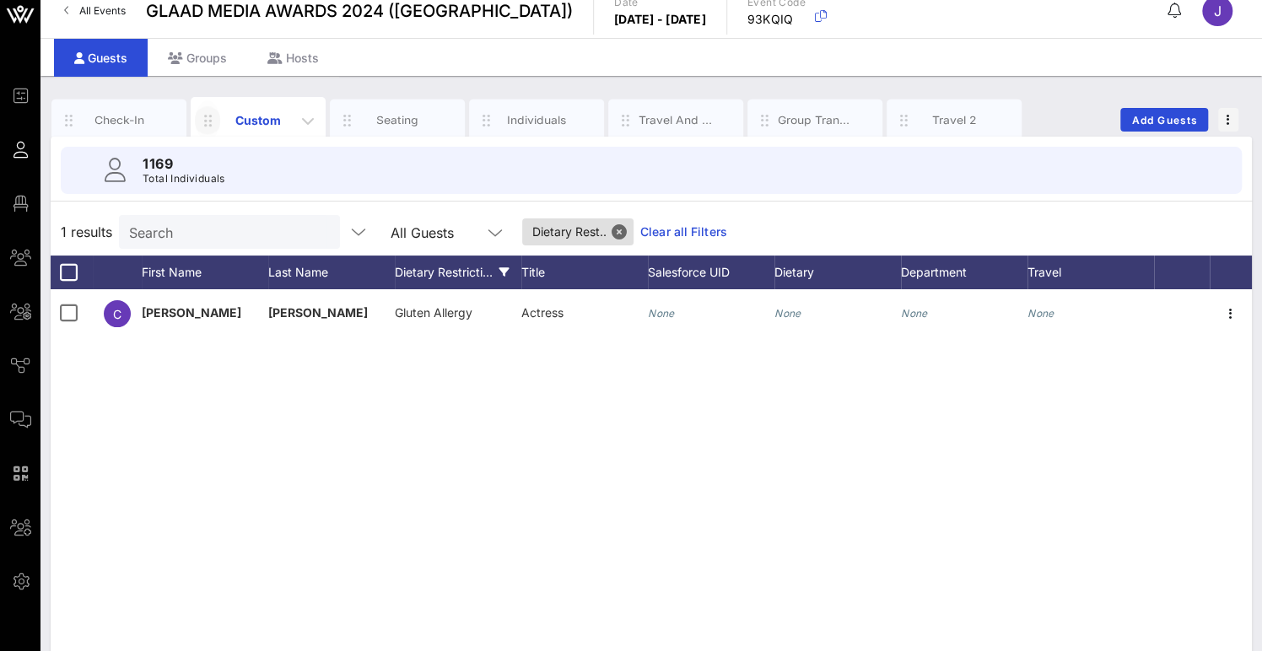
click at [209, 117] on icon "button" at bounding box center [207, 121] width 20 height 20
click at [1258, 160] on div "1169 Total Individuals" at bounding box center [651, 170] width 1222 height 67
click at [658, 228] on link "Clear all Filters" at bounding box center [683, 232] width 87 height 19
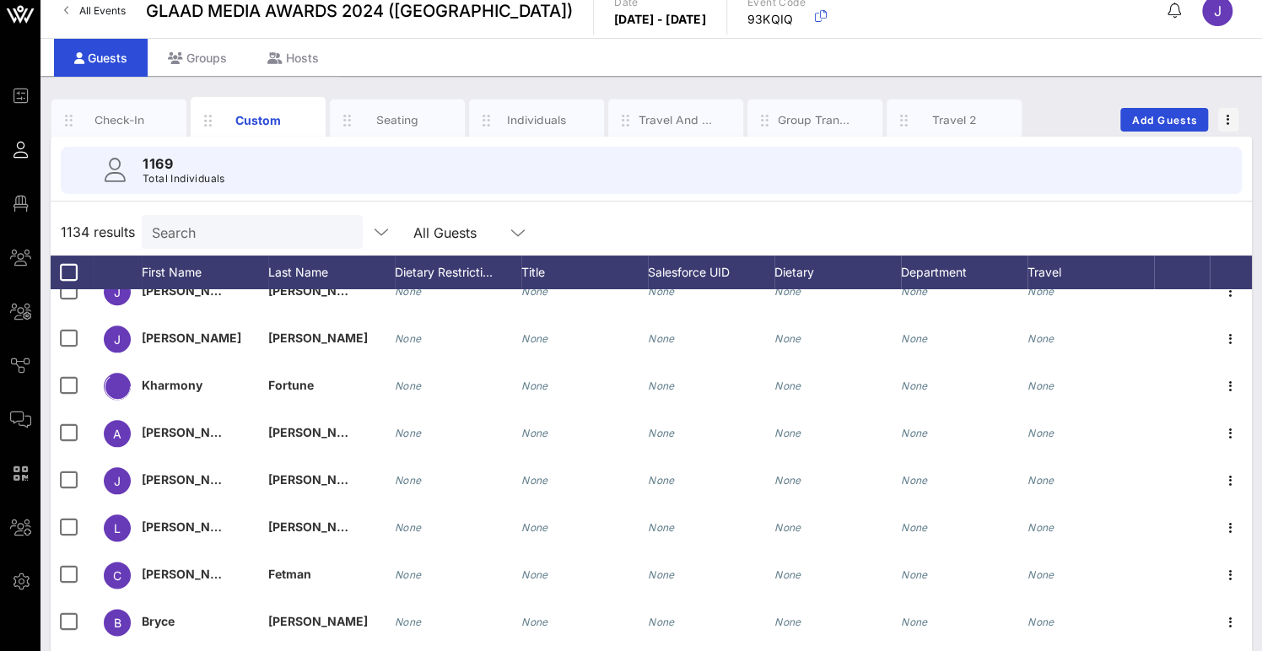
scroll to position [1626, 0]
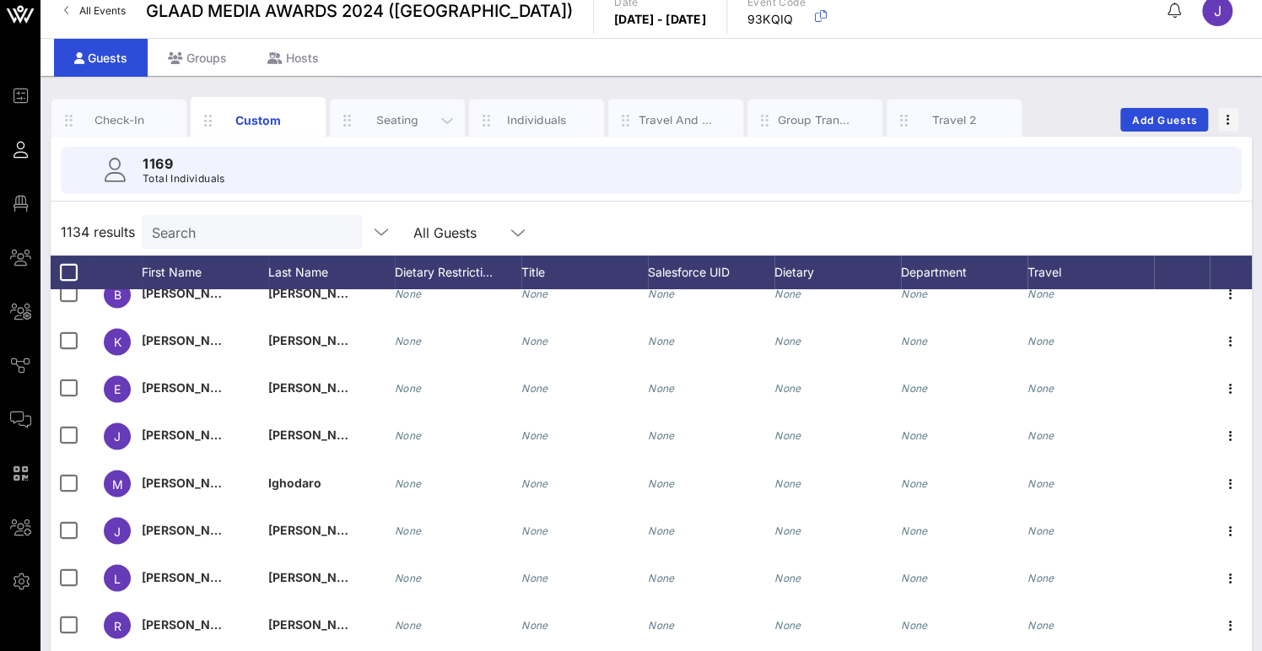
click at [396, 121] on div "Seating" at bounding box center [397, 120] width 75 height 16
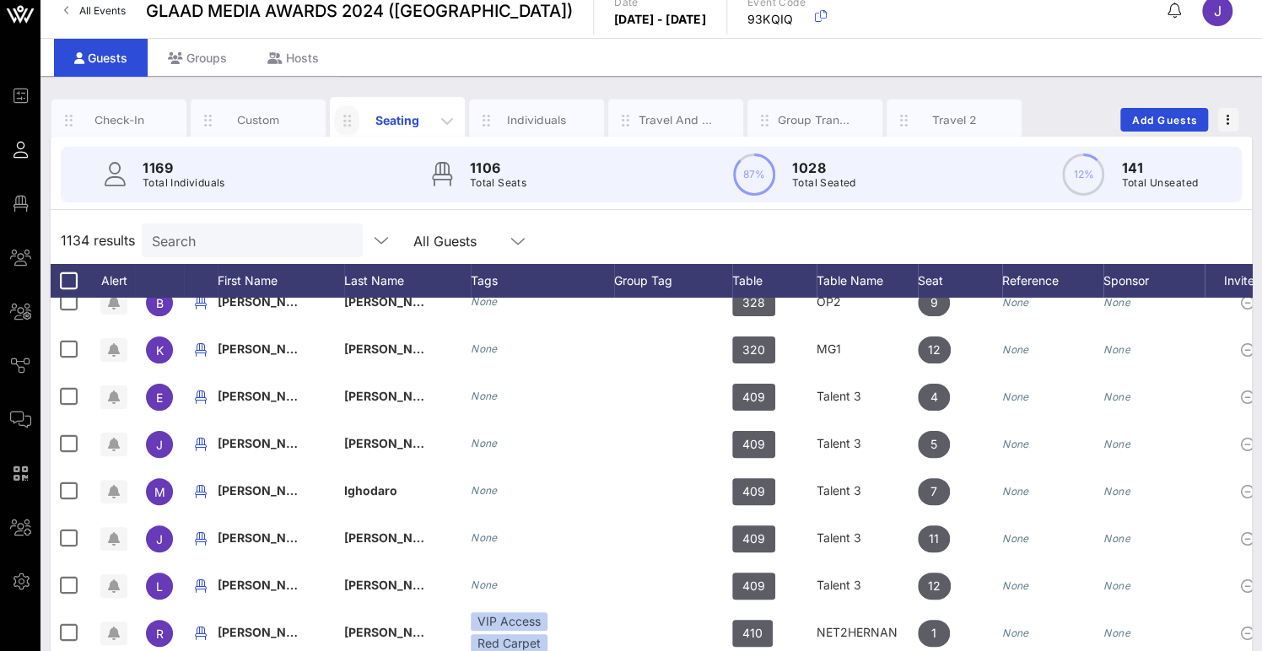
click at [347, 121] on icon "button" at bounding box center [347, 121] width 20 height 20
click at [115, 125] on div "Check-In" at bounding box center [119, 120] width 75 height 16
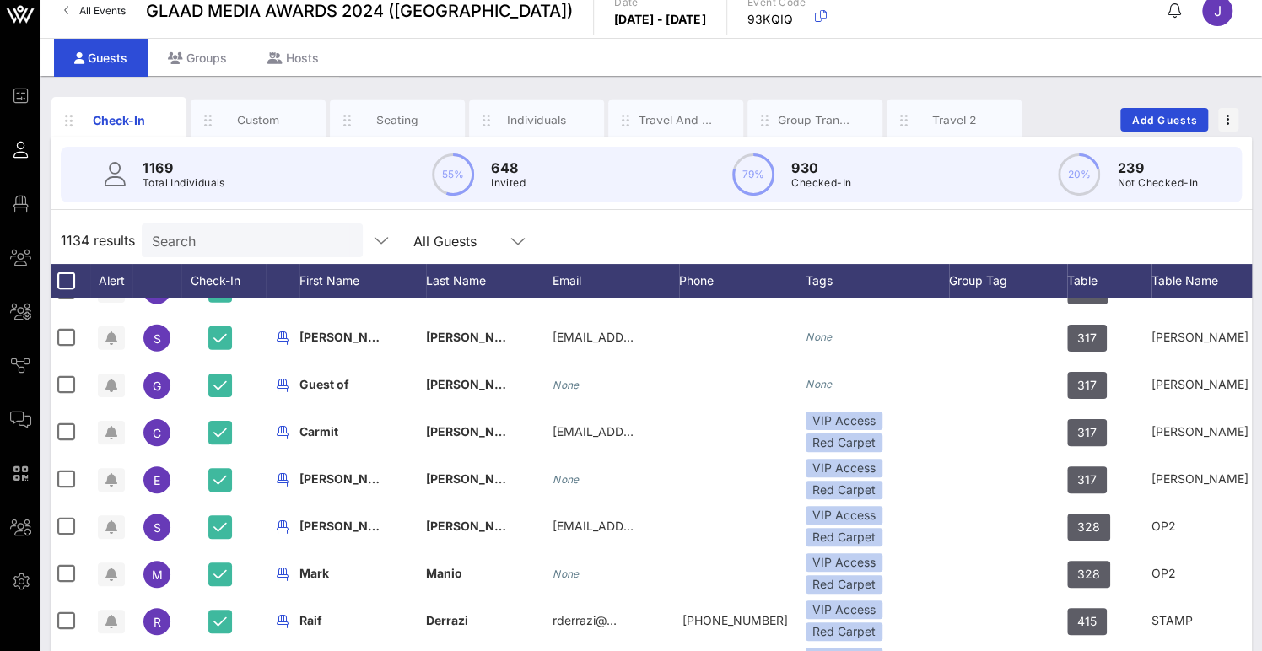
scroll to position [2538, 3]
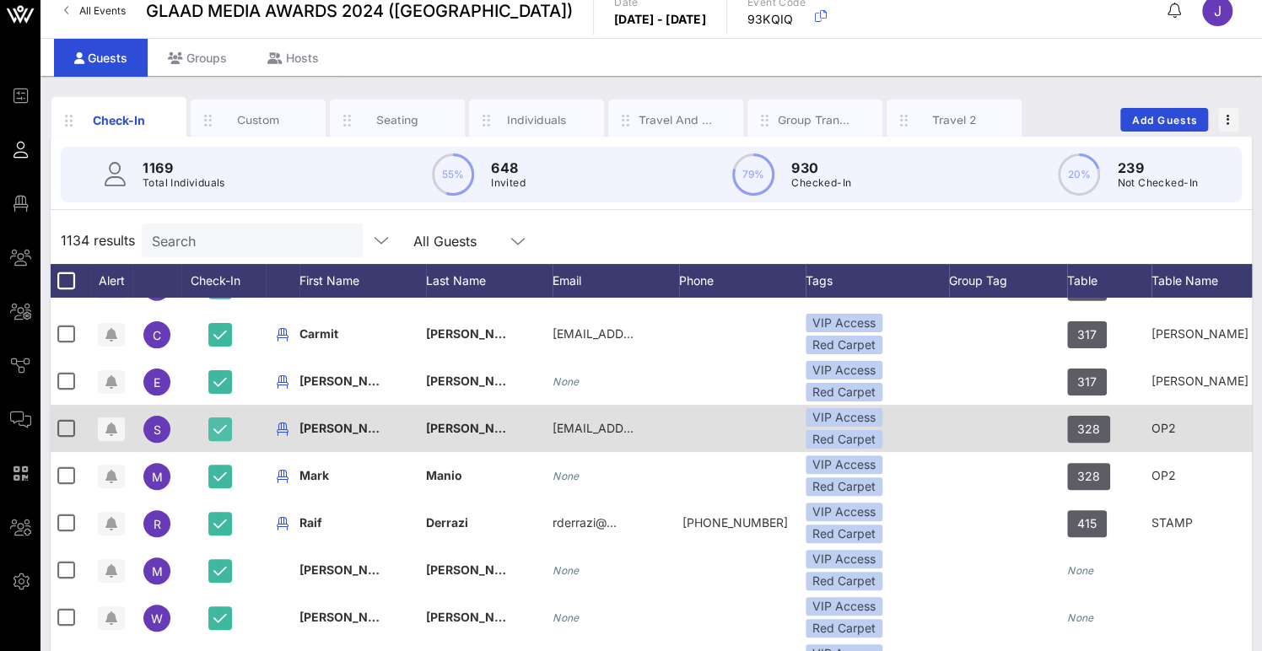
click at [219, 427] on icon "button" at bounding box center [219, 429] width 13 height 15
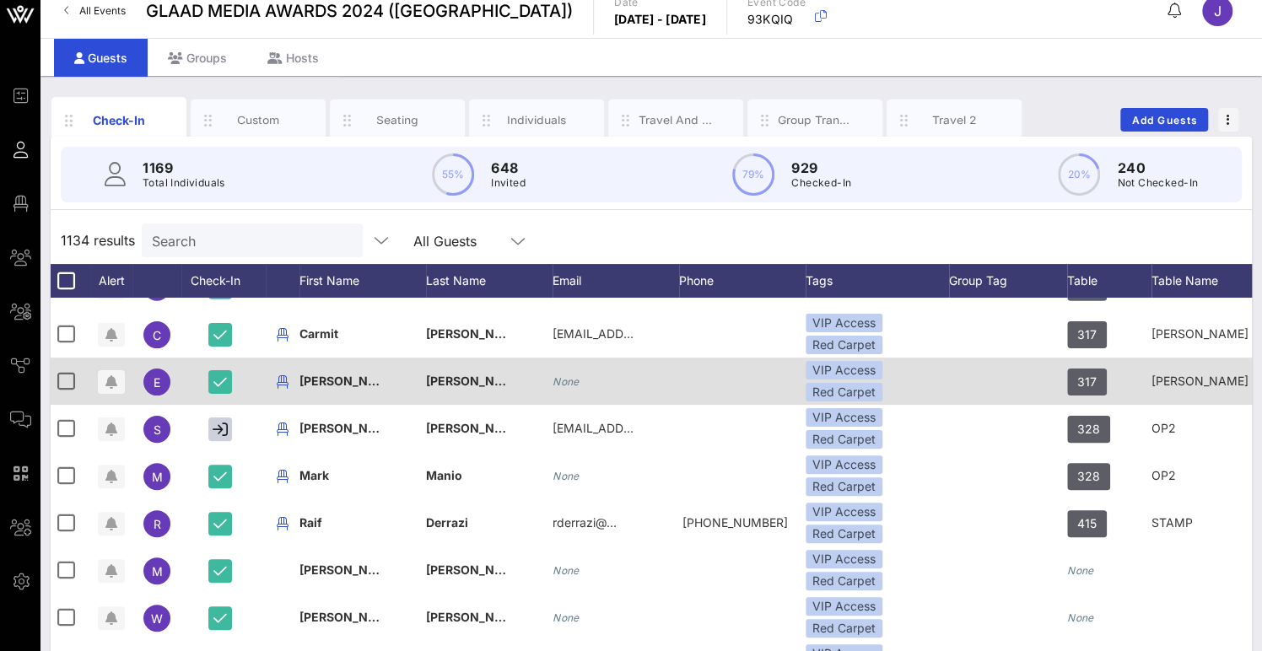
scroll to position [6, 0]
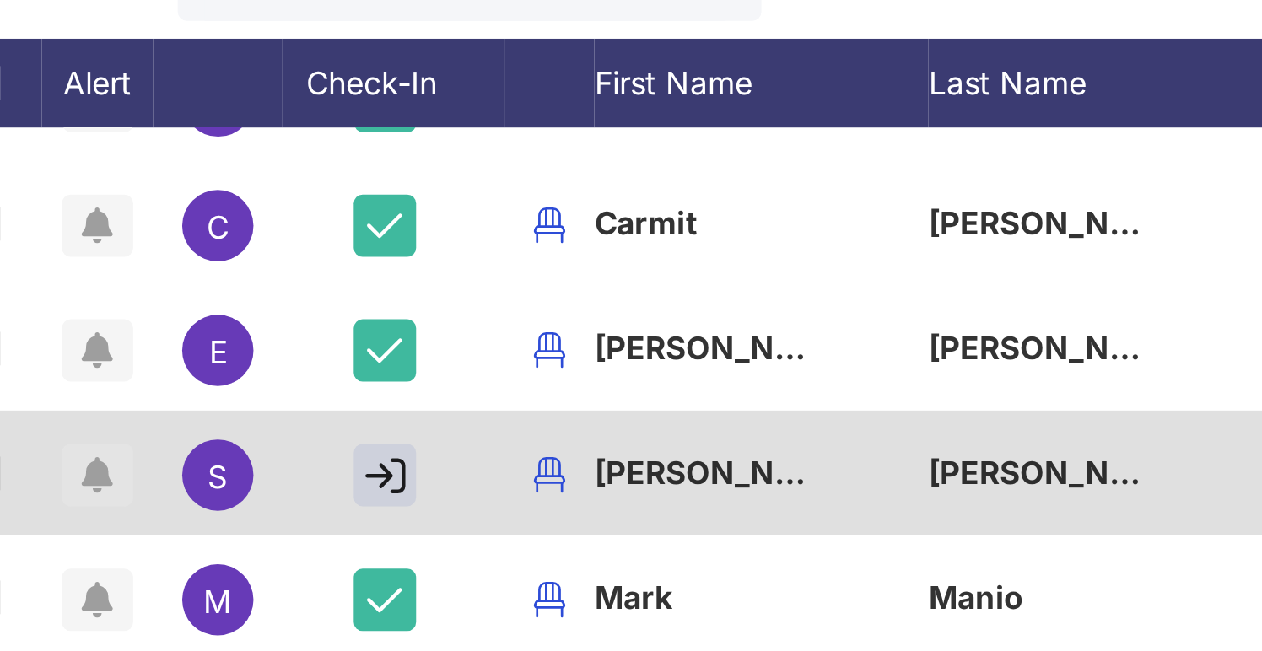
click at [105, 433] on icon "button" at bounding box center [111, 439] width 12 height 13
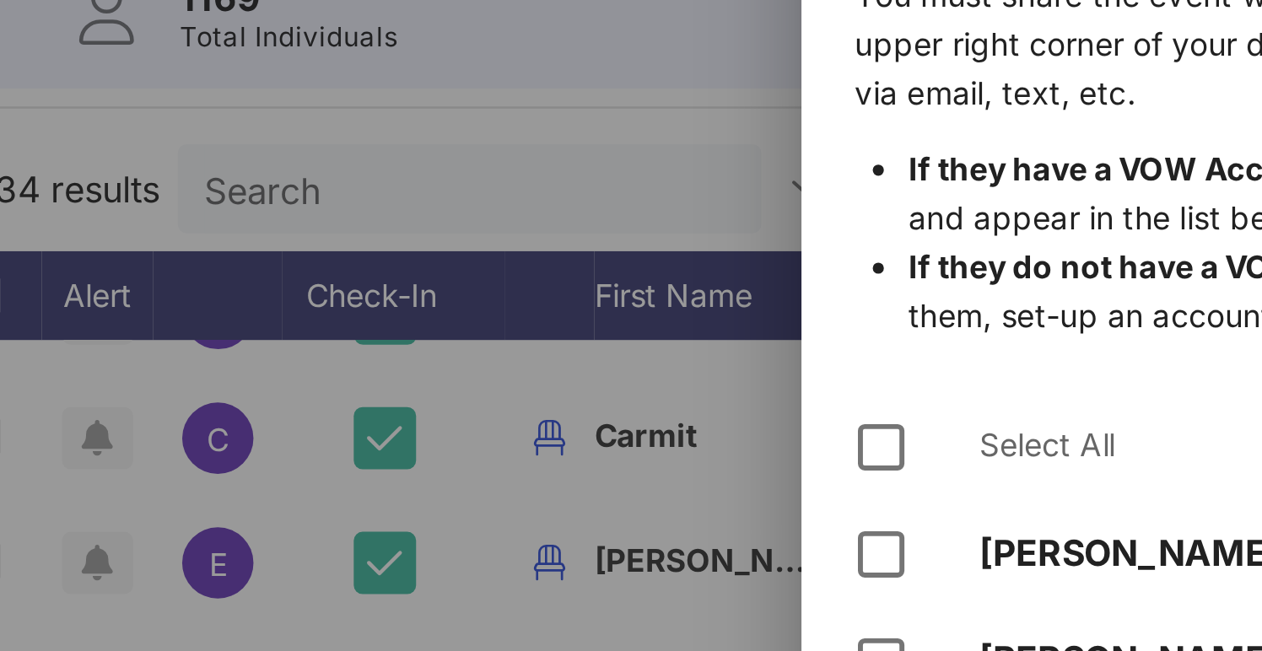
scroll to position [0, 0]
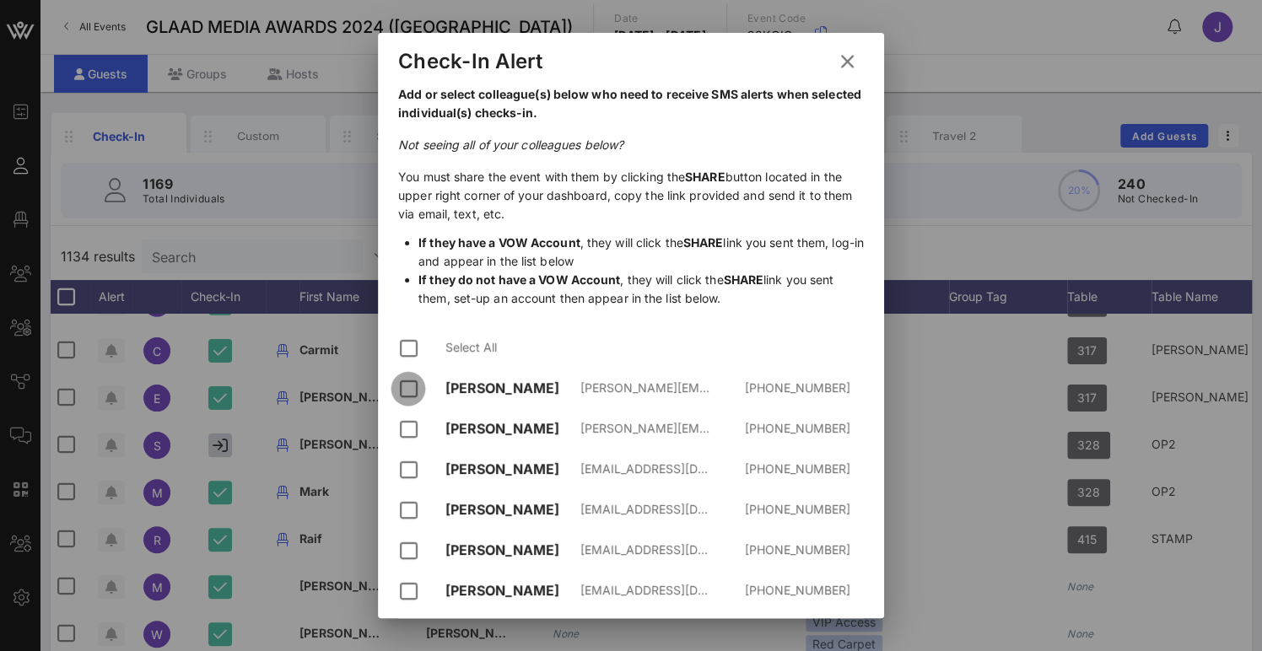
click at [407, 387] on div at bounding box center [408, 389] width 29 height 29
click at [406, 423] on div at bounding box center [408, 429] width 29 height 29
click at [408, 470] on div at bounding box center [408, 470] width 29 height 29
click at [408, 523] on div at bounding box center [408, 510] width 29 height 29
click at [855, 62] on icon at bounding box center [847, 61] width 23 height 20
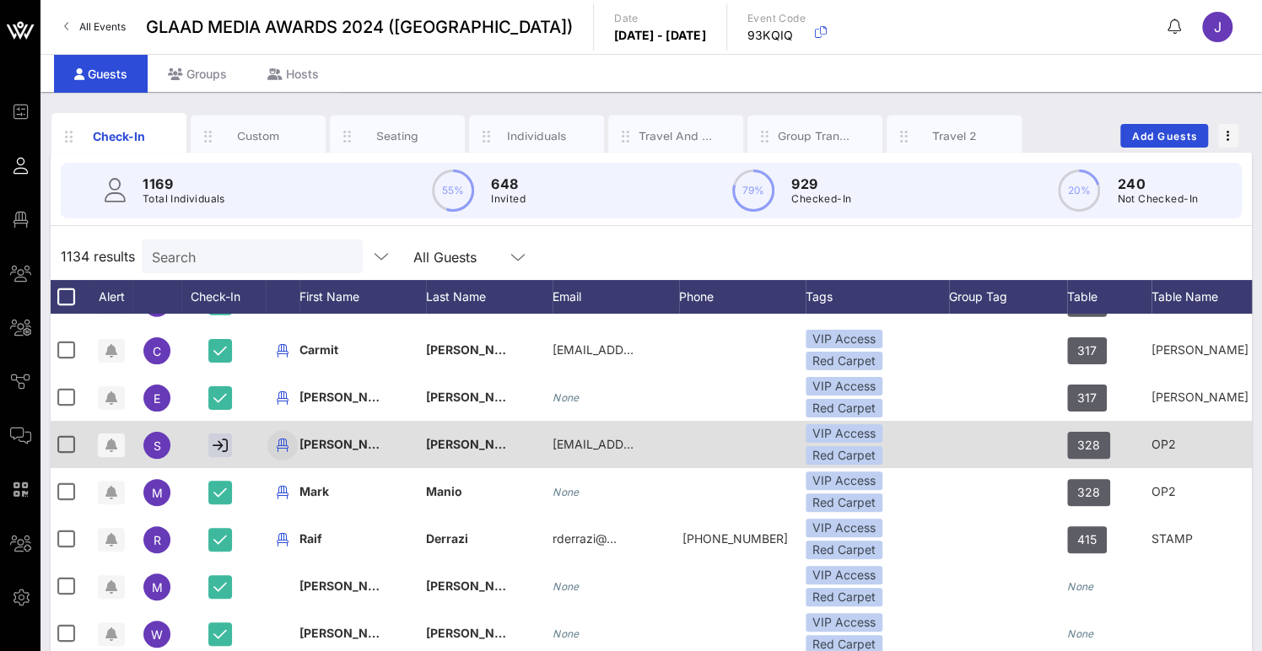
click at [286, 445] on icon "button" at bounding box center [282, 445] width 20 height 20
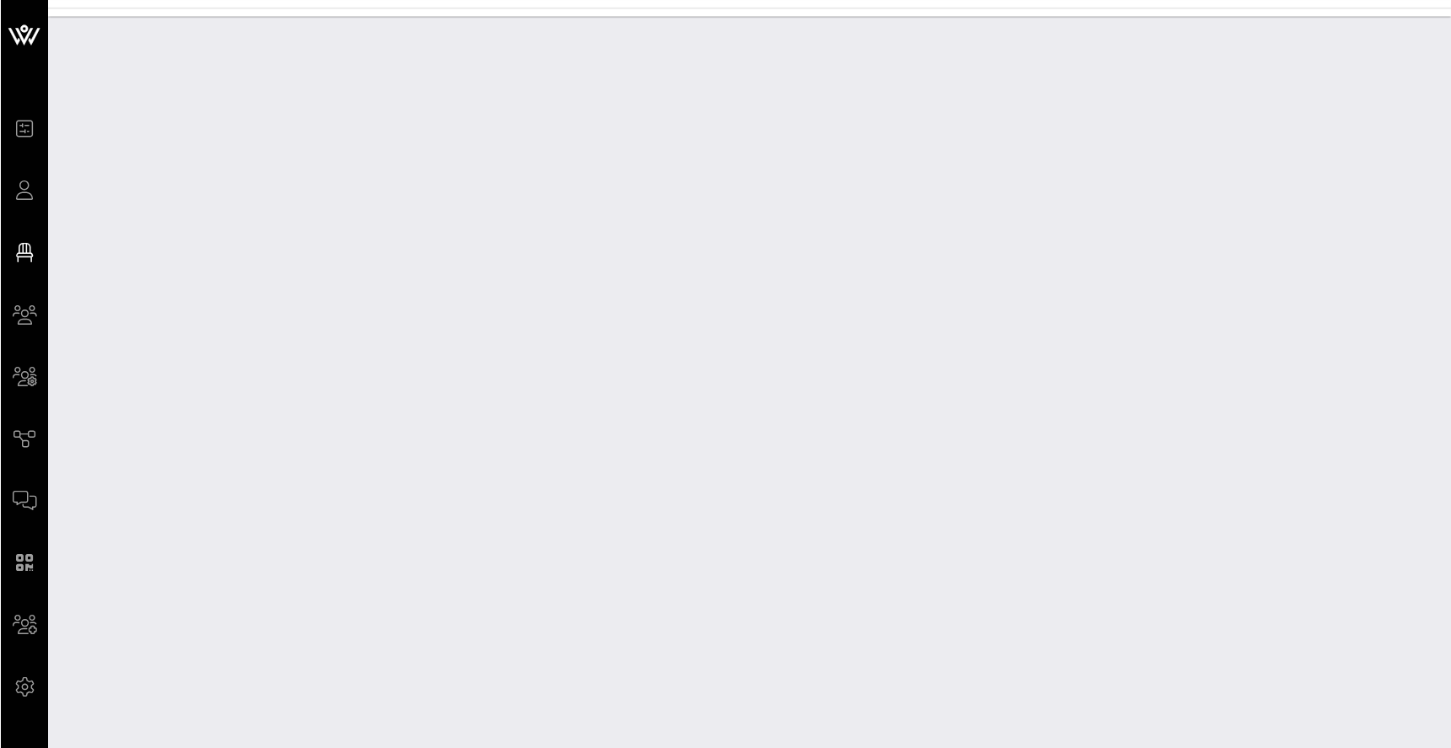
scroll to position [3307, 0]
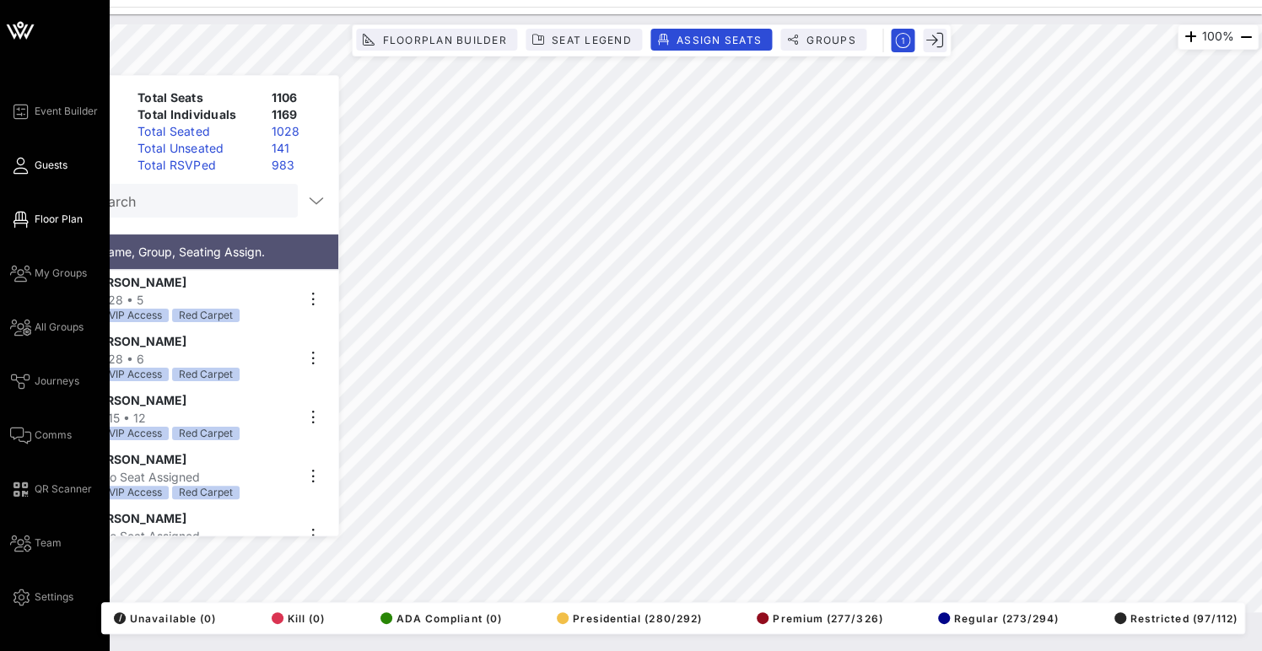
click at [33, 164] on link "Guests" at bounding box center [38, 165] width 57 height 20
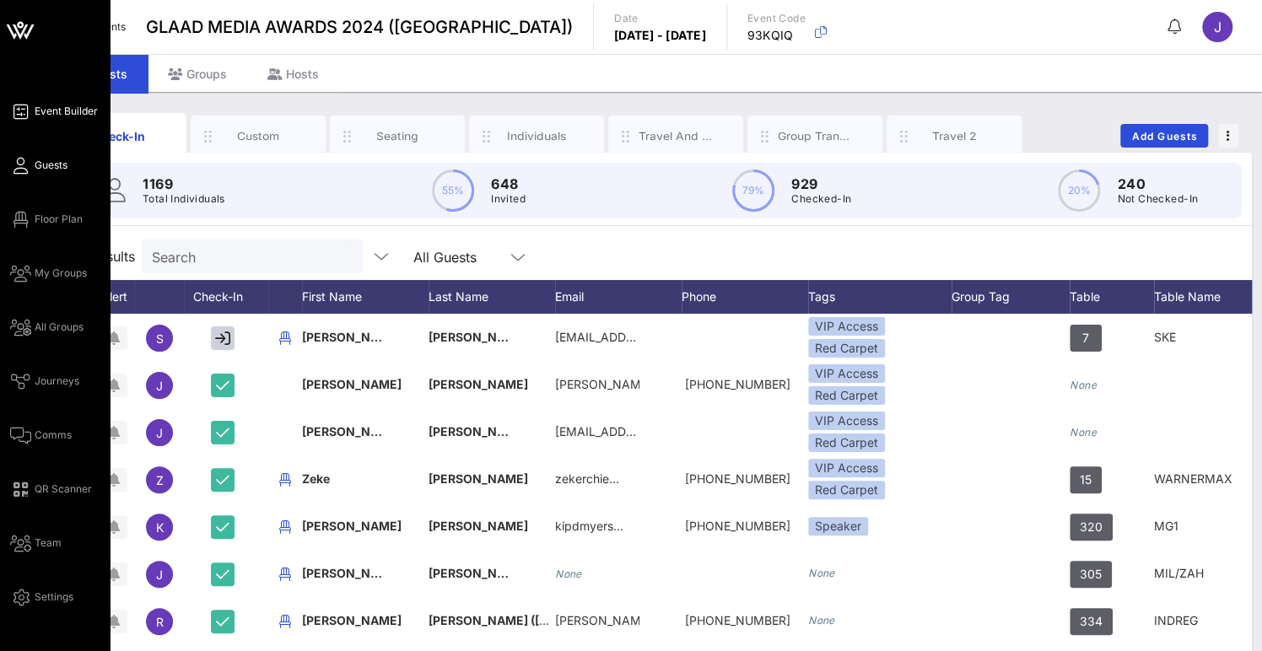
click at [59, 105] on span "Event Builder" at bounding box center [66, 111] width 63 height 15
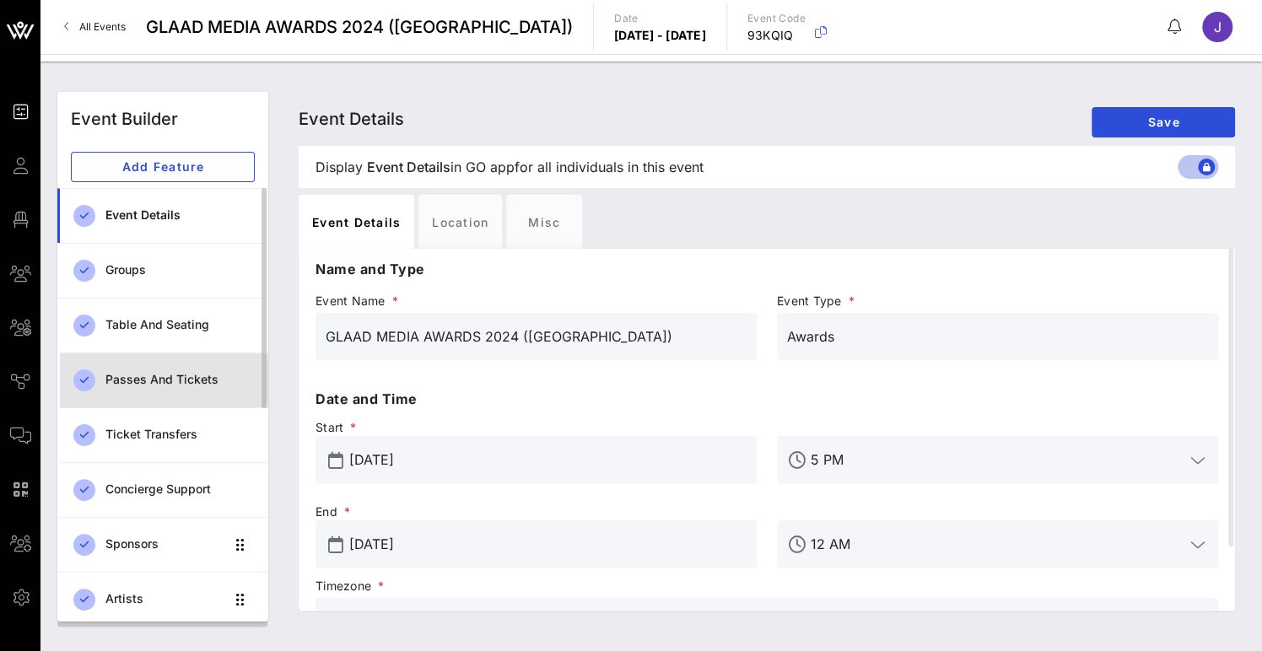
click at [199, 382] on div "Passes and Tickets" at bounding box center [179, 380] width 149 height 14
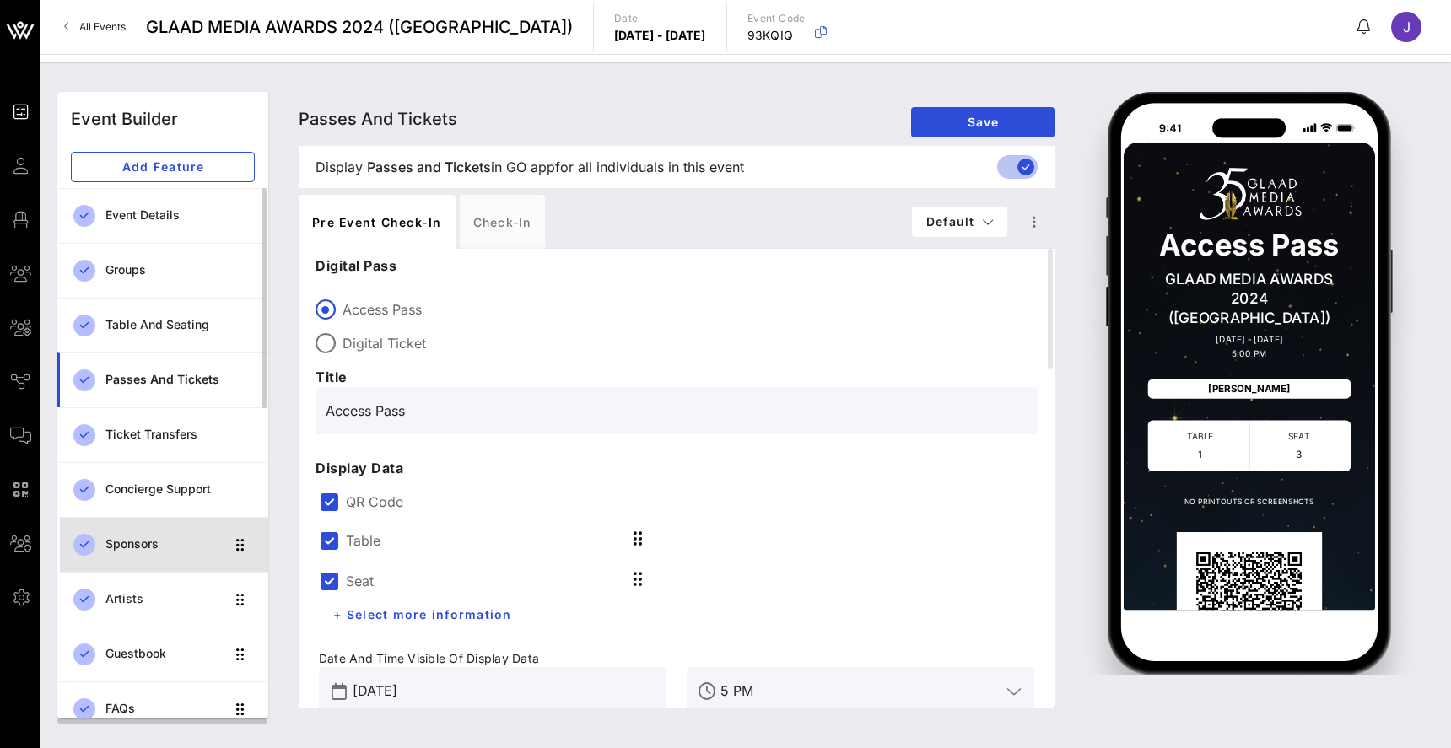
click at [160, 550] on div "Sponsors" at bounding box center [164, 544] width 119 height 14
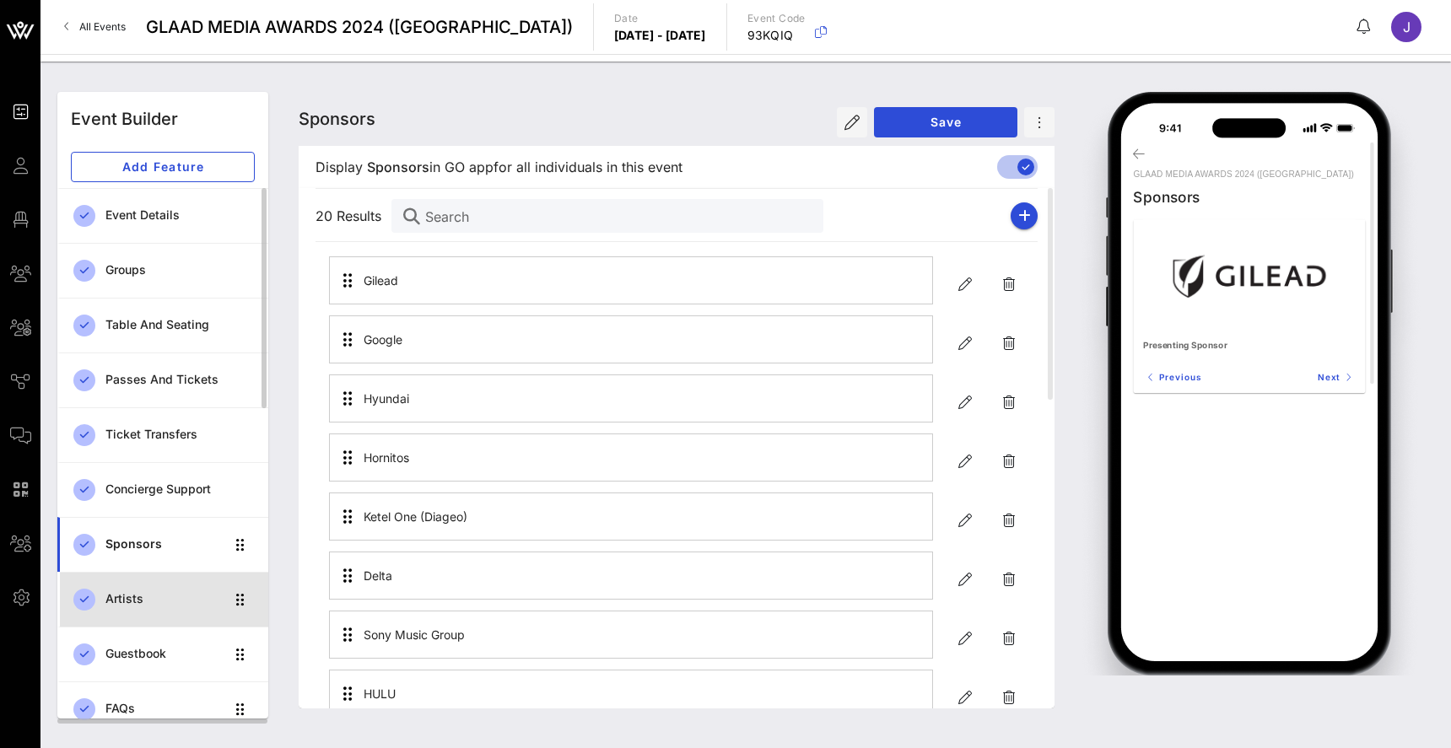
click at [158, 599] on div "Artists" at bounding box center [164, 599] width 119 height 14
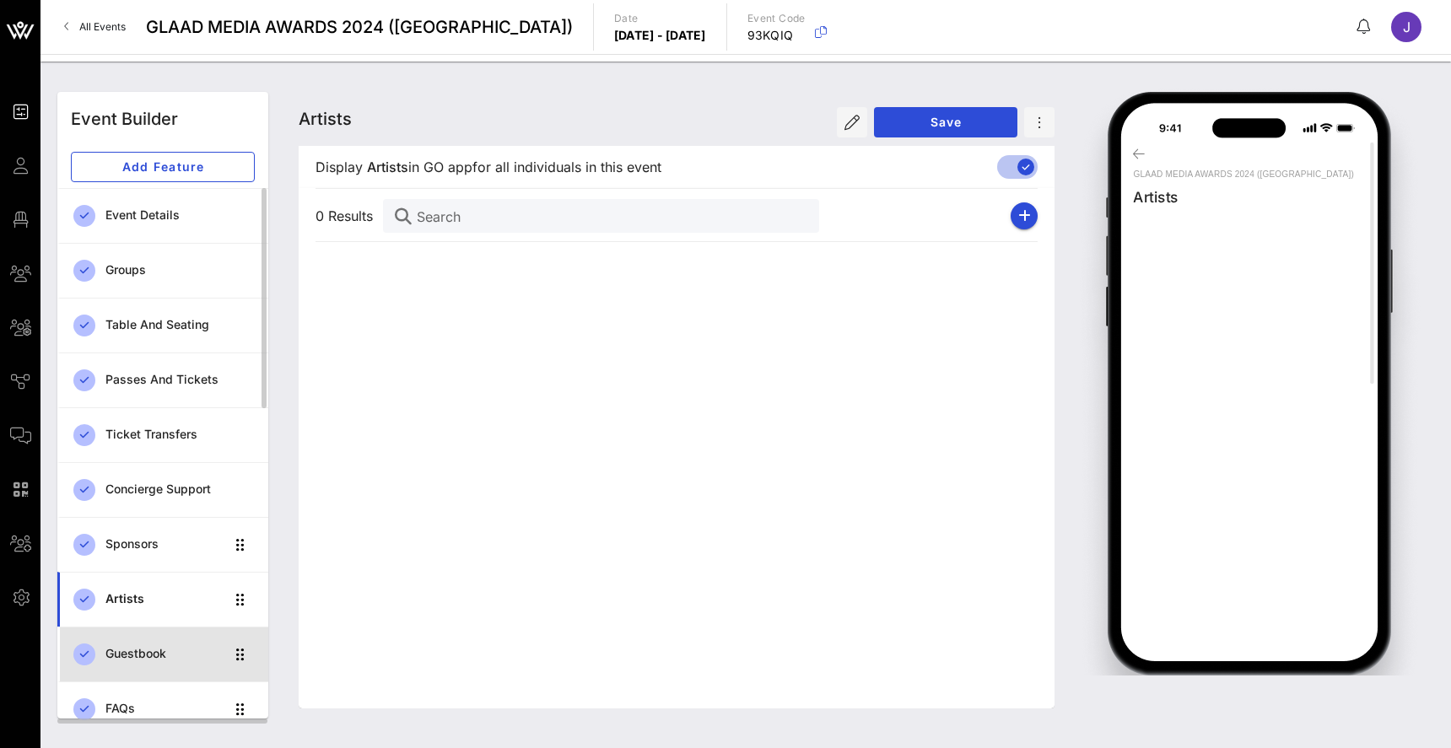
click at [148, 650] on div "Guestbook" at bounding box center [164, 654] width 119 height 14
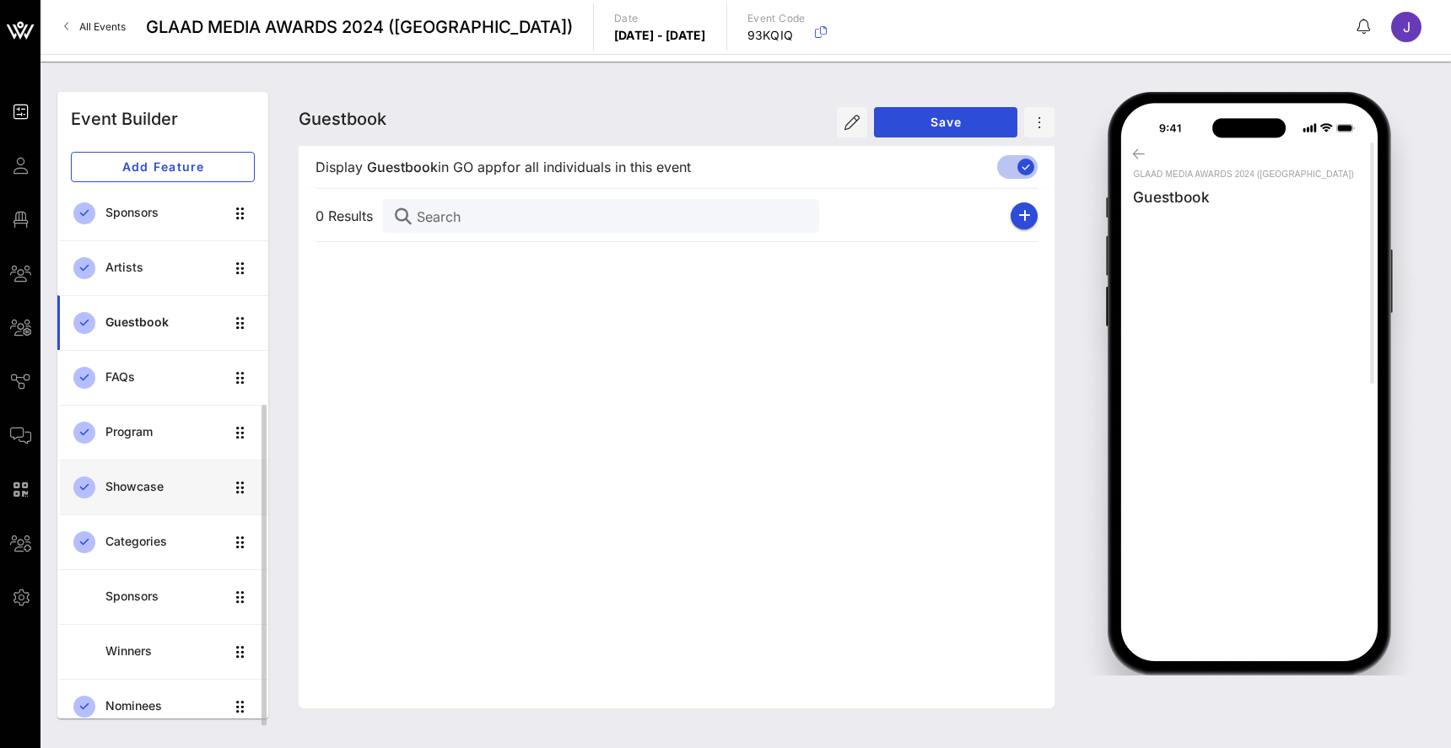
scroll to position [340, 0]
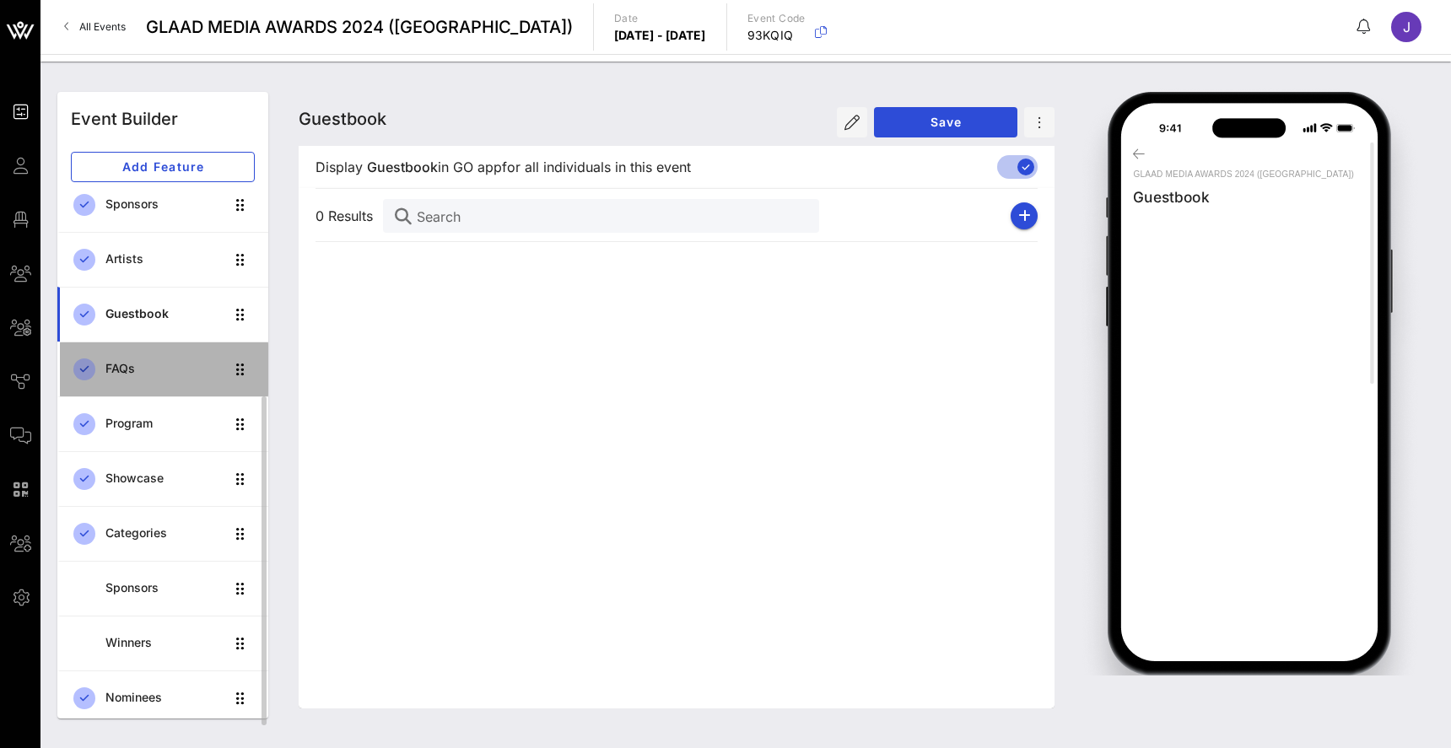
click at [170, 371] on div "FAQs" at bounding box center [164, 369] width 119 height 14
